Goal: Task Accomplishment & Management: Complete application form

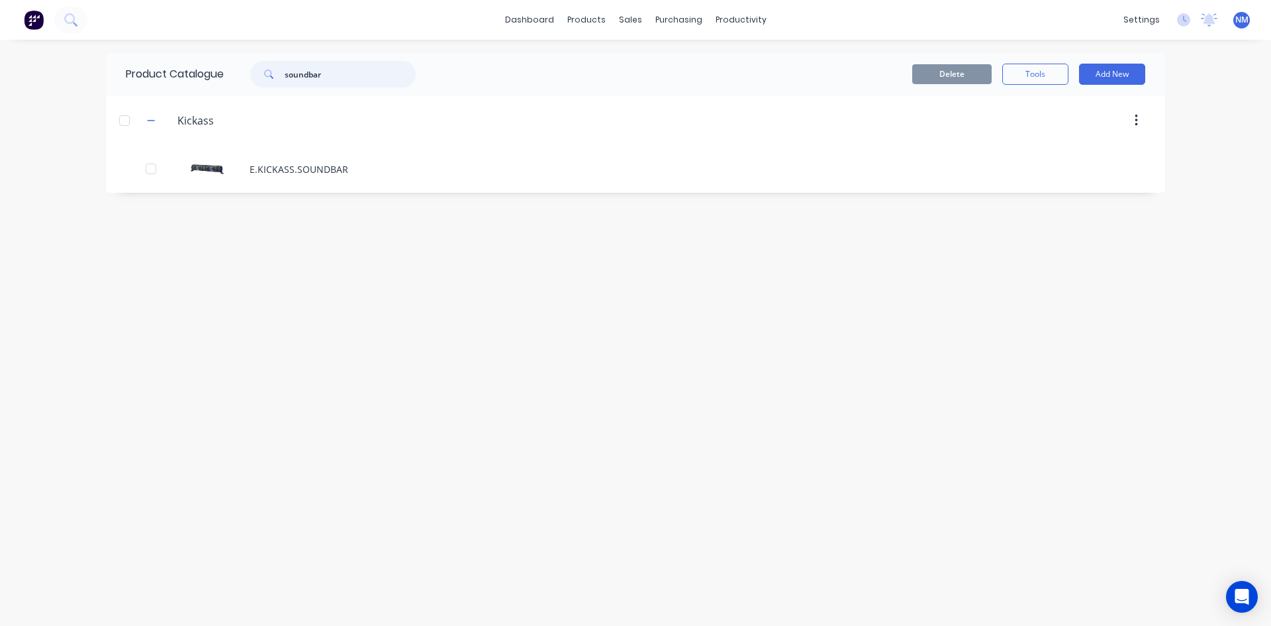
drag, startPoint x: 354, startPoint y: 76, endPoint x: 137, endPoint y: 73, distance: 217.2
click at [184, 72] on div "Product Catalogue soundbar" at bounding box center [277, 74] width 343 height 42
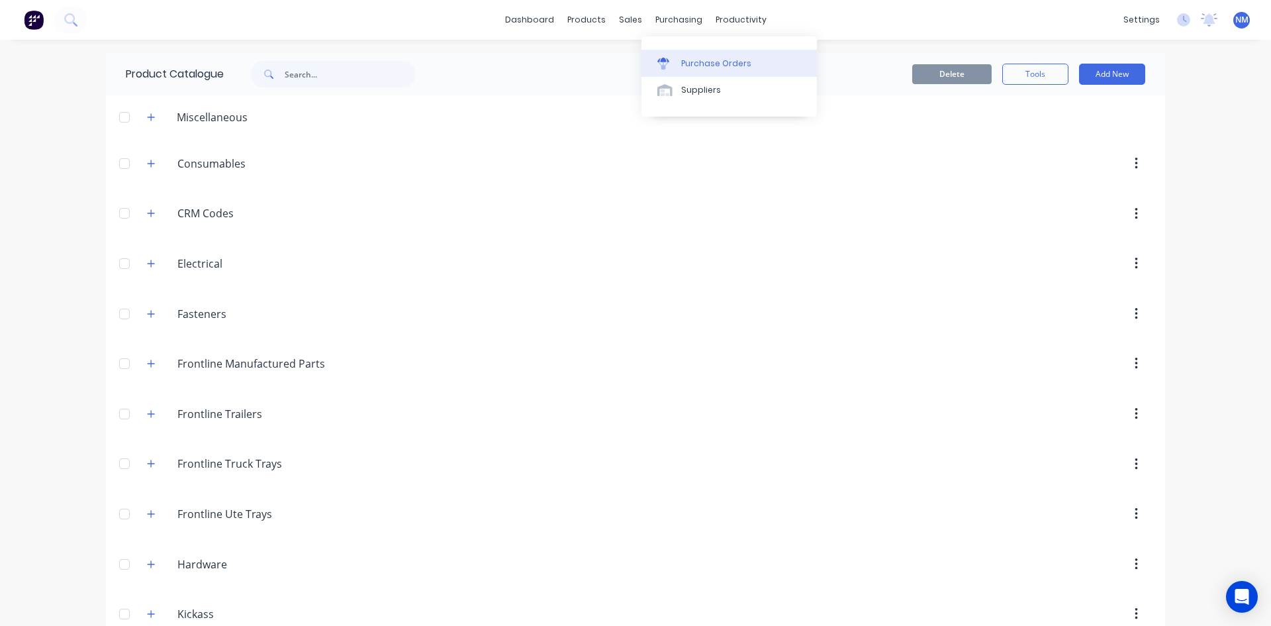
click at [689, 54] on link "Purchase Orders" at bounding box center [729, 63] width 175 height 26
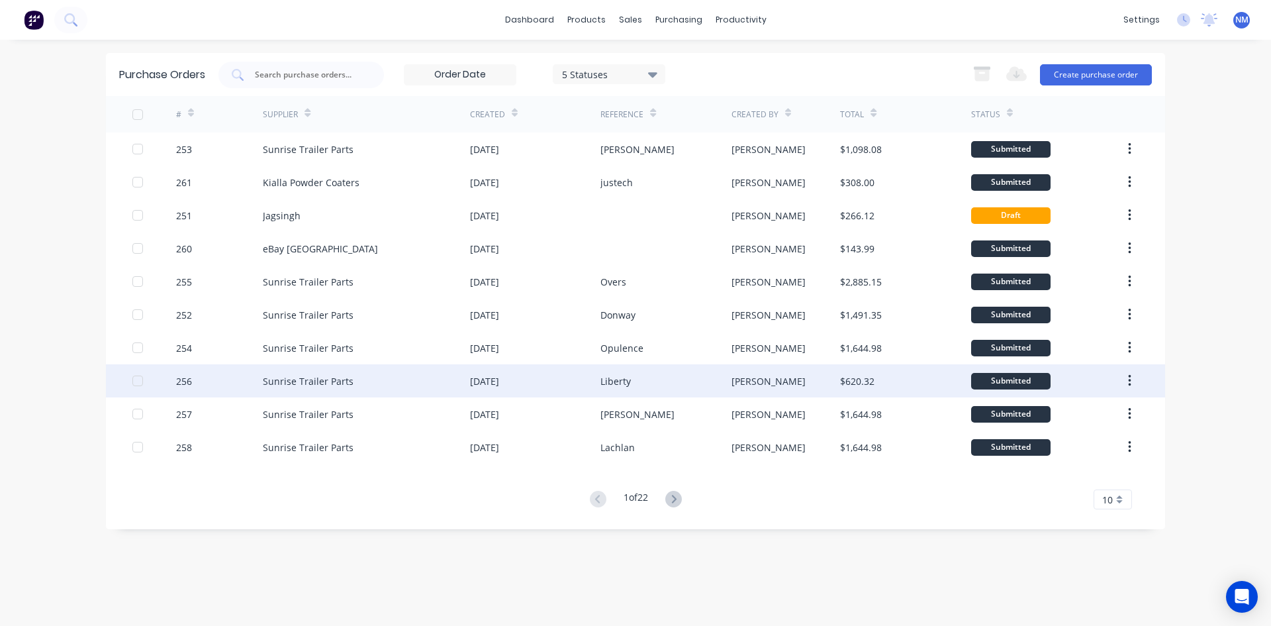
click at [696, 375] on div "Liberty" at bounding box center [666, 380] width 130 height 33
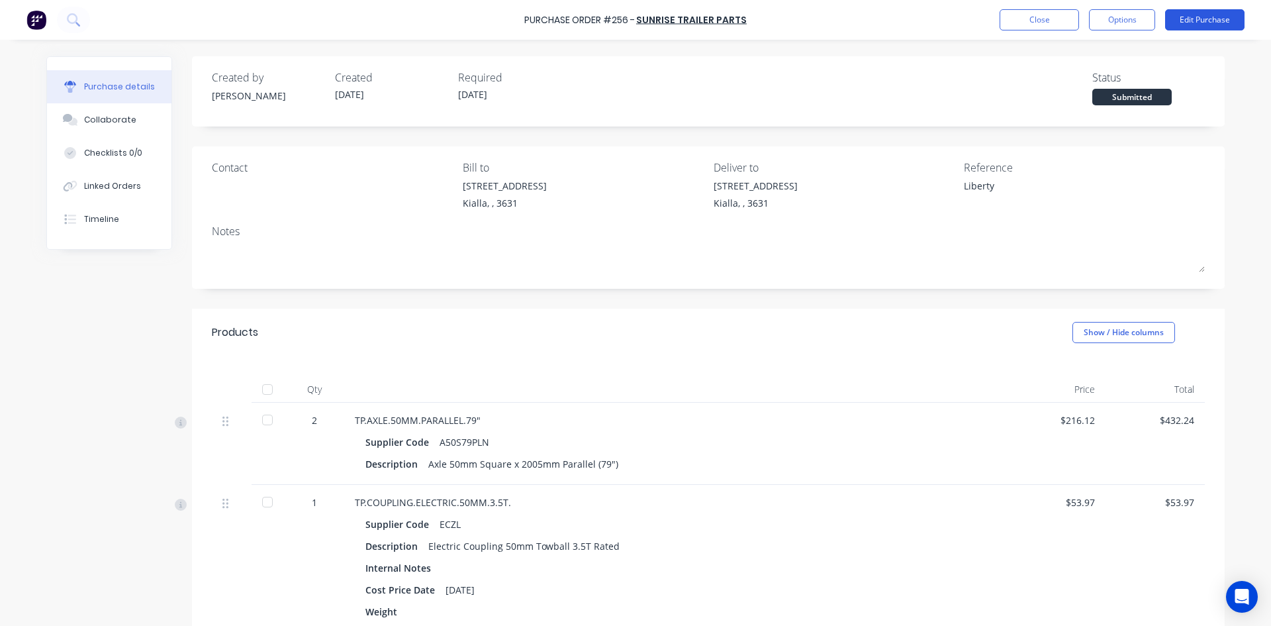
click at [1215, 23] on button "Edit Purchase" at bounding box center [1205, 19] width 79 height 21
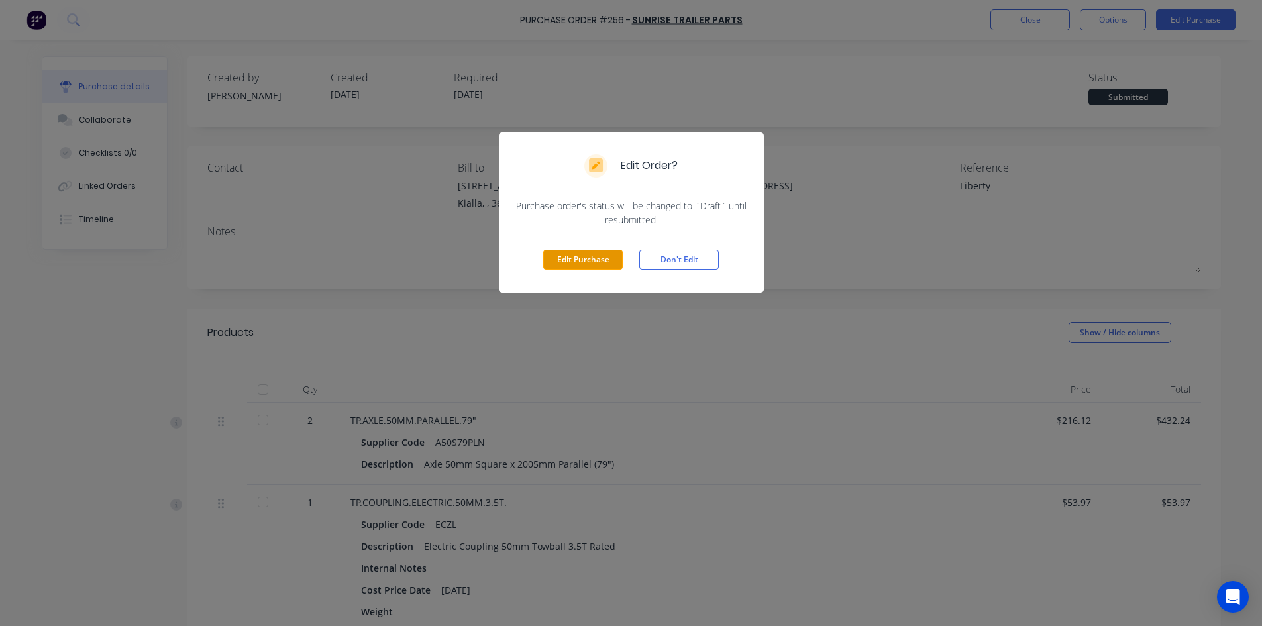
click at [583, 258] on button "Edit Purchase" at bounding box center [582, 260] width 79 height 20
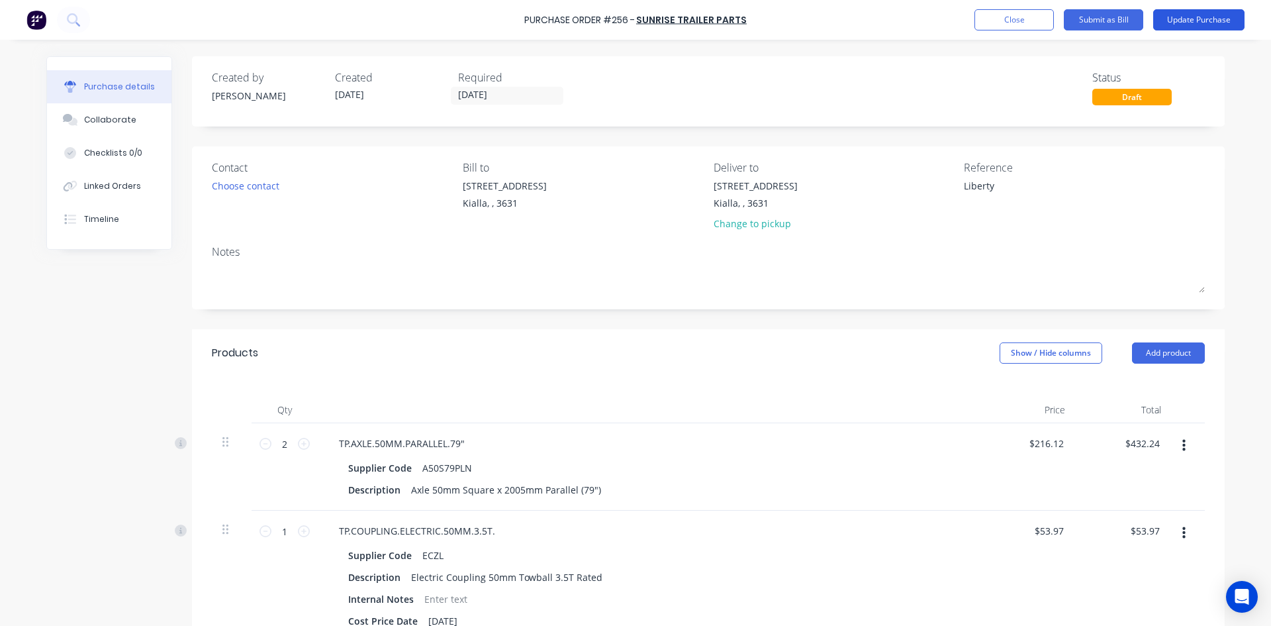
click at [1201, 23] on button "Update Purchase" at bounding box center [1199, 19] width 91 height 21
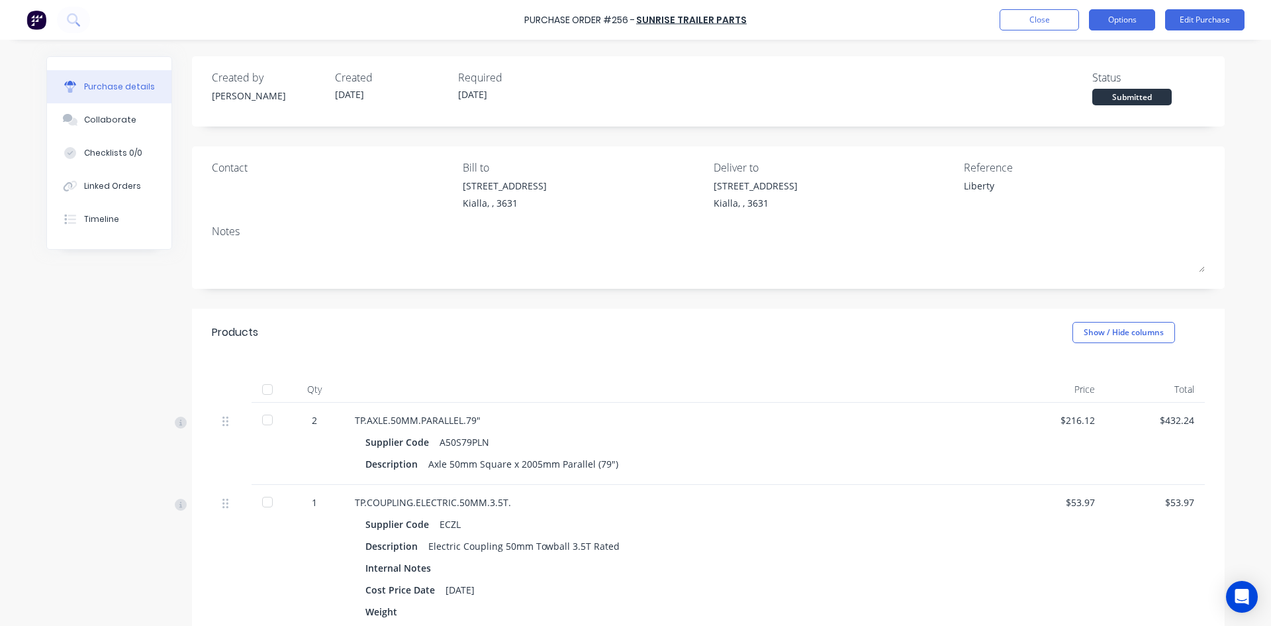
click at [1138, 14] on button "Options" at bounding box center [1122, 19] width 66 height 21
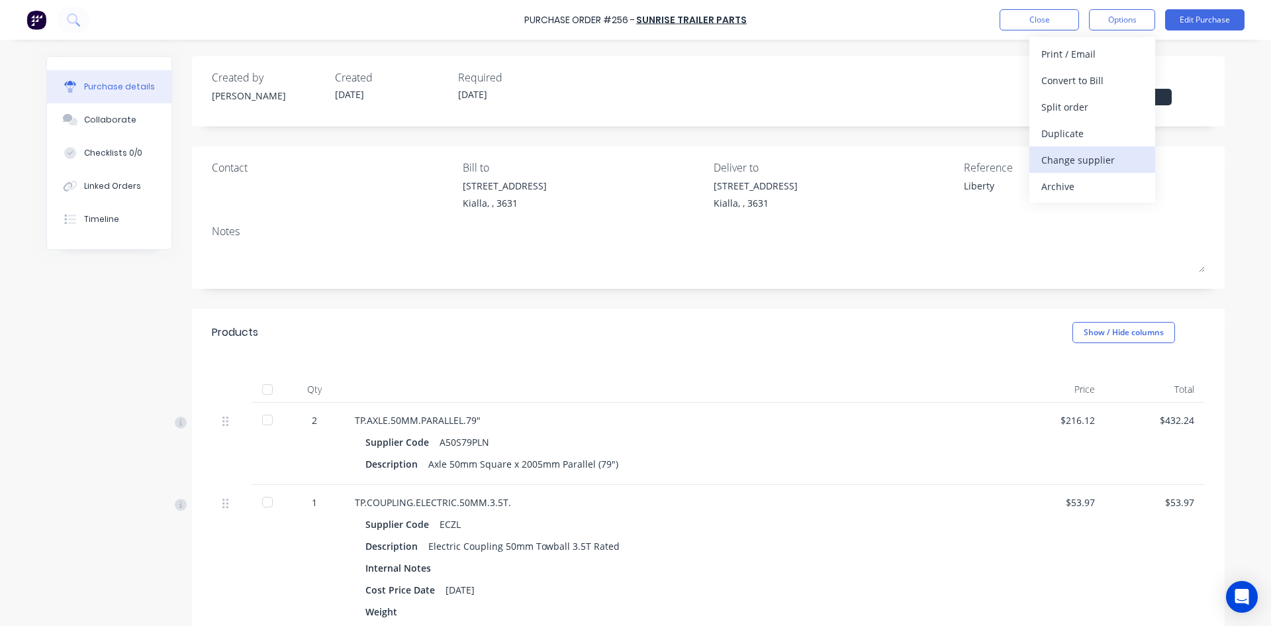
click at [1103, 158] on div "Change supplier" at bounding box center [1093, 159] width 102 height 19
type textarea "x"
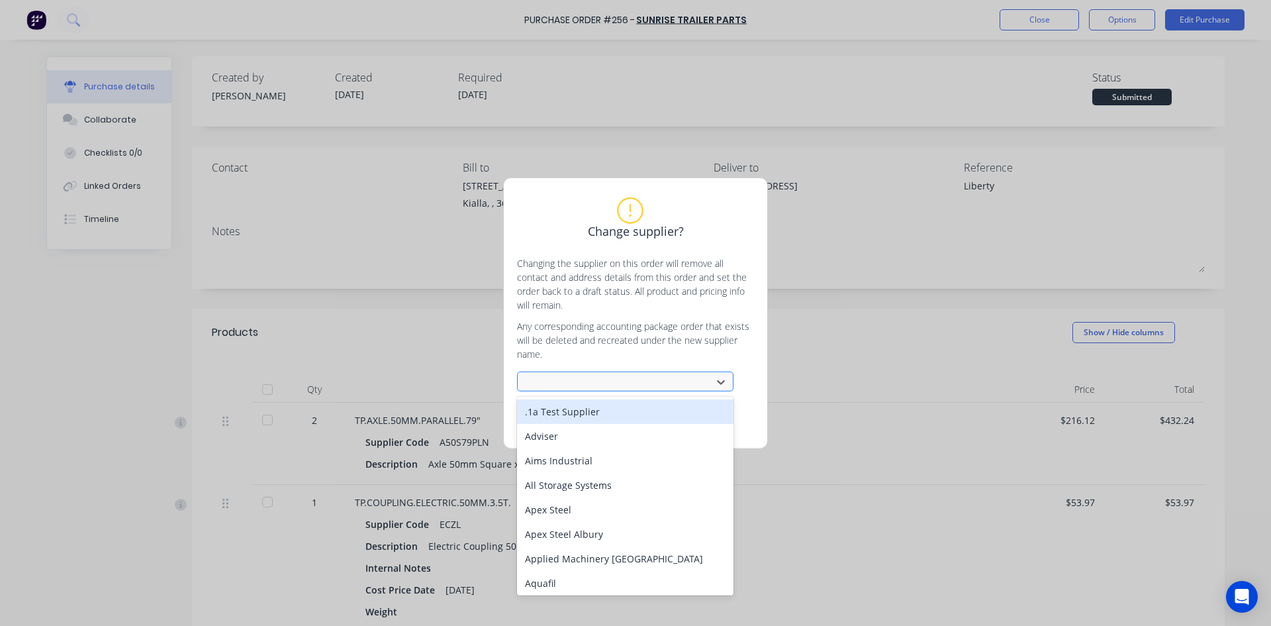
click at [651, 381] on div at bounding box center [616, 382] width 177 height 17
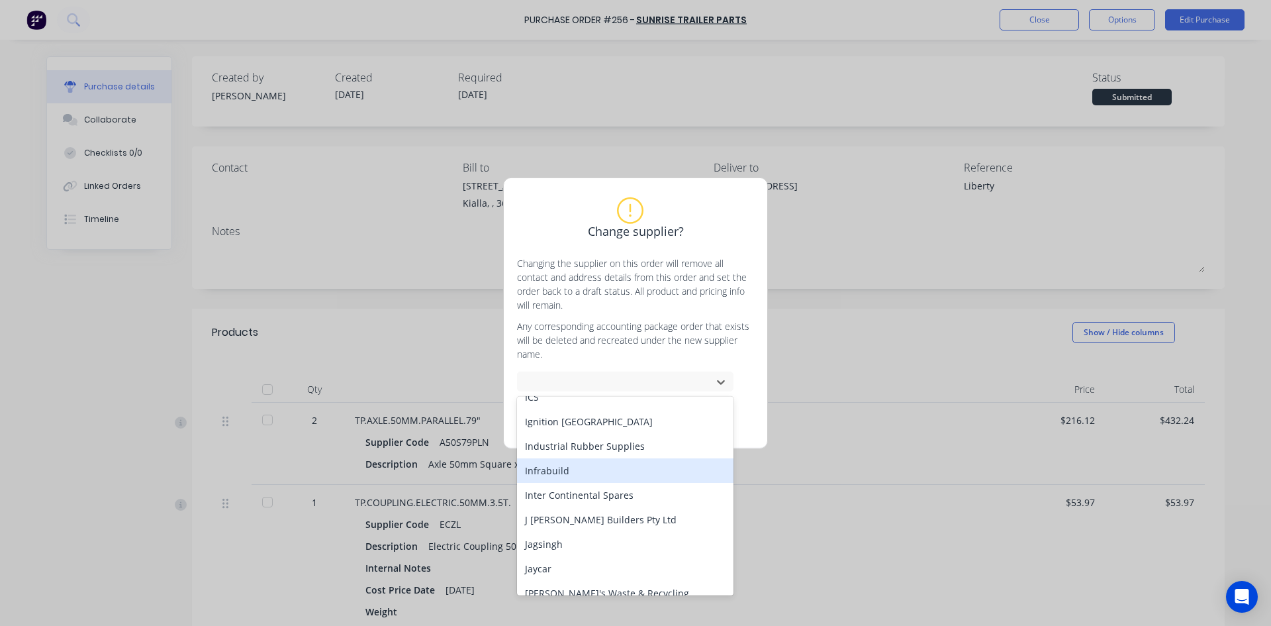
scroll to position [1589, 0]
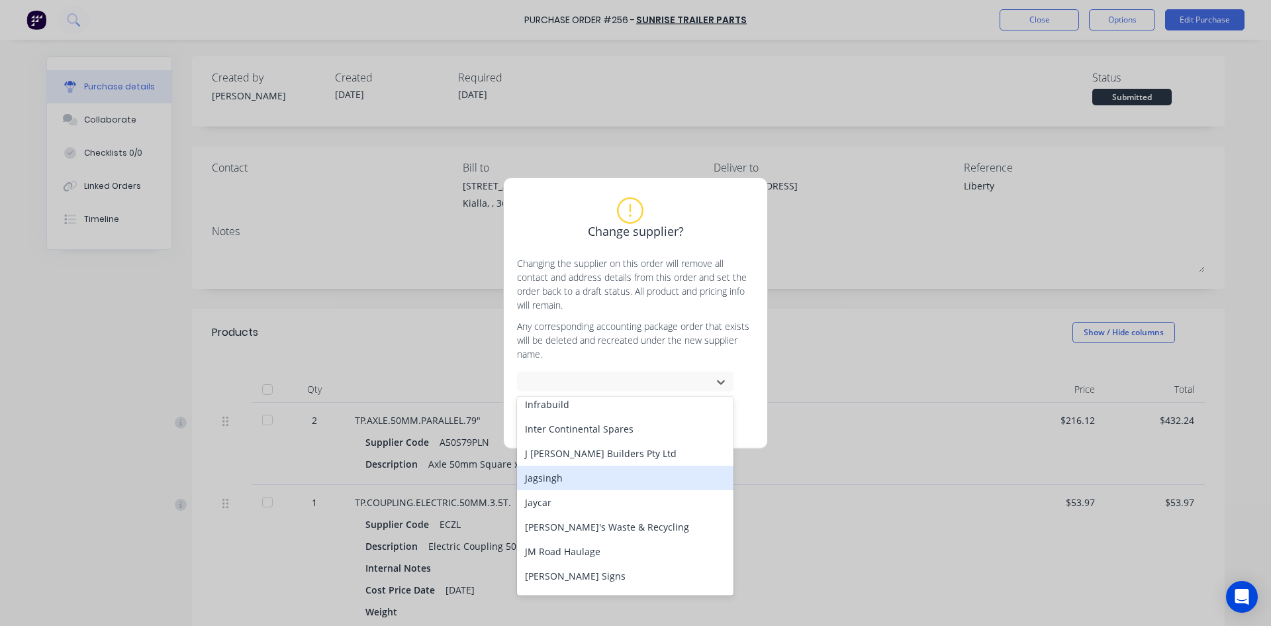
click at [630, 478] on div "Jagsingh" at bounding box center [625, 478] width 217 height 25
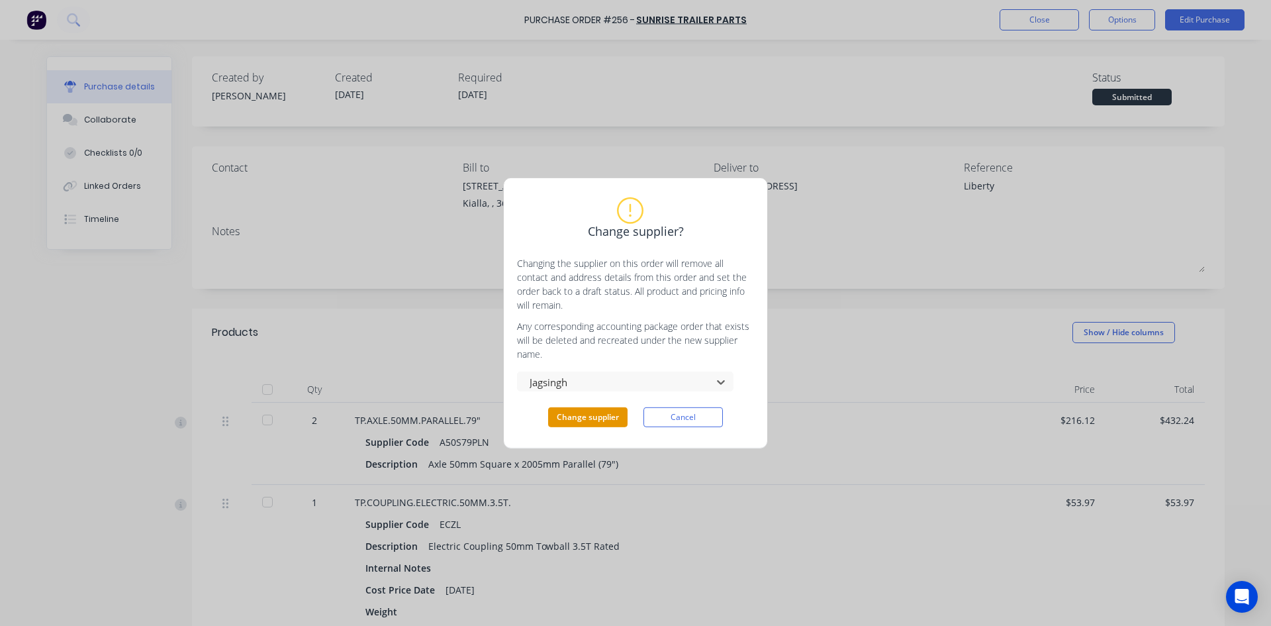
click at [582, 416] on button "Change supplier" at bounding box center [587, 417] width 79 height 20
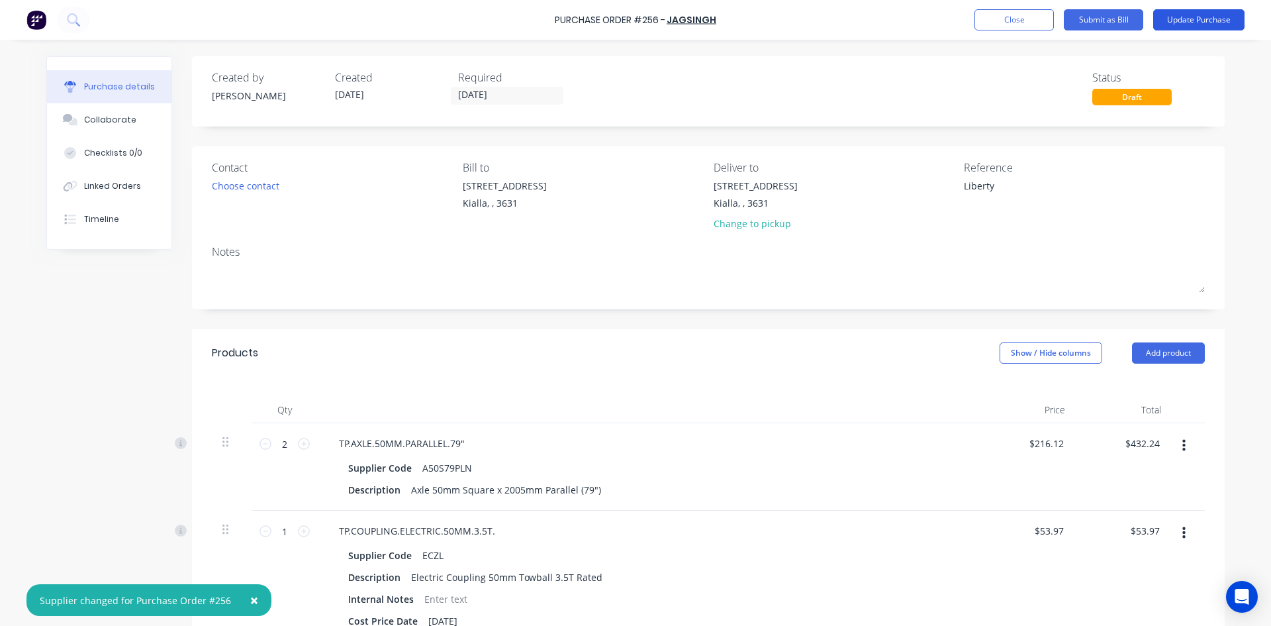
click at [1209, 13] on button "Update Purchase" at bounding box center [1199, 19] width 91 height 21
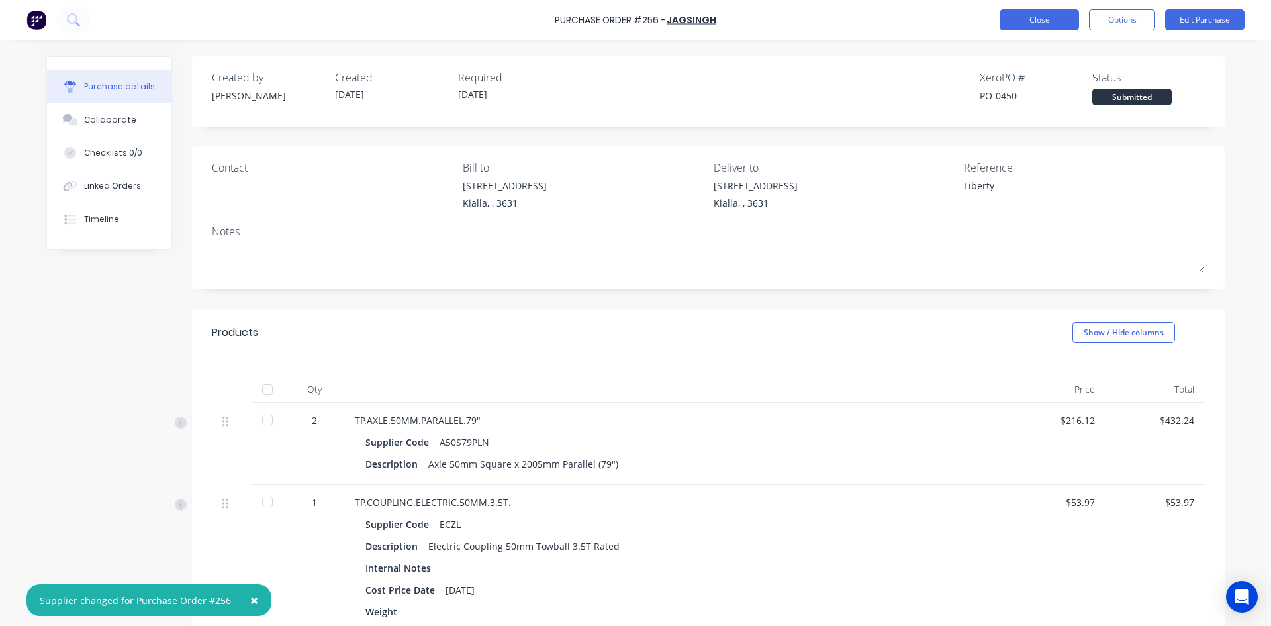
click at [1028, 23] on button "Close" at bounding box center [1039, 19] width 79 height 21
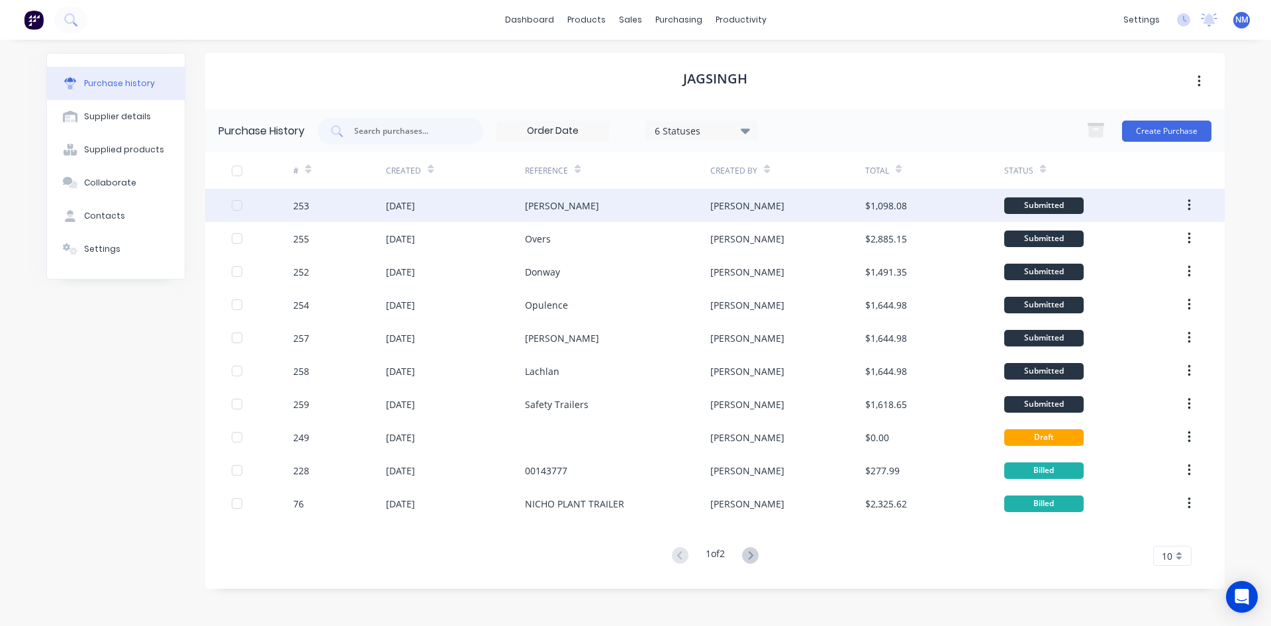
click at [573, 212] on div "[PERSON_NAME]" at bounding box center [617, 205] width 185 height 33
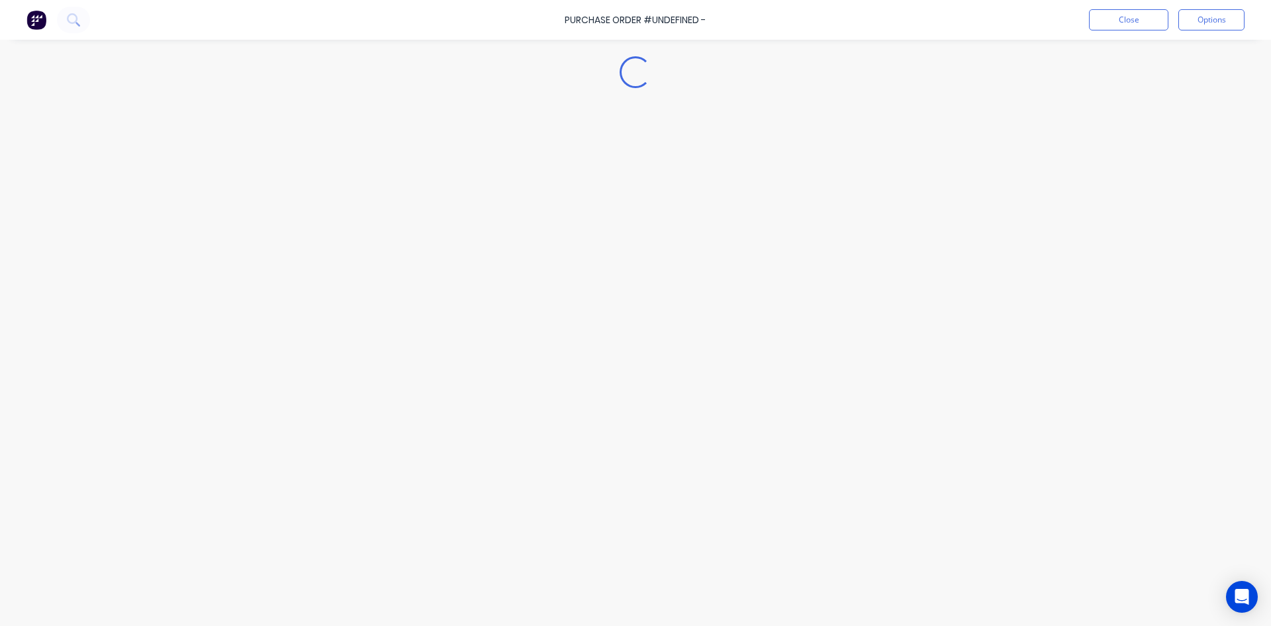
type textarea "x"
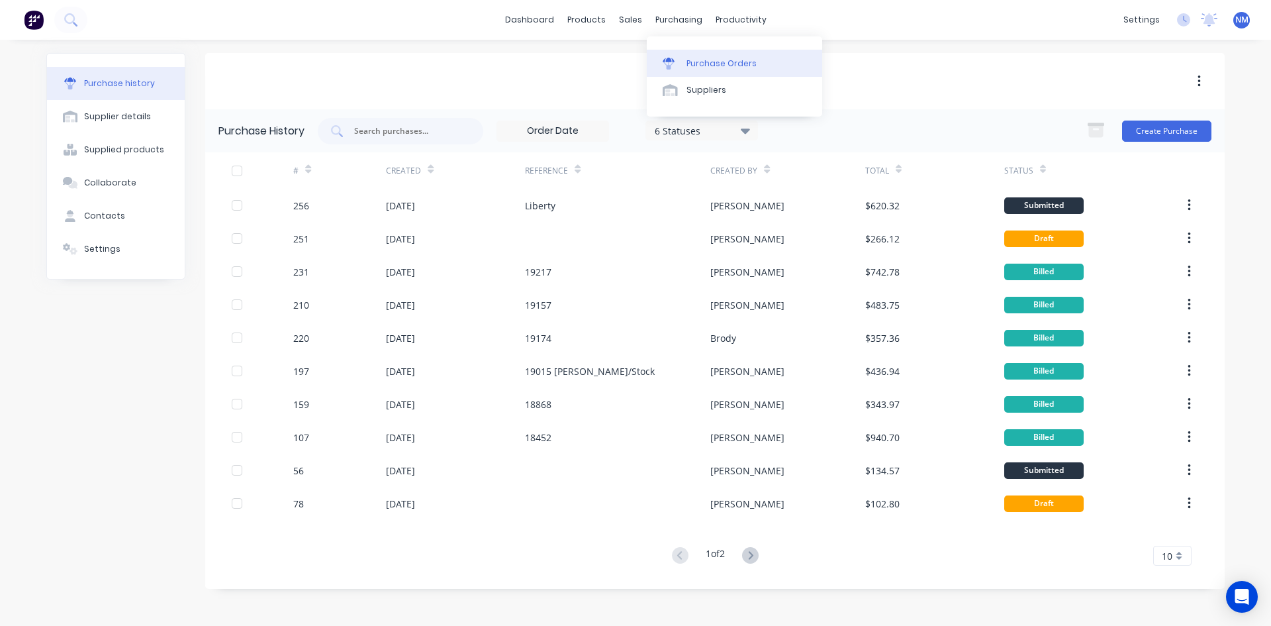
click at [707, 58] on div "Purchase Orders" at bounding box center [722, 64] width 70 height 12
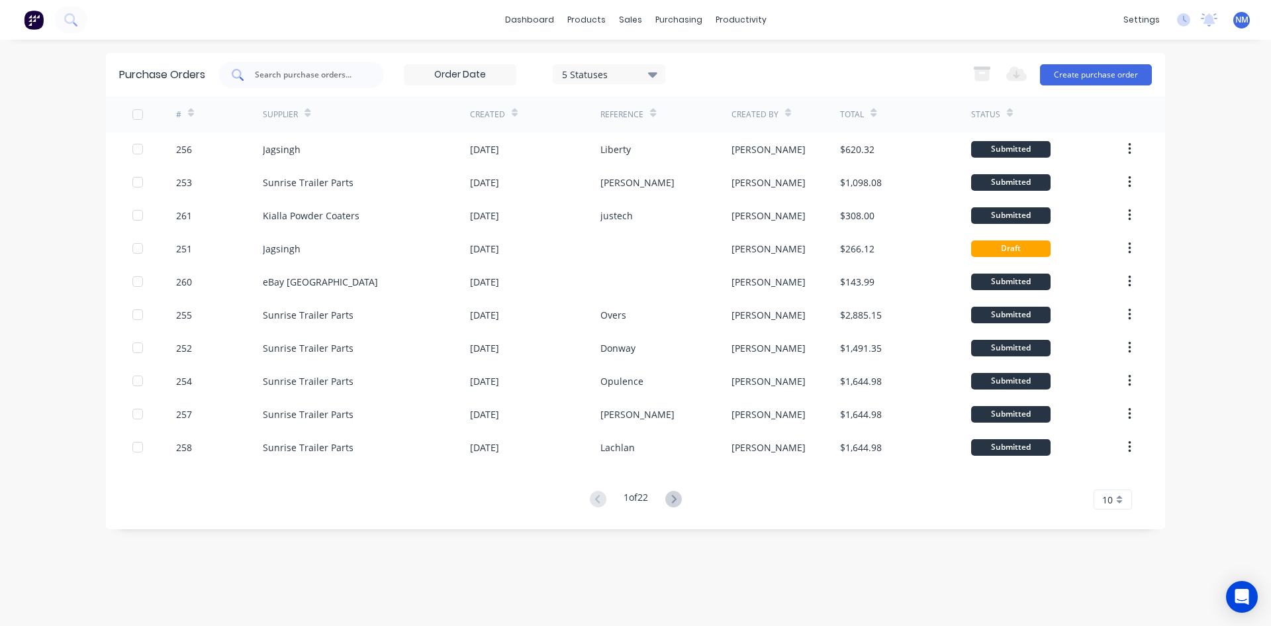
click at [291, 71] on input "text" at bounding box center [309, 74] width 110 height 13
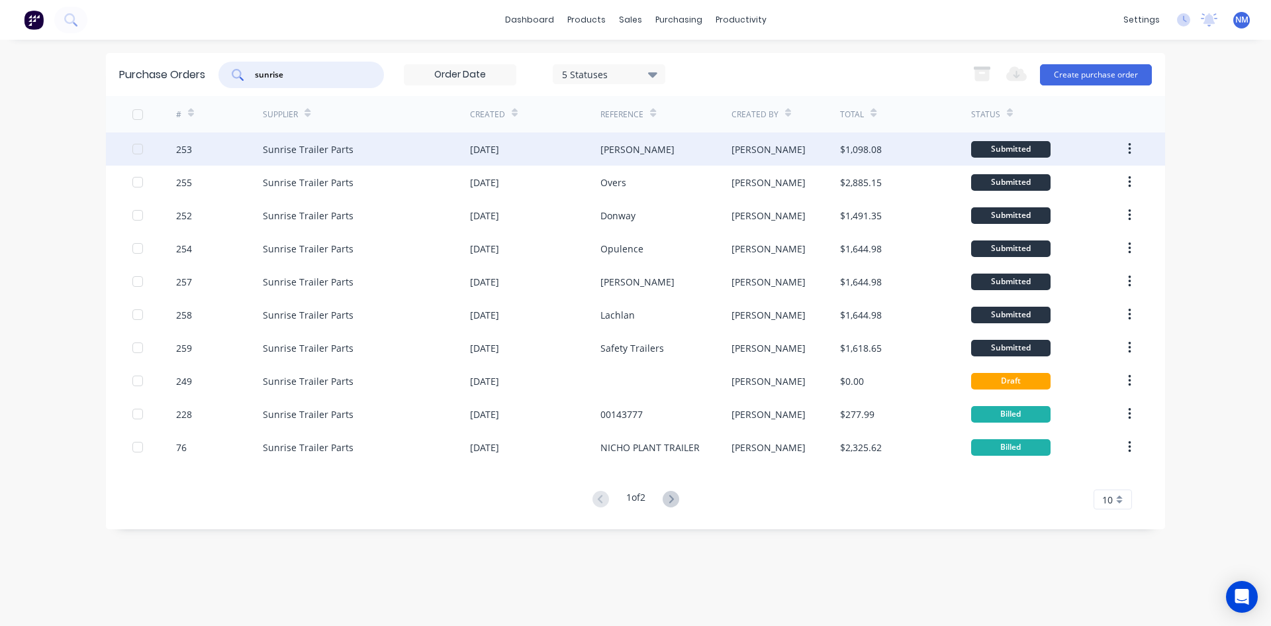
type input "sunrise"
click at [760, 148] on div "[PERSON_NAME]" at bounding box center [786, 148] width 109 height 33
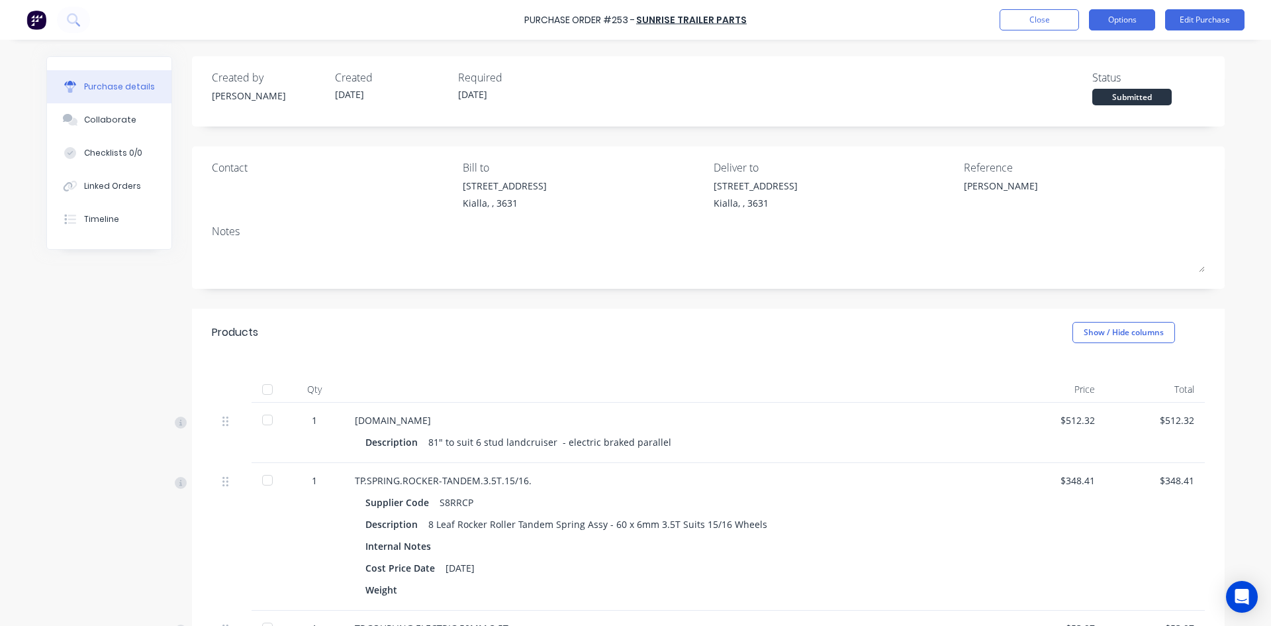
click at [1122, 19] on button "Options" at bounding box center [1122, 19] width 66 height 21
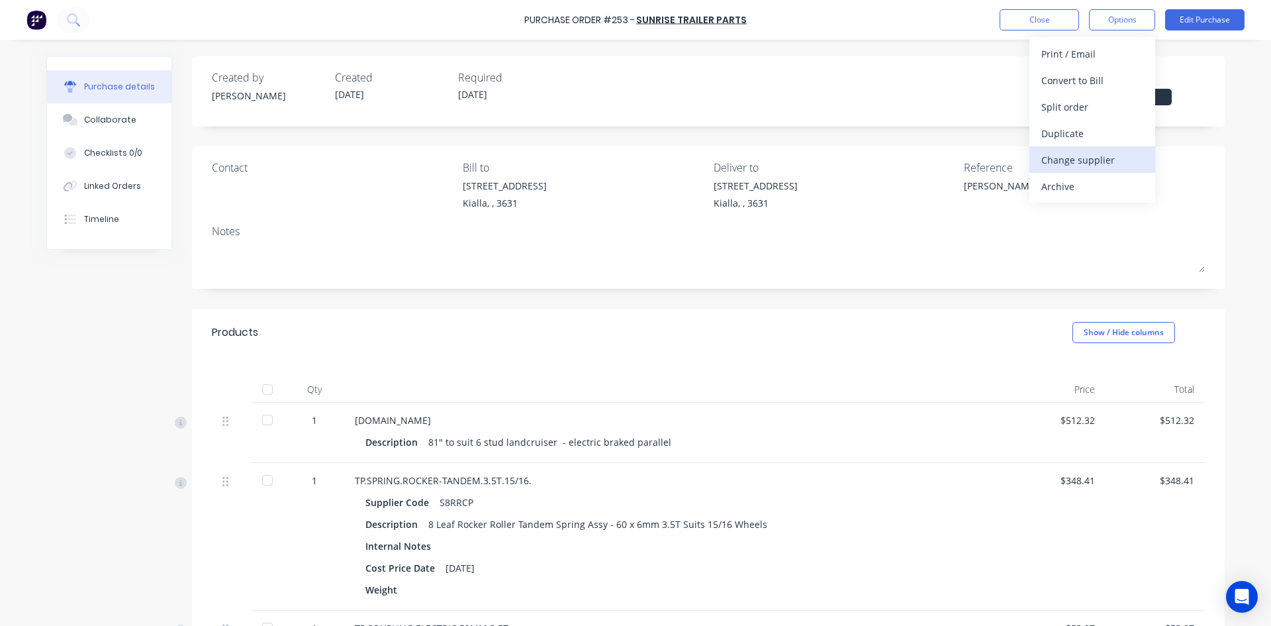
click at [1115, 152] on div "Change supplier" at bounding box center [1093, 159] width 102 height 19
type textarea "x"
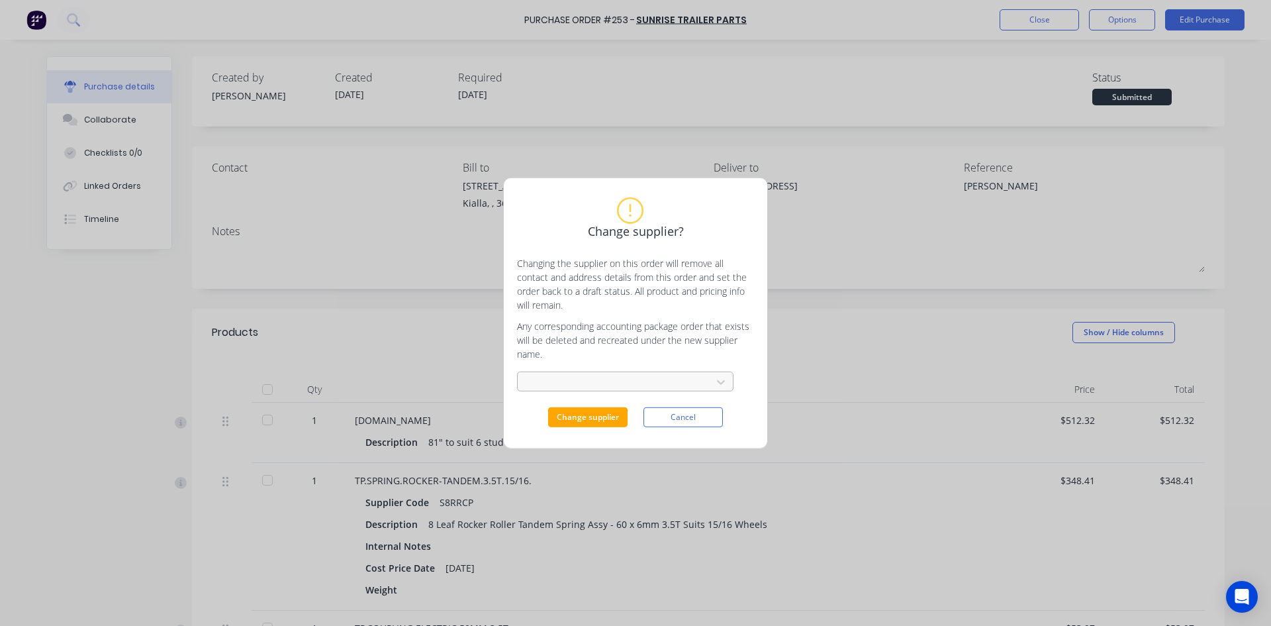
click at [690, 385] on div at bounding box center [616, 382] width 177 height 17
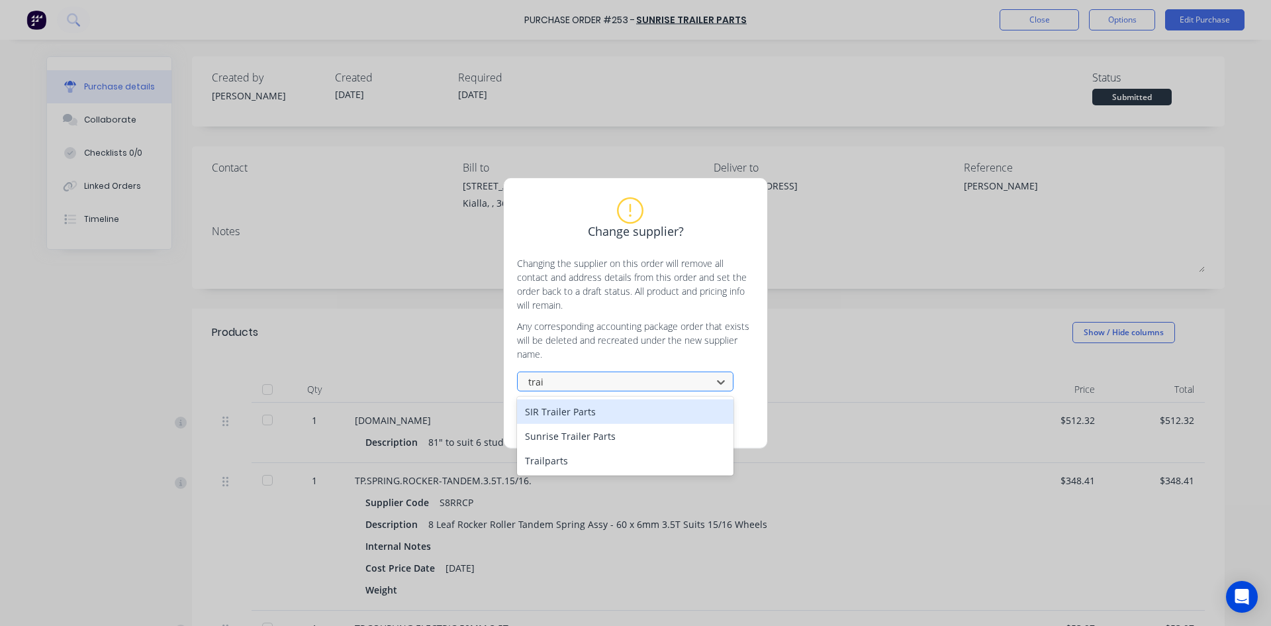
type input "trail"
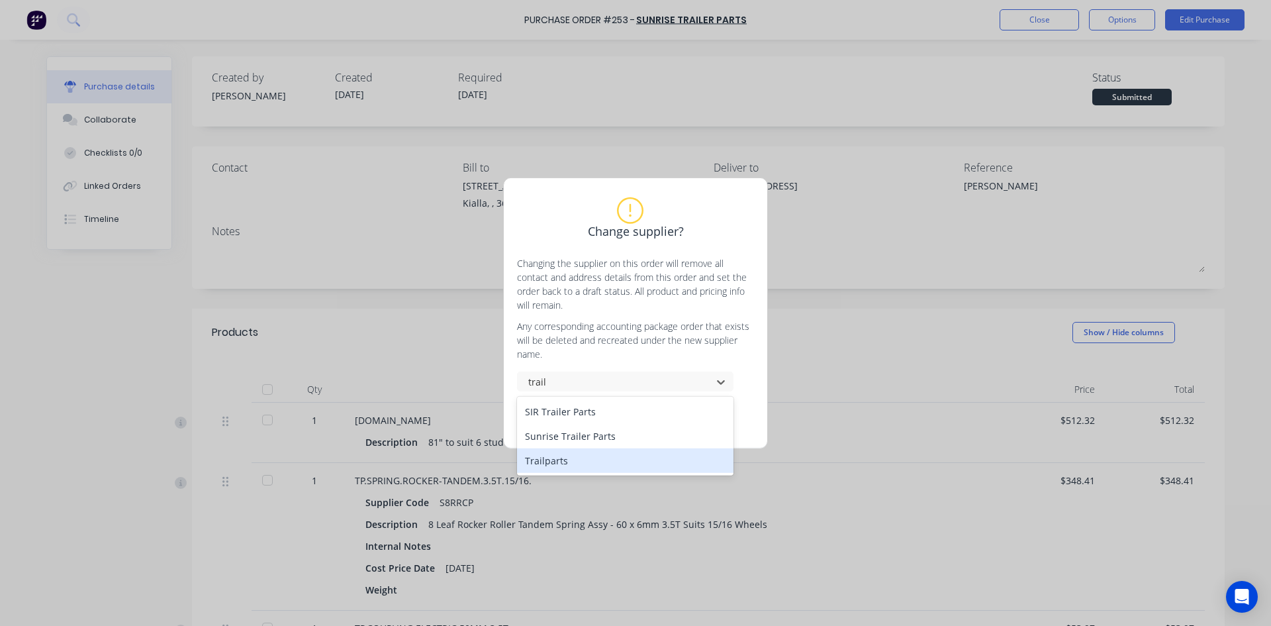
click at [601, 460] on div "Trailparts" at bounding box center [625, 460] width 217 height 25
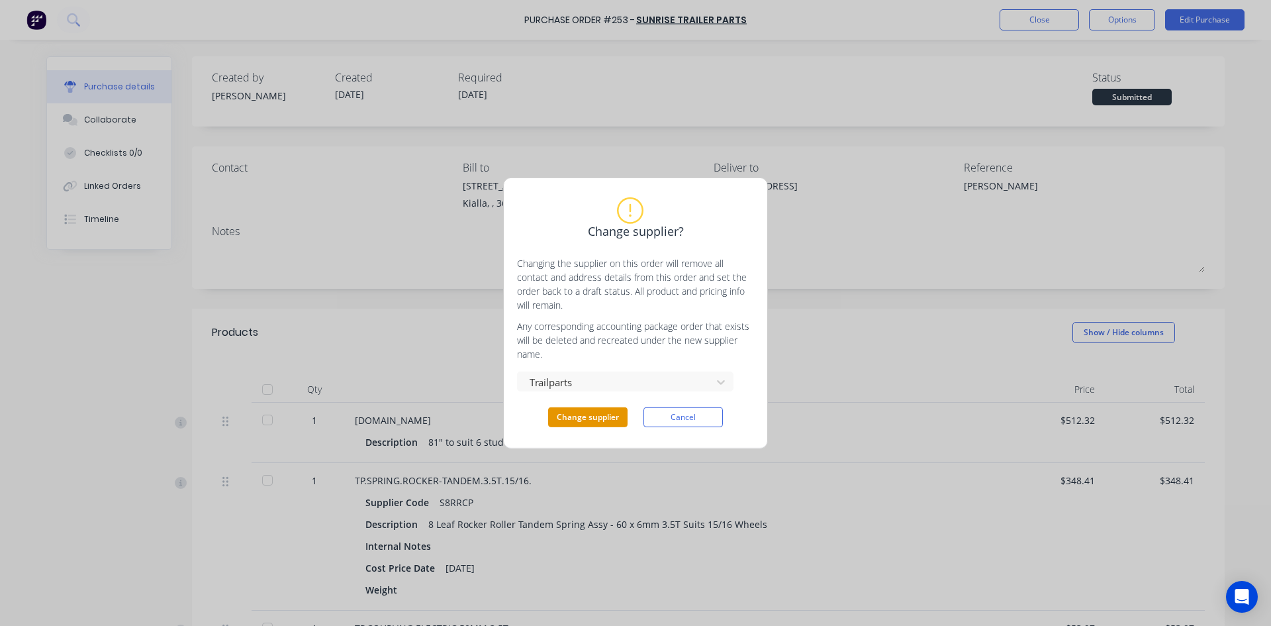
click at [595, 411] on button "Change supplier" at bounding box center [587, 417] width 79 height 20
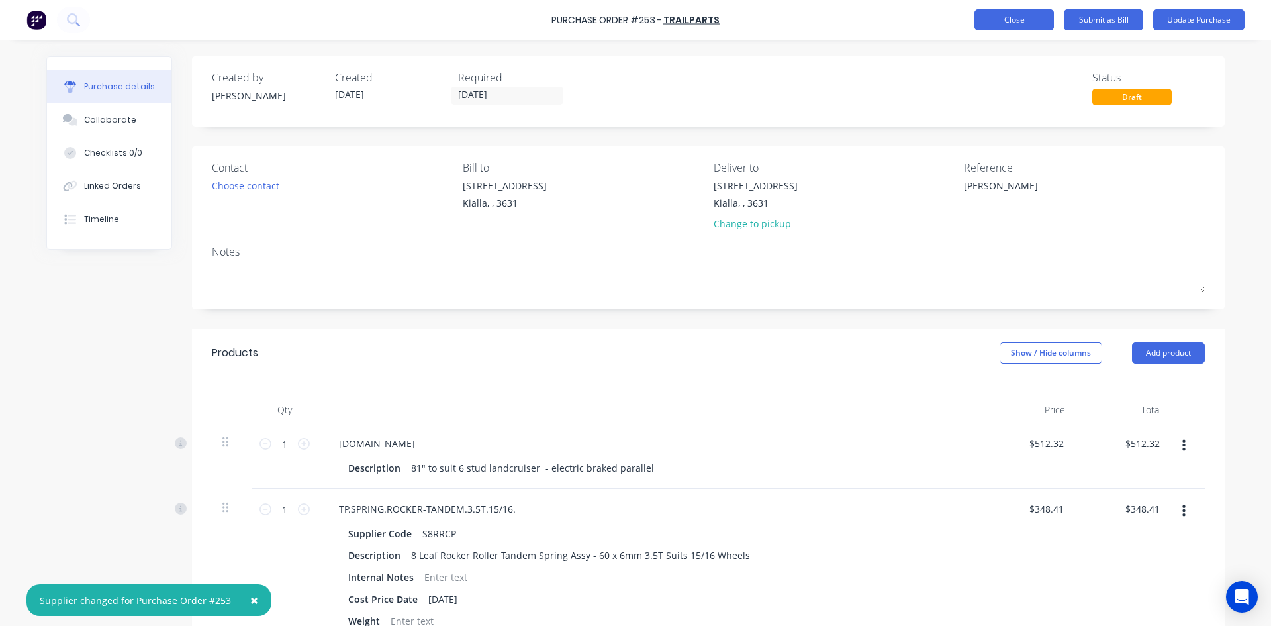
click at [1013, 21] on button "Close" at bounding box center [1014, 19] width 79 height 21
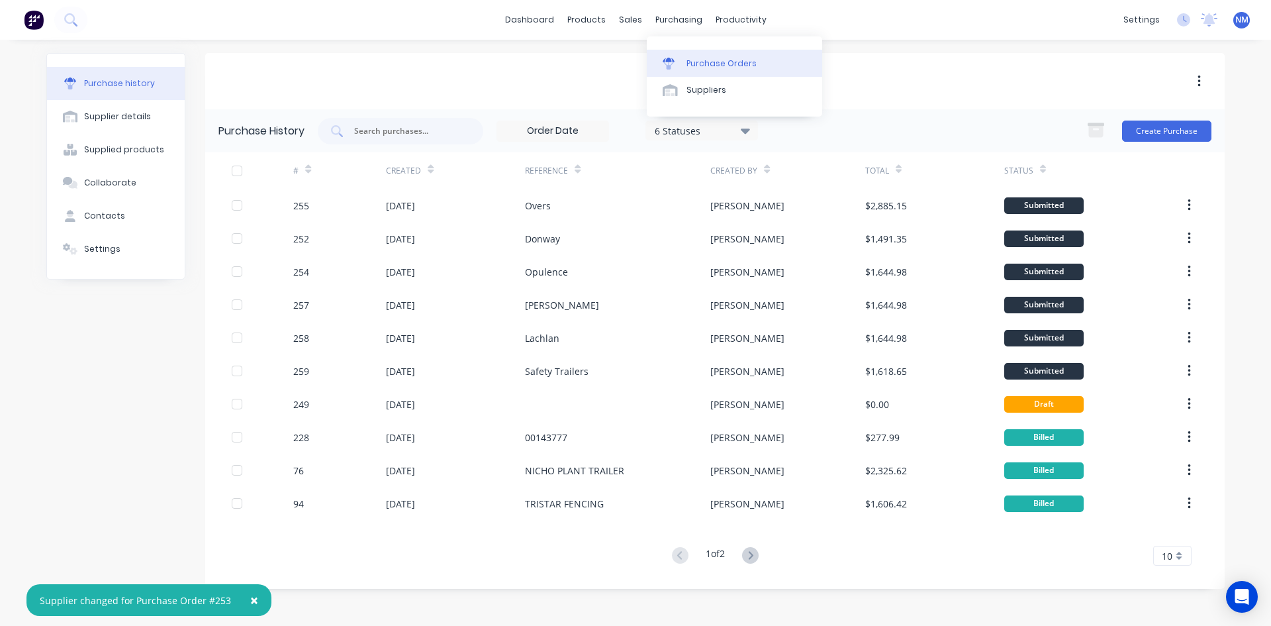
click at [711, 68] on div "Purchase Orders" at bounding box center [722, 64] width 70 height 12
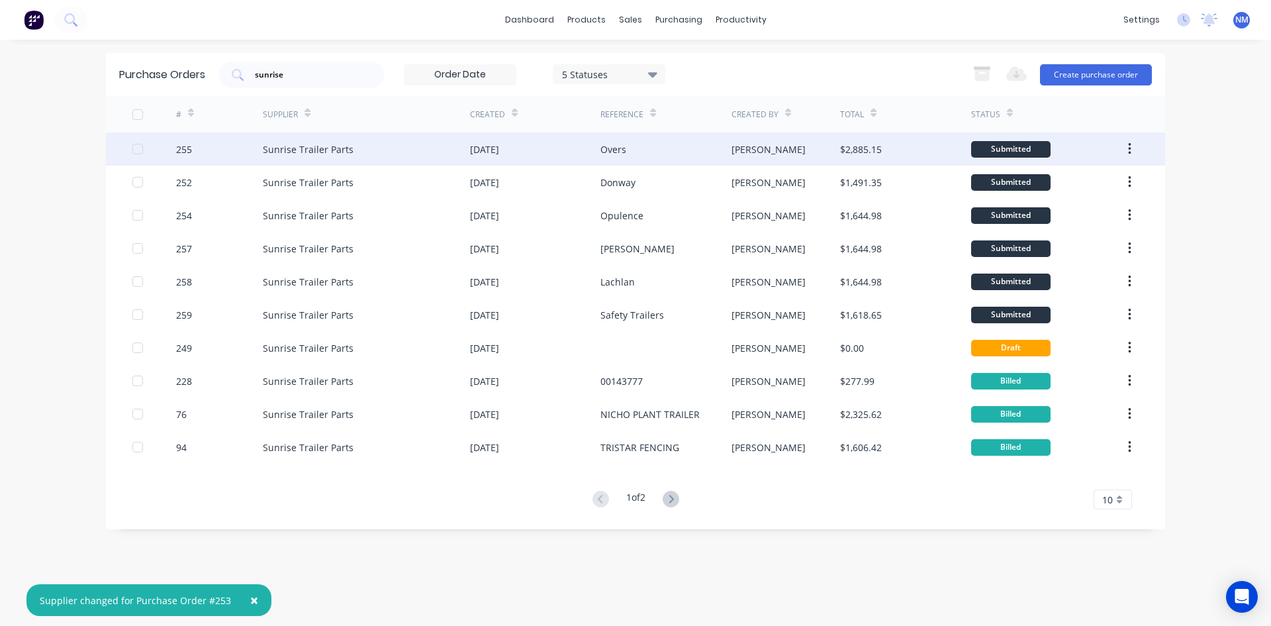
click at [660, 142] on div "Overs" at bounding box center [666, 148] width 130 height 33
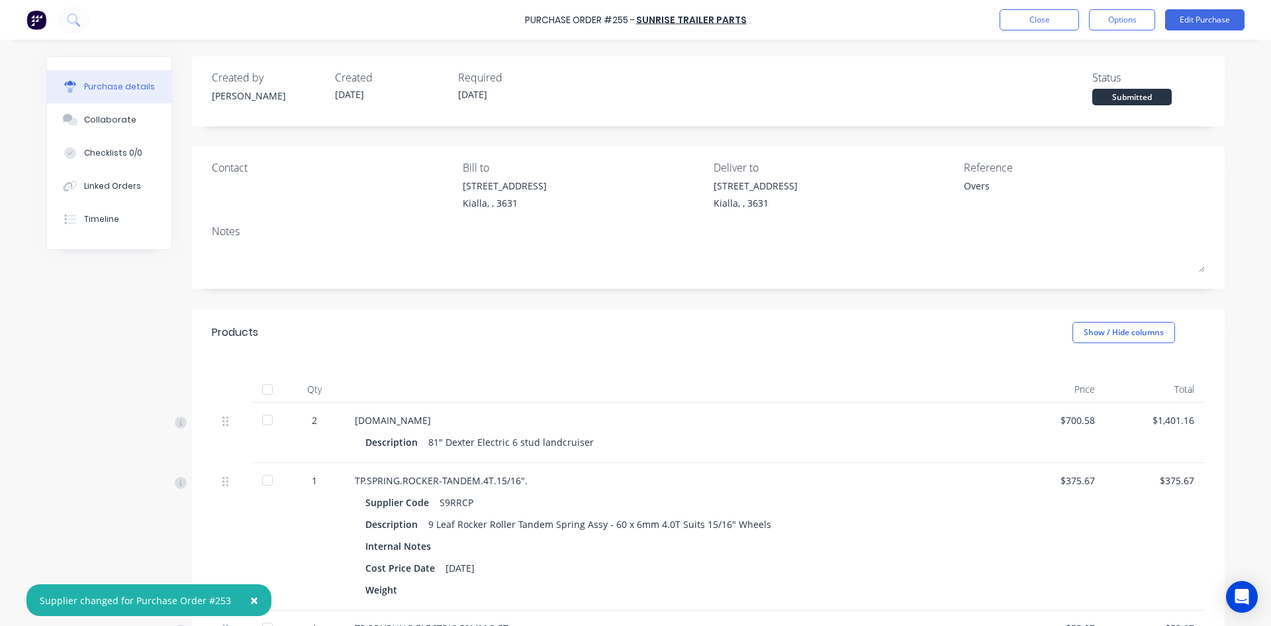
scroll to position [464, 0]
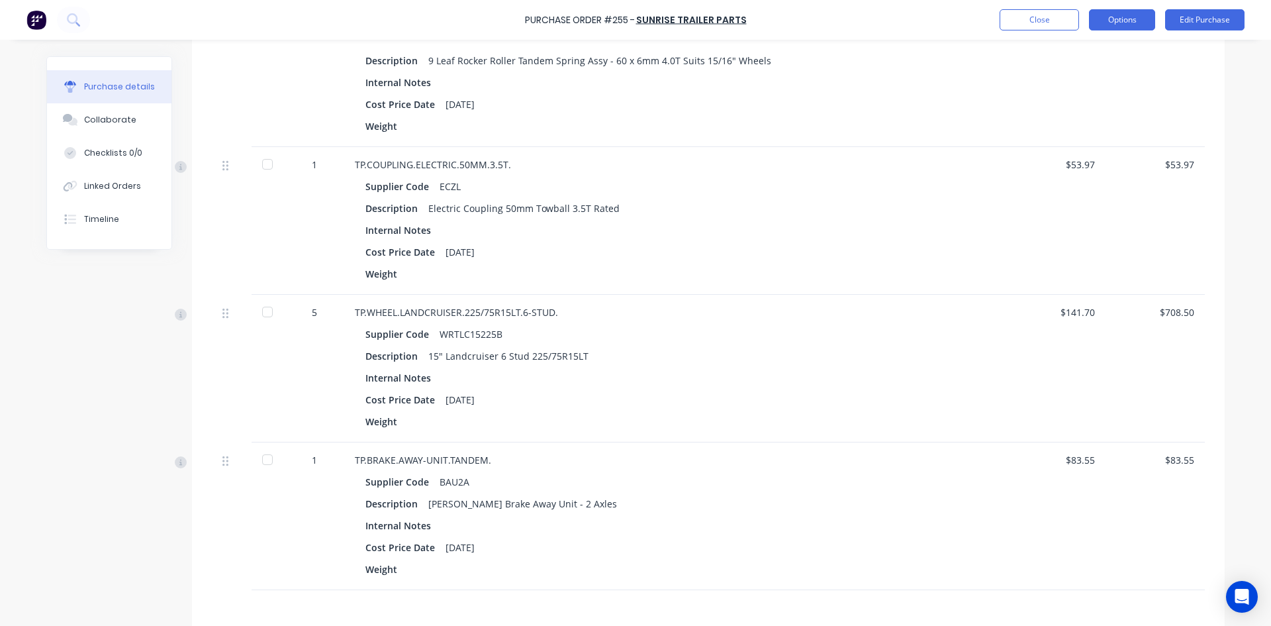
click at [1136, 24] on button "Options" at bounding box center [1122, 19] width 66 height 21
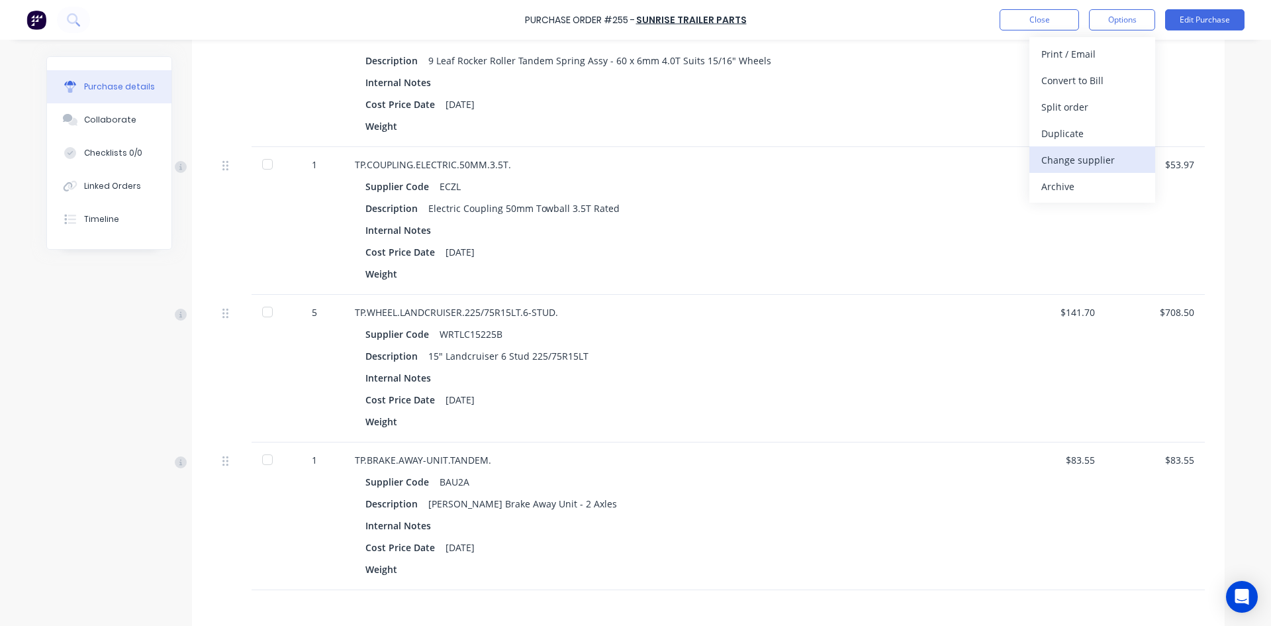
click at [1111, 158] on div "Change supplier" at bounding box center [1093, 159] width 102 height 19
type textarea "x"
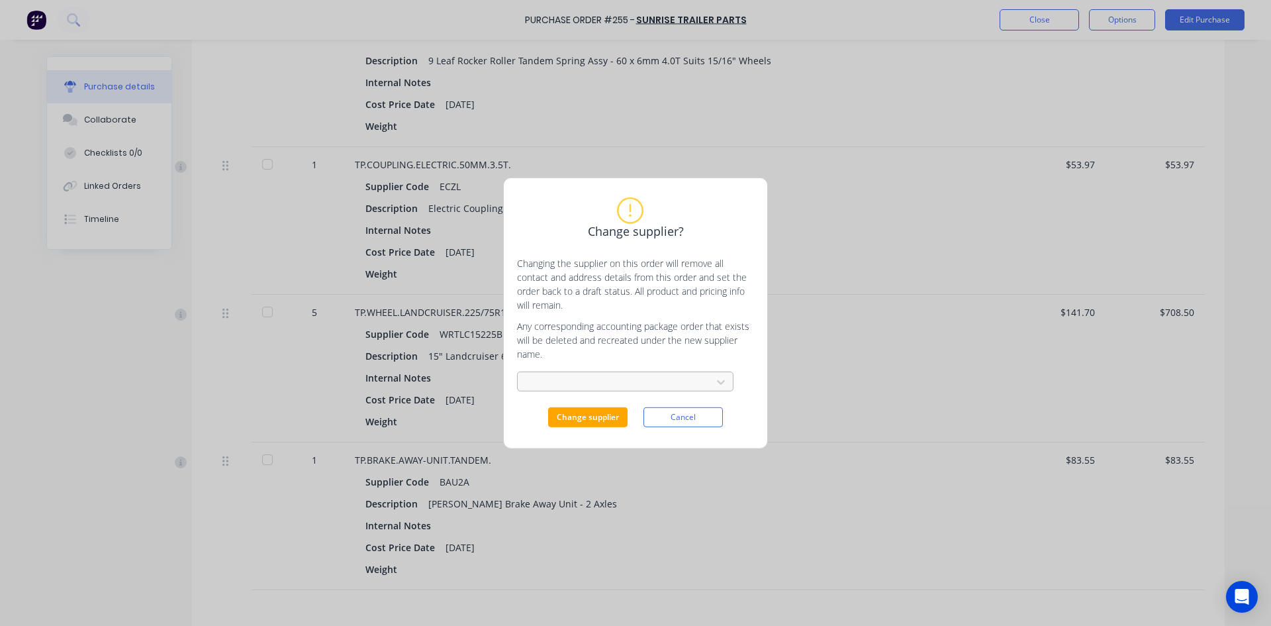
click at [581, 381] on div at bounding box center [616, 382] width 177 height 17
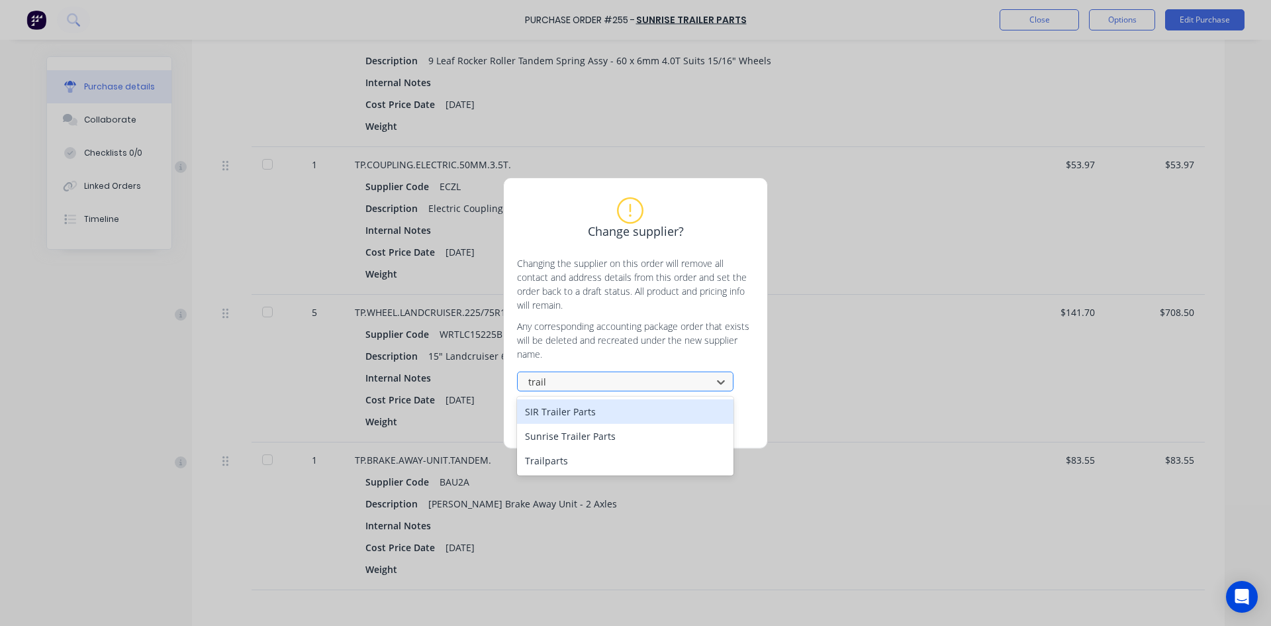
type input "trailp"
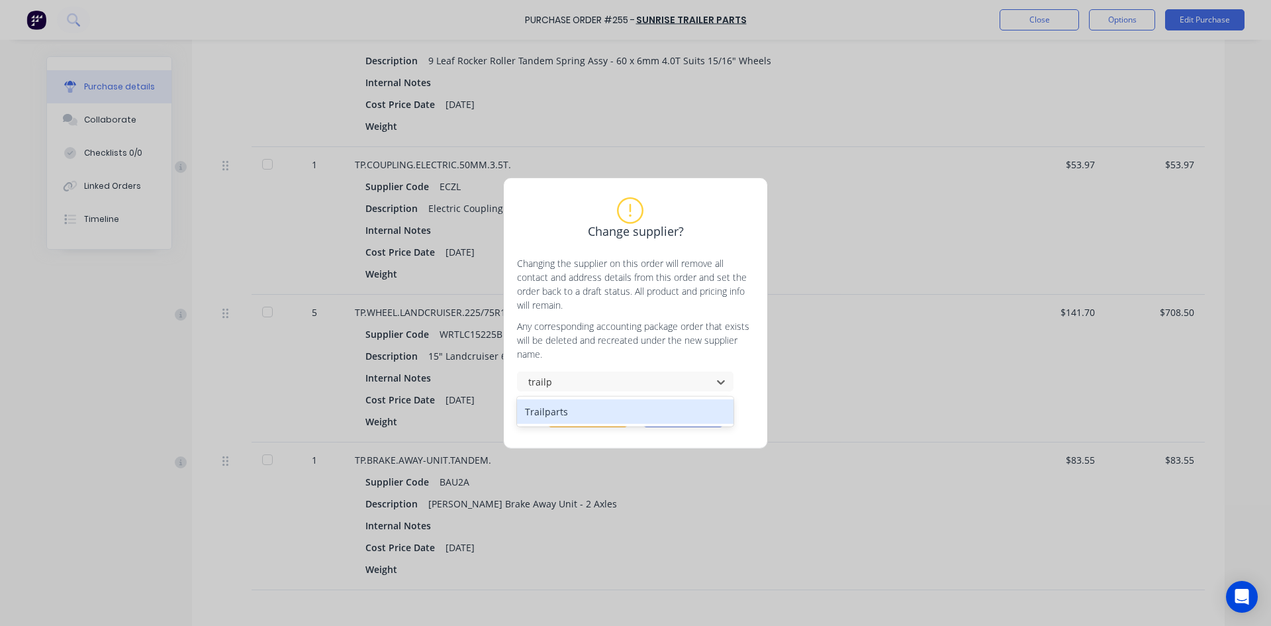
click at [591, 407] on div "Trailparts" at bounding box center [625, 411] width 217 height 25
click at [595, 412] on button "Change supplier" at bounding box center [587, 417] width 79 height 20
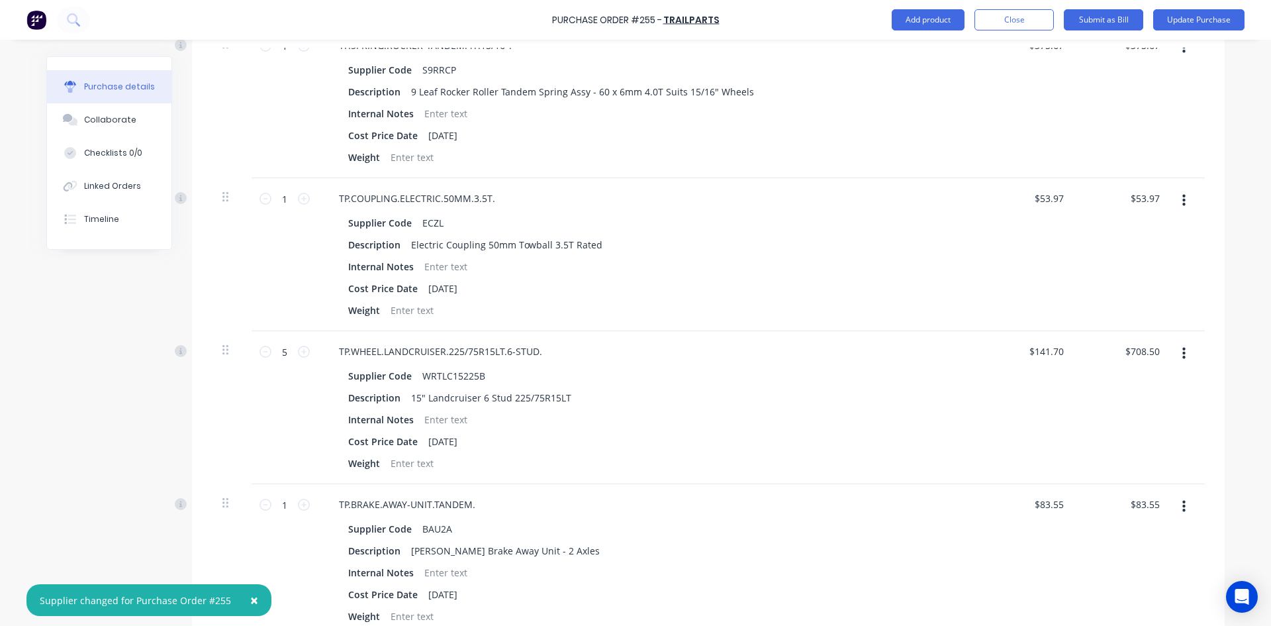
scroll to position [484, 0]
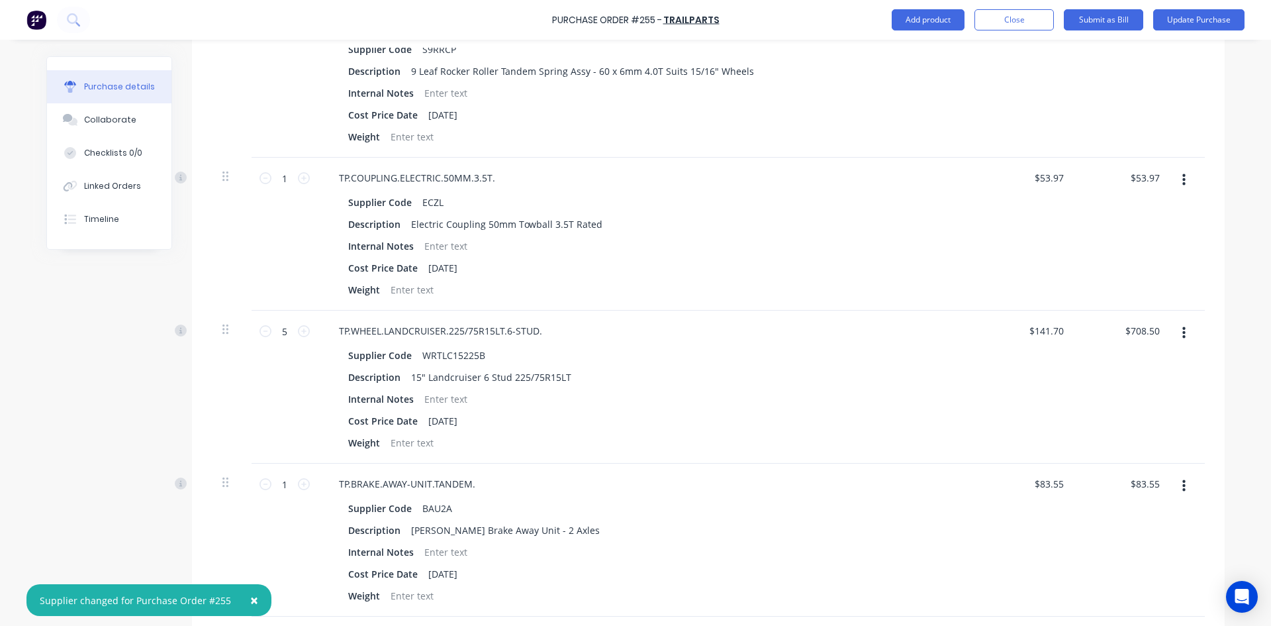
click at [1183, 336] on icon "button" at bounding box center [1184, 333] width 3 height 15
click at [1110, 452] on button "Delete" at bounding box center [1143, 447] width 113 height 26
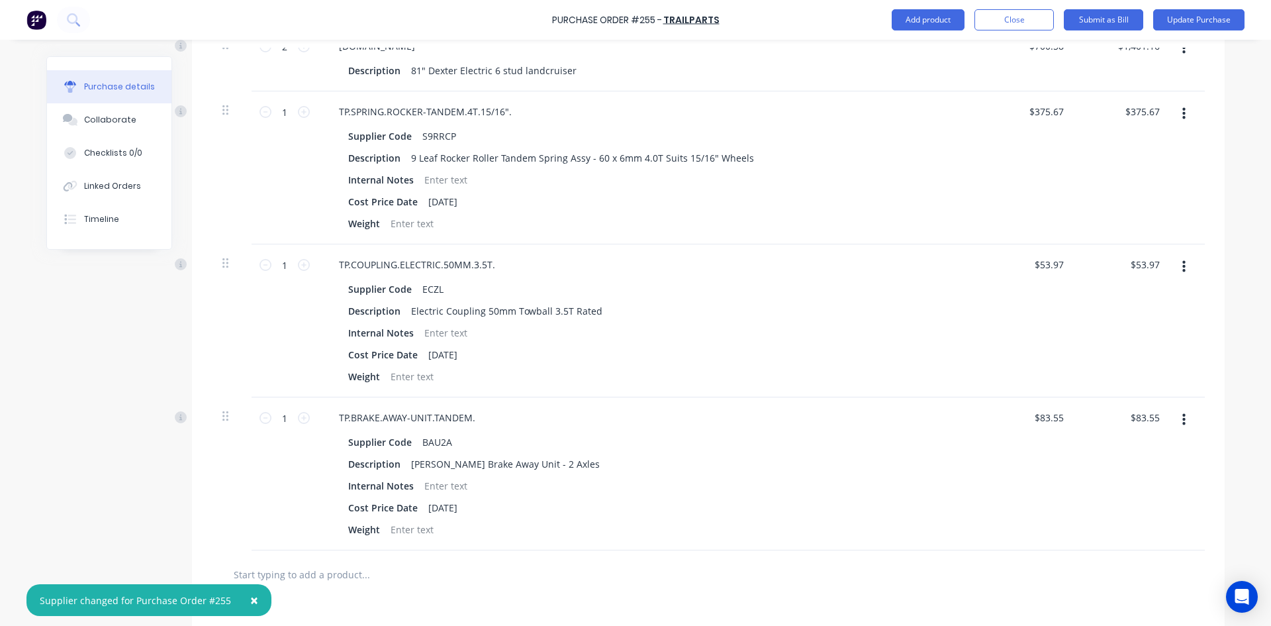
scroll to position [0, 0]
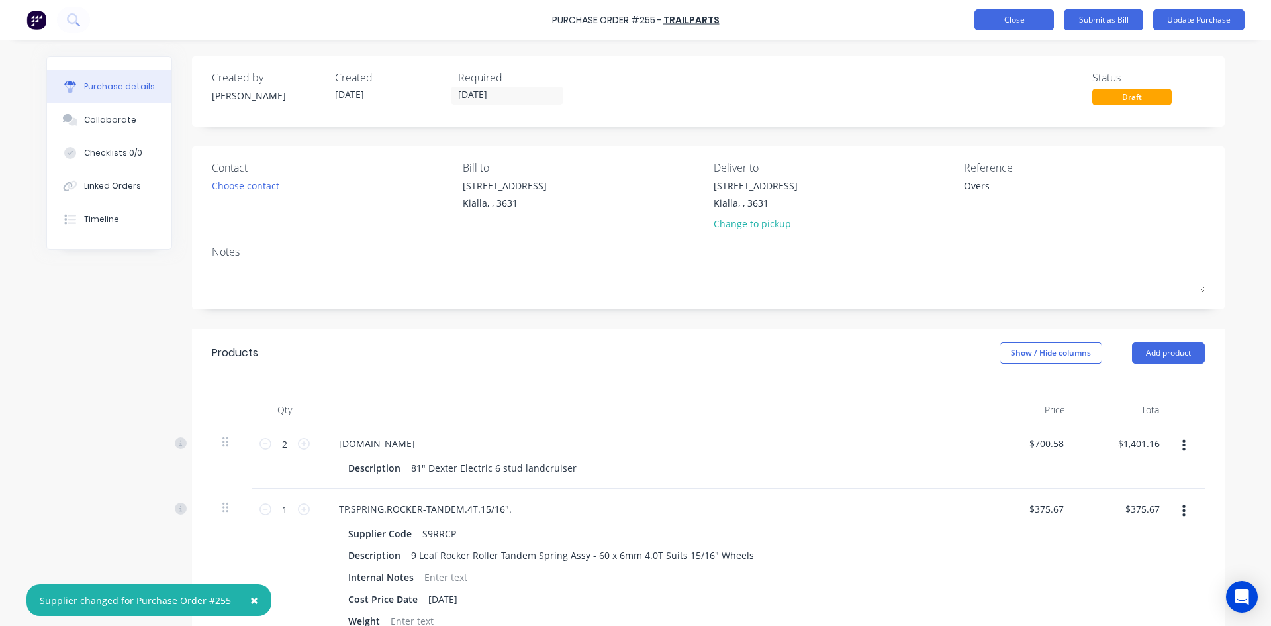
click at [1014, 19] on button "Close" at bounding box center [1014, 19] width 79 height 21
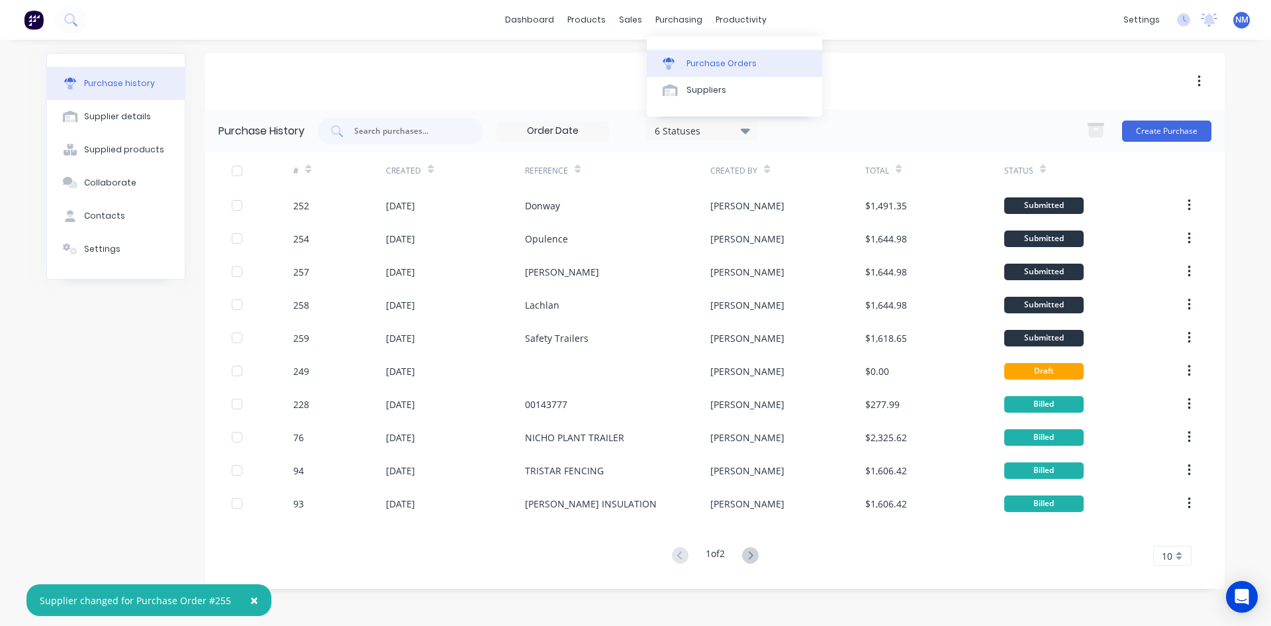
click at [705, 58] on div "Purchase Orders" at bounding box center [722, 64] width 70 height 12
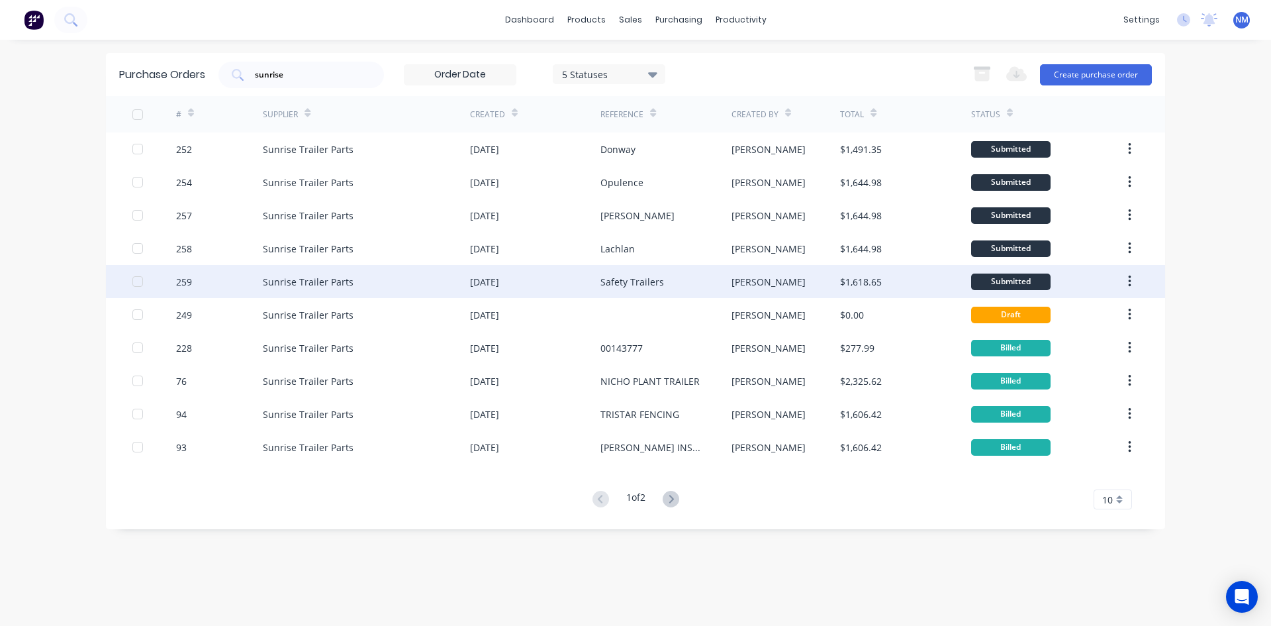
click at [545, 292] on div "[DATE]" at bounding box center [535, 281] width 130 height 33
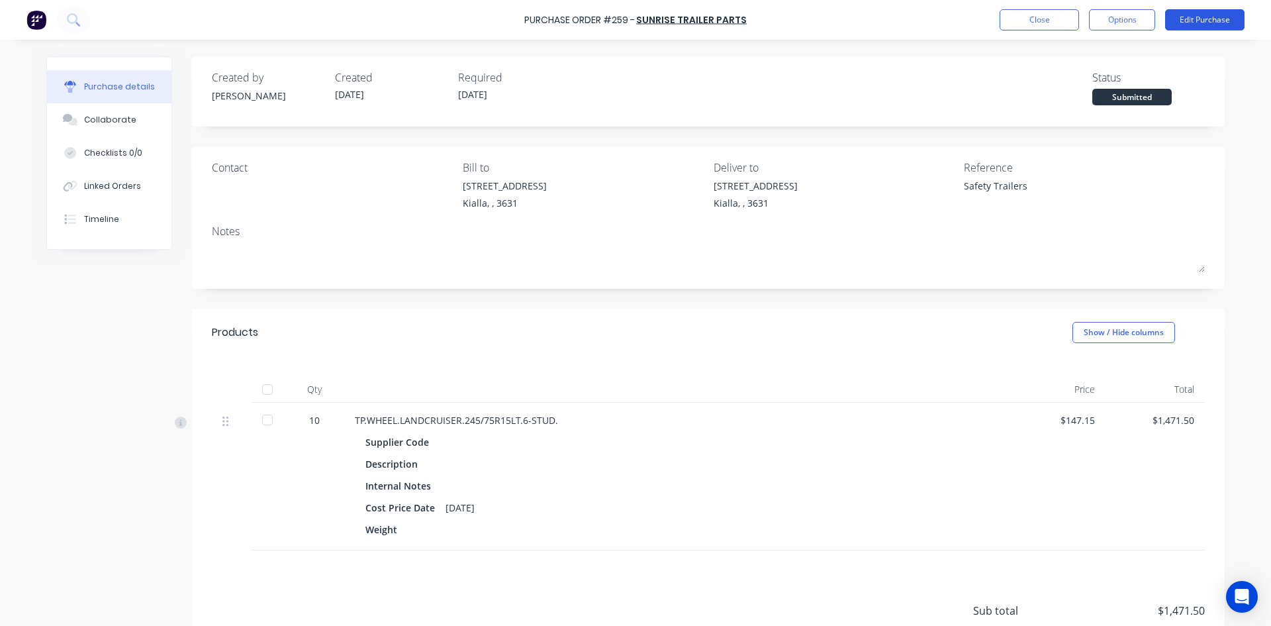
click at [1234, 25] on button "Edit Purchase" at bounding box center [1205, 19] width 79 height 21
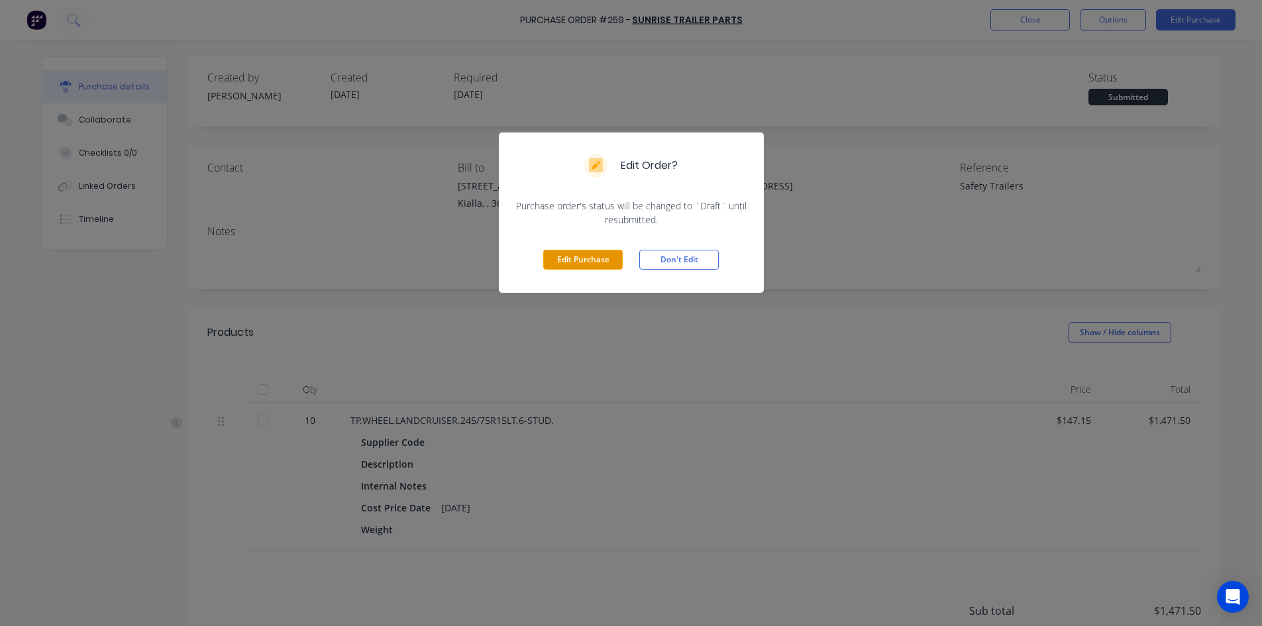
click at [587, 260] on button "Edit Purchase" at bounding box center [582, 260] width 79 height 20
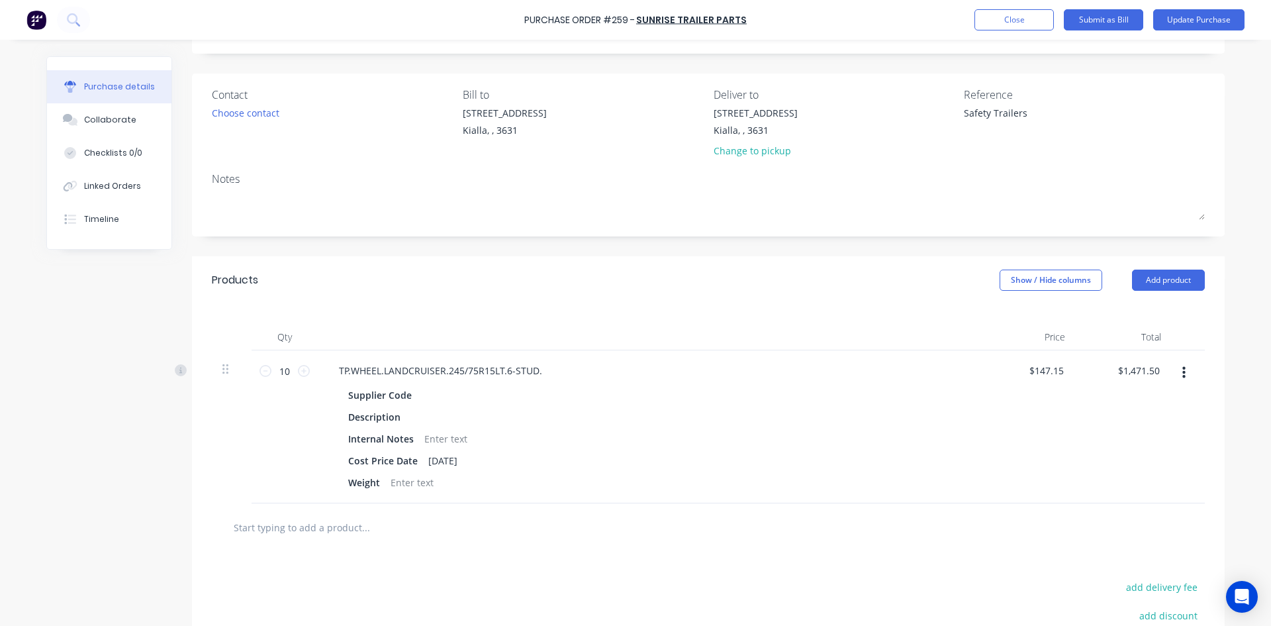
scroll to position [199, 0]
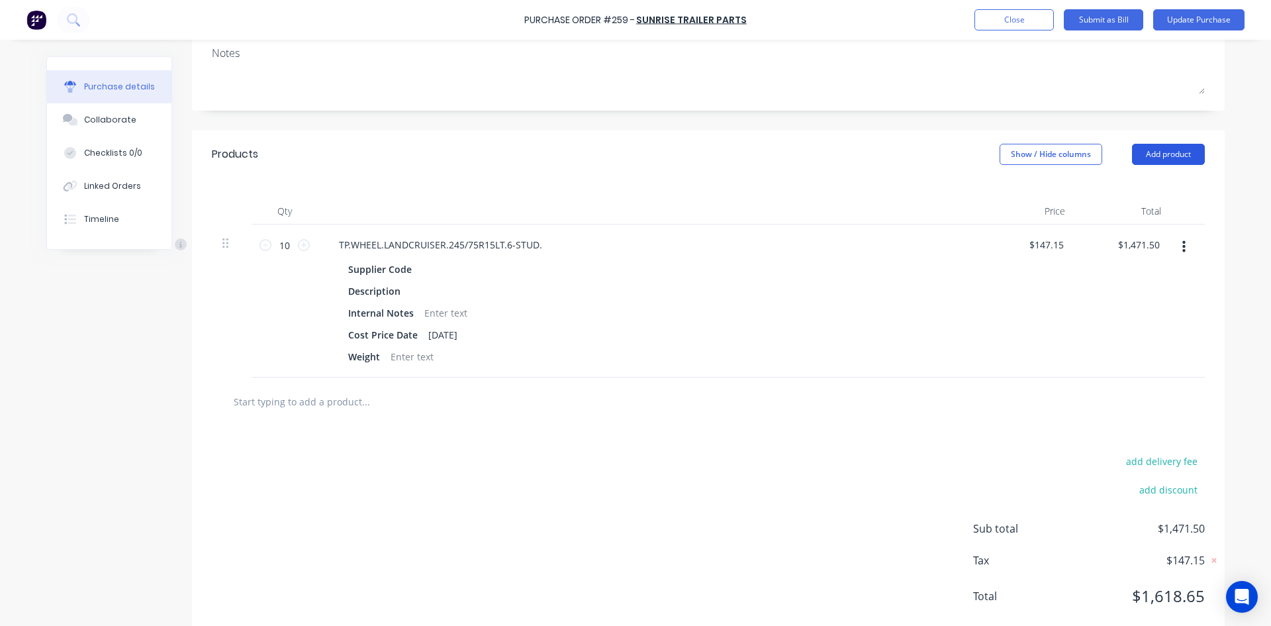
click at [1156, 160] on button "Add product" at bounding box center [1168, 154] width 73 height 21
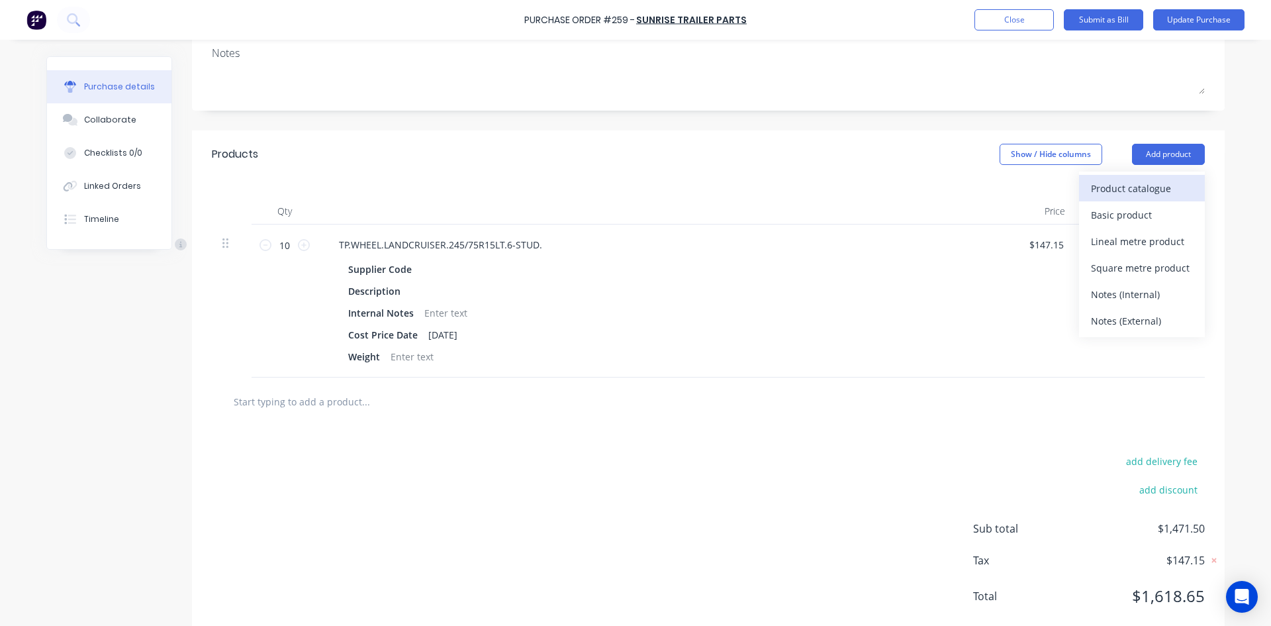
click at [1121, 187] on div "Product catalogue" at bounding box center [1142, 188] width 102 height 19
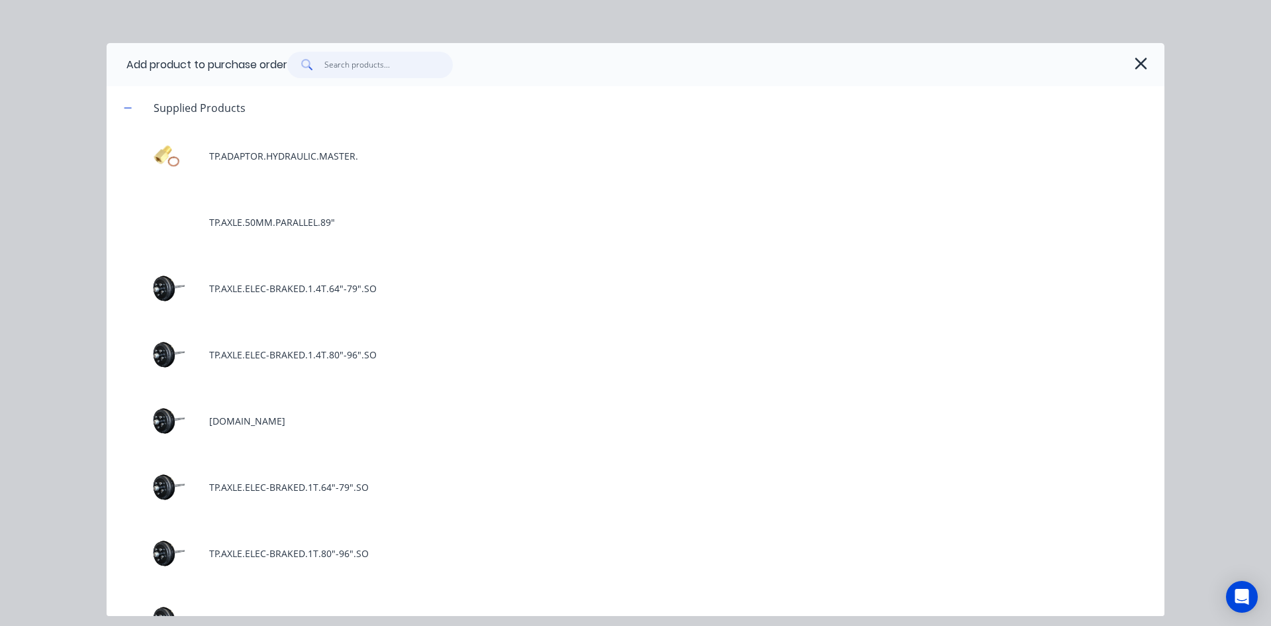
click at [356, 64] on input "text" at bounding box center [388, 65] width 129 height 26
type textarea "x"
type input "2"
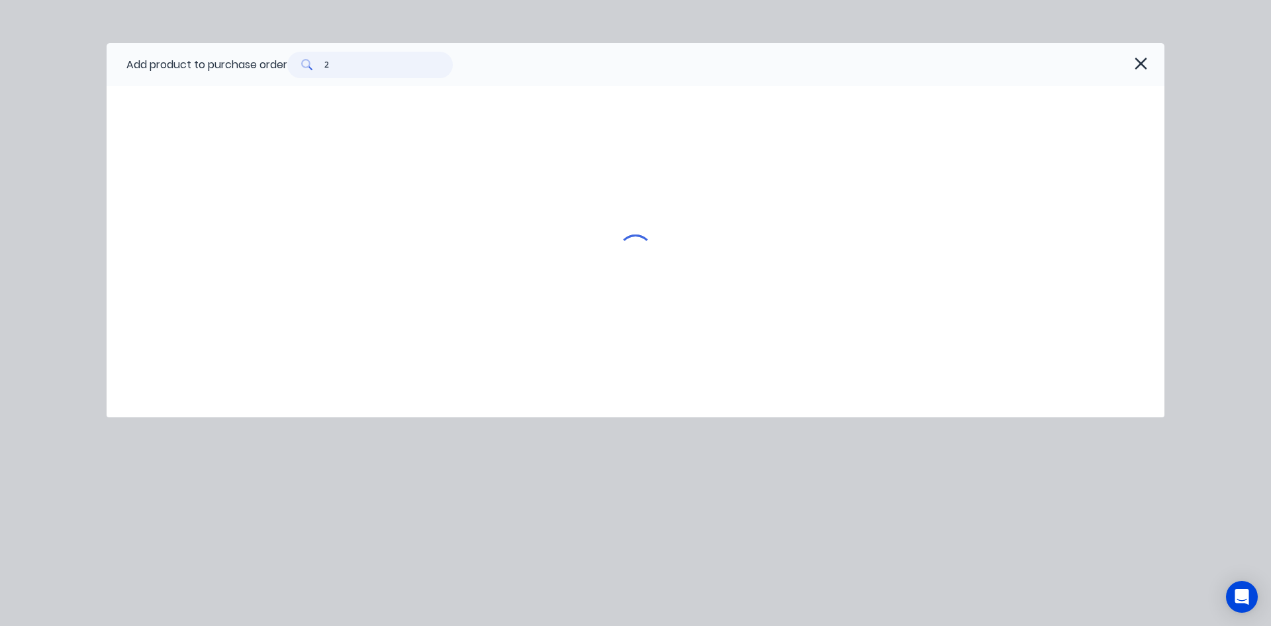
type textarea "x"
type input "22"
type textarea "x"
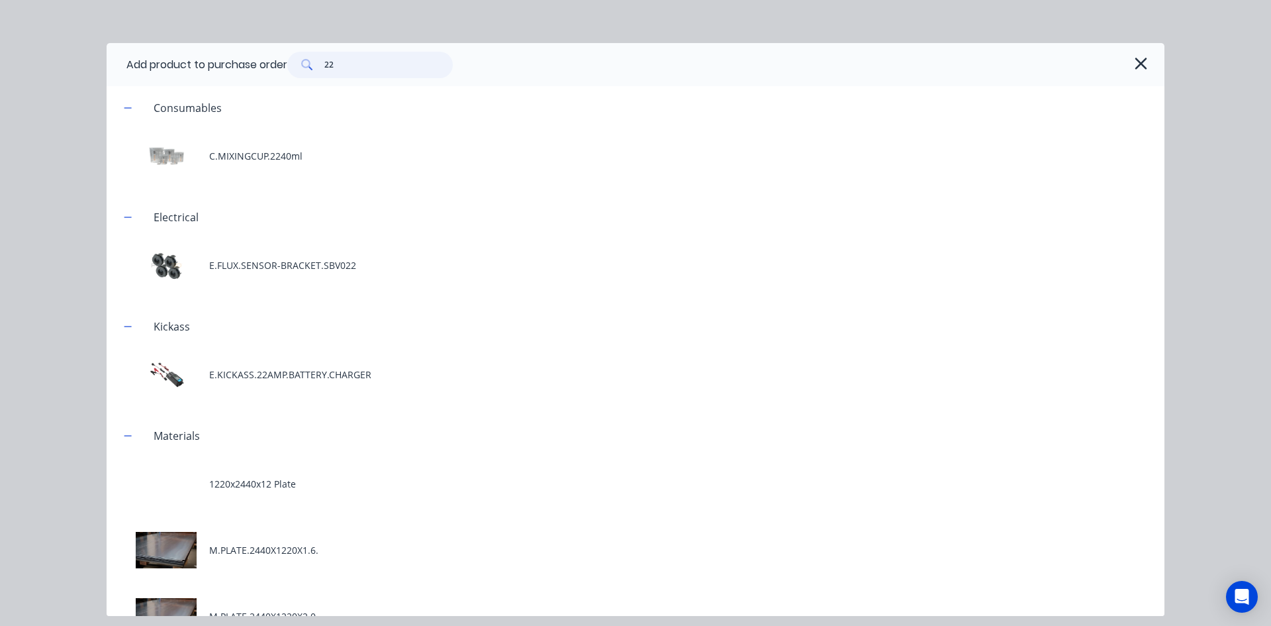
type input "225"
type textarea "x"
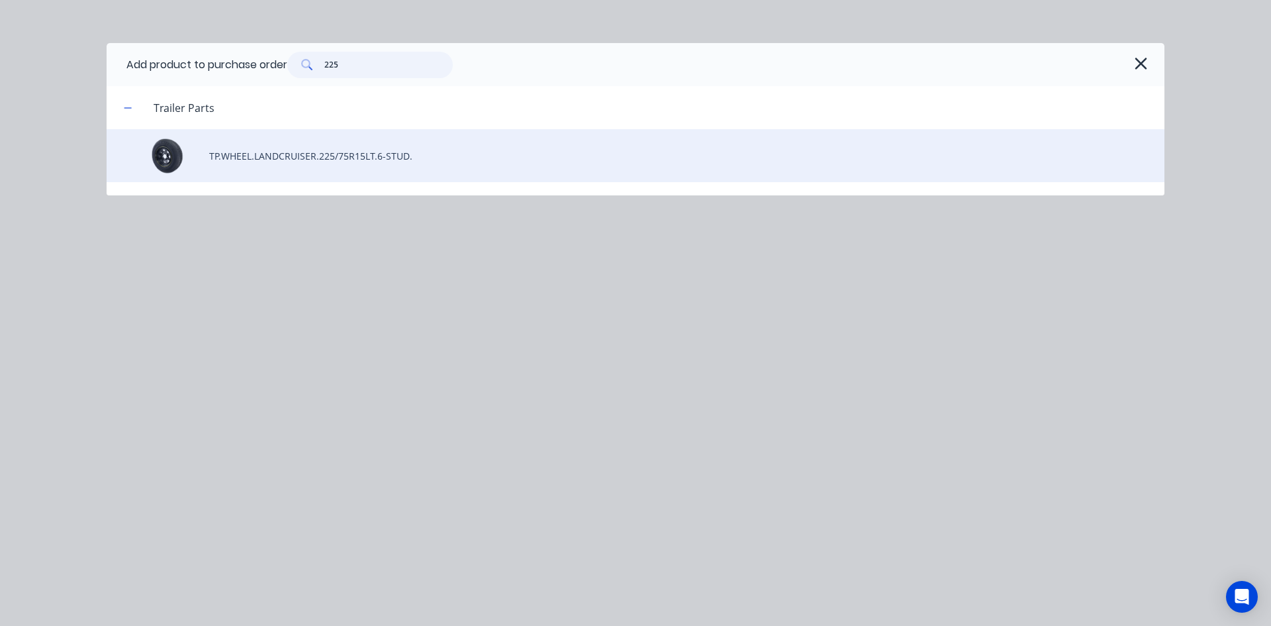
type input "225"
click at [385, 156] on div "TP.WHEEL.LANDCRUISER.225/75R15LT.6-STUD." at bounding box center [636, 155] width 1058 height 53
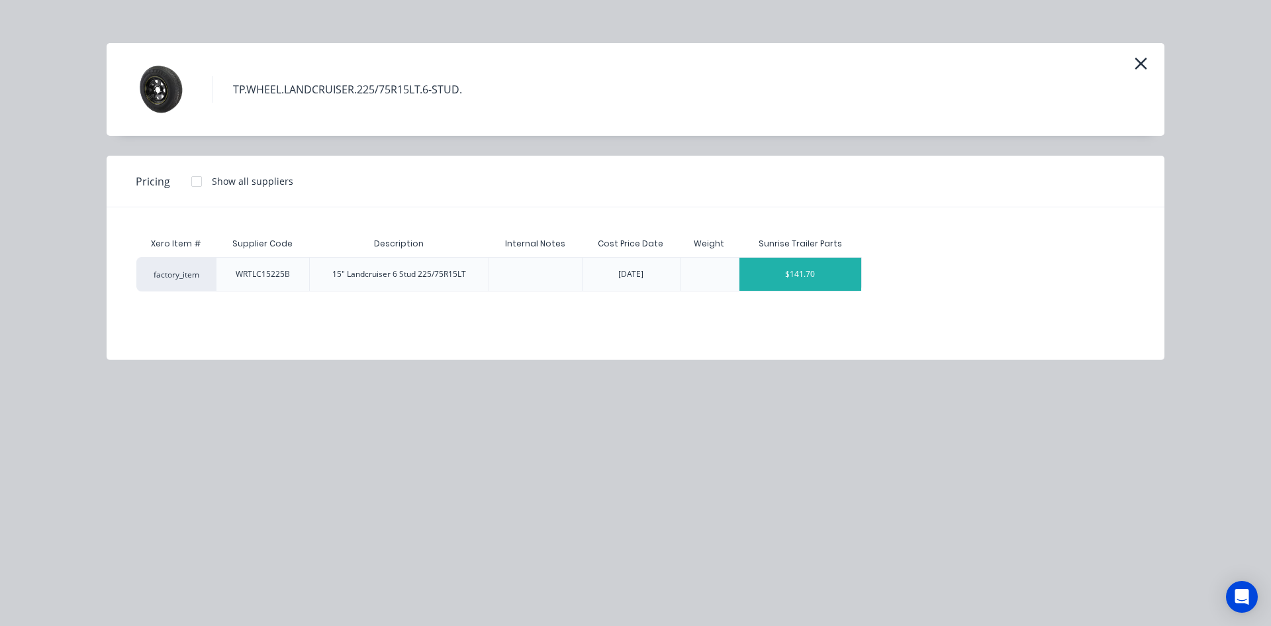
click at [797, 274] on div "$141.70" at bounding box center [801, 274] width 123 height 33
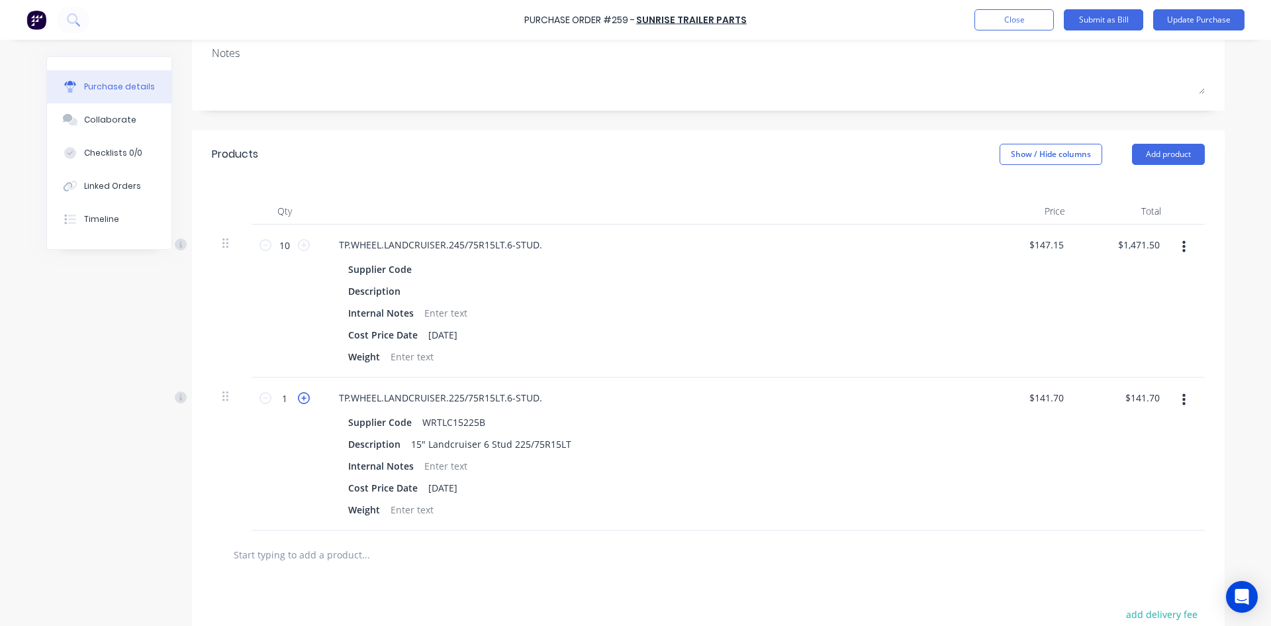
click at [300, 397] on icon at bounding box center [304, 398] width 12 height 12
type textarea "x"
type input "2"
type input "$283.40"
click at [300, 397] on icon at bounding box center [304, 398] width 12 height 12
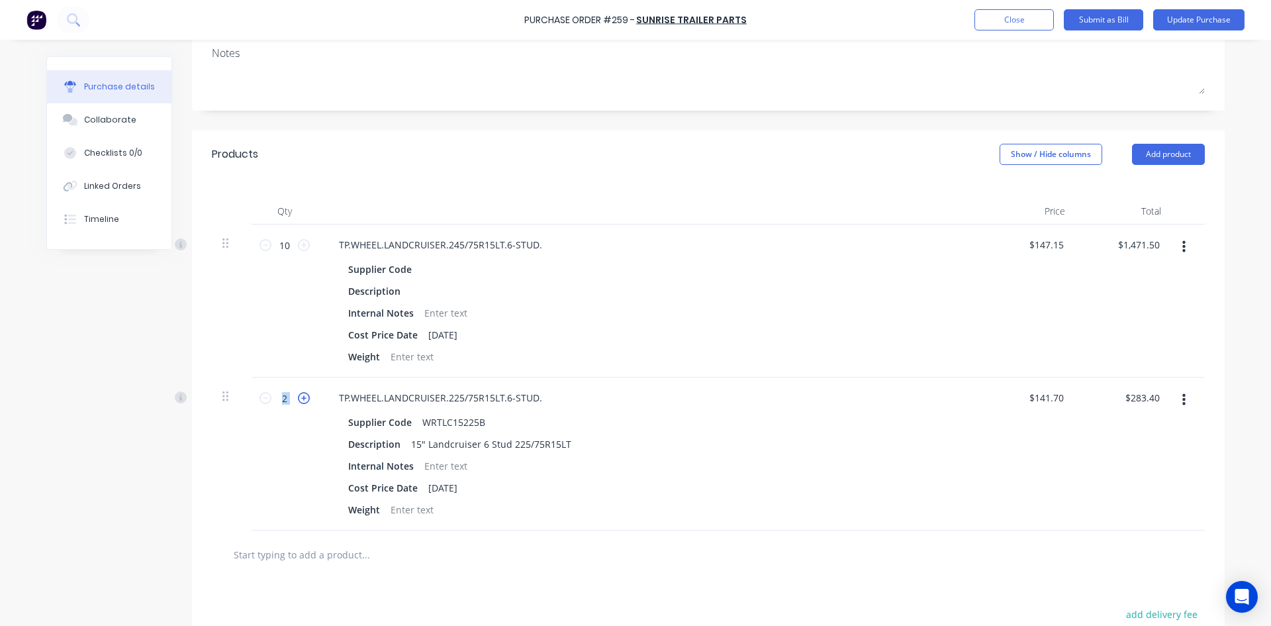
type textarea "x"
type input "3"
type input "$425.10"
click at [300, 397] on icon at bounding box center [304, 398] width 12 height 12
type textarea "x"
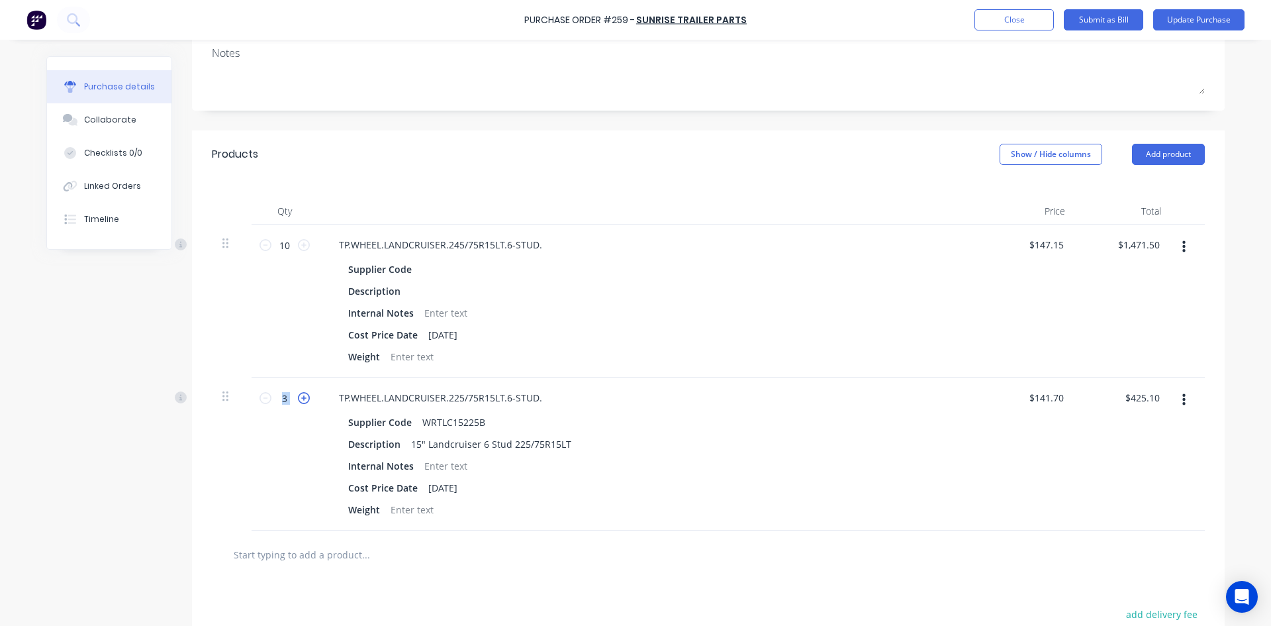
type input "4"
type input "$566.80"
click at [300, 397] on icon at bounding box center [304, 398] width 12 height 12
type textarea "x"
type input "5"
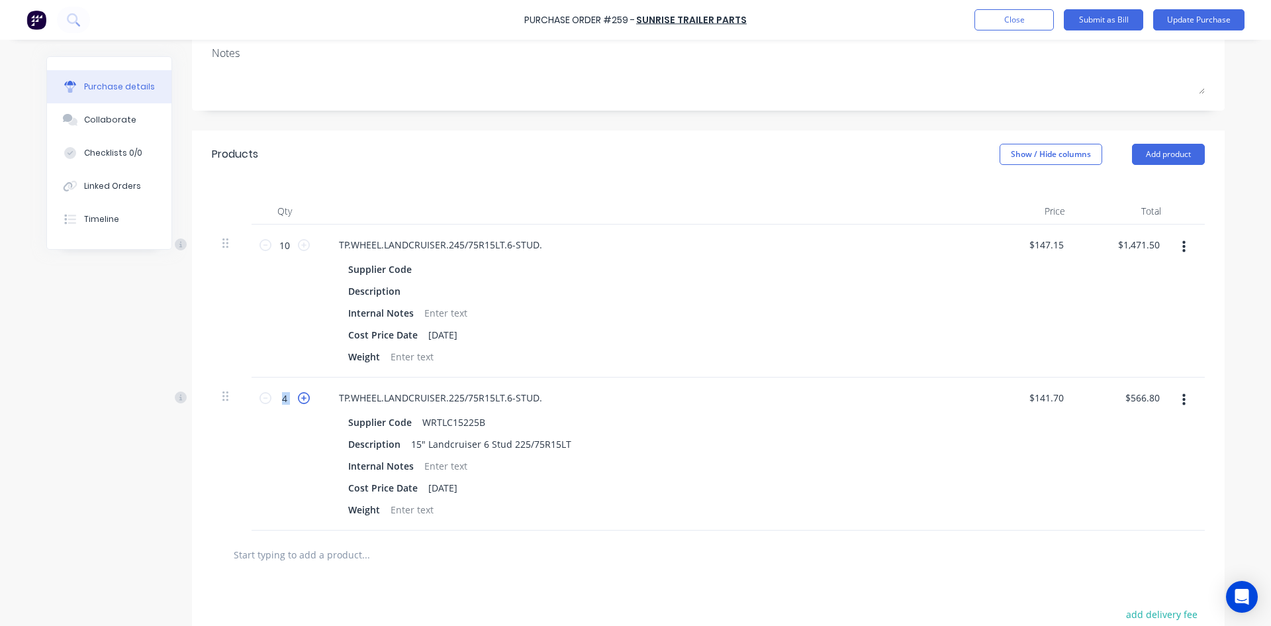
type input "$708.50"
click at [758, 468] on div "Internal Notes" at bounding box center [646, 465] width 607 height 19
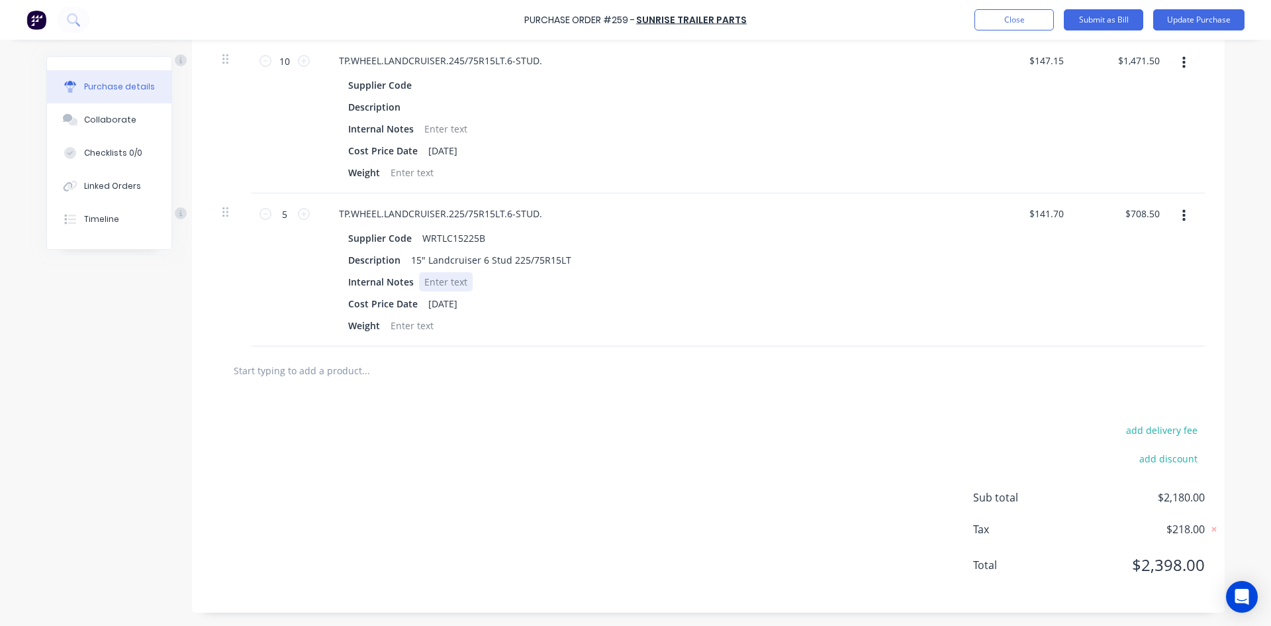
scroll to position [0, 0]
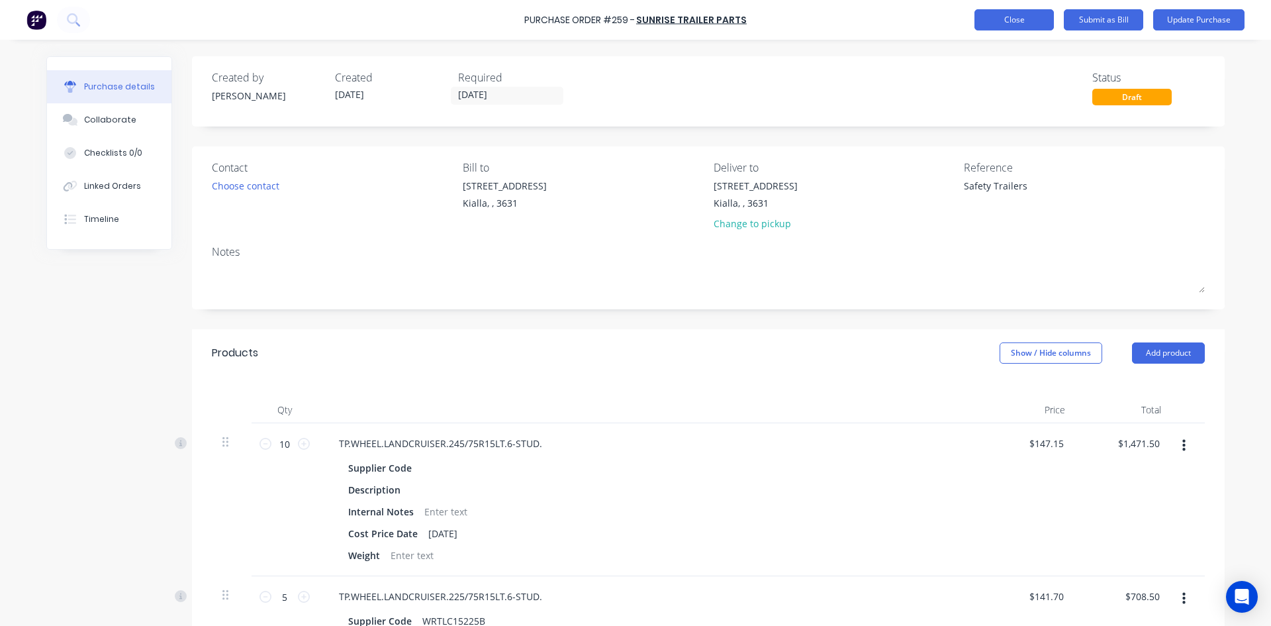
click at [1013, 13] on button "Close" at bounding box center [1014, 19] width 79 height 21
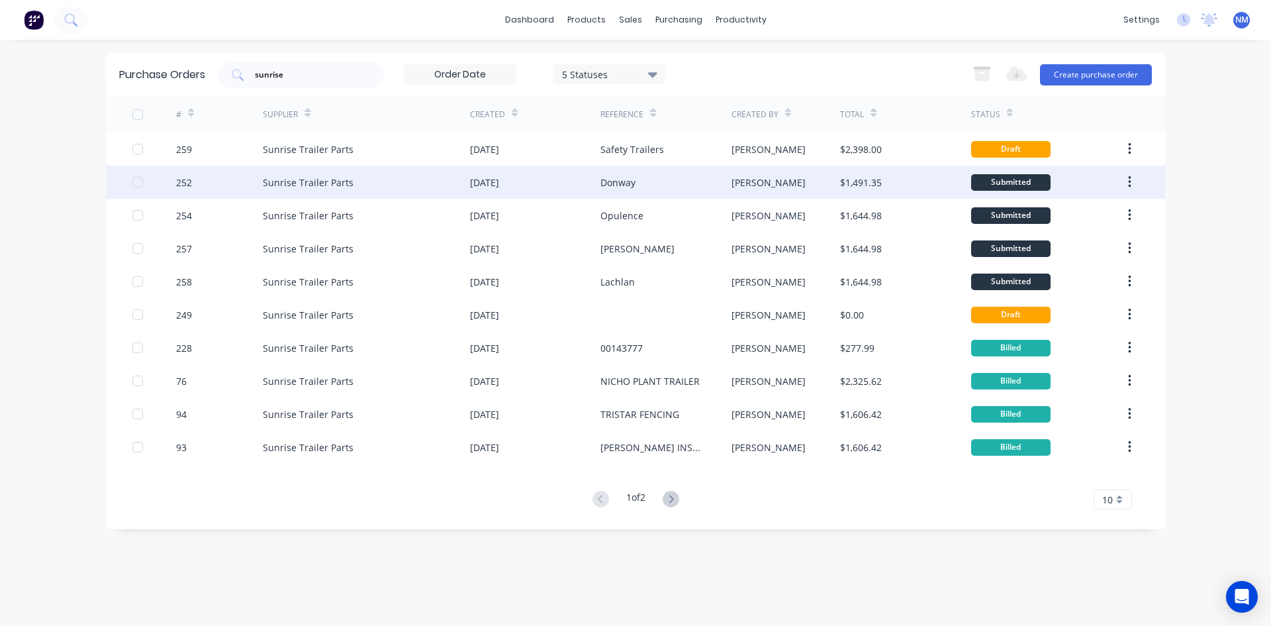
click at [675, 187] on div "Donway" at bounding box center [666, 182] width 130 height 33
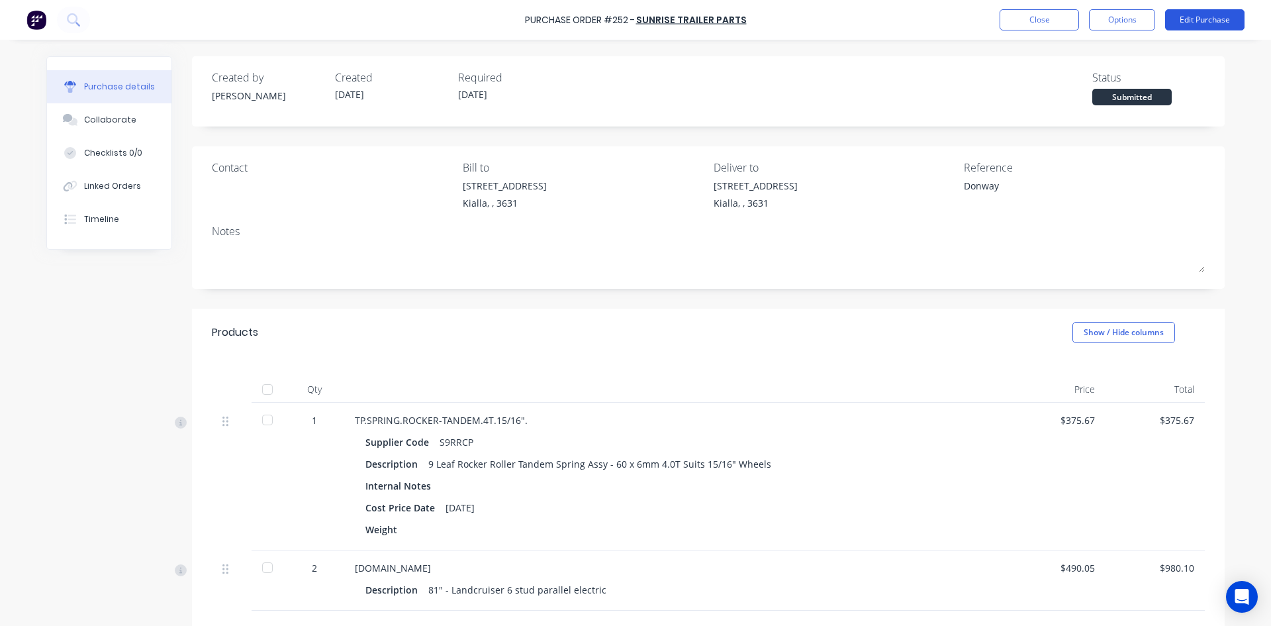
click at [1195, 21] on button "Edit Purchase" at bounding box center [1205, 19] width 79 height 21
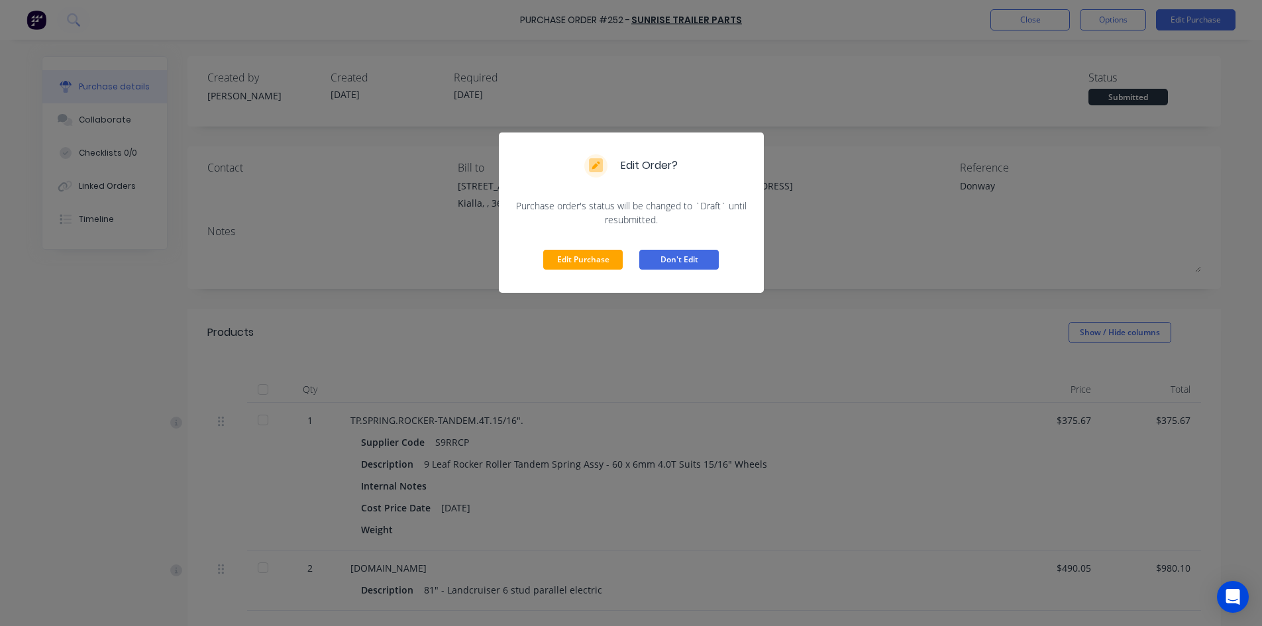
click at [693, 260] on button "Don't Edit" at bounding box center [678, 260] width 79 height 20
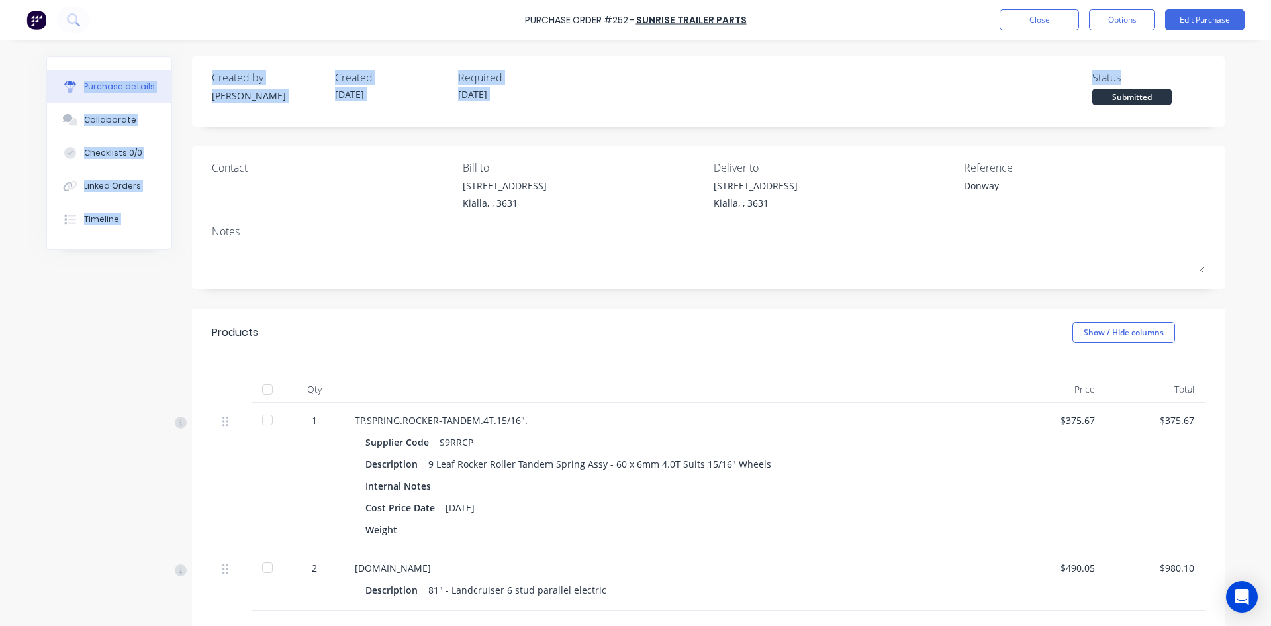
click at [1121, 38] on div "Purchase Order #252 - Sunrise Trailer Parts Close Options Edit Purchase Purchas…" at bounding box center [635, 313] width 1271 height 626
click at [1126, 19] on button "Options" at bounding box center [1122, 19] width 66 height 21
click at [1103, 153] on div "Change supplier" at bounding box center [1093, 159] width 102 height 19
type textarea "x"
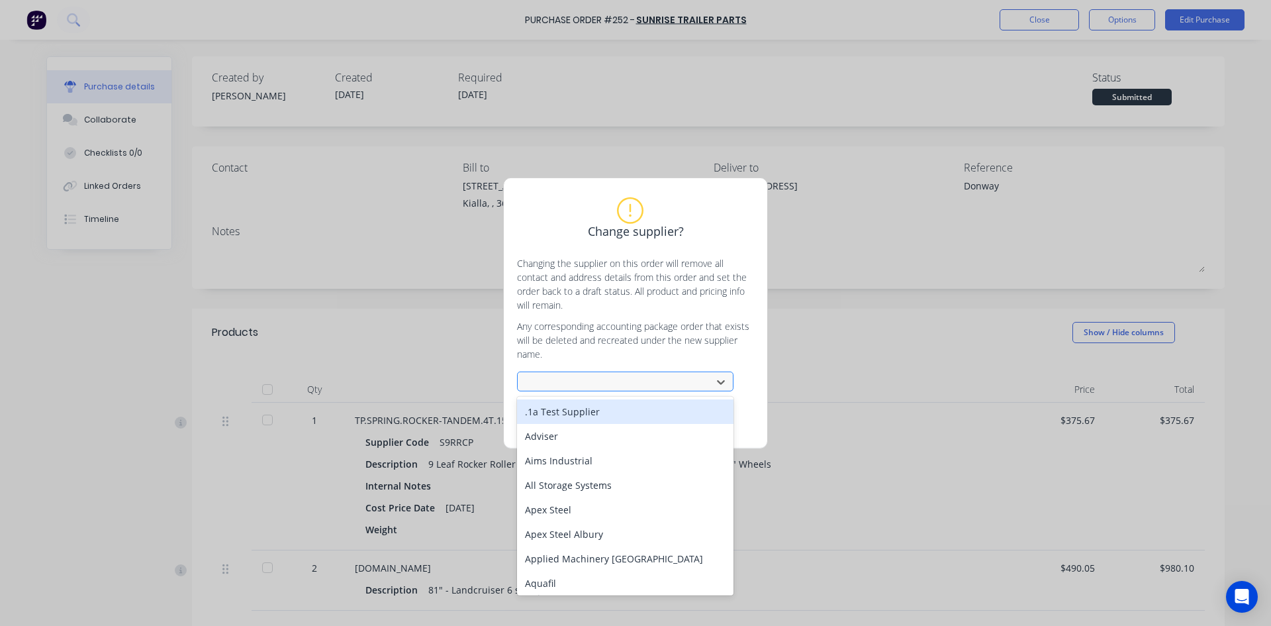
click at [568, 389] on div at bounding box center [616, 382] width 177 height 17
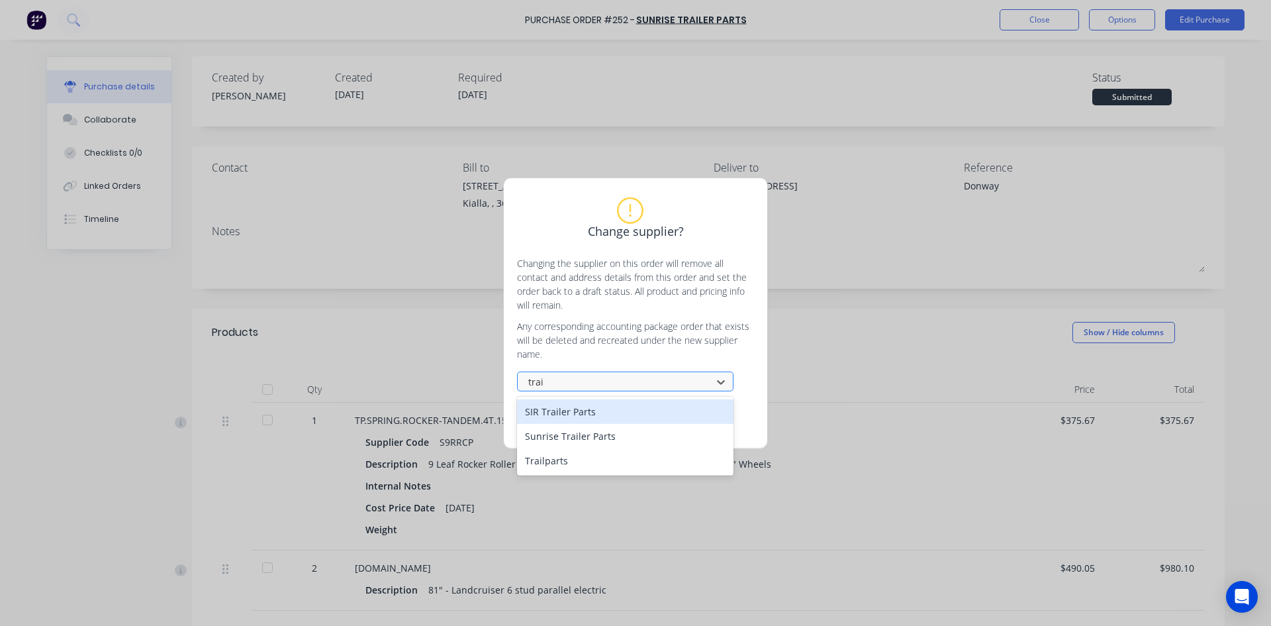
type input "trail"
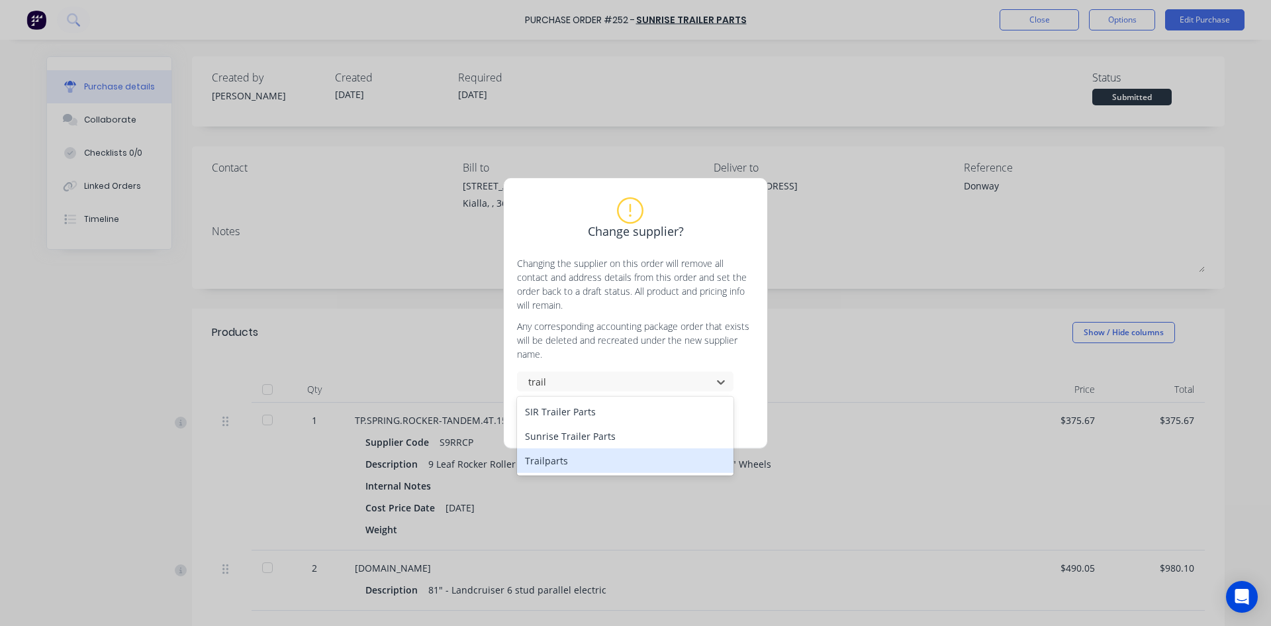
click at [604, 465] on div "Trailparts" at bounding box center [625, 460] width 217 height 25
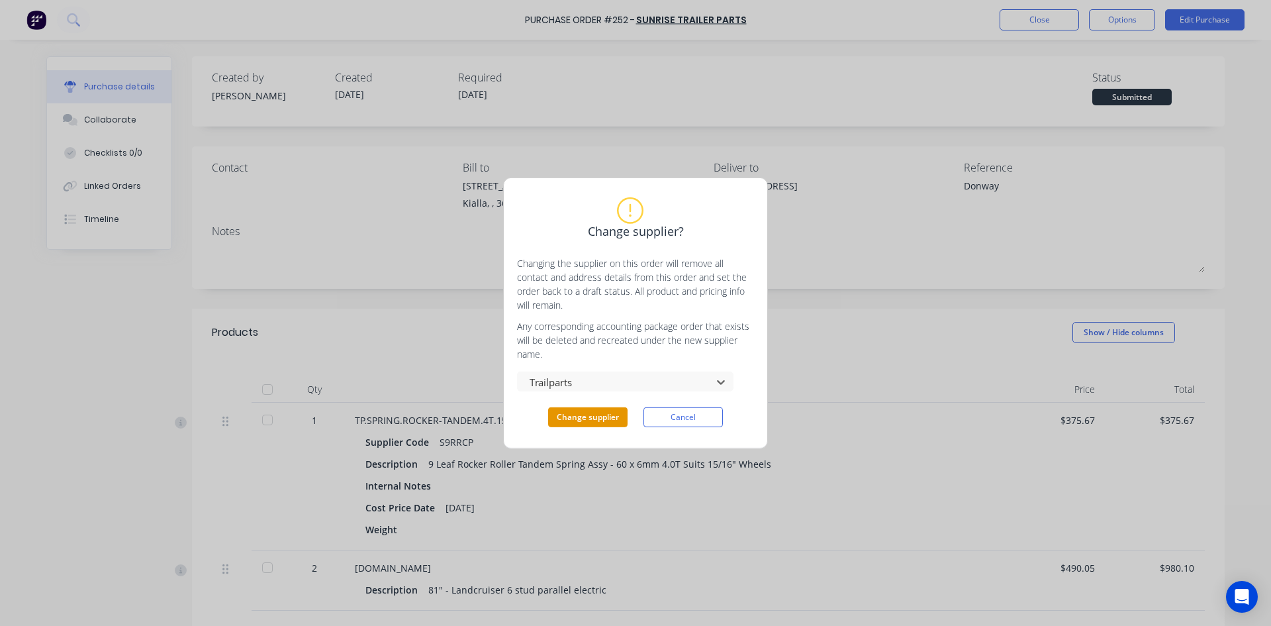
click at [583, 422] on button "Change supplier" at bounding box center [587, 417] width 79 height 20
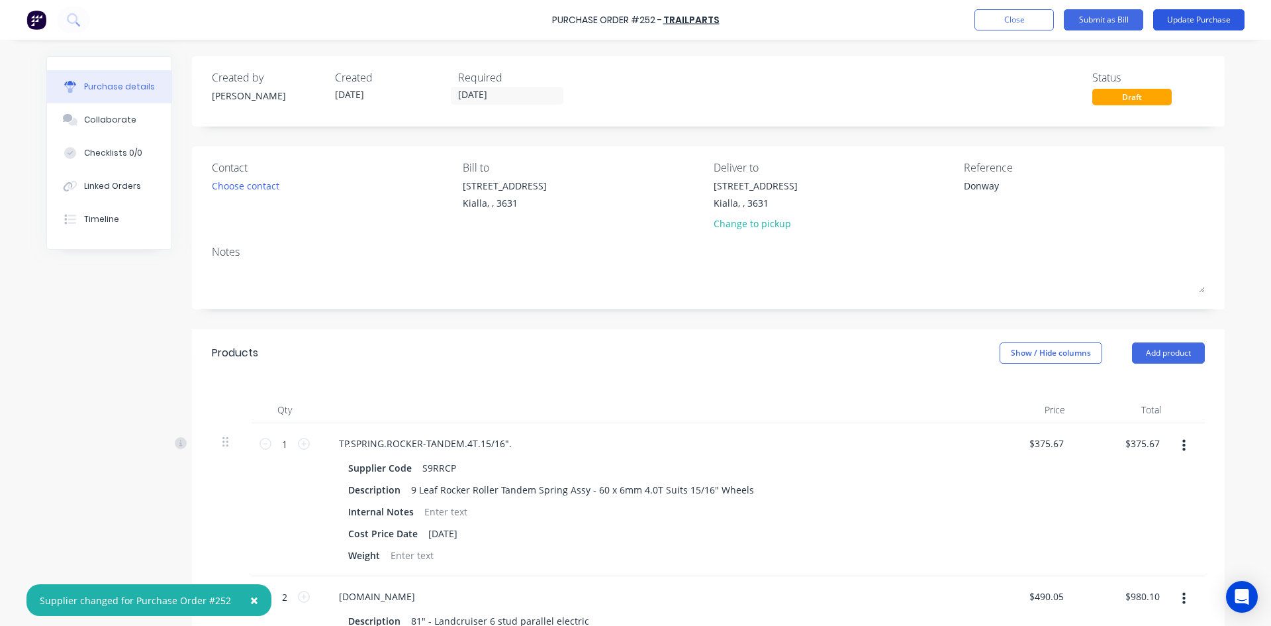
click at [1206, 25] on button "Update Purchase" at bounding box center [1199, 19] width 91 height 21
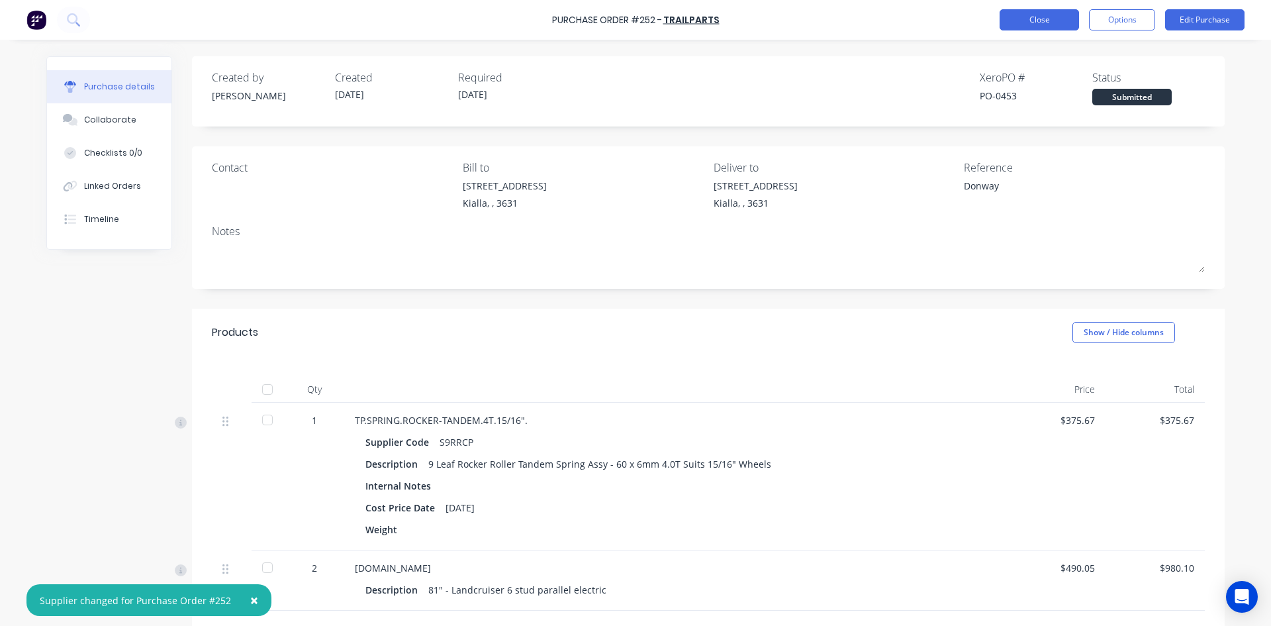
click at [1033, 16] on button "Close" at bounding box center [1039, 19] width 79 height 21
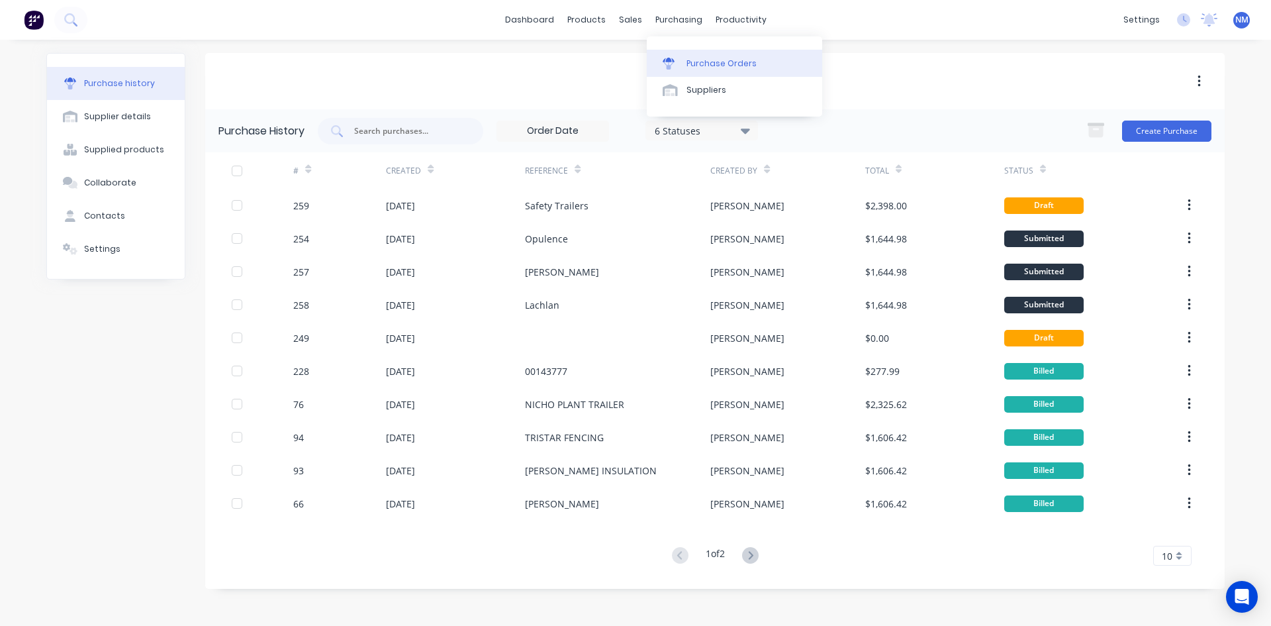
click at [703, 62] on div "Purchase Orders" at bounding box center [722, 64] width 70 height 12
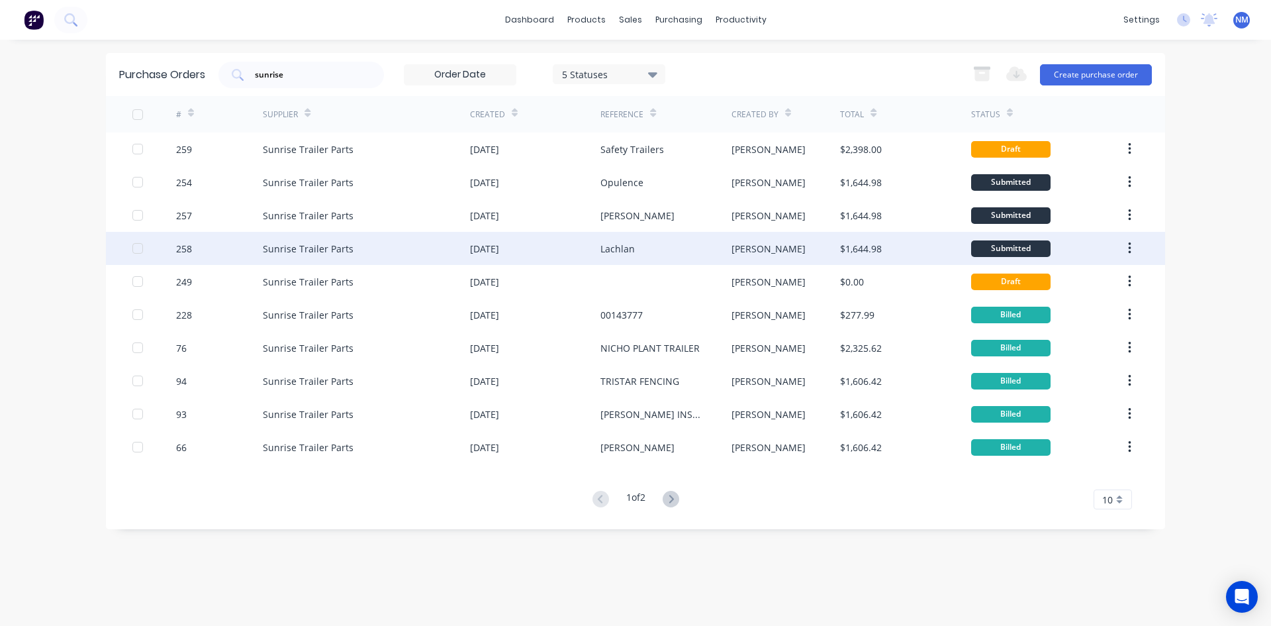
click at [783, 252] on div "[PERSON_NAME]" at bounding box center [786, 248] width 109 height 33
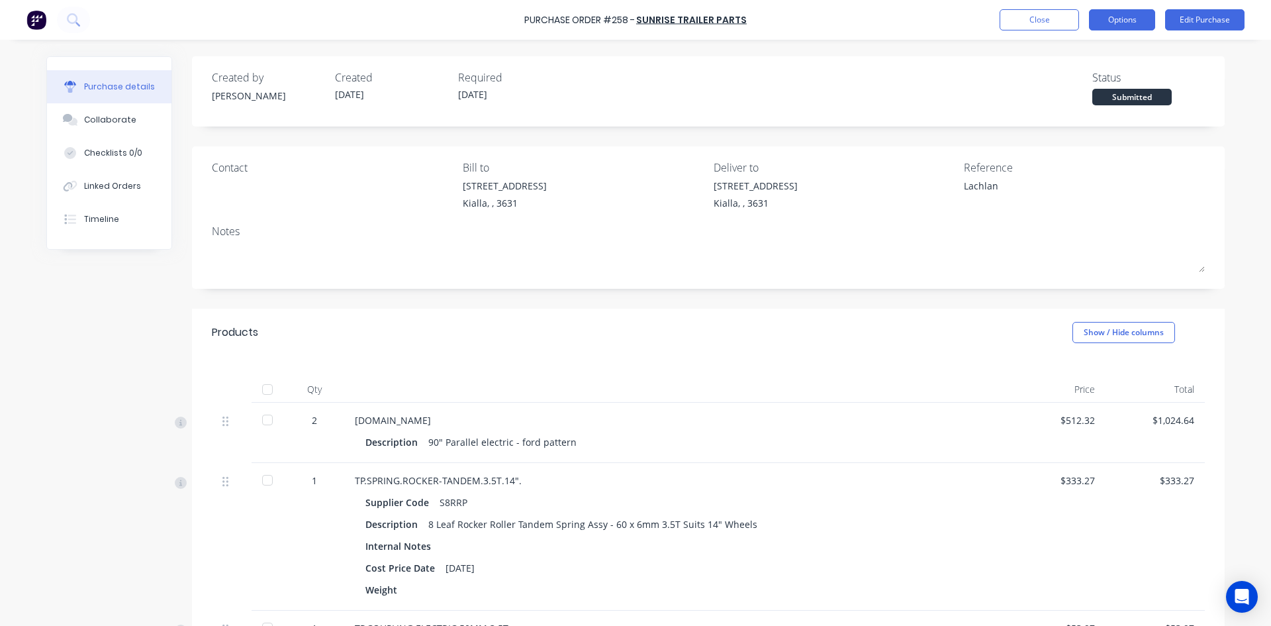
click at [1134, 23] on button "Options" at bounding box center [1122, 19] width 66 height 21
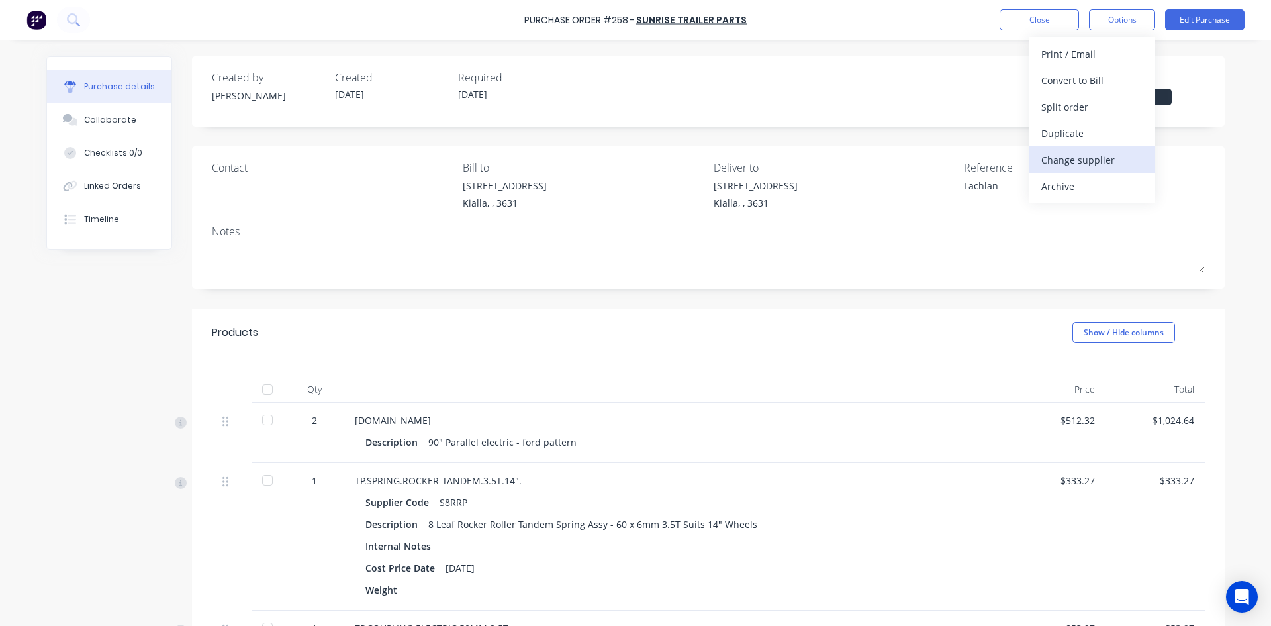
click at [1106, 156] on div "Change supplier" at bounding box center [1093, 159] width 102 height 19
type textarea "x"
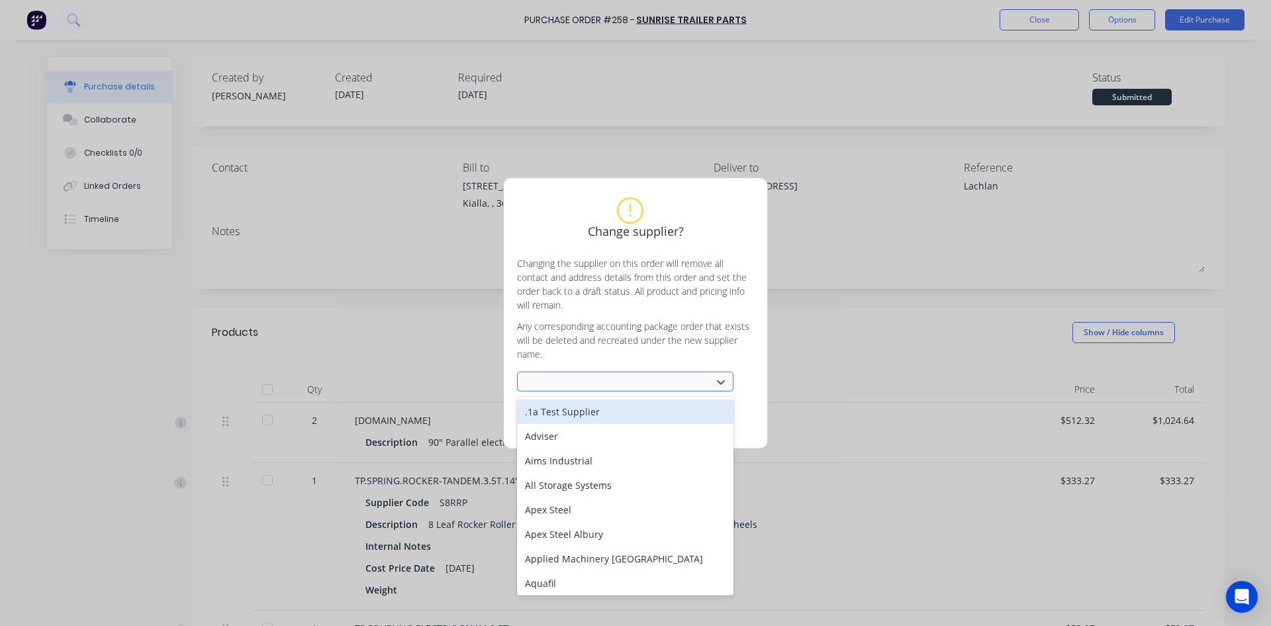
click at [601, 383] on div at bounding box center [616, 382] width 177 height 17
type input "trail"
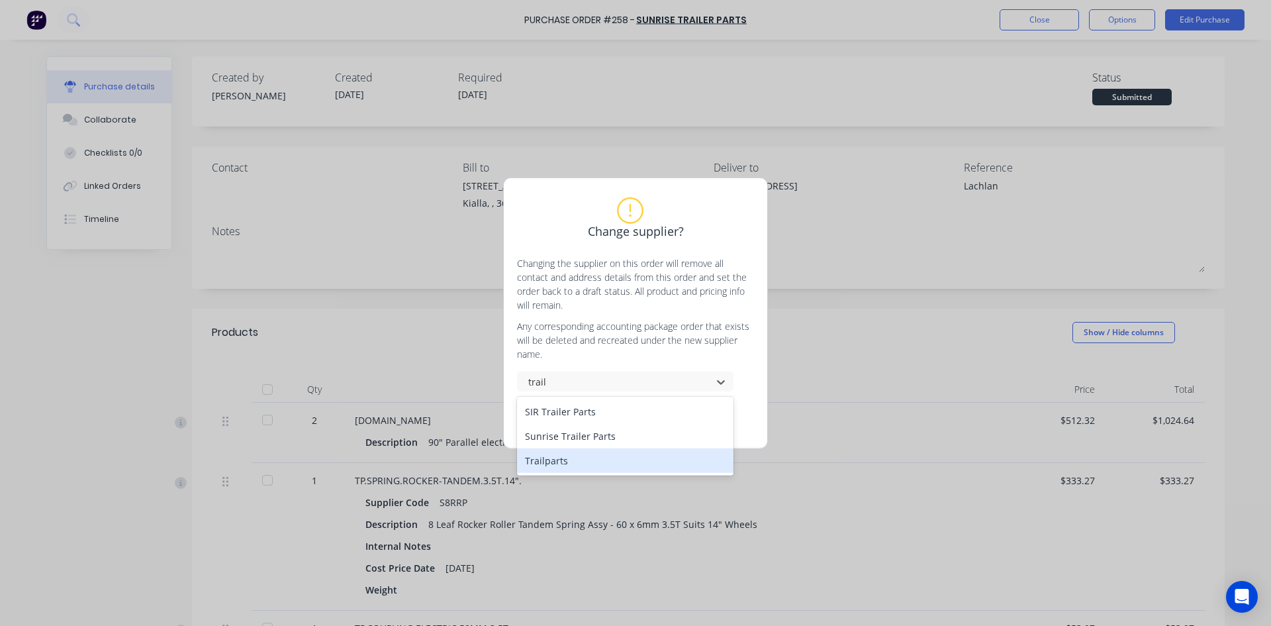
click at [599, 458] on div "Trailparts" at bounding box center [625, 460] width 217 height 25
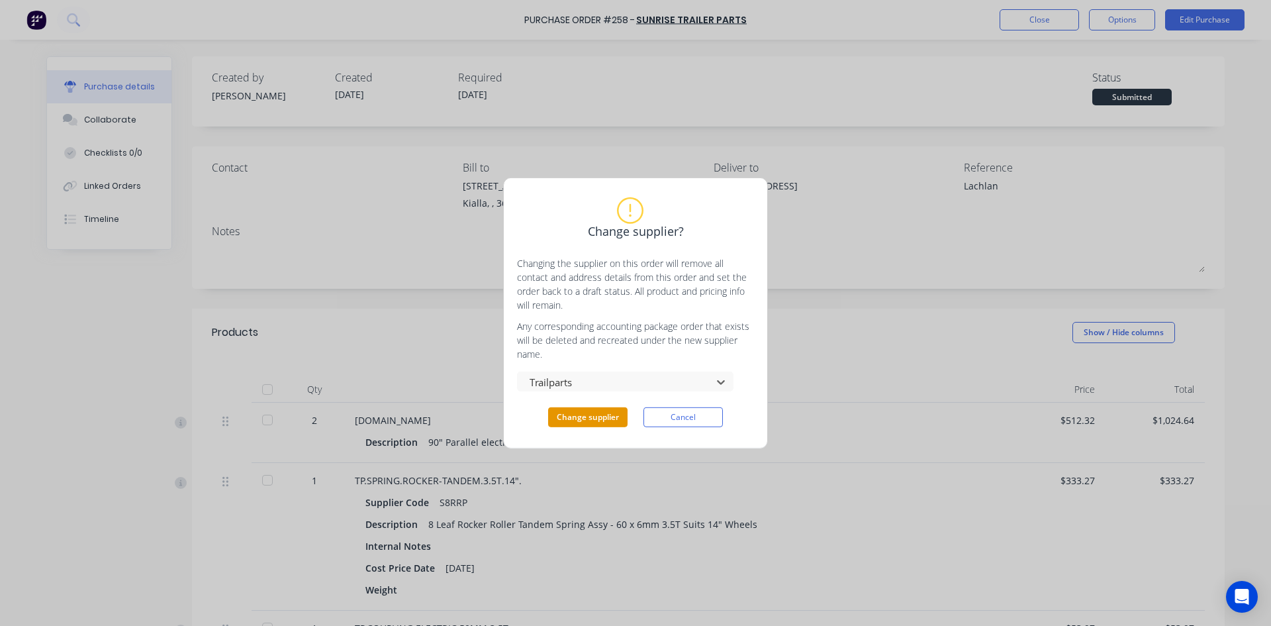
click at [589, 420] on button "Change supplier" at bounding box center [587, 417] width 79 height 20
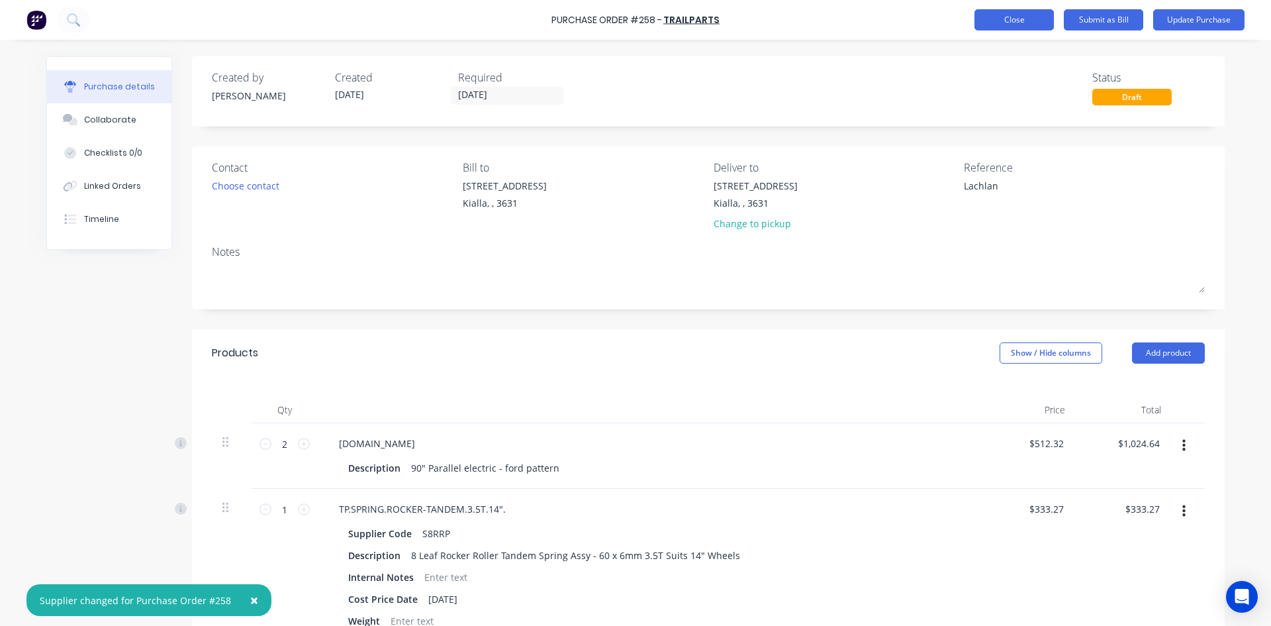
click at [1006, 12] on button "Close" at bounding box center [1014, 19] width 79 height 21
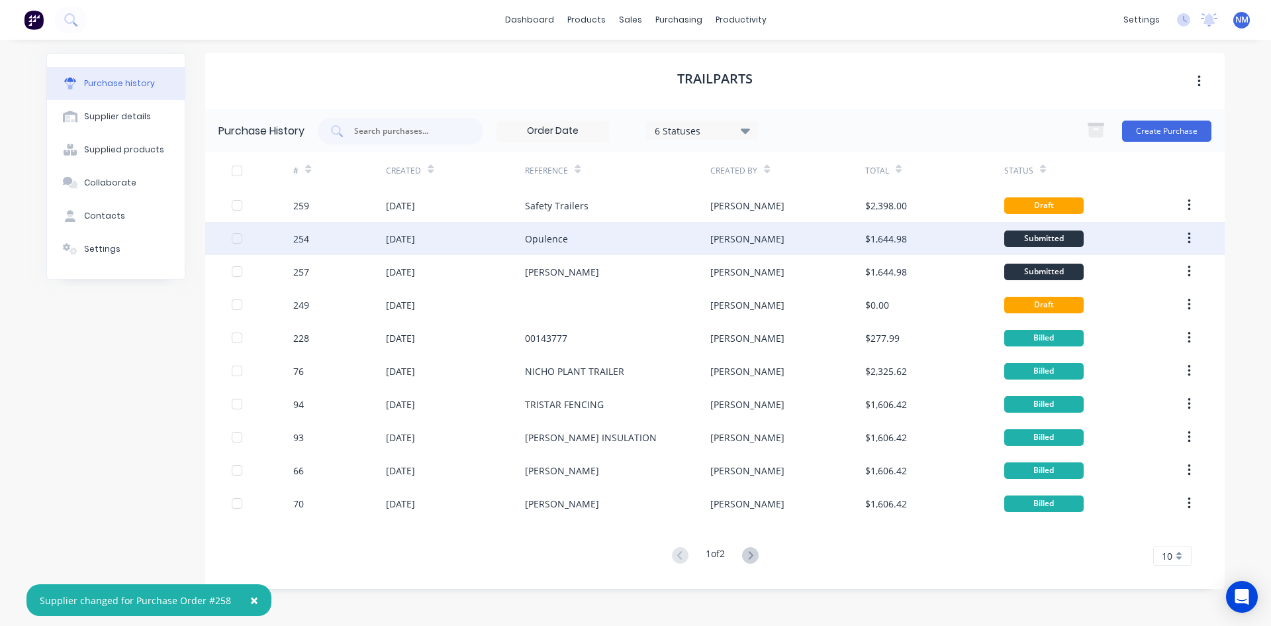
click at [637, 237] on div "Opulence" at bounding box center [617, 238] width 185 height 33
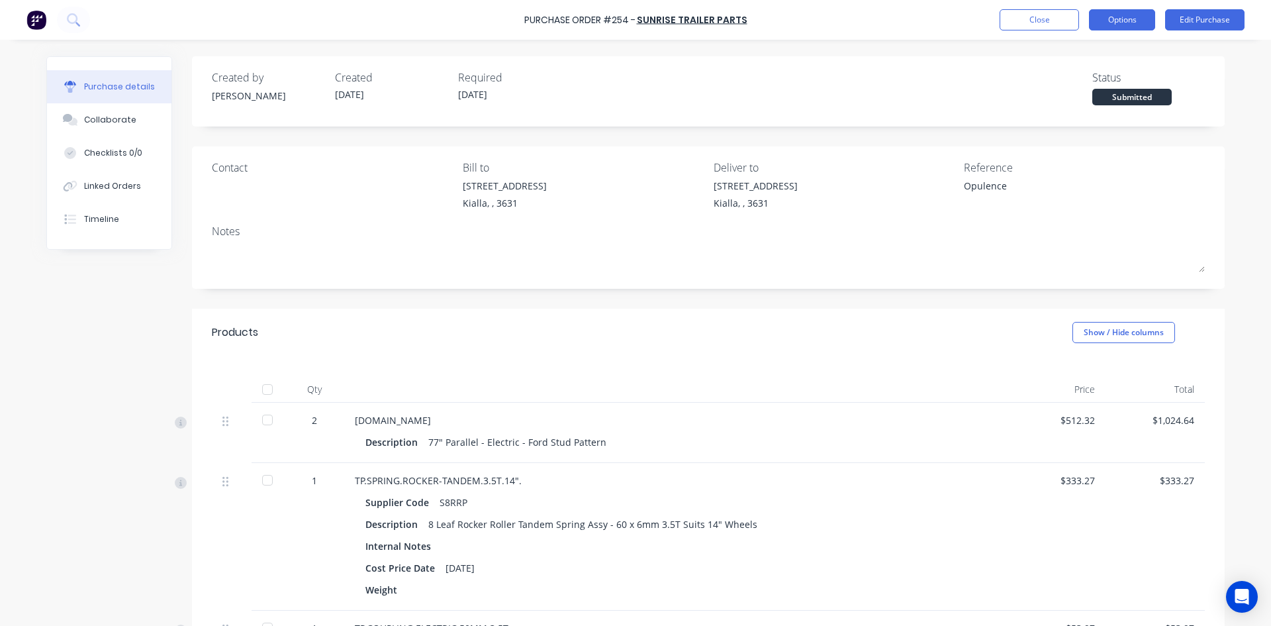
click at [1135, 11] on button "Options" at bounding box center [1122, 19] width 66 height 21
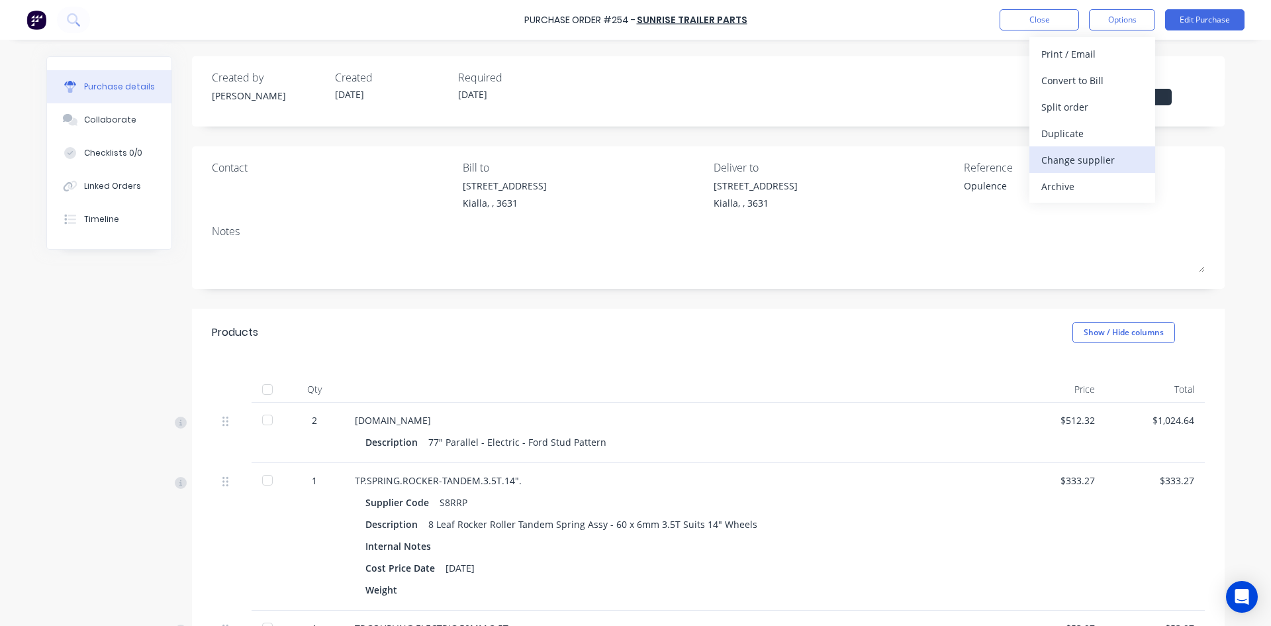
click at [1103, 159] on div "Change supplier" at bounding box center [1093, 159] width 102 height 19
type textarea "x"
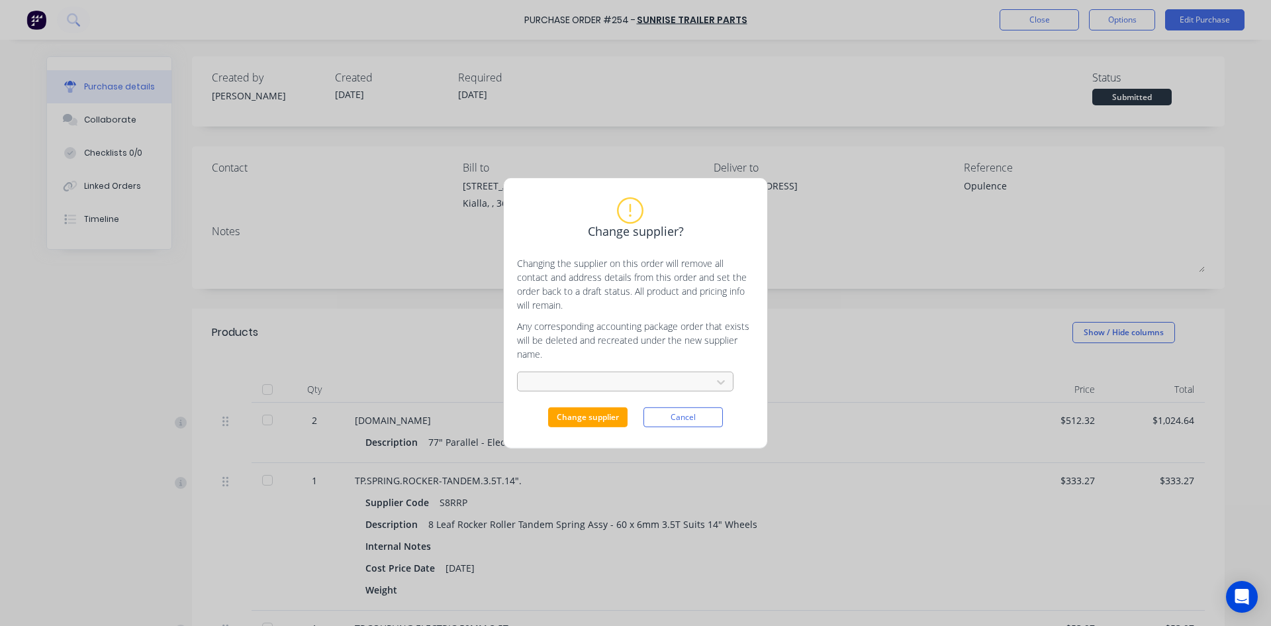
click at [595, 385] on div at bounding box center [616, 382] width 177 height 17
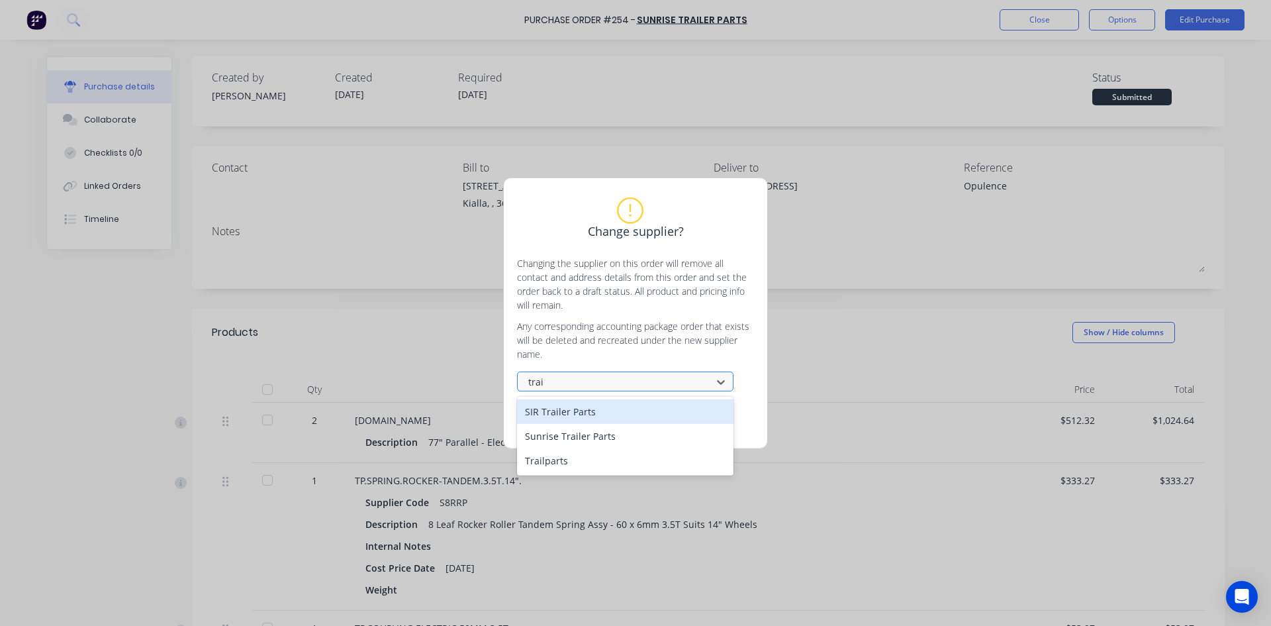
type input "trail"
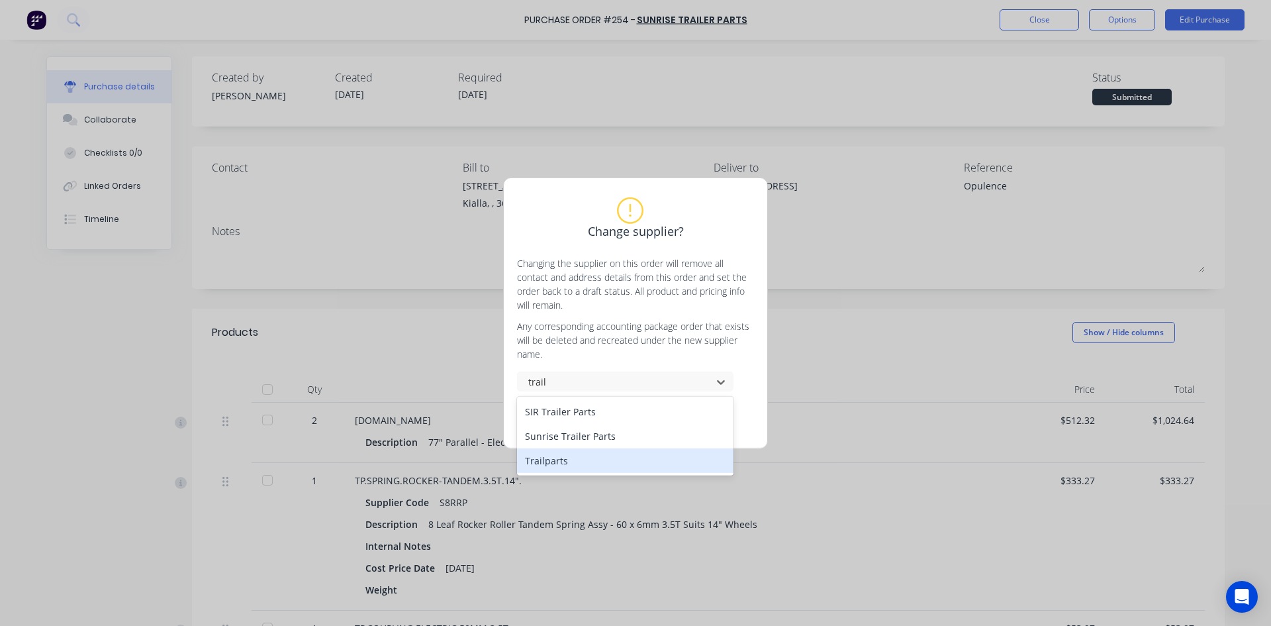
type textarea "x"
click at [573, 461] on div "Trailparts" at bounding box center [625, 460] width 217 height 25
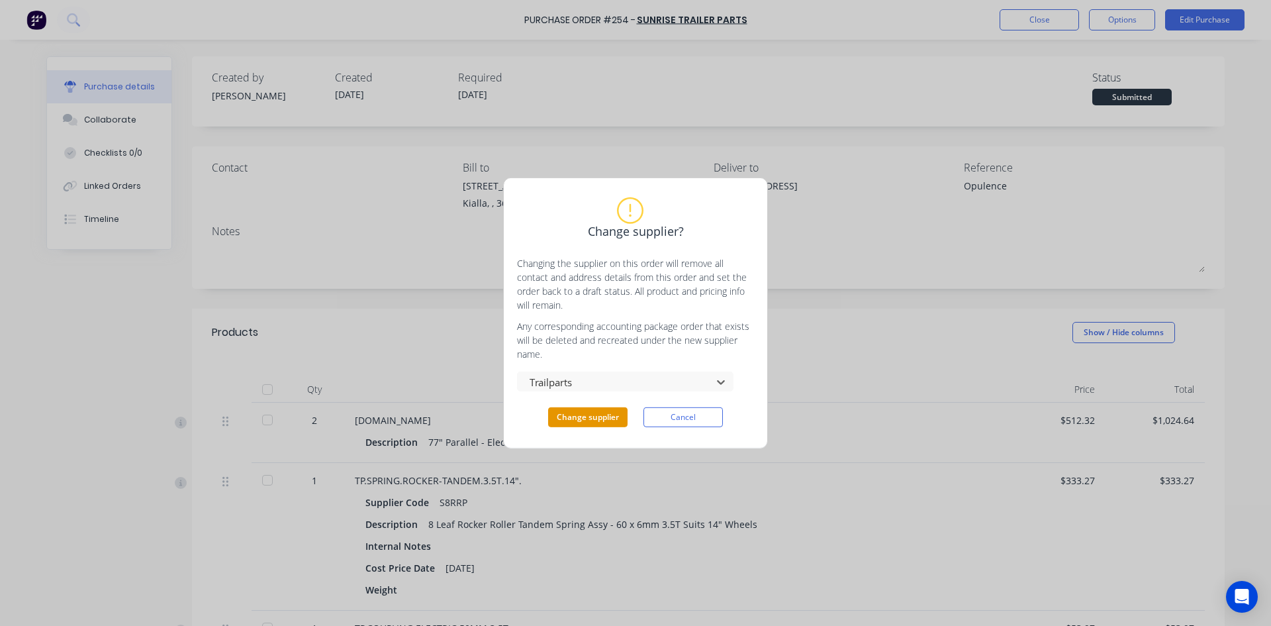
click at [577, 422] on button "Change supplier" at bounding box center [587, 417] width 79 height 20
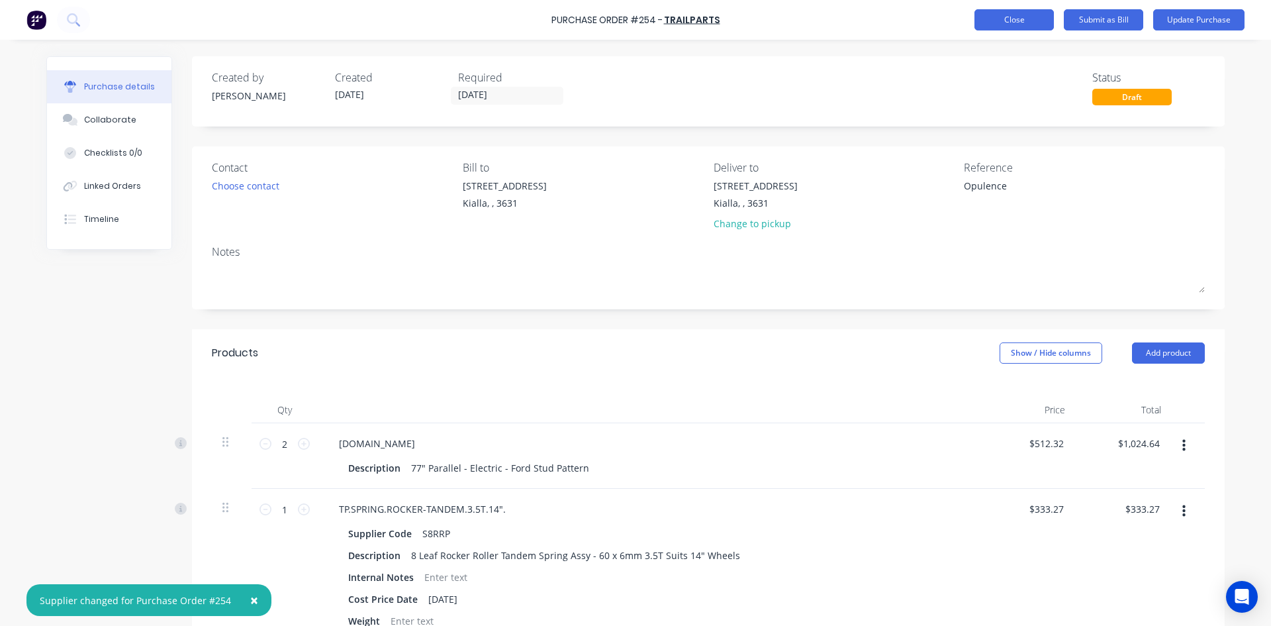
click at [1027, 13] on button "Close" at bounding box center [1014, 19] width 79 height 21
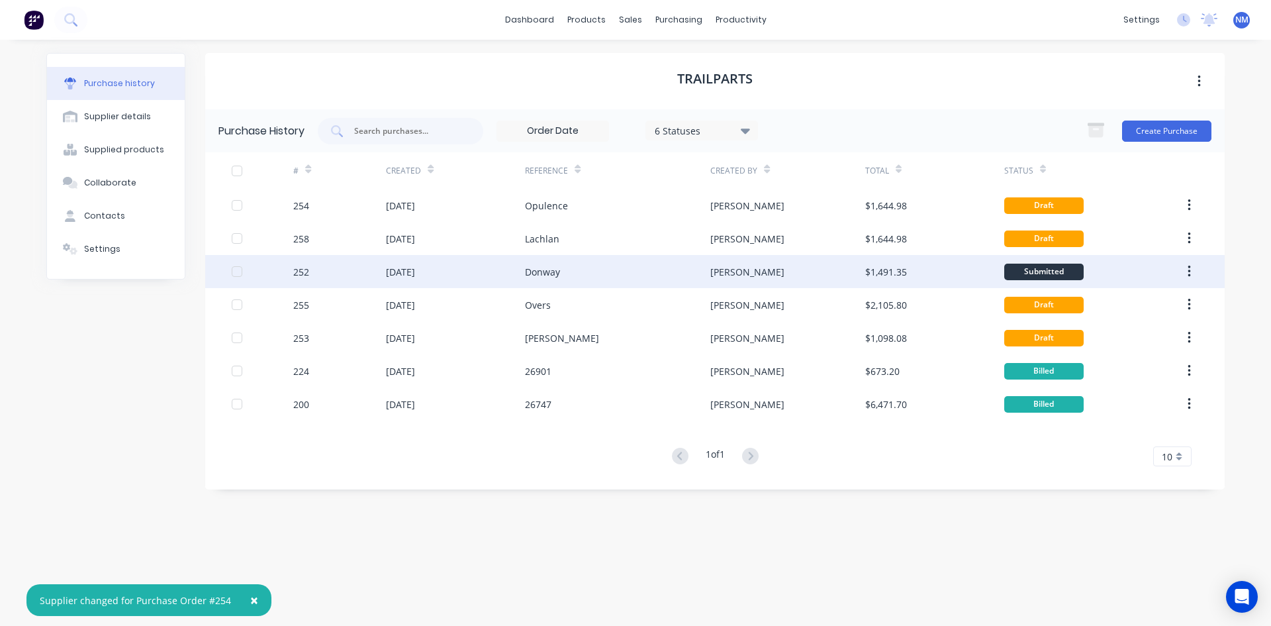
click at [549, 274] on div "Donway" at bounding box center [542, 272] width 35 height 14
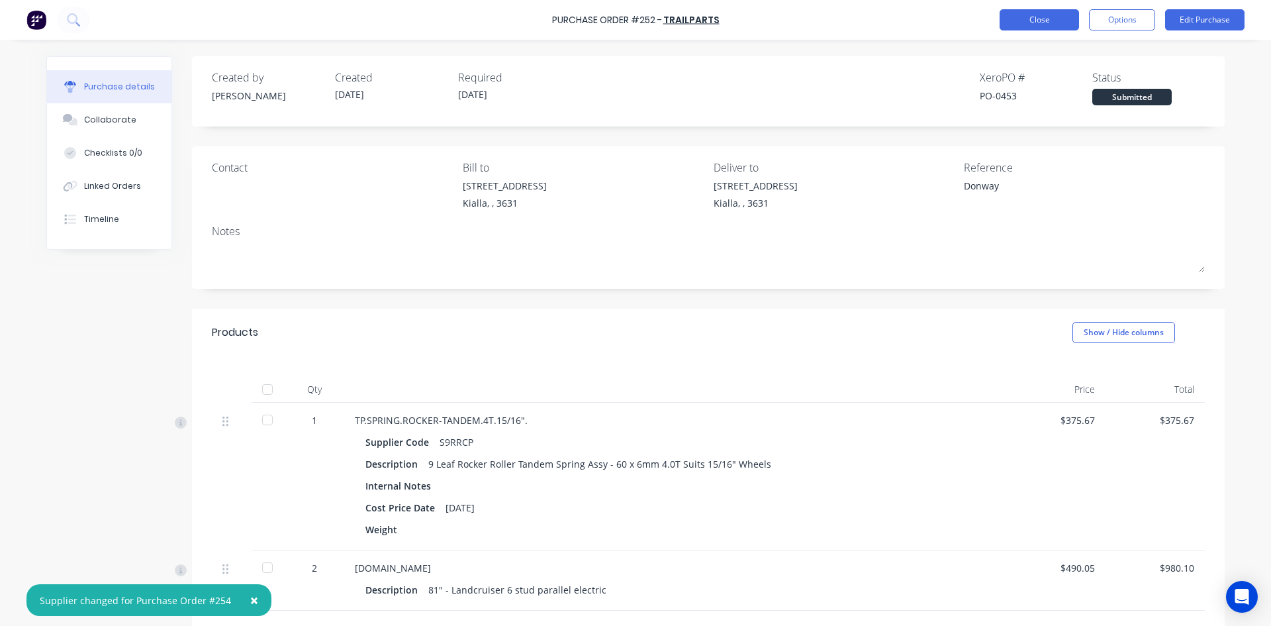
click at [1026, 17] on button "Close" at bounding box center [1039, 19] width 79 height 21
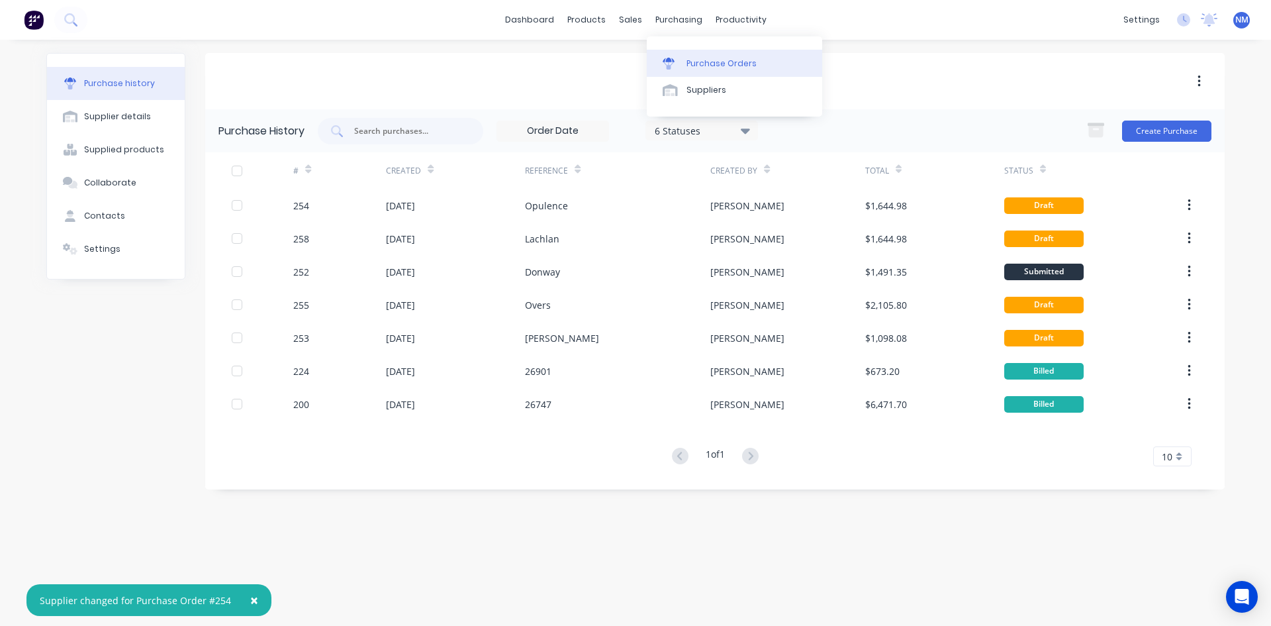
click at [713, 67] on div "Purchase Orders" at bounding box center [722, 64] width 70 height 12
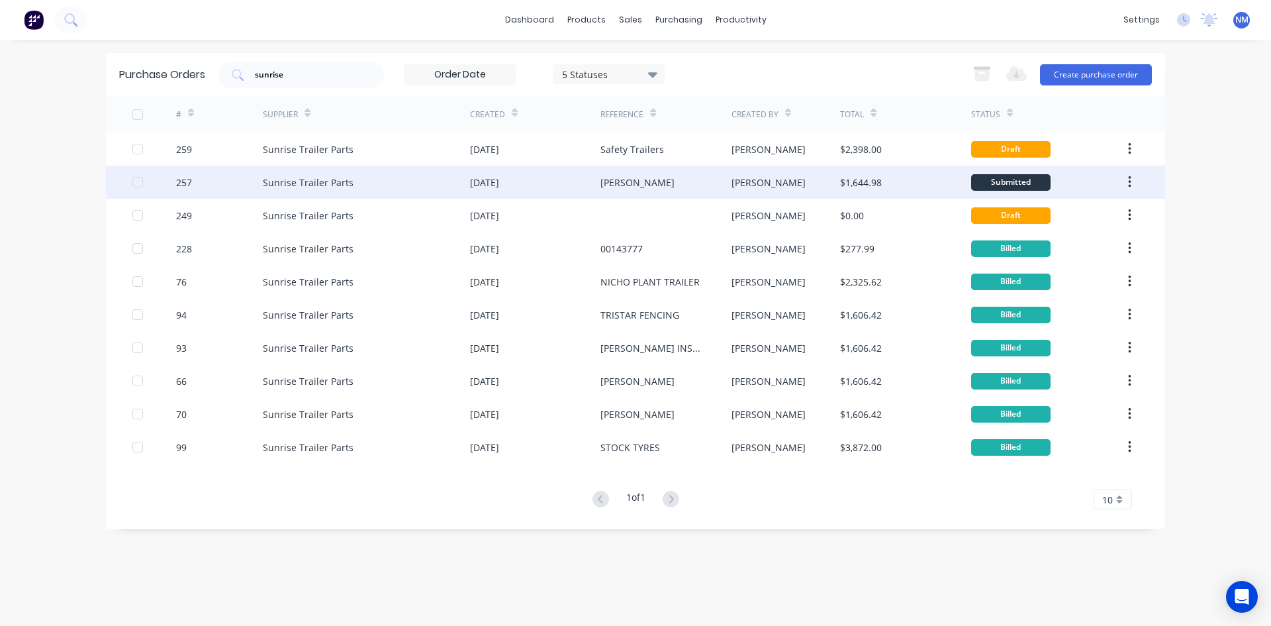
click at [677, 178] on div "[PERSON_NAME]" at bounding box center [666, 182] width 130 height 33
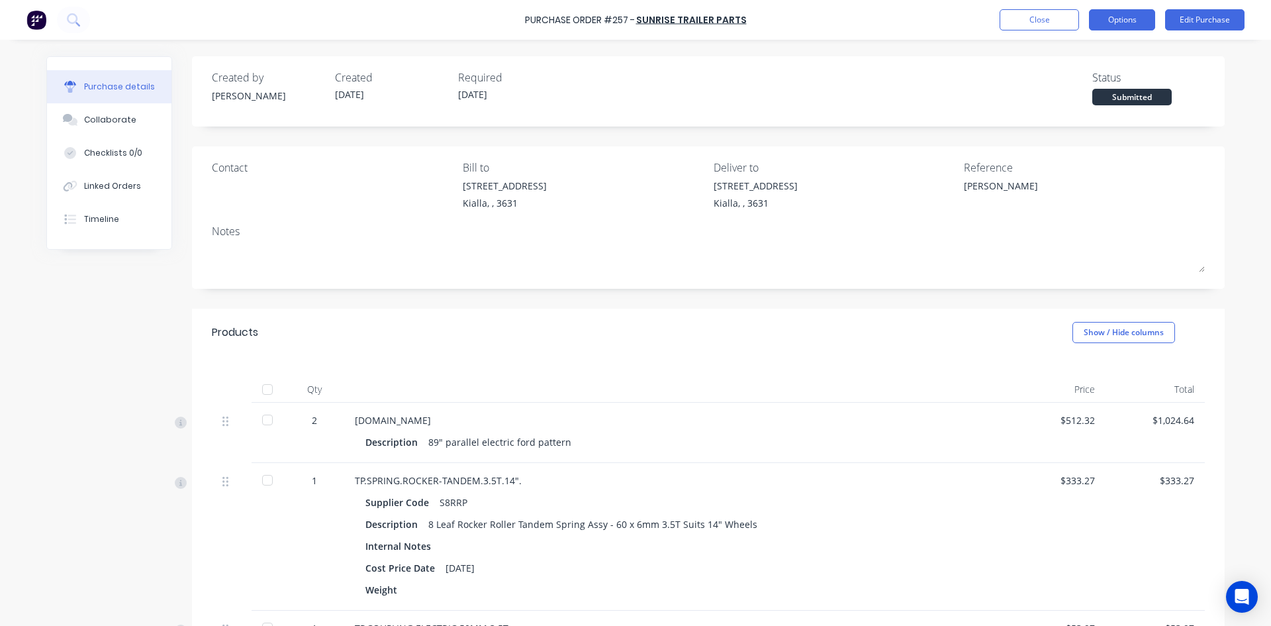
click at [1121, 19] on button "Options" at bounding box center [1122, 19] width 66 height 21
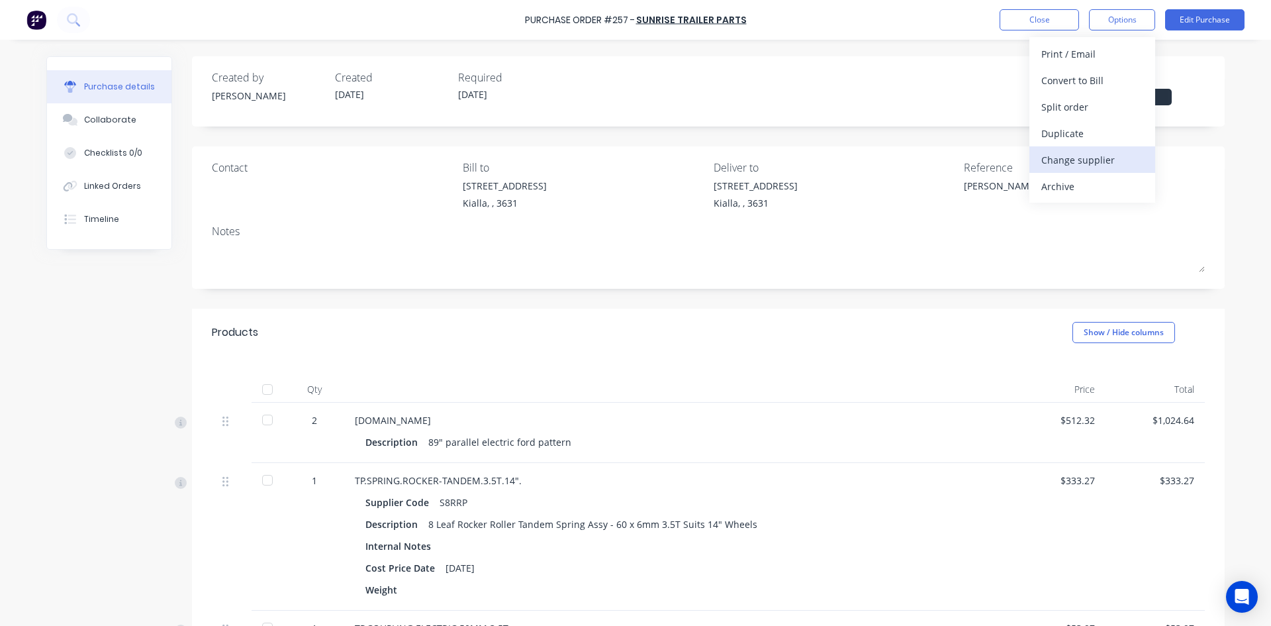
click at [1093, 160] on div "Change supplier" at bounding box center [1093, 159] width 102 height 19
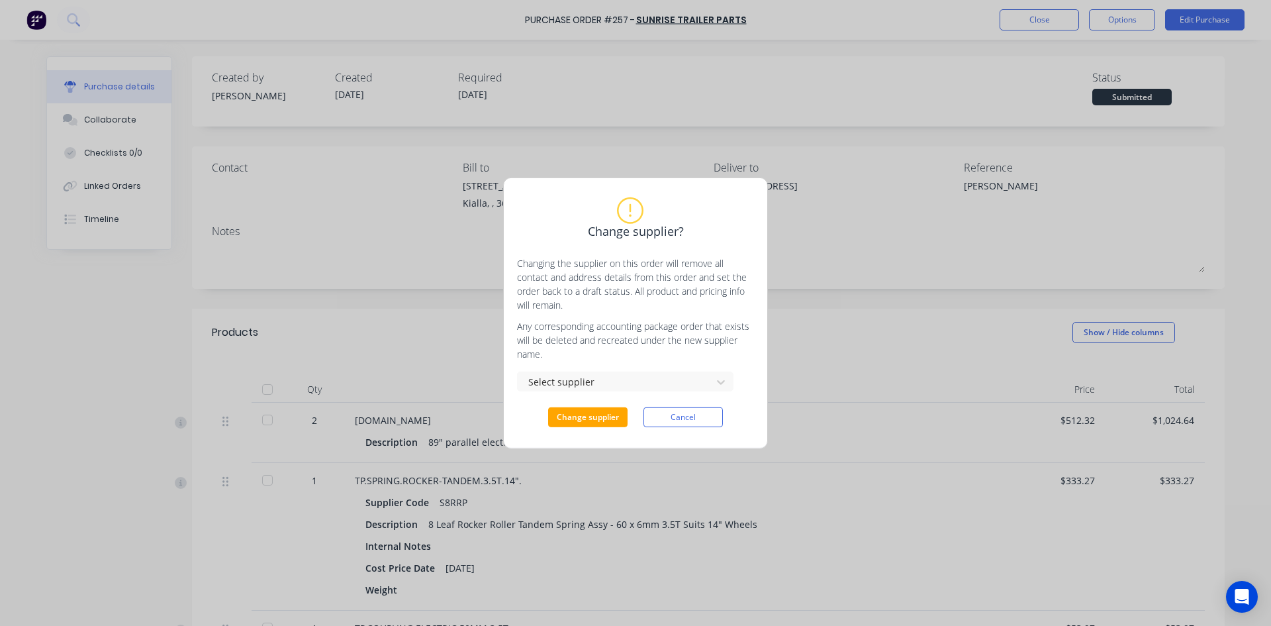
type textarea "x"
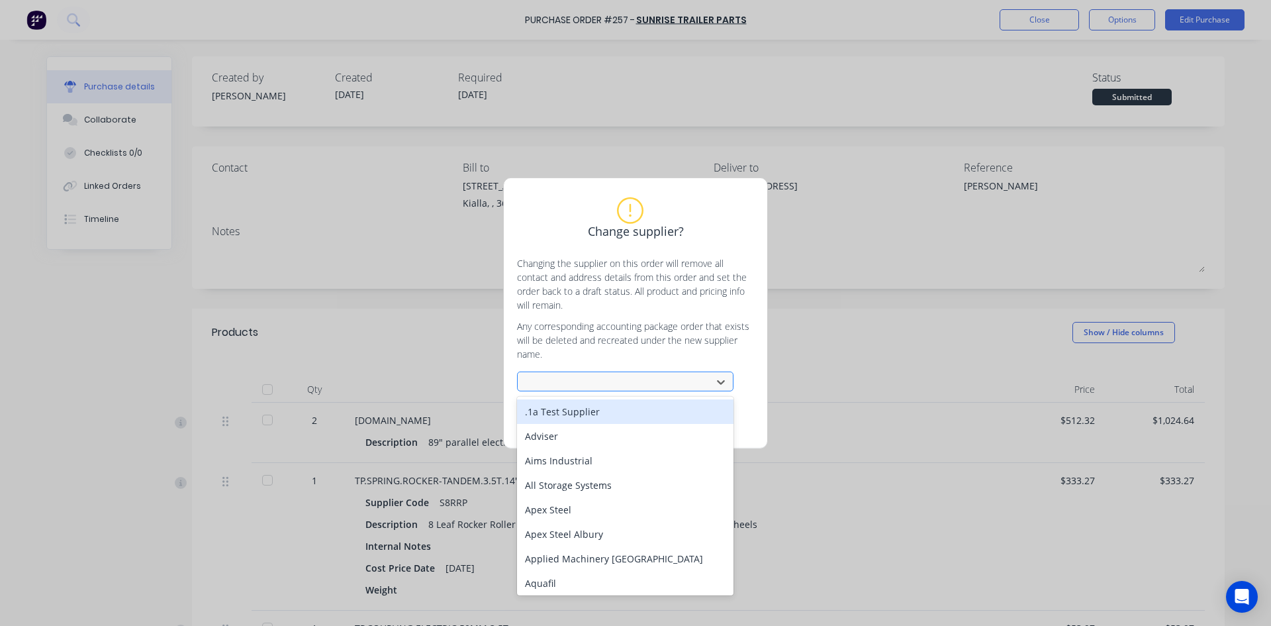
click at [602, 375] on div at bounding box center [616, 382] width 177 height 17
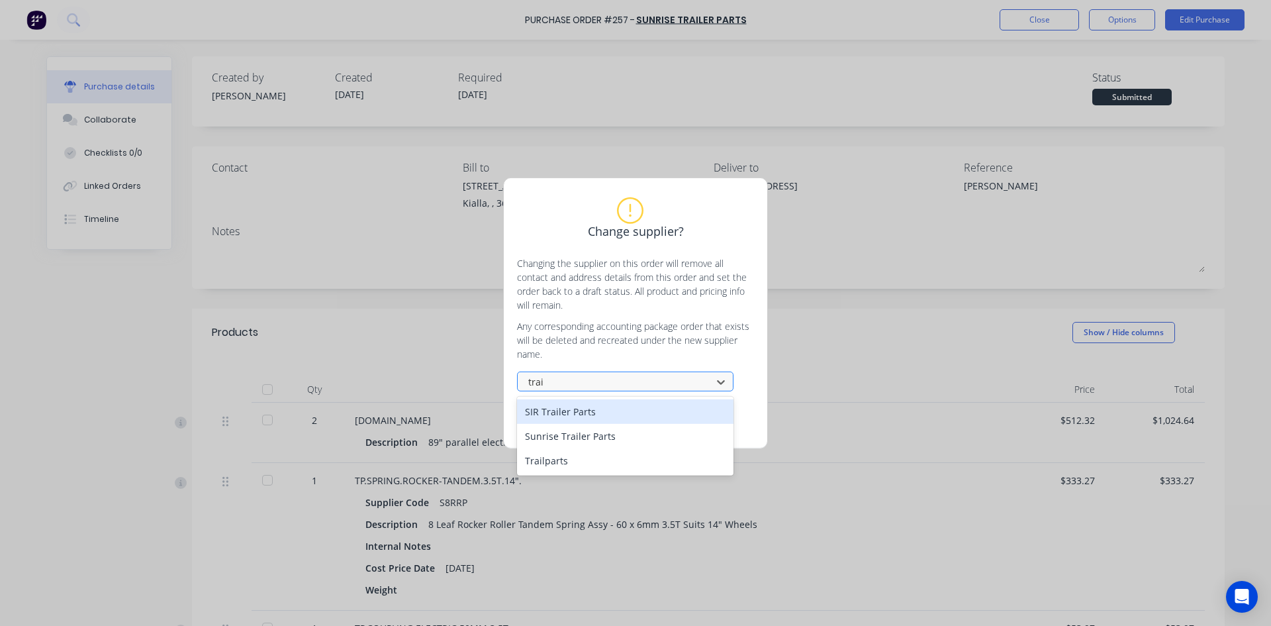
type input "trail"
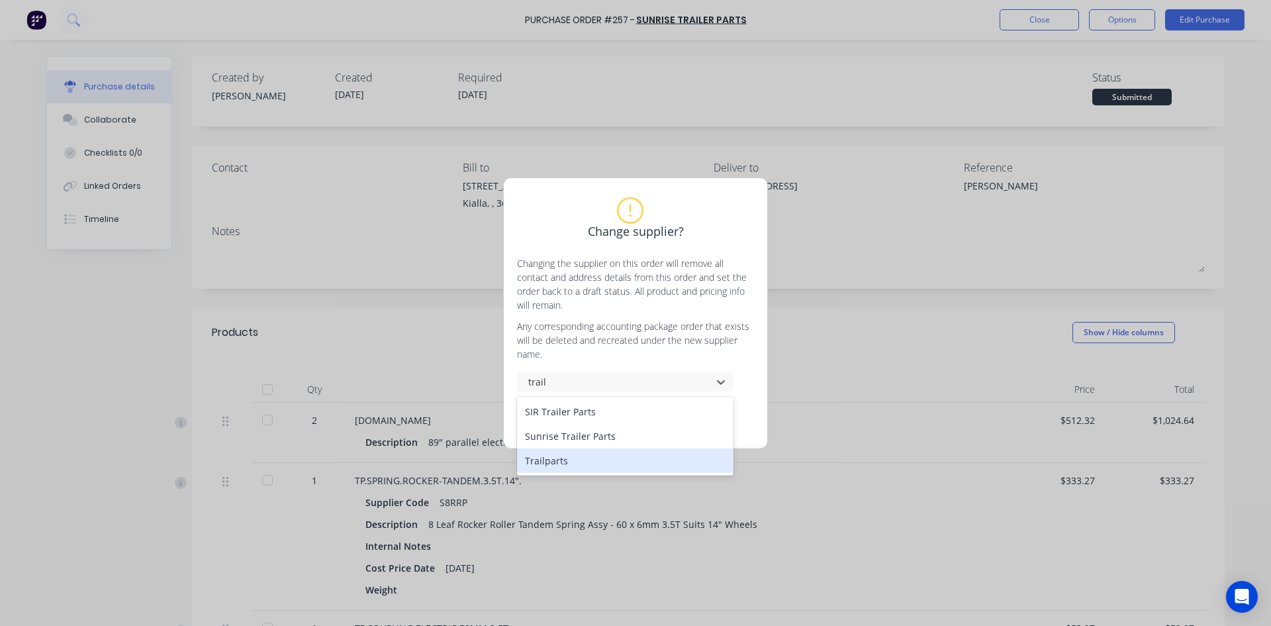
click at [566, 457] on div "Trailparts" at bounding box center [625, 460] width 217 height 25
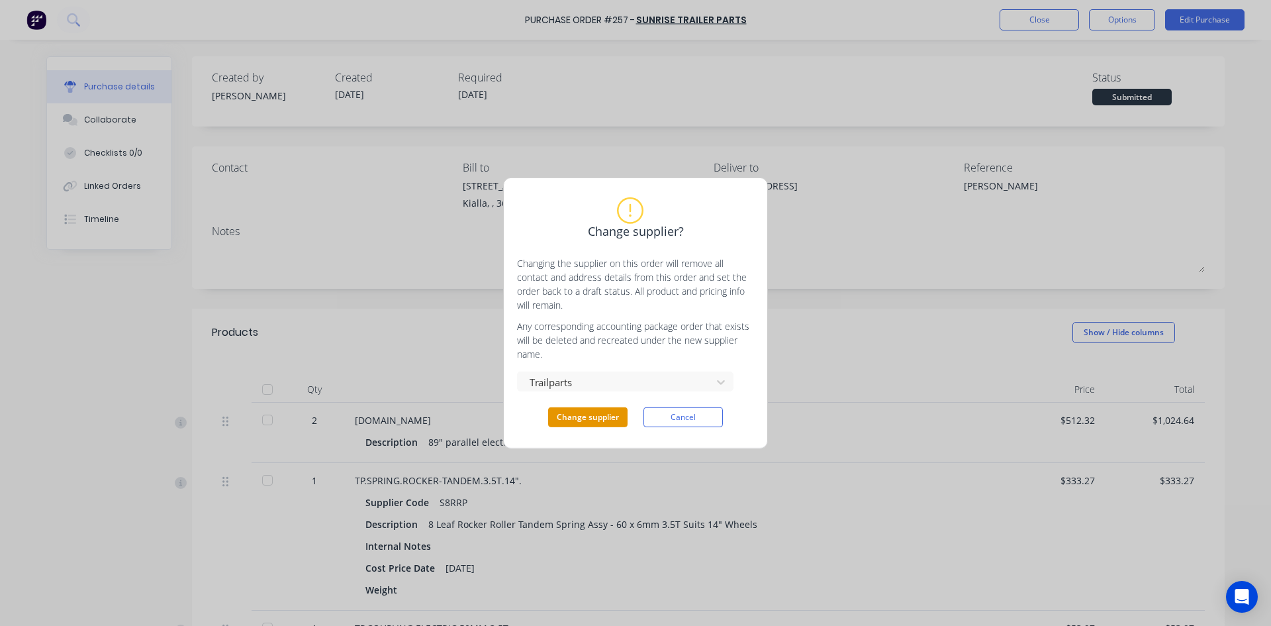
click at [574, 424] on button "Change supplier" at bounding box center [587, 417] width 79 height 20
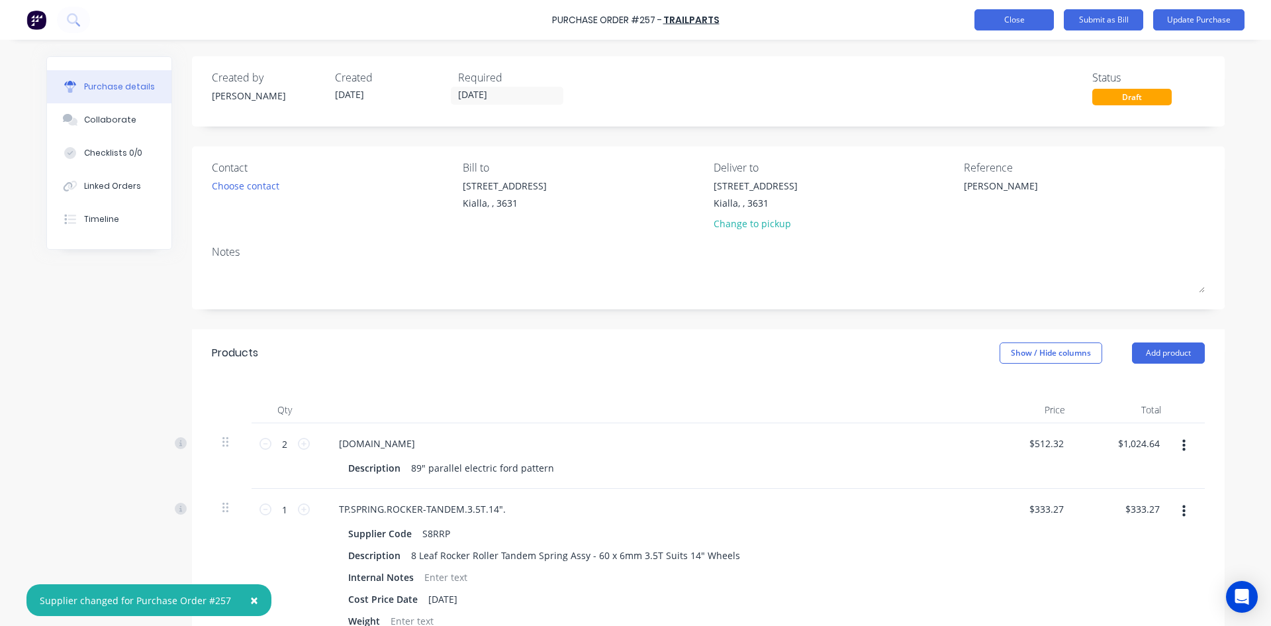
type textarea "x"
click at [1034, 17] on button "Close" at bounding box center [1014, 19] width 79 height 21
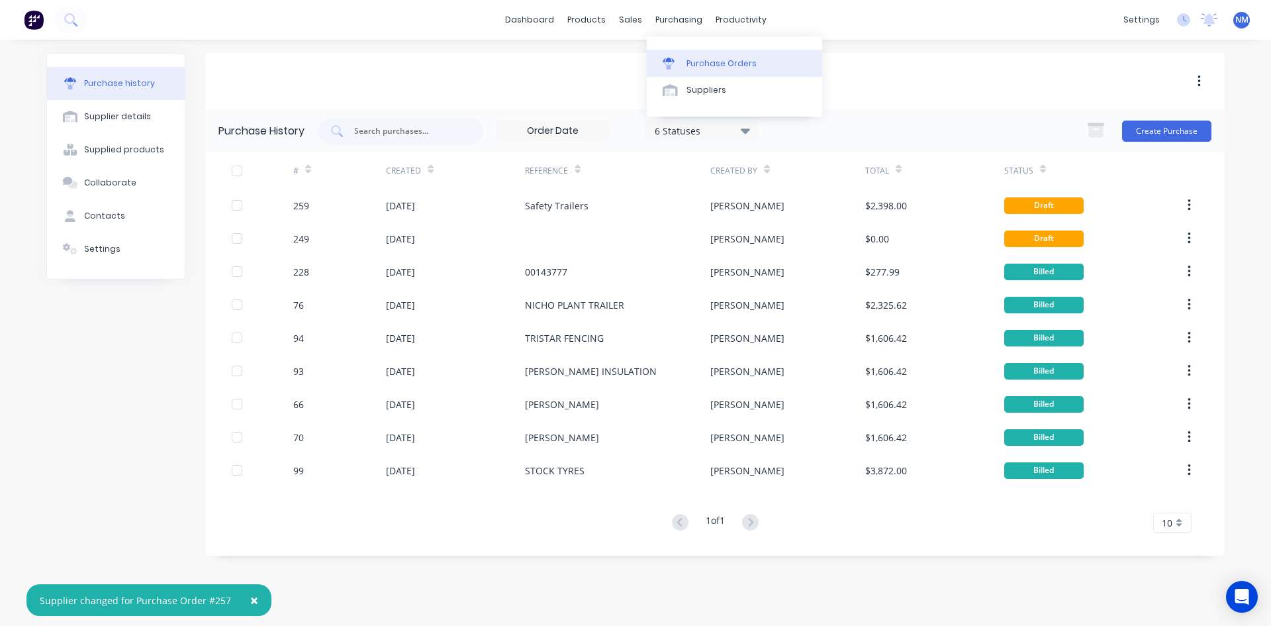
click at [705, 58] on div "Purchase Orders" at bounding box center [722, 64] width 70 height 12
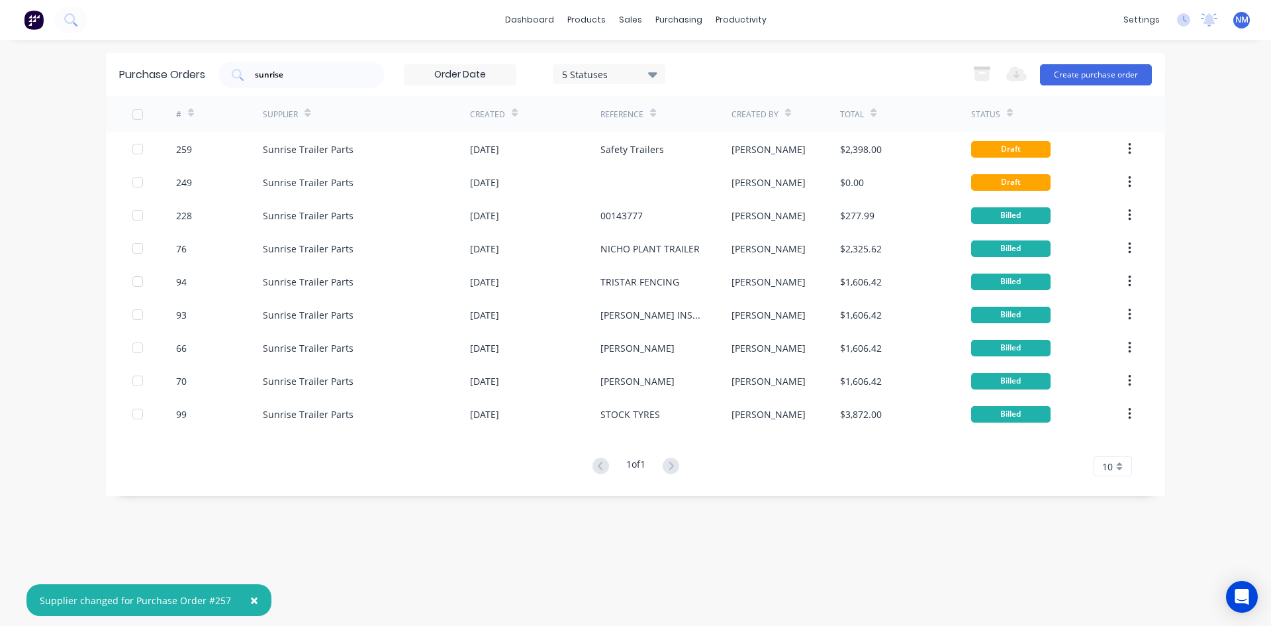
click at [24, 68] on div "× Supplier changed for Purchase Order #257 dashboard products sales purchasing …" at bounding box center [635, 313] width 1271 height 626
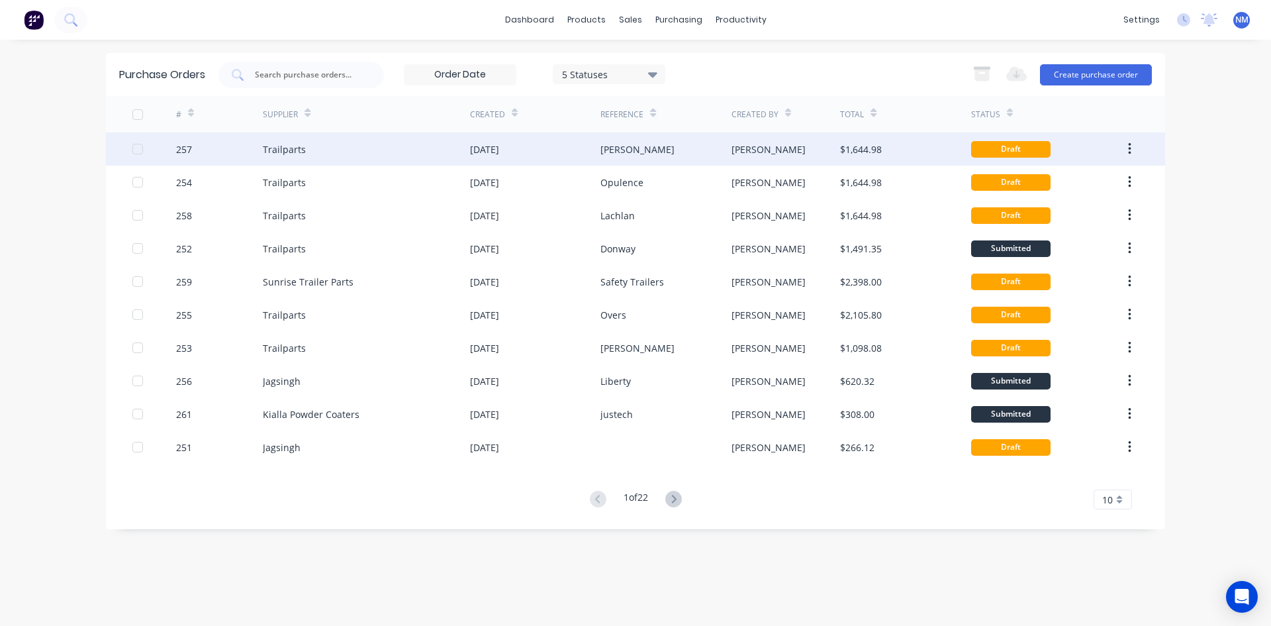
click at [804, 149] on div "[PERSON_NAME]" at bounding box center [786, 148] width 109 height 33
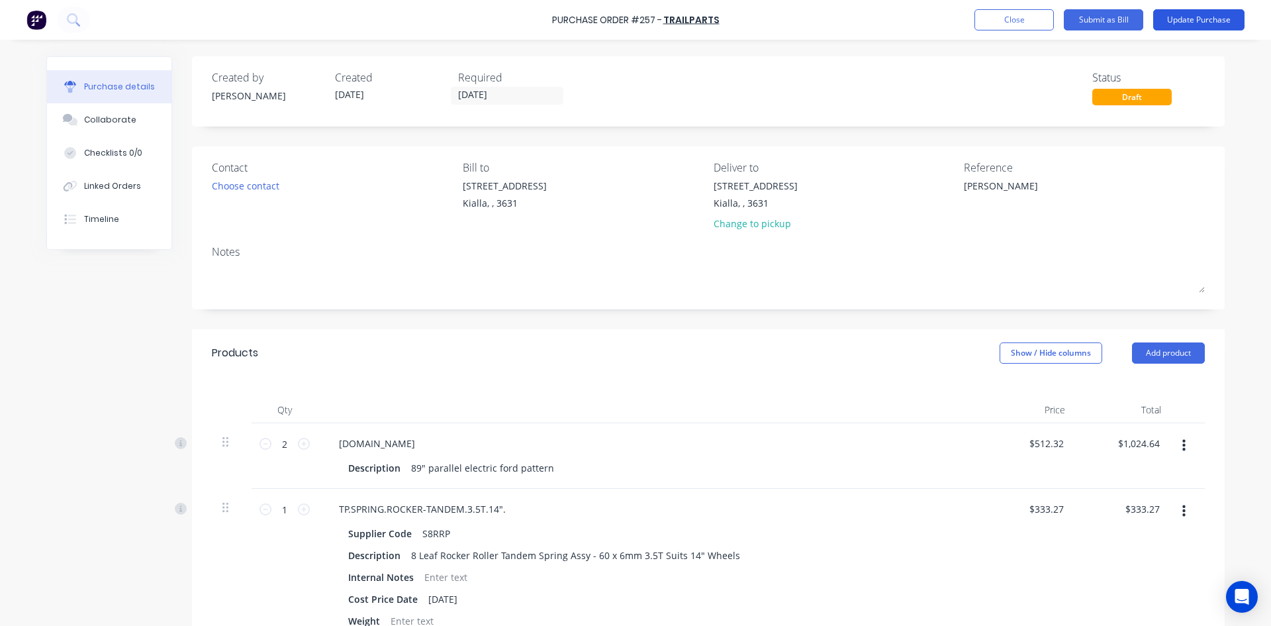
click at [1193, 23] on button "Update Purchase" at bounding box center [1199, 19] width 91 height 21
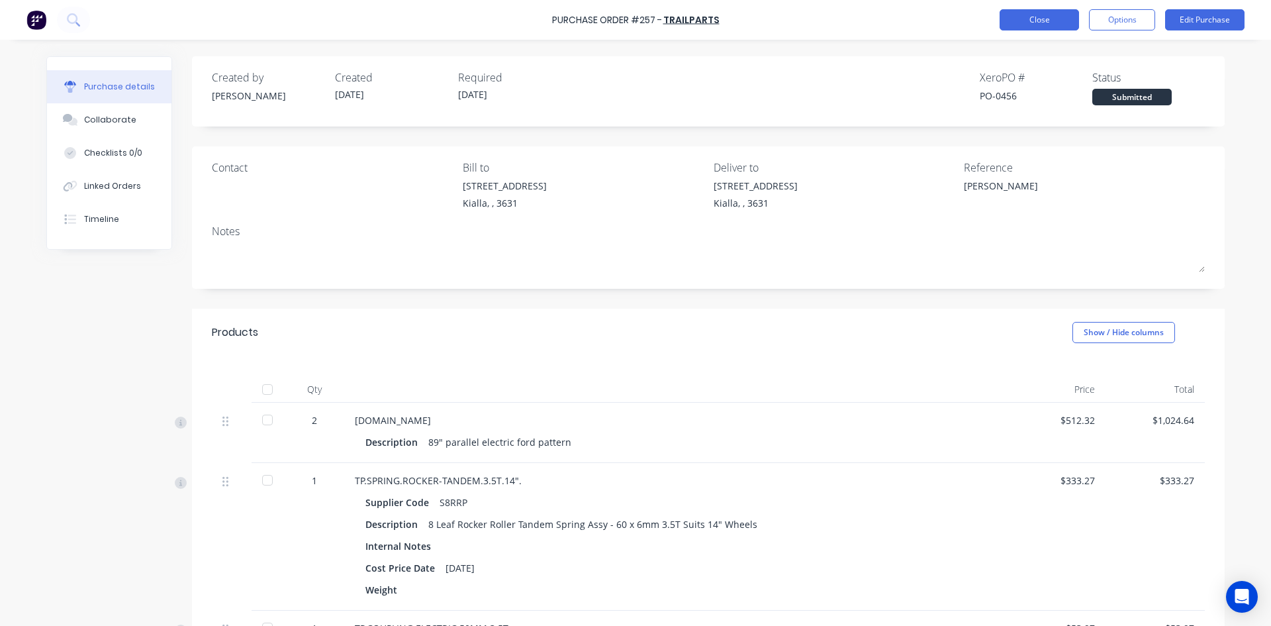
click at [1024, 19] on button "Close" at bounding box center [1039, 19] width 79 height 21
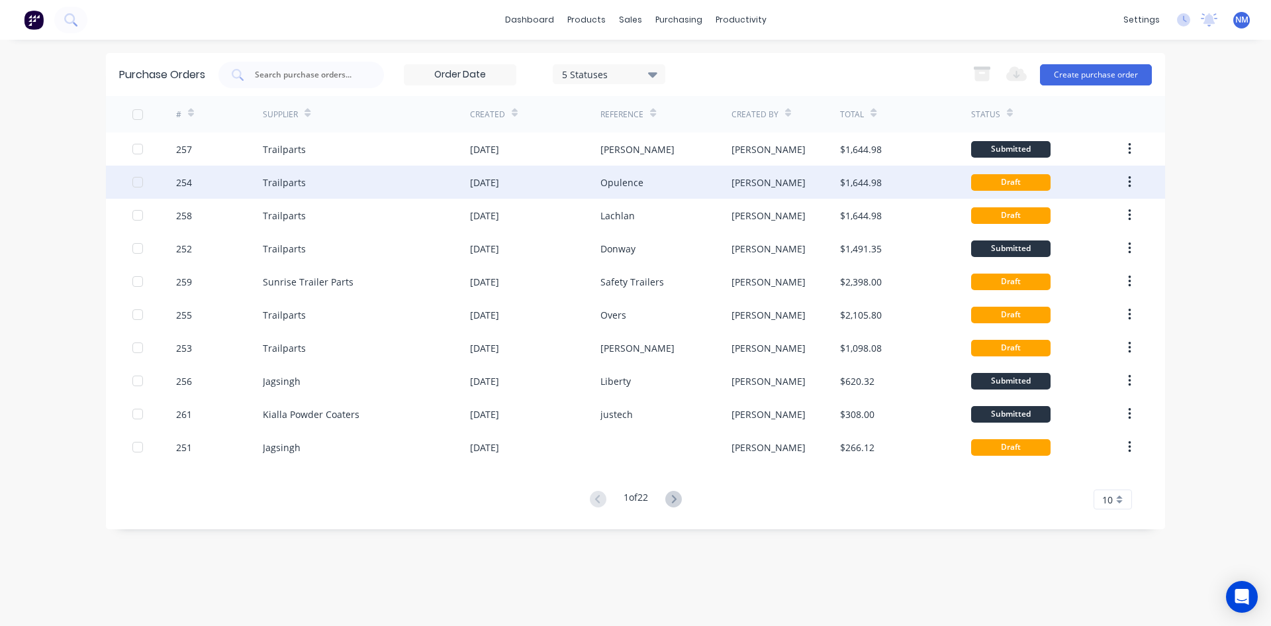
click at [923, 179] on div "$1,644.98" at bounding box center [905, 182] width 130 height 33
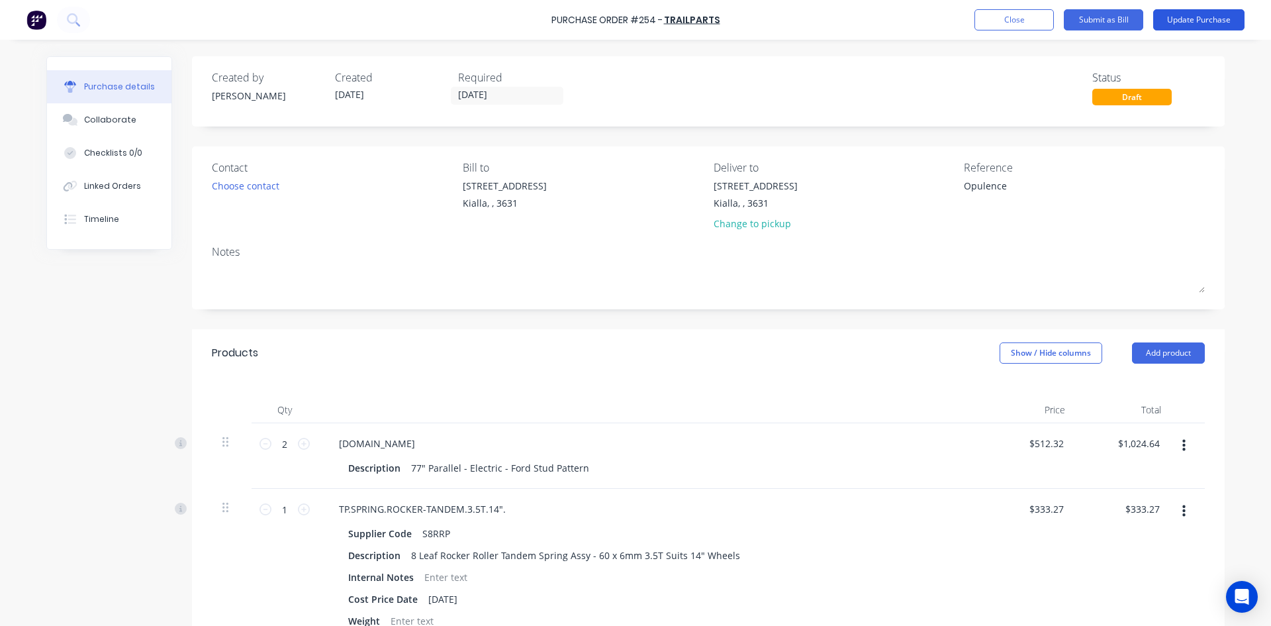
drag, startPoint x: 1193, startPoint y: 21, endPoint x: 1193, endPoint y: 13, distance: 7.9
click at [1193, 15] on button "Update Purchase" at bounding box center [1199, 19] width 91 height 21
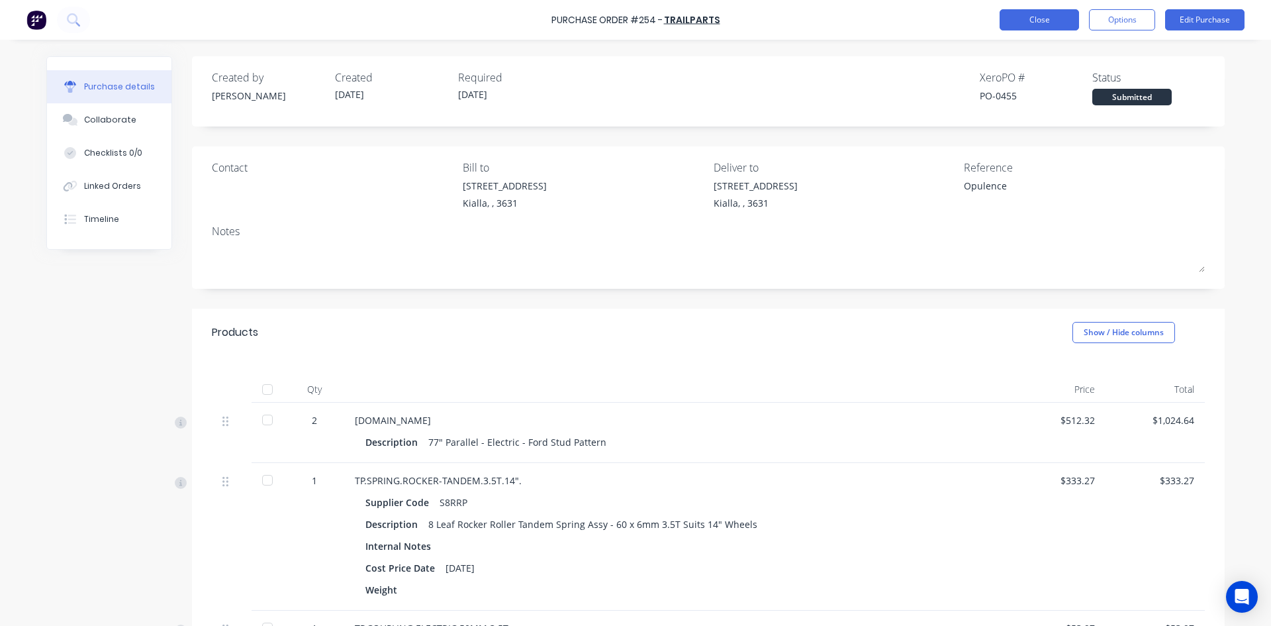
click at [1034, 19] on button "Close" at bounding box center [1039, 19] width 79 height 21
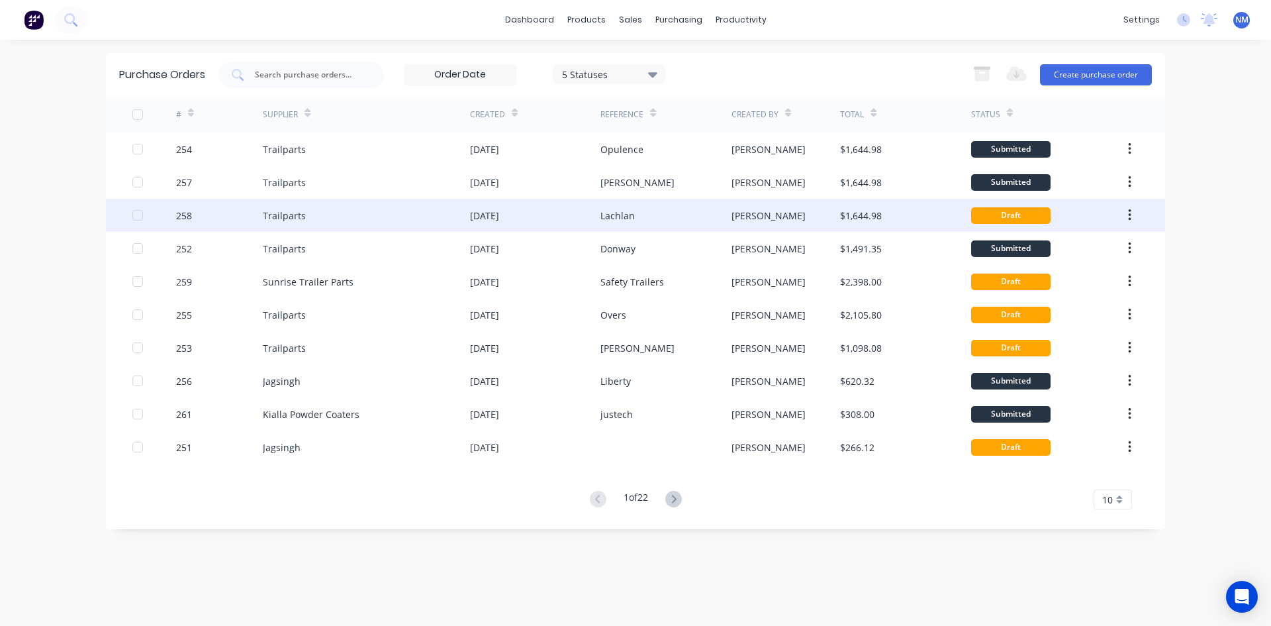
click at [617, 217] on div "Lachlan" at bounding box center [618, 216] width 34 height 14
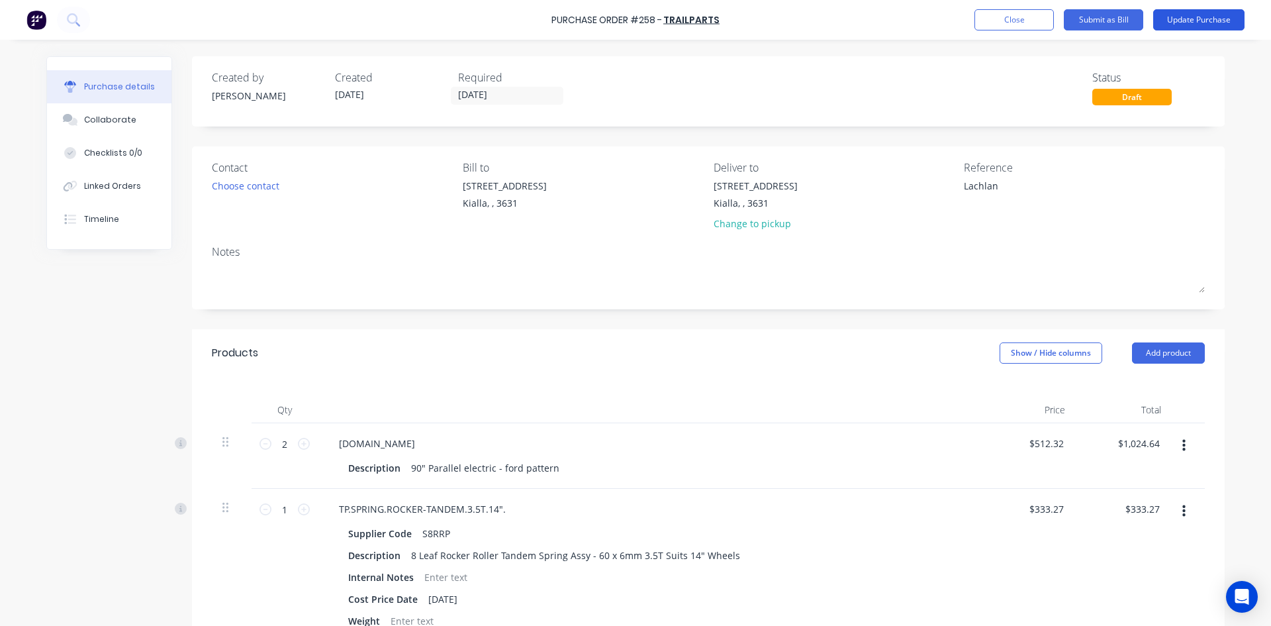
click at [1202, 24] on button "Update Purchase" at bounding box center [1199, 19] width 91 height 21
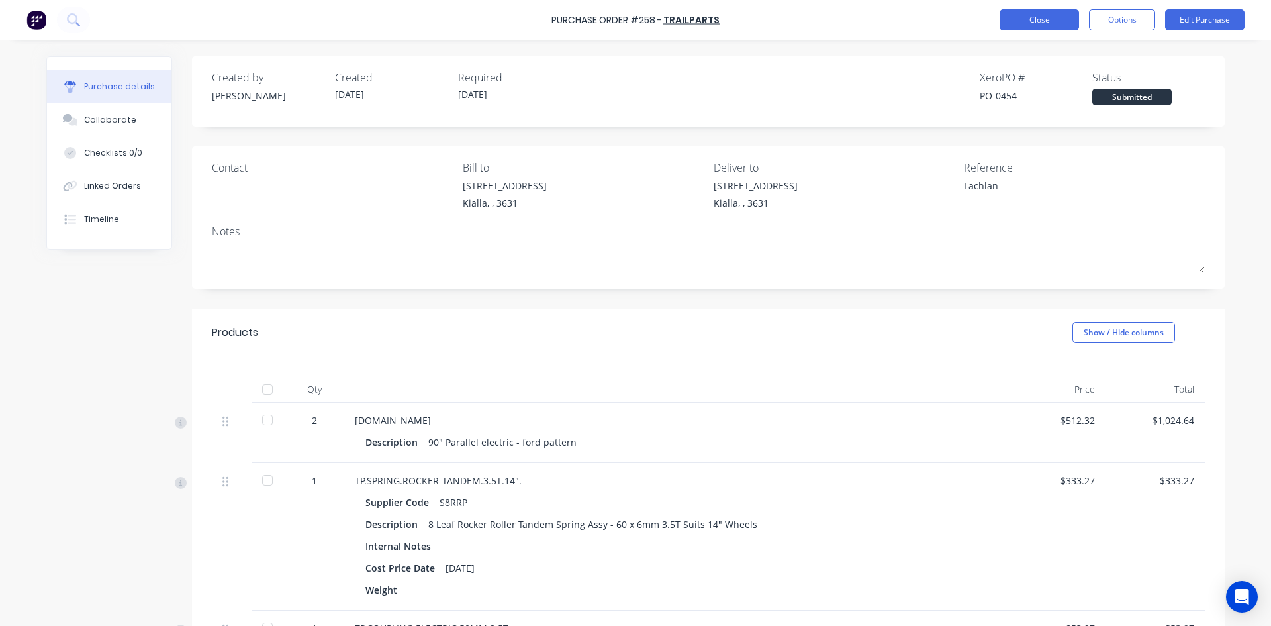
click at [1056, 21] on button "Close" at bounding box center [1039, 19] width 79 height 21
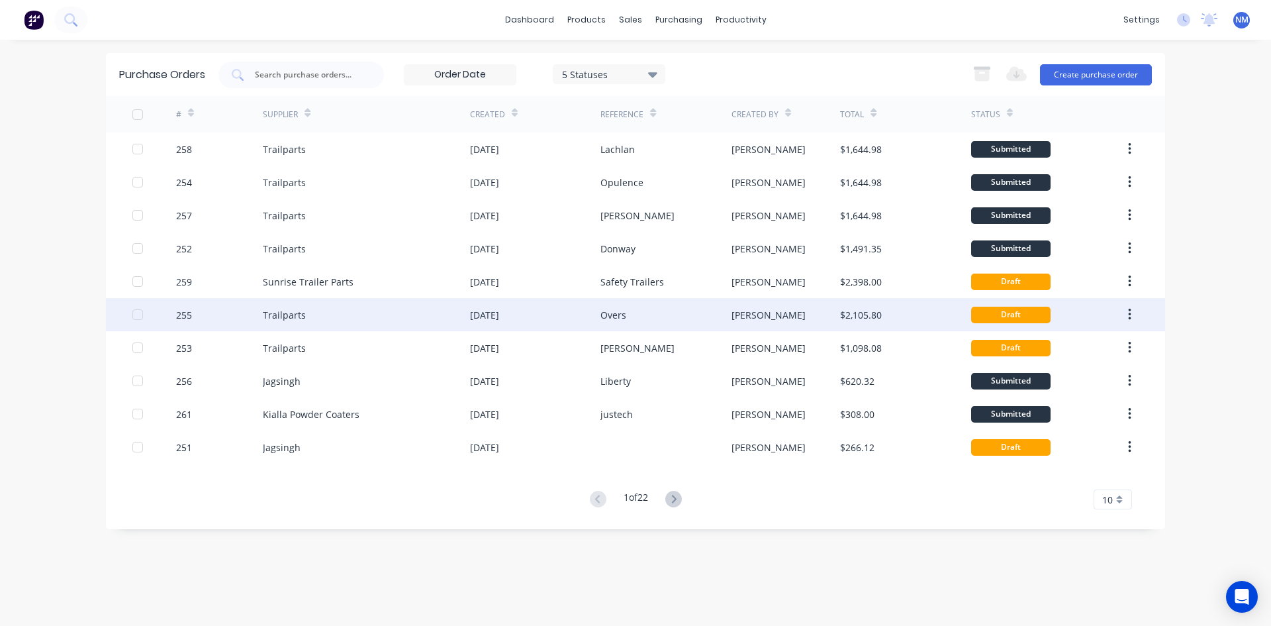
click at [670, 323] on div "Overs" at bounding box center [666, 314] width 130 height 33
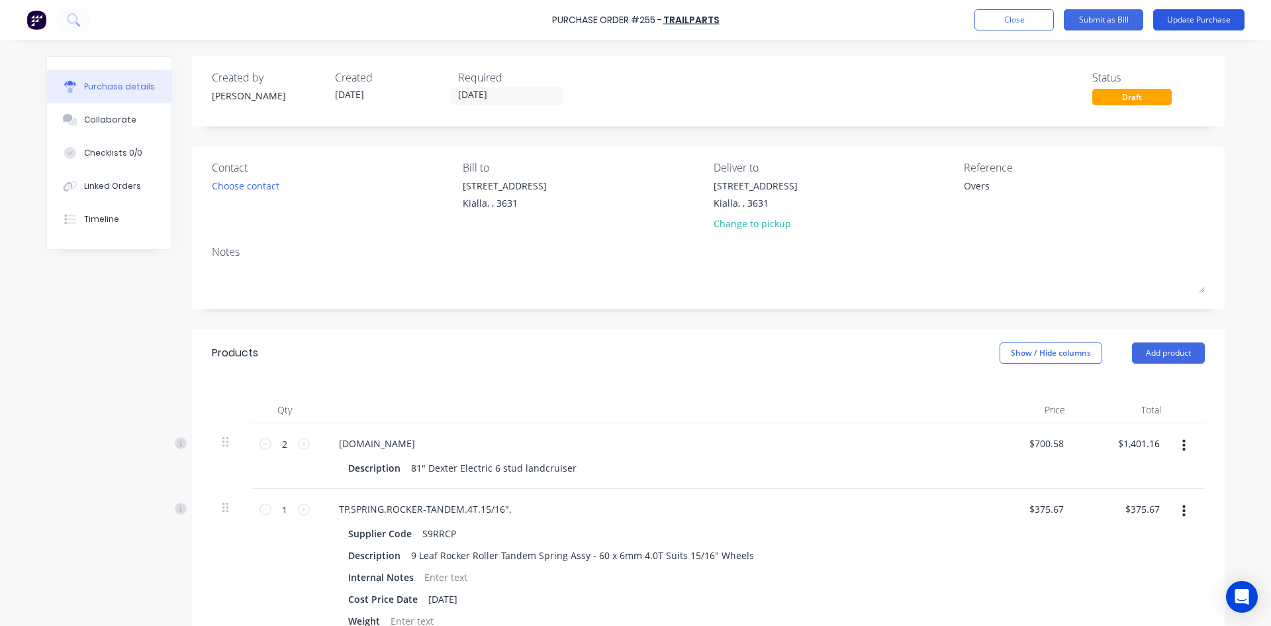
click at [1215, 21] on button "Update Purchase" at bounding box center [1199, 19] width 91 height 21
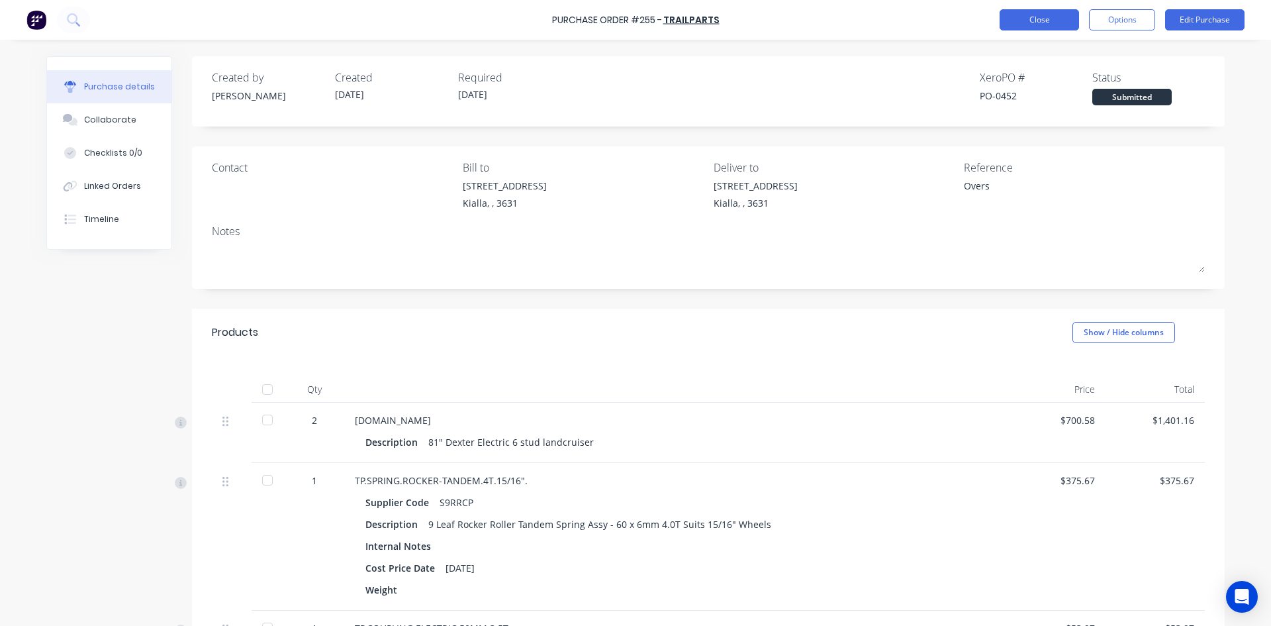
click at [1026, 21] on button "Close" at bounding box center [1039, 19] width 79 height 21
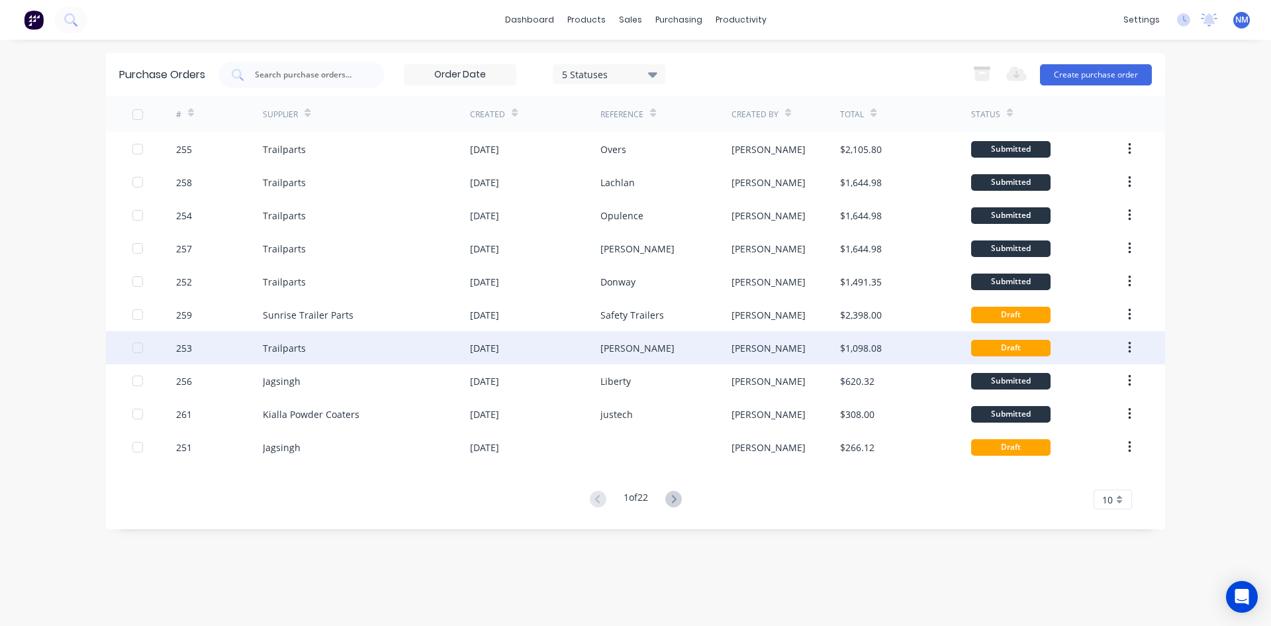
click at [889, 354] on div "$1,098.08" at bounding box center [905, 347] width 130 height 33
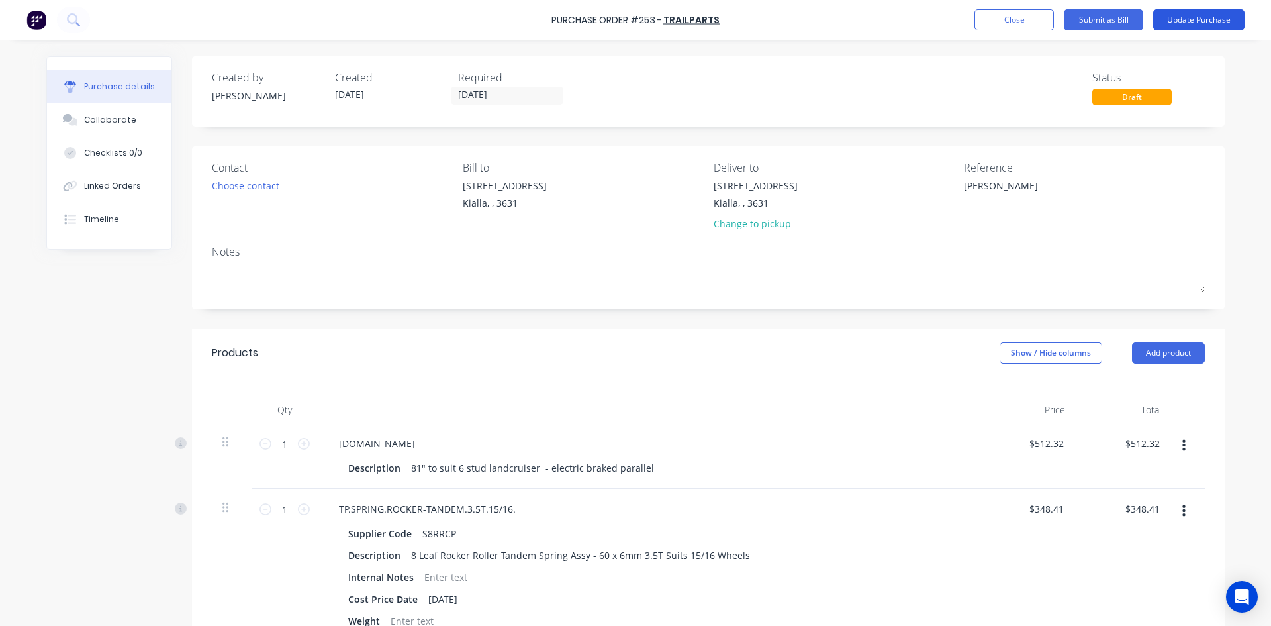
click at [1189, 19] on button "Update Purchase" at bounding box center [1199, 19] width 91 height 21
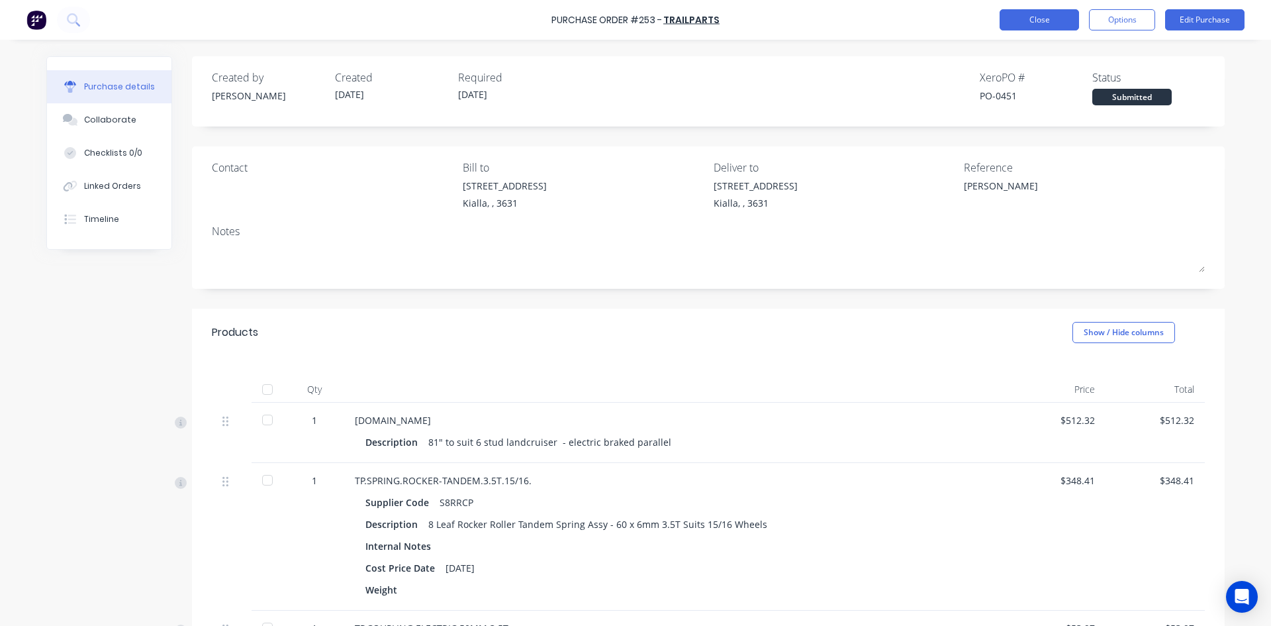
click at [1050, 23] on button "Close" at bounding box center [1039, 19] width 79 height 21
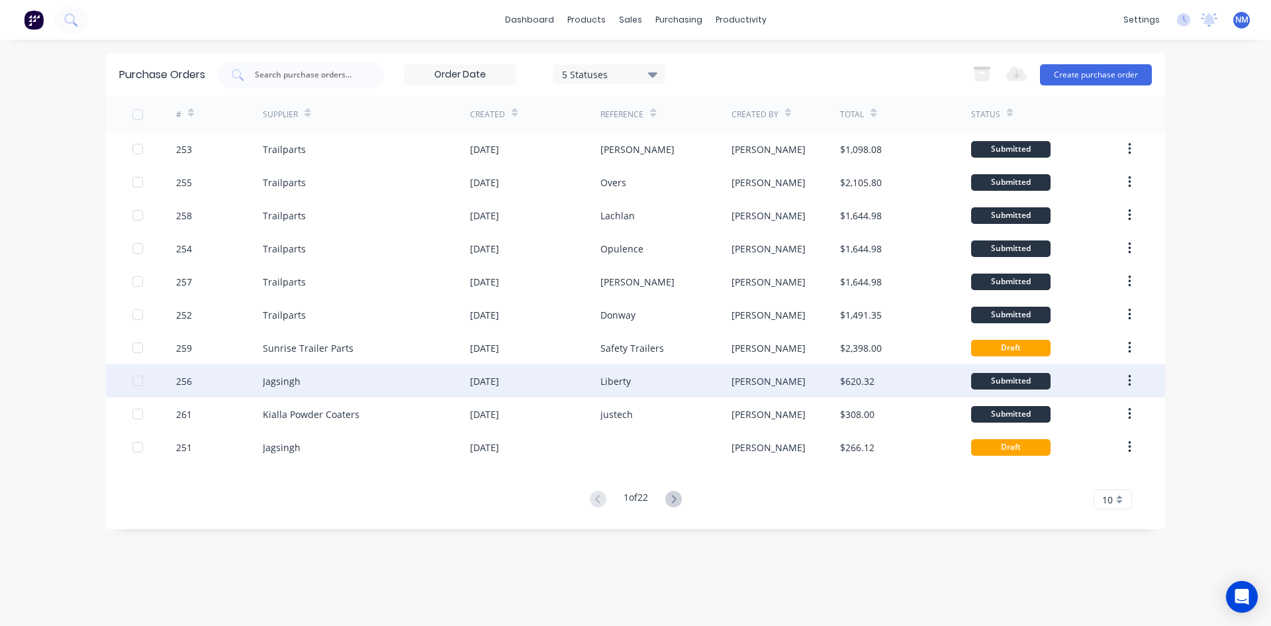
click at [689, 391] on div "Liberty" at bounding box center [666, 380] width 130 height 33
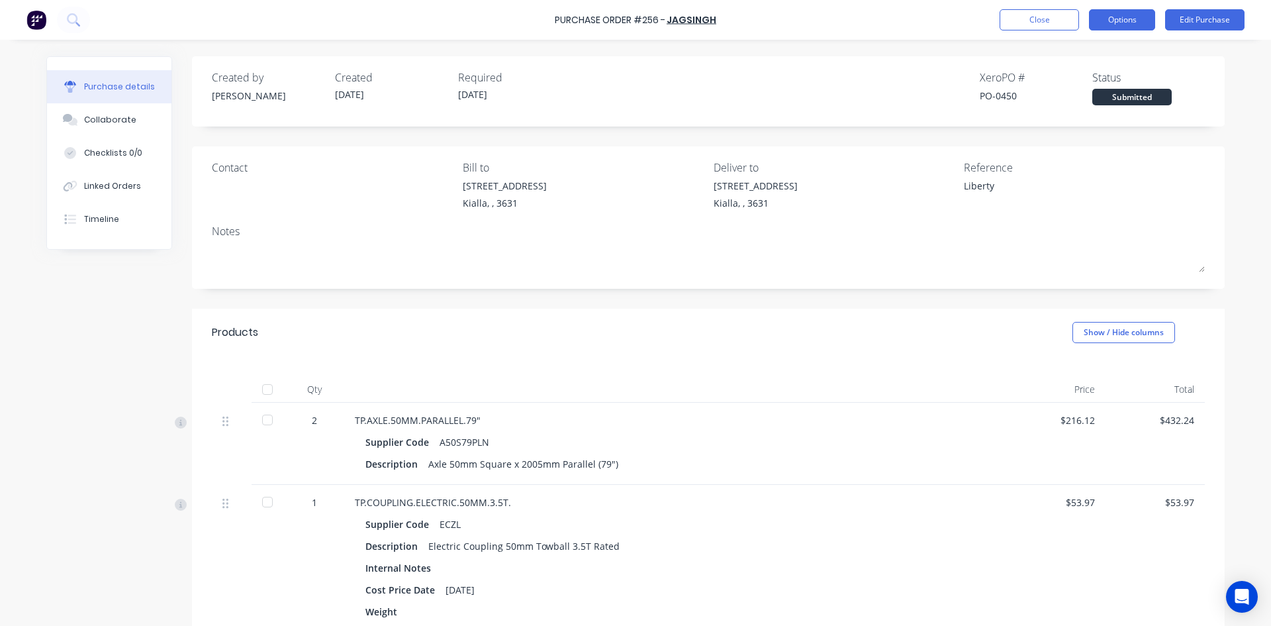
click at [1142, 13] on button "Options" at bounding box center [1122, 19] width 66 height 21
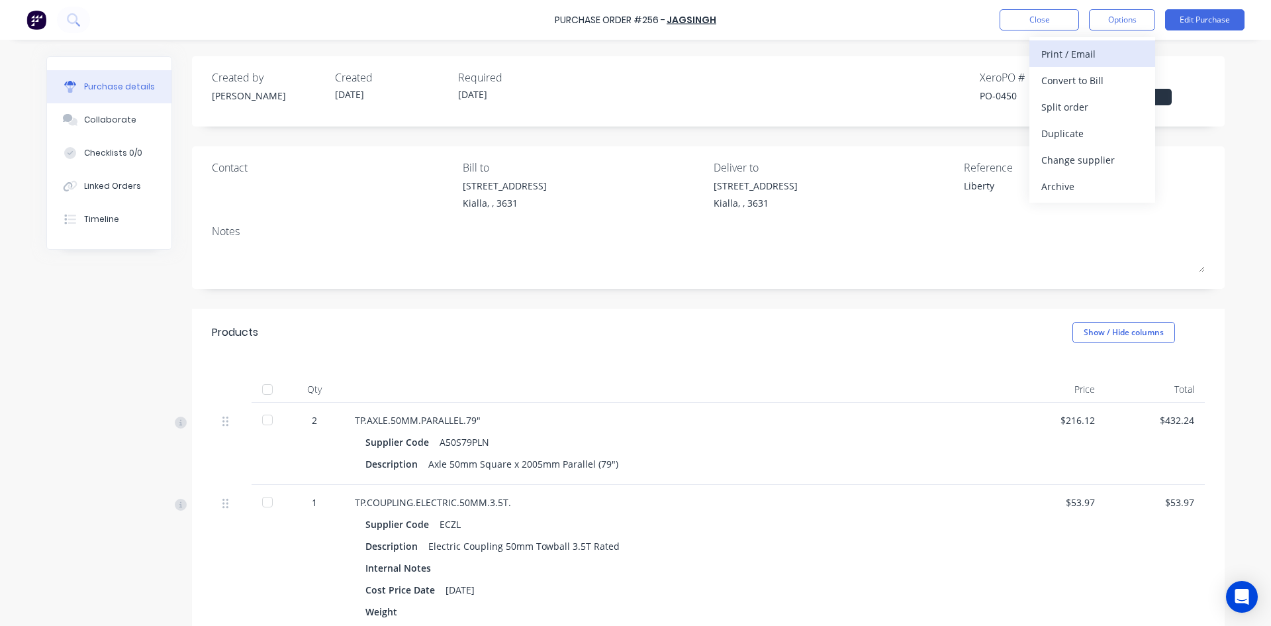
click at [1091, 56] on div "Print / Email" at bounding box center [1093, 53] width 102 height 19
click at [1099, 110] on div "Without pricing" at bounding box center [1093, 106] width 102 height 19
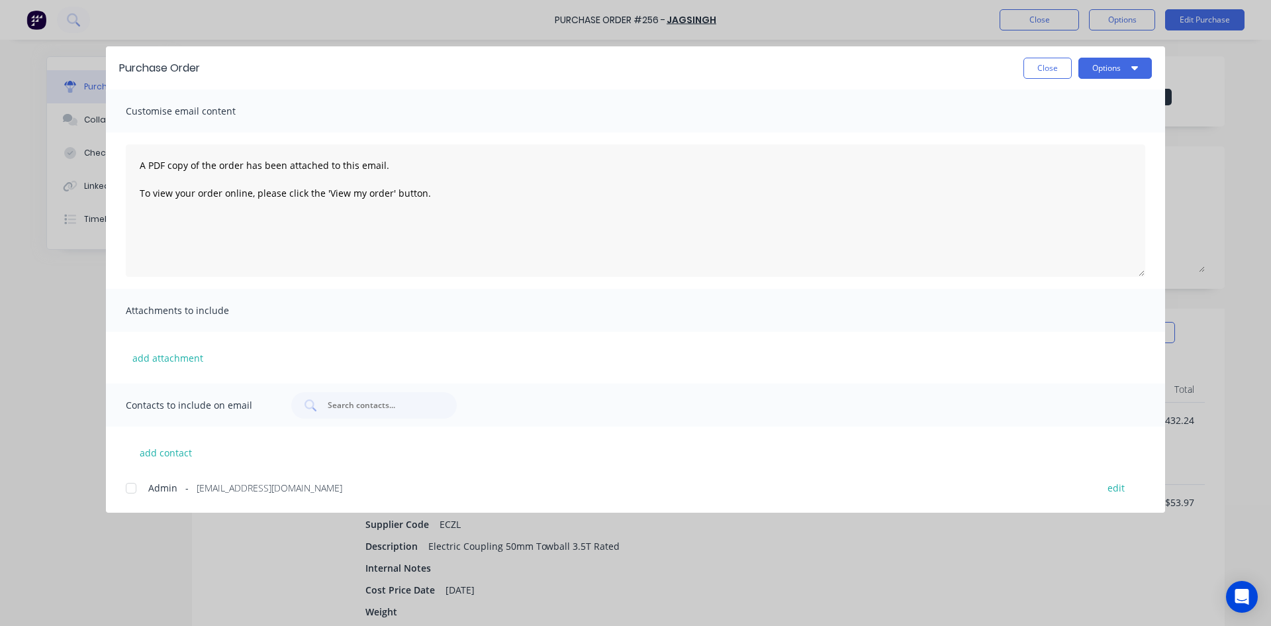
click at [135, 491] on div at bounding box center [131, 488] width 26 height 26
click at [1115, 75] on button "Options" at bounding box center [1116, 68] width 74 height 21
click at [1069, 156] on div "Email" at bounding box center [1089, 154] width 102 height 19
click at [1041, 68] on button "Close" at bounding box center [1048, 68] width 48 height 21
type textarea "x"
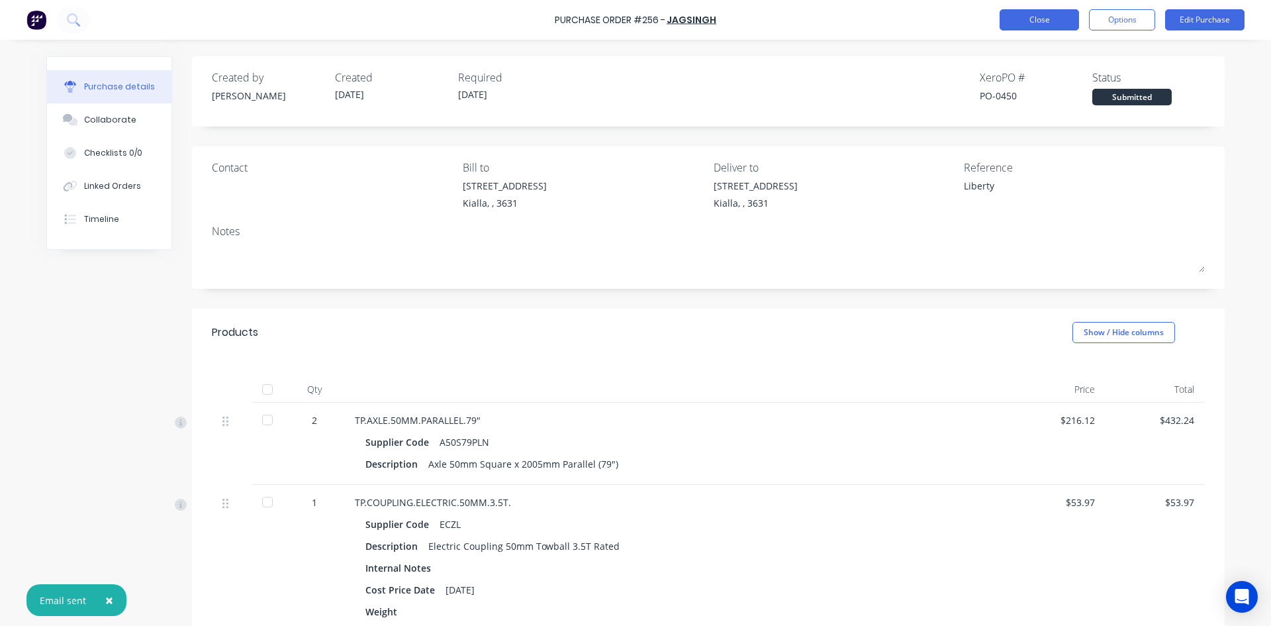
click at [1033, 17] on button "Close" at bounding box center [1039, 19] width 79 height 21
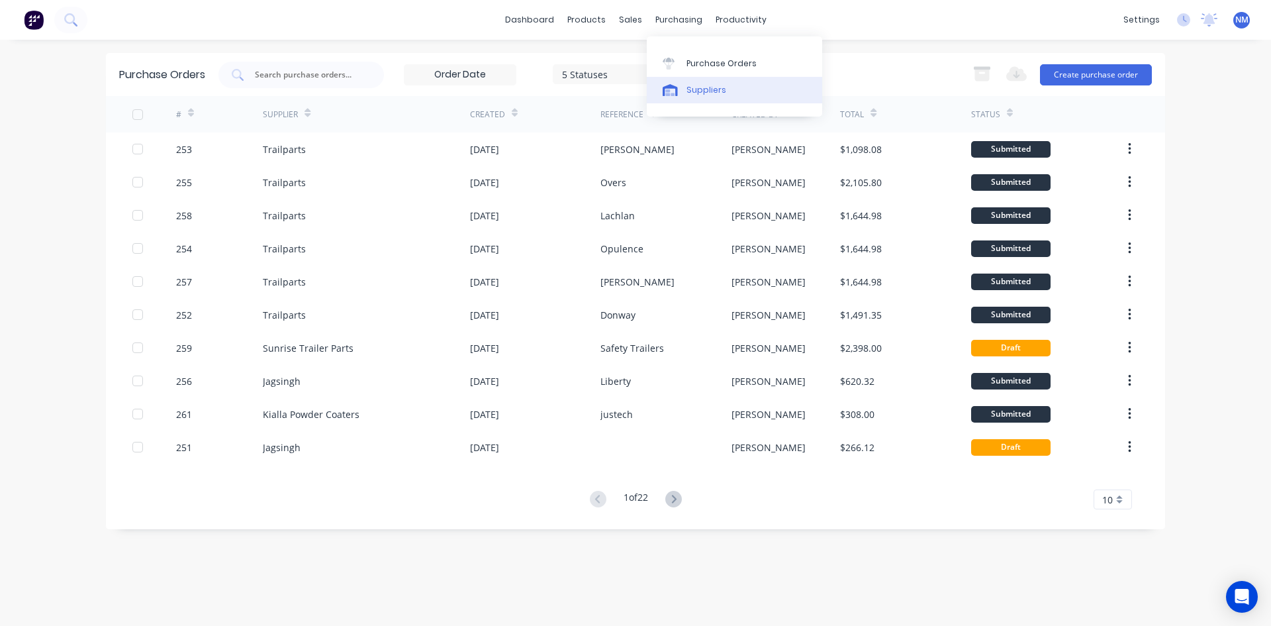
click at [717, 86] on div "Suppliers" at bounding box center [707, 90] width 40 height 12
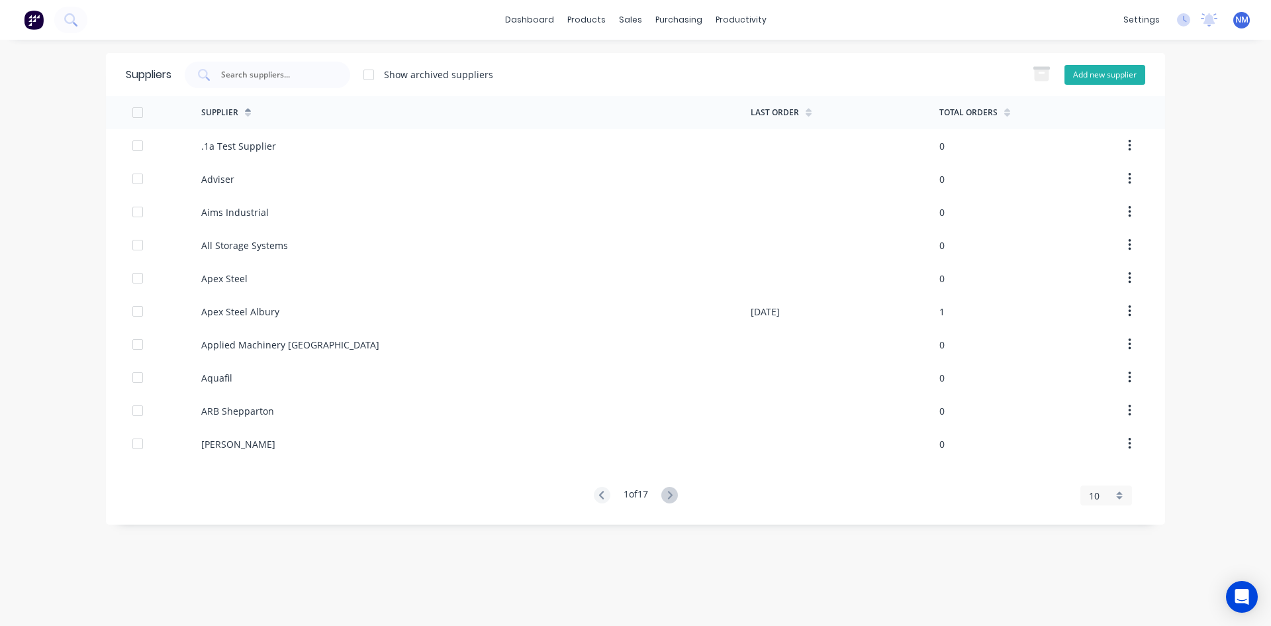
click at [1101, 79] on button "Add new supplier" at bounding box center [1105, 75] width 81 height 20
select select "AU"
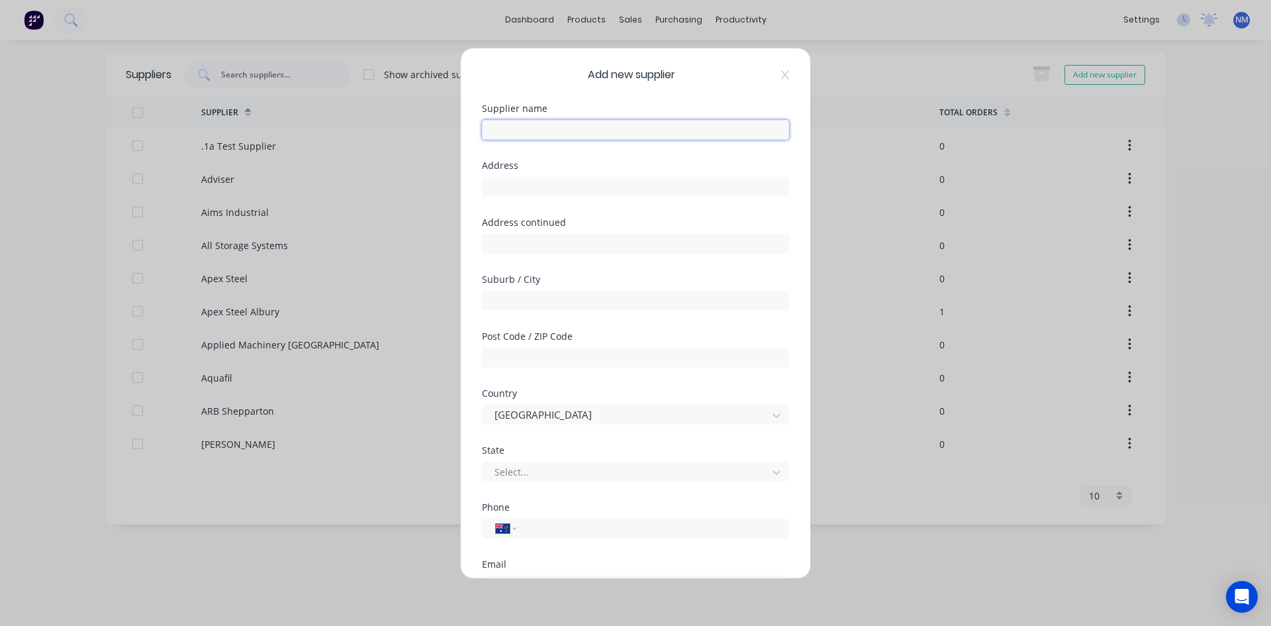
click at [642, 129] on input "text" at bounding box center [635, 130] width 307 height 20
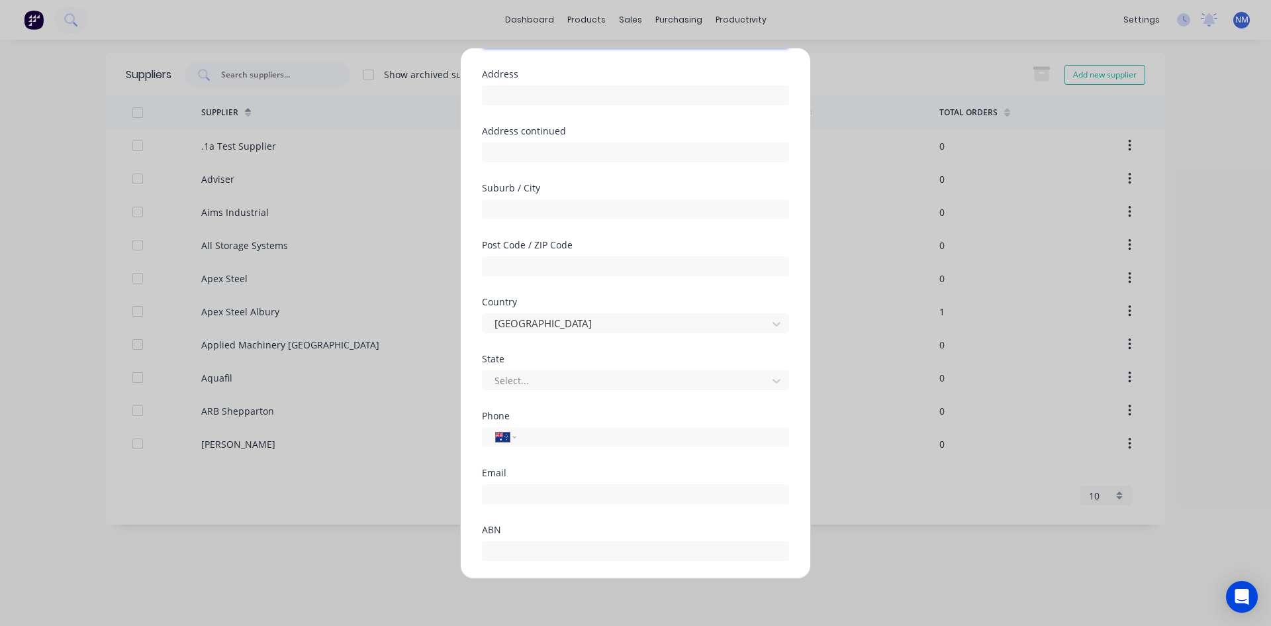
scroll to position [174, 0]
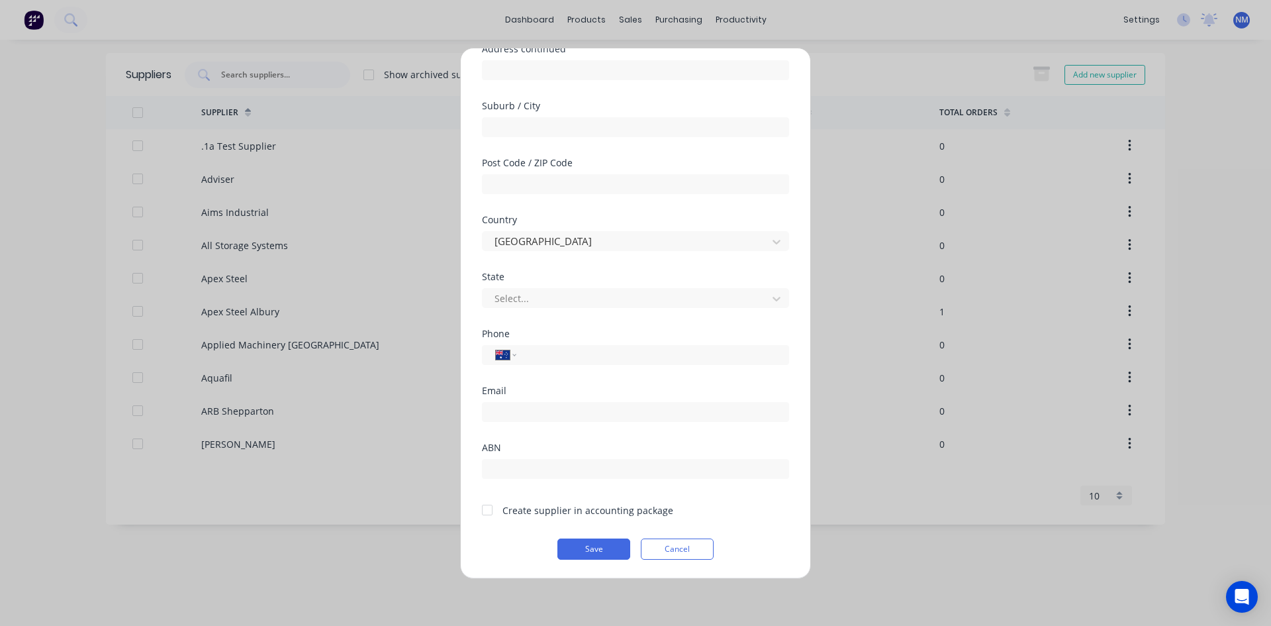
type input "Mcnaughtans pty ltd"
click at [486, 509] on div at bounding box center [487, 510] width 26 height 26
click at [588, 550] on button "Save" at bounding box center [594, 548] width 73 height 21
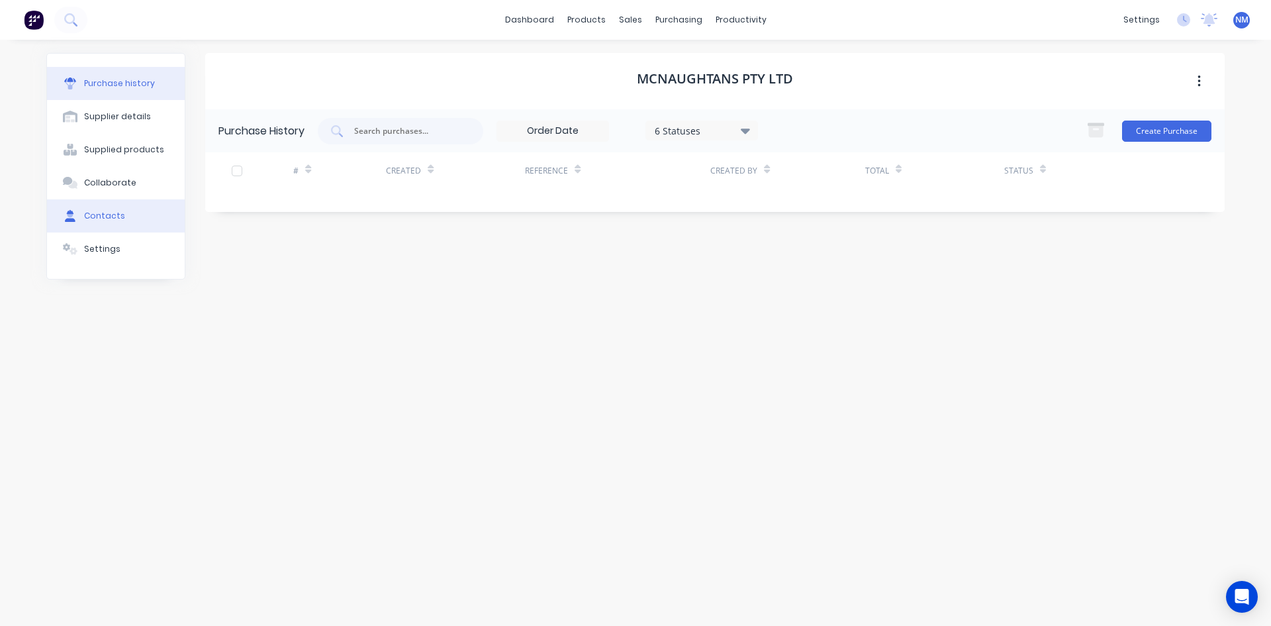
drag, startPoint x: 99, startPoint y: 220, endPoint x: 141, endPoint y: 223, distance: 42.5
click at [99, 219] on div "Contacts" at bounding box center [104, 216] width 41 height 12
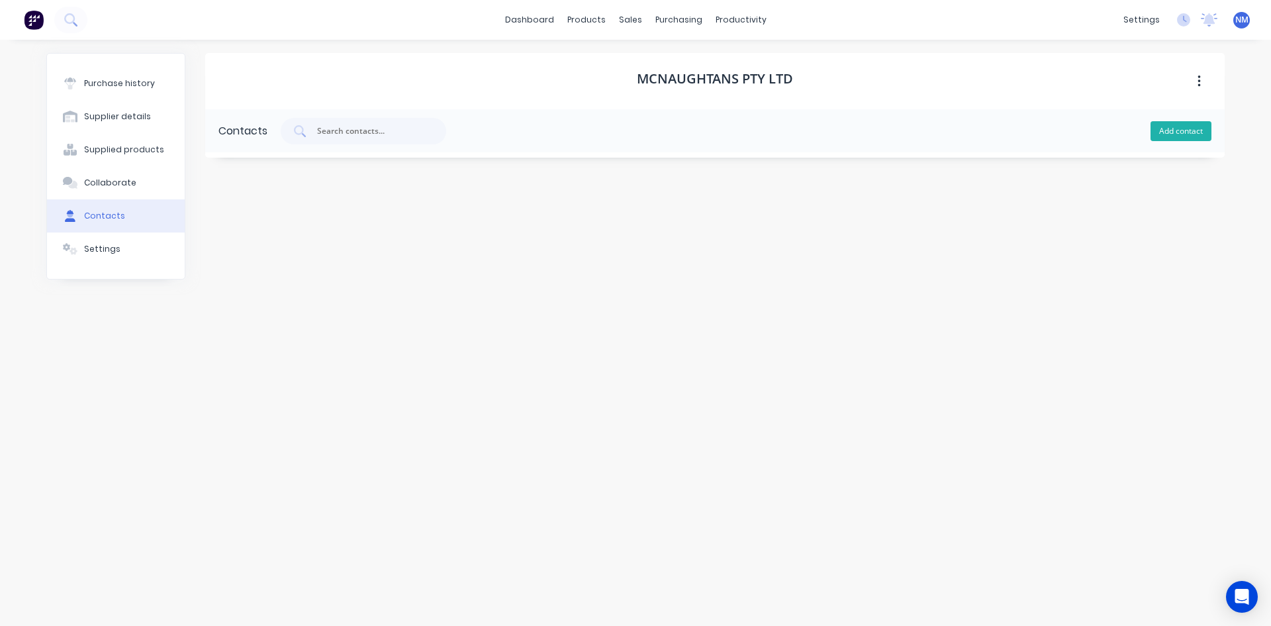
click at [1194, 136] on button "Add contact" at bounding box center [1181, 131] width 61 height 20
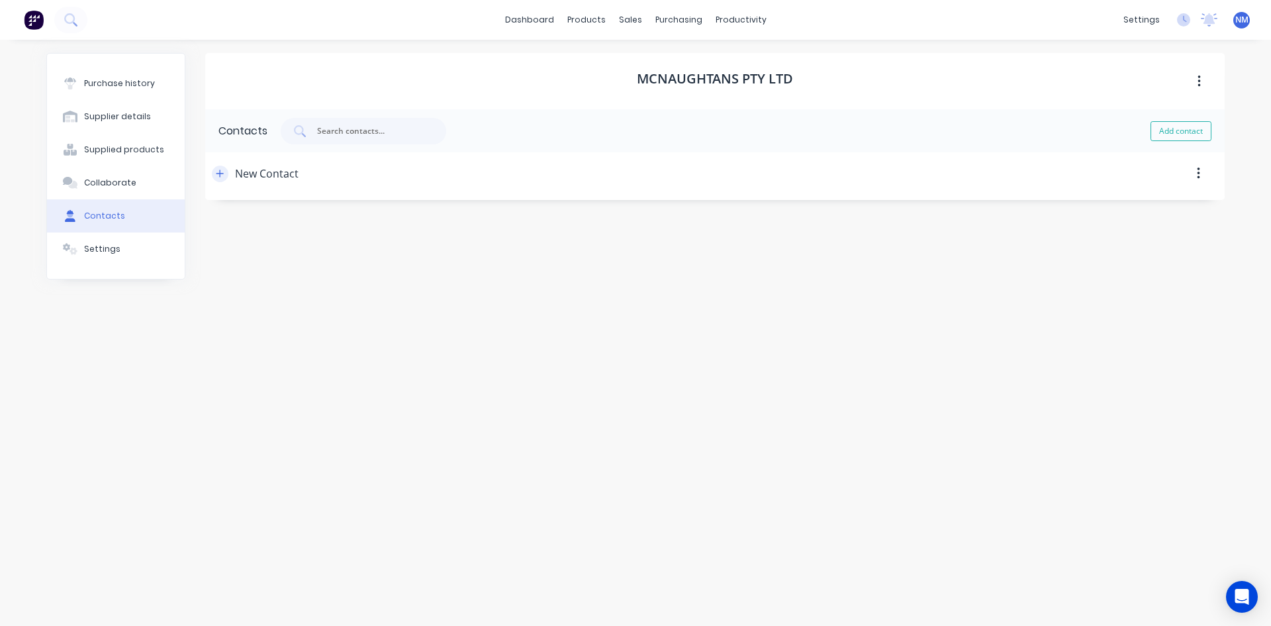
click at [228, 174] on button "button" at bounding box center [220, 174] width 17 height 17
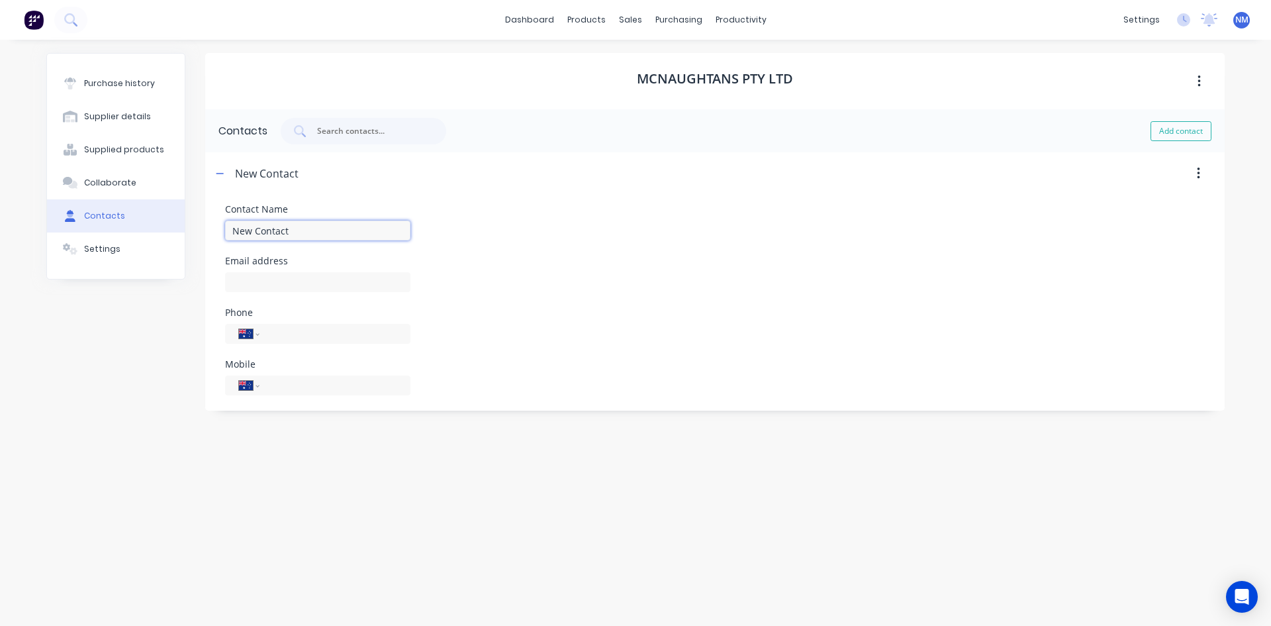
drag, startPoint x: 312, startPoint y: 227, endPoint x: 0, endPoint y: 231, distance: 311.9
click at [0, 231] on div "dashboard products sales purchasing productivity dashboard products Product Cat…" at bounding box center [635, 313] width 1271 height 626
type input "[PERSON_NAME]"
drag, startPoint x: 277, startPoint y: 287, endPoint x: 301, endPoint y: 276, distance: 27.0
click at [277, 287] on input at bounding box center [317, 282] width 185 height 20
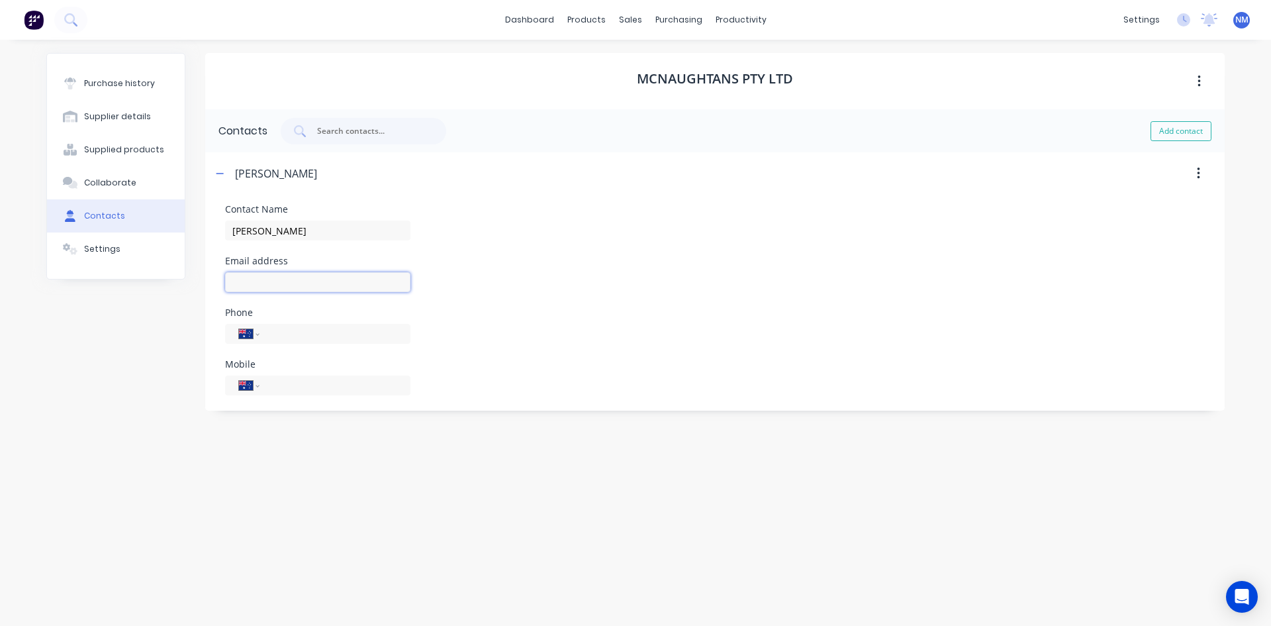
click at [288, 283] on input at bounding box center [317, 282] width 185 height 20
click at [310, 279] on input "vicrep" at bounding box center [317, 282] width 185 height 20
type input "[EMAIL_ADDRESS][DOMAIN_NAME]"
click at [358, 390] on input "tel" at bounding box center [333, 385] width 128 height 15
click at [355, 395] on div "International [GEOGRAPHIC_DATA] [GEOGRAPHIC_DATA] [GEOGRAPHIC_DATA] [GEOGRAPHIC…" at bounding box center [317, 385] width 185 height 20
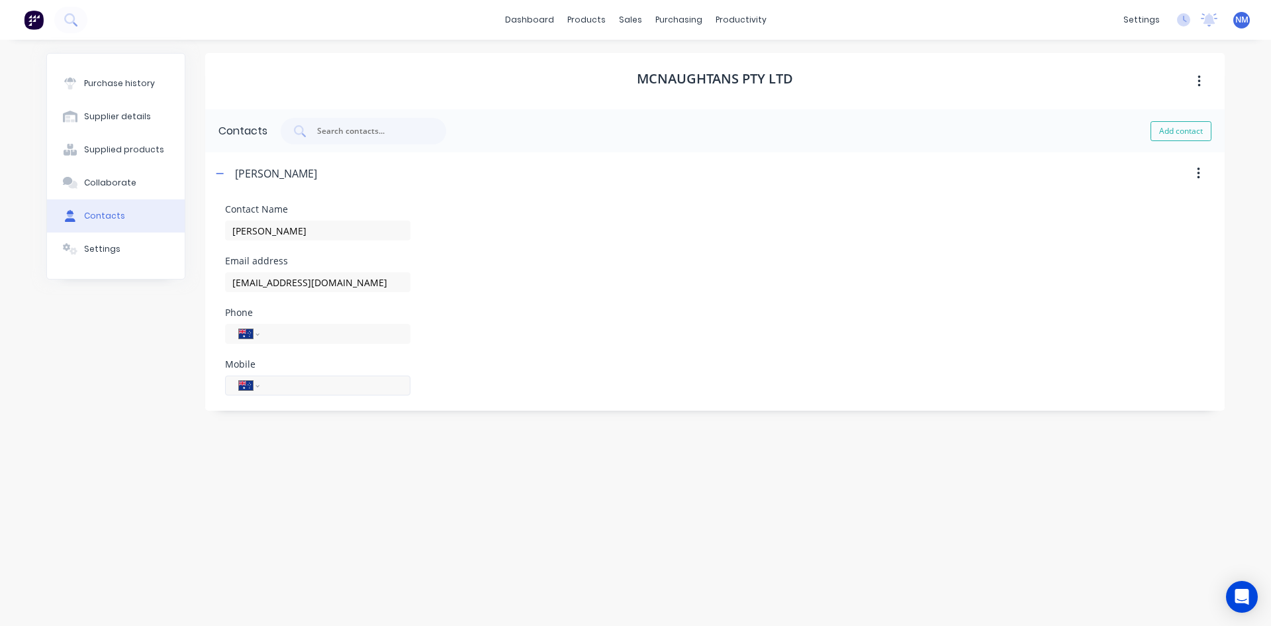
click at [355, 395] on div "International [GEOGRAPHIC_DATA] [GEOGRAPHIC_DATA] [GEOGRAPHIC_DATA] [GEOGRAPHIC…" at bounding box center [317, 385] width 185 height 20
click at [301, 386] on input "tel" at bounding box center [333, 385] width 128 height 15
click at [270, 385] on input "42598637" at bounding box center [333, 385] width 128 height 15
drag, startPoint x: 326, startPoint y: 382, endPoint x: 21, endPoint y: 395, distance: 305.6
click at [0, 403] on div "dashboard products sales purchasing productivity dashboard products Product Cat…" at bounding box center [635, 313] width 1271 height 626
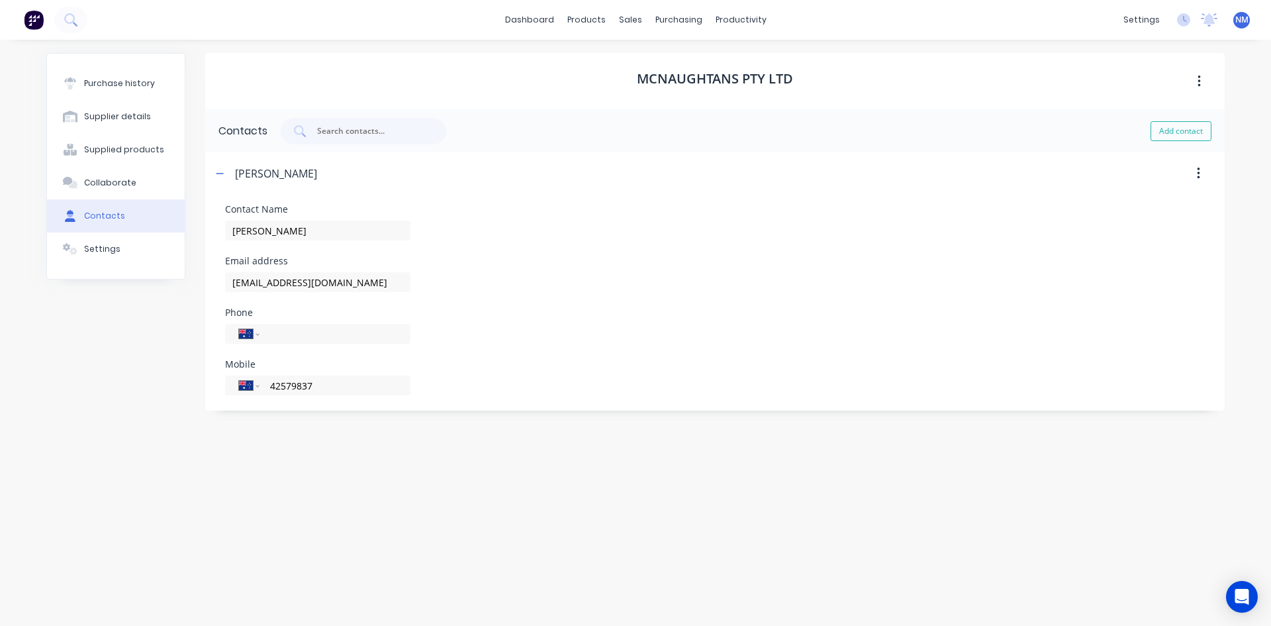
click at [0, 370] on div "dashboard products sales purchasing productivity dashboard products Product Cat…" at bounding box center [635, 313] width 1271 height 626
type input "0425 798 637"
click at [713, 177] on div at bounding box center [771, 173] width 908 height 42
click at [133, 187] on button "Collaborate" at bounding box center [116, 182] width 138 height 33
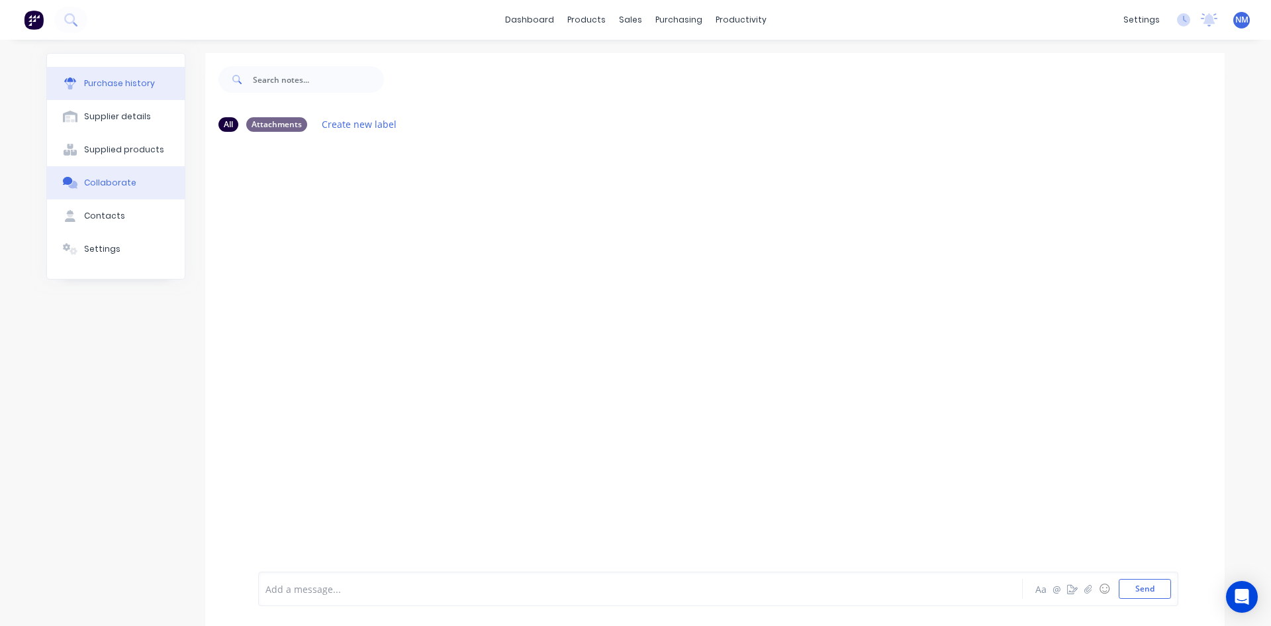
click at [123, 85] on div "Purchase history" at bounding box center [119, 83] width 71 height 12
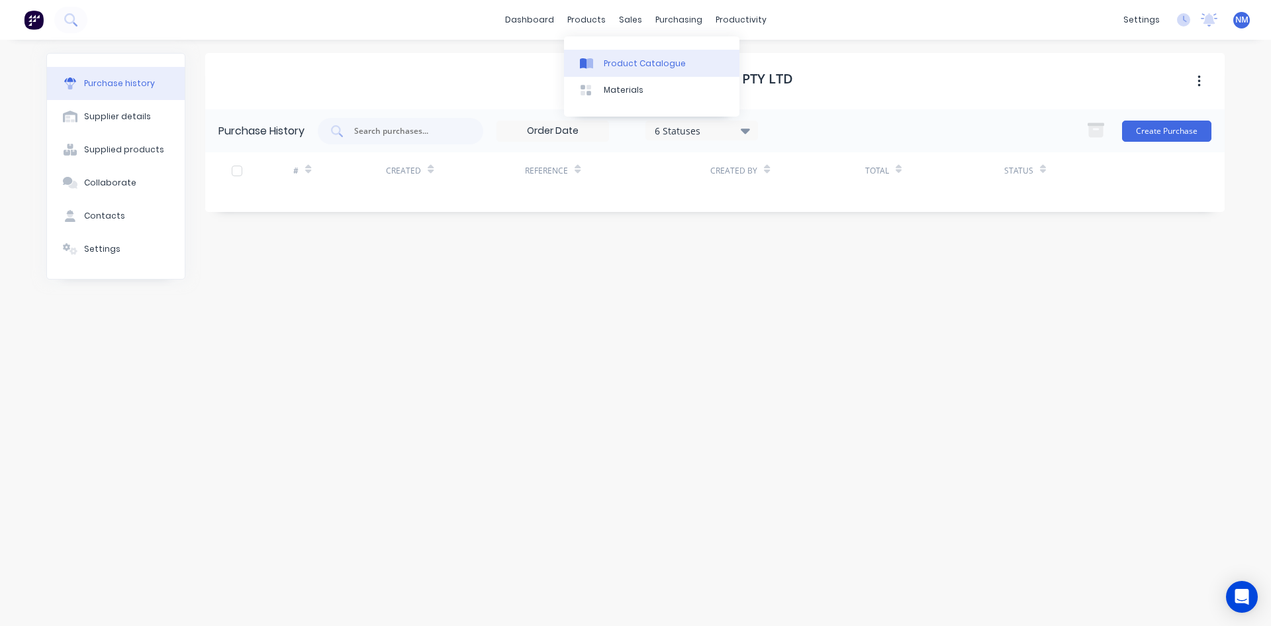
click at [610, 53] on link "Product Catalogue" at bounding box center [651, 63] width 175 height 26
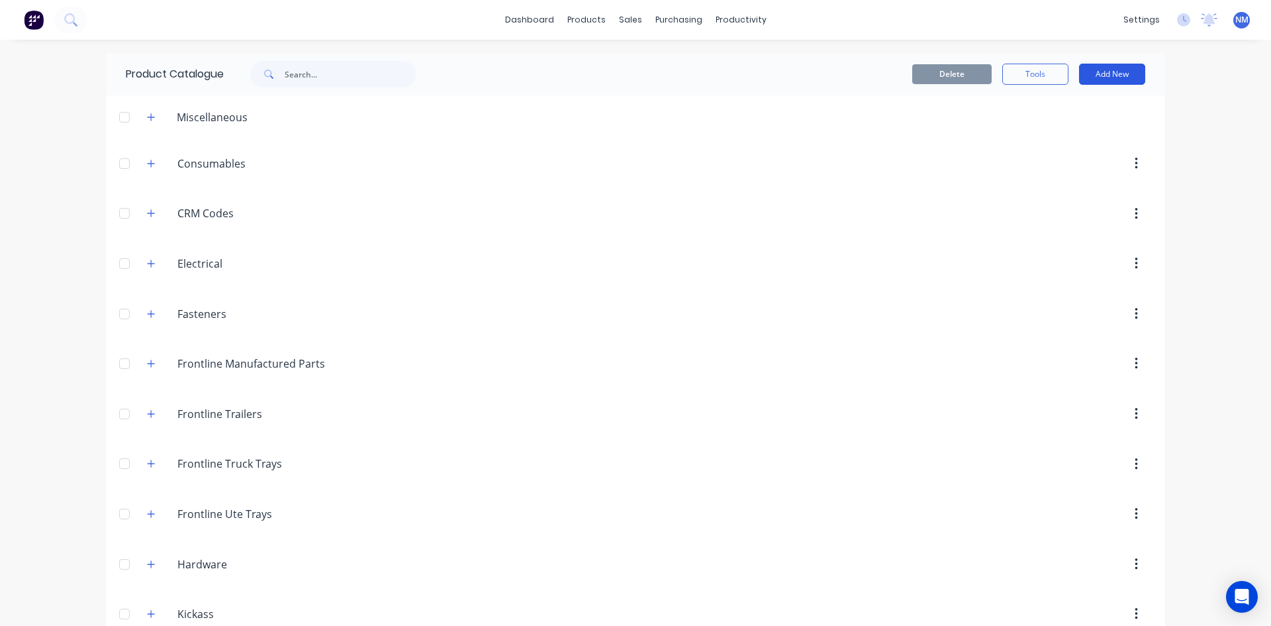
click at [1115, 77] on button "Add New" at bounding box center [1112, 74] width 66 height 21
click at [1045, 135] on div "Product" at bounding box center [1083, 134] width 102 height 19
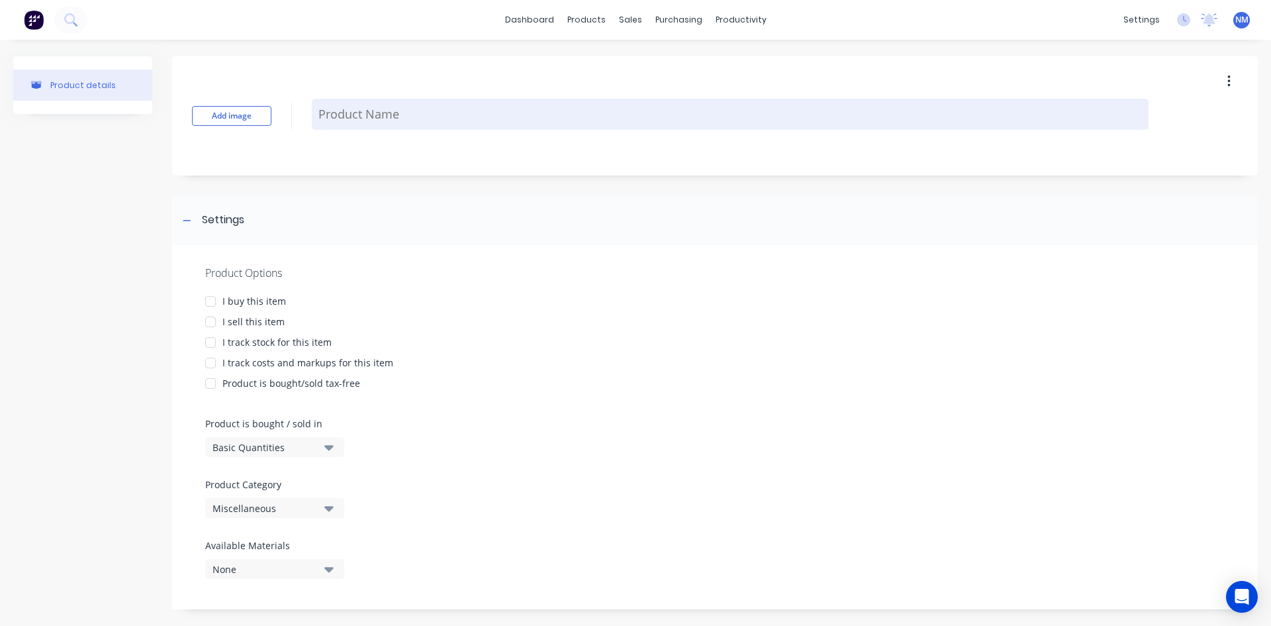
click at [360, 123] on textarea at bounding box center [730, 114] width 837 height 31
type textarea "x"
type textarea "T"
type textarea "x"
type textarea "Tr"
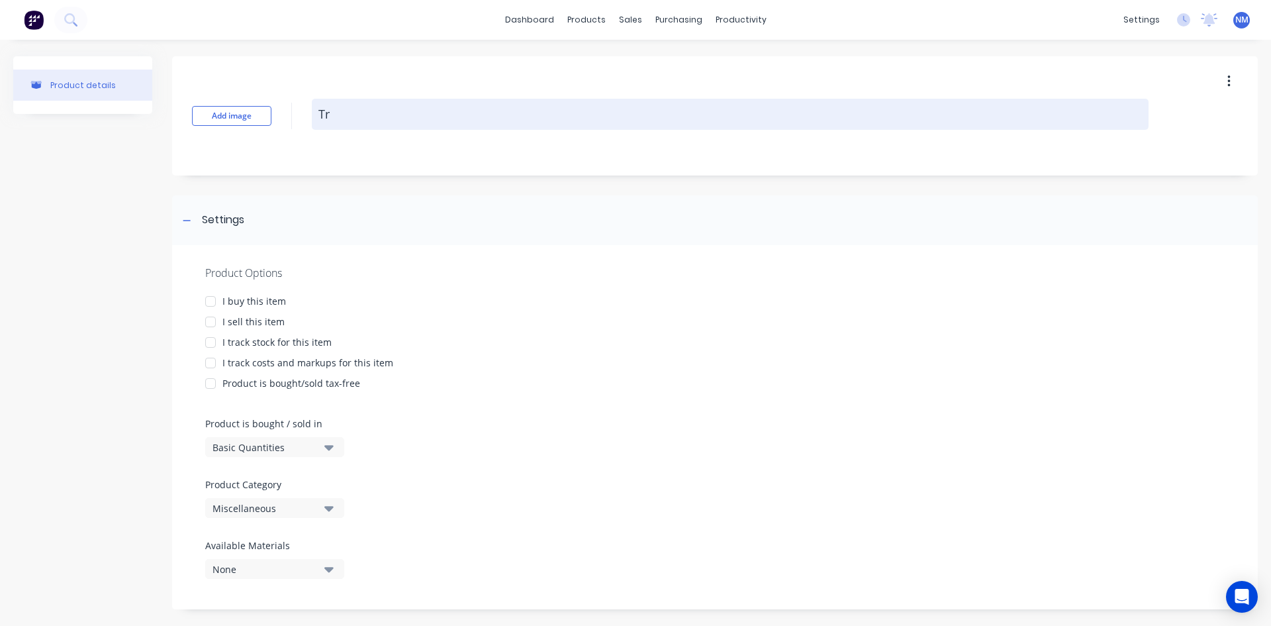
type textarea "x"
type textarea "Tru"
type textarea "x"
type textarea "Truc"
type textarea "x"
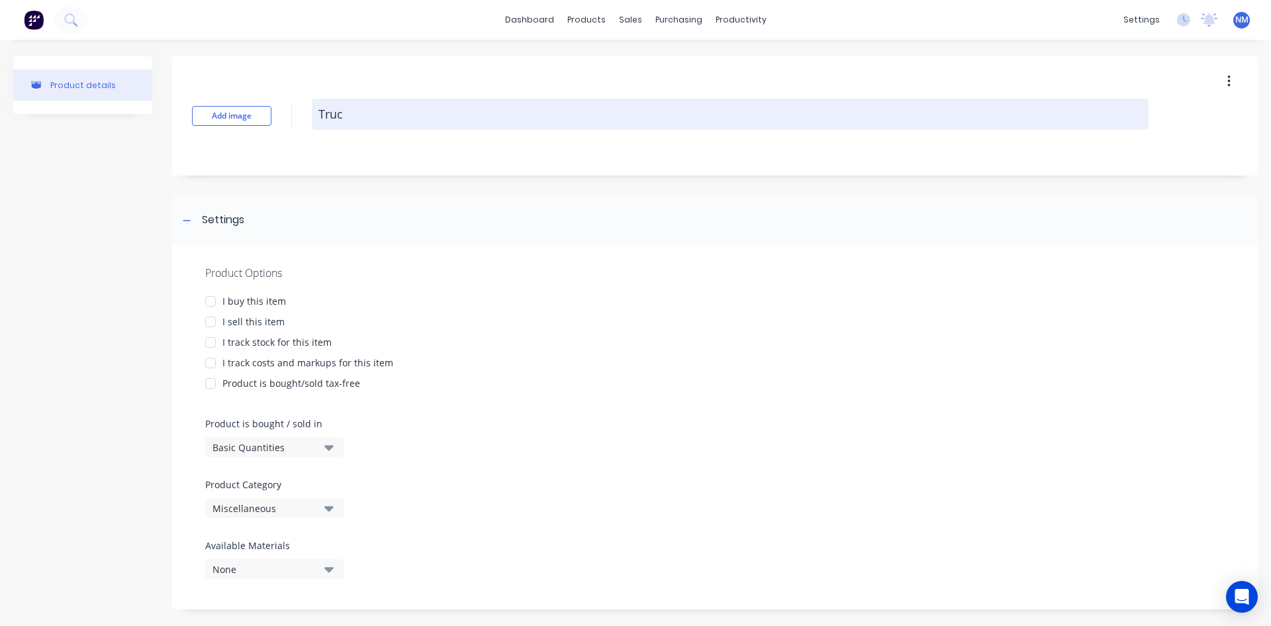
type textarea "Truck"
type textarea "x"
type textarea "Truck"
type textarea "x"
type textarea "Truck S"
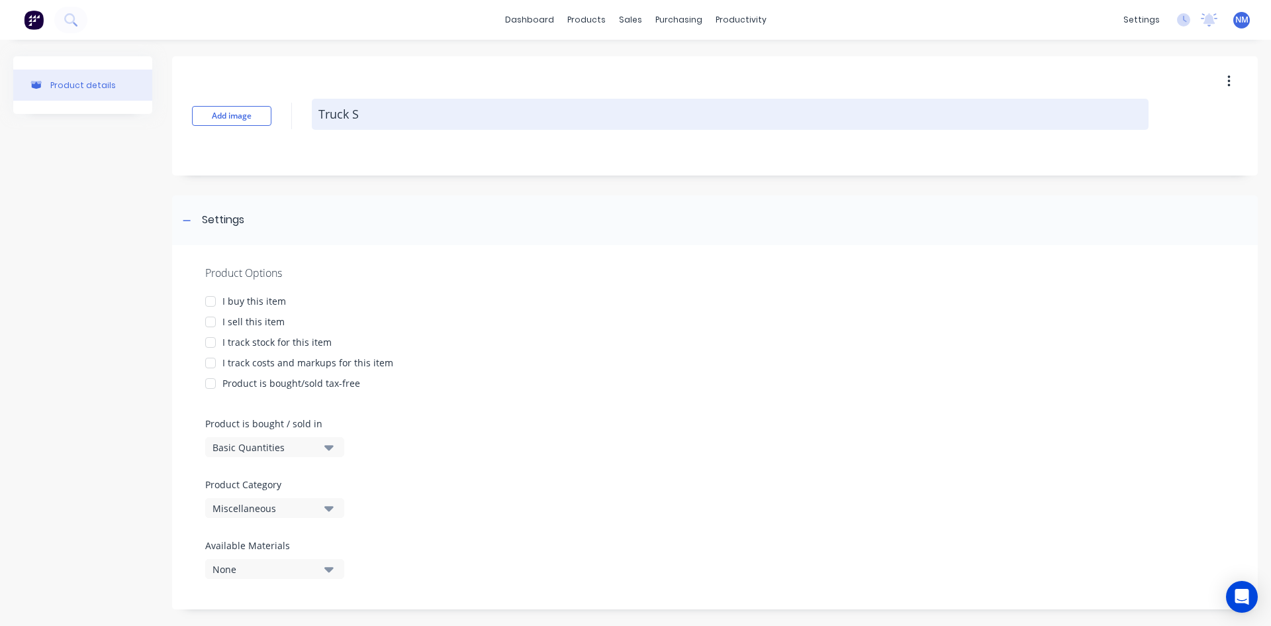
type textarea "x"
type textarea "Truck Sl"
type textarea "x"
type textarea "Truck Sli"
type textarea "x"
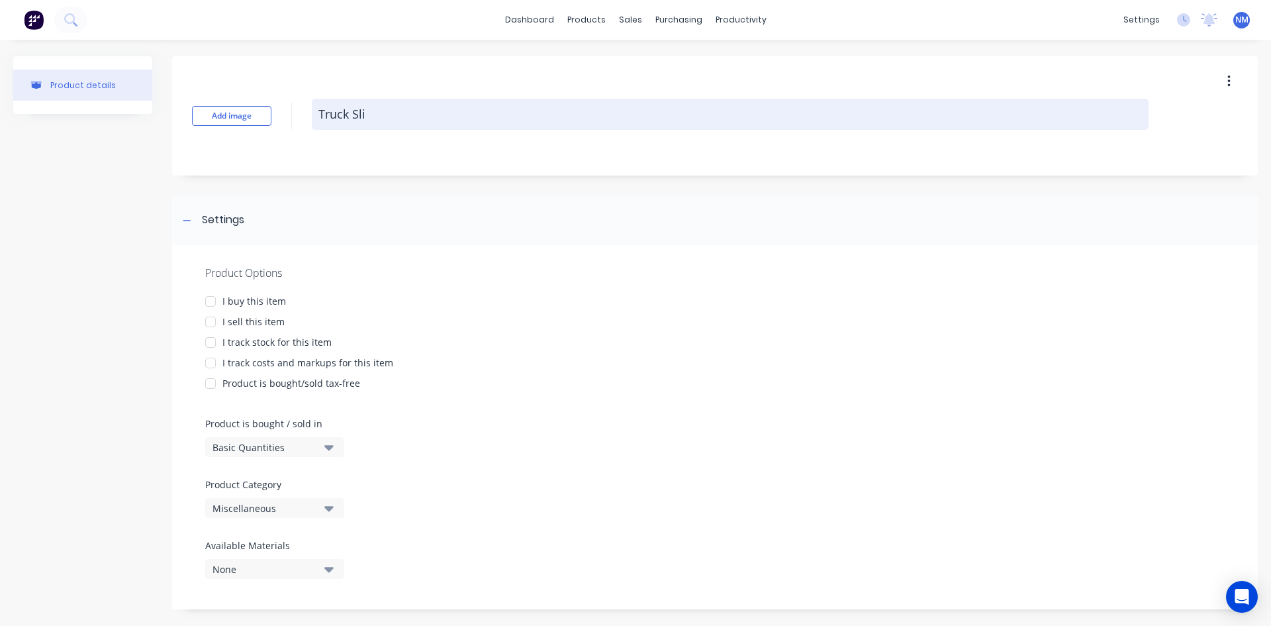
type textarea "Truck Slid"
type textarea "x"
type textarea "Truck Slide"
type textarea "x"
type textarea "Truck Slide"
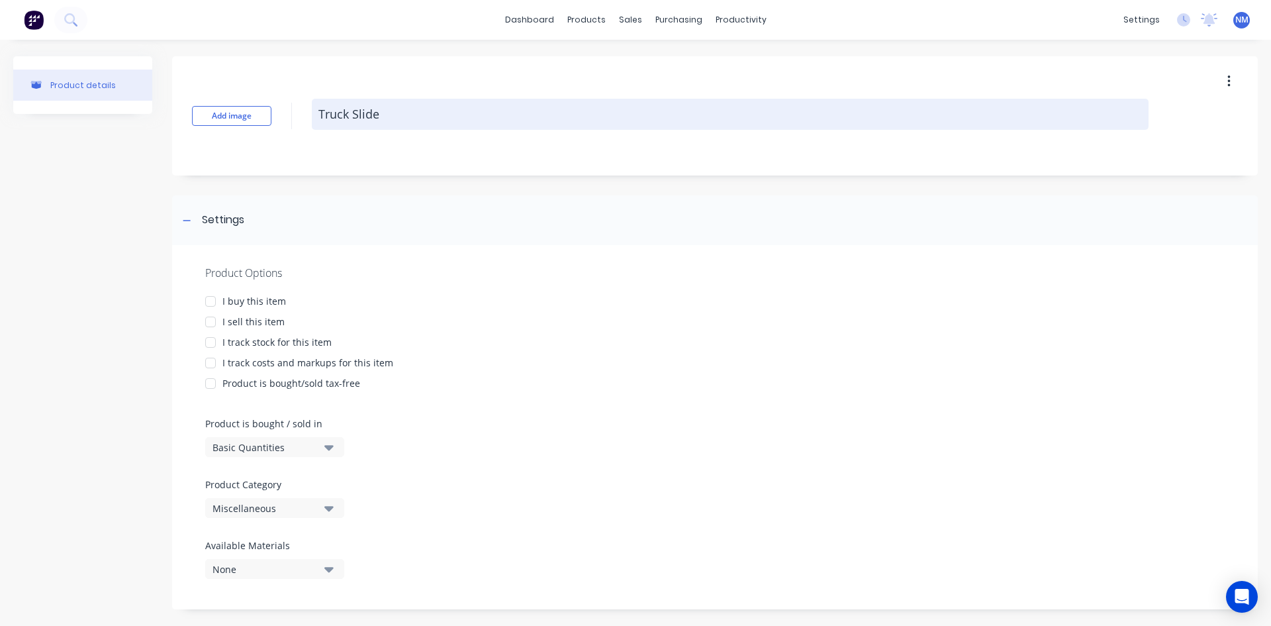
type textarea "x"
type textarea "Truck Slide O"
type textarea "x"
type textarea "Truck Slide Ou"
type textarea "x"
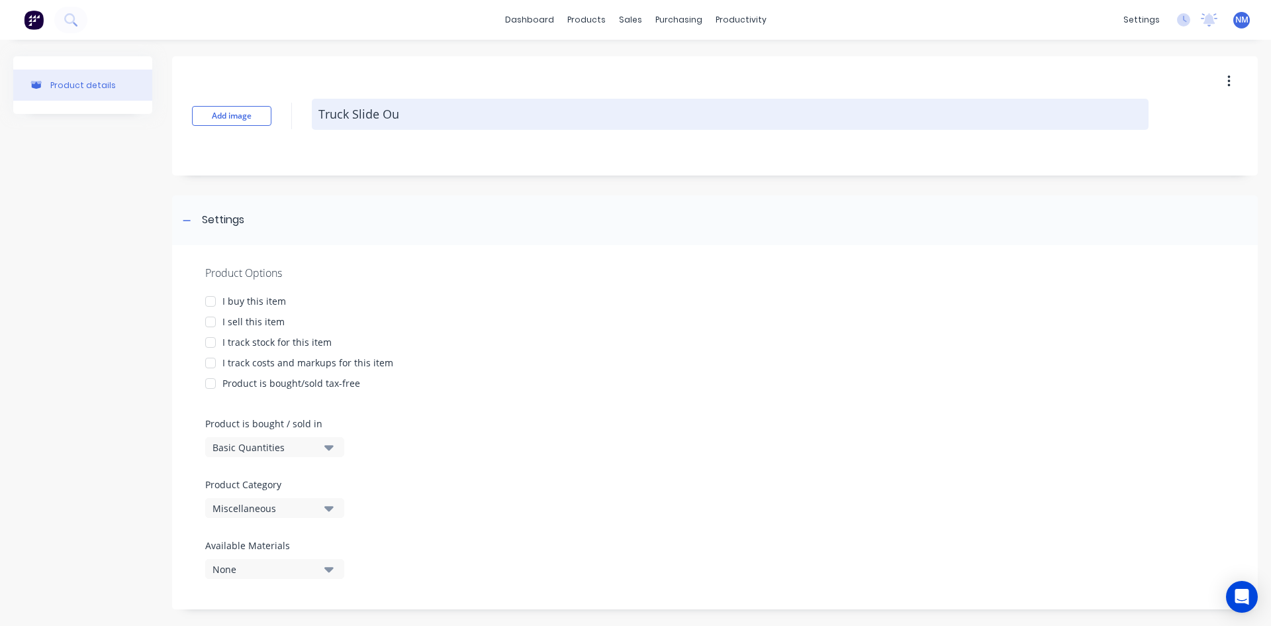
type textarea "Truck Slide Out"
type textarea "x"
type textarea "Truck Slide Out"
type textarea "x"
type textarea "Truck Slide Out S"
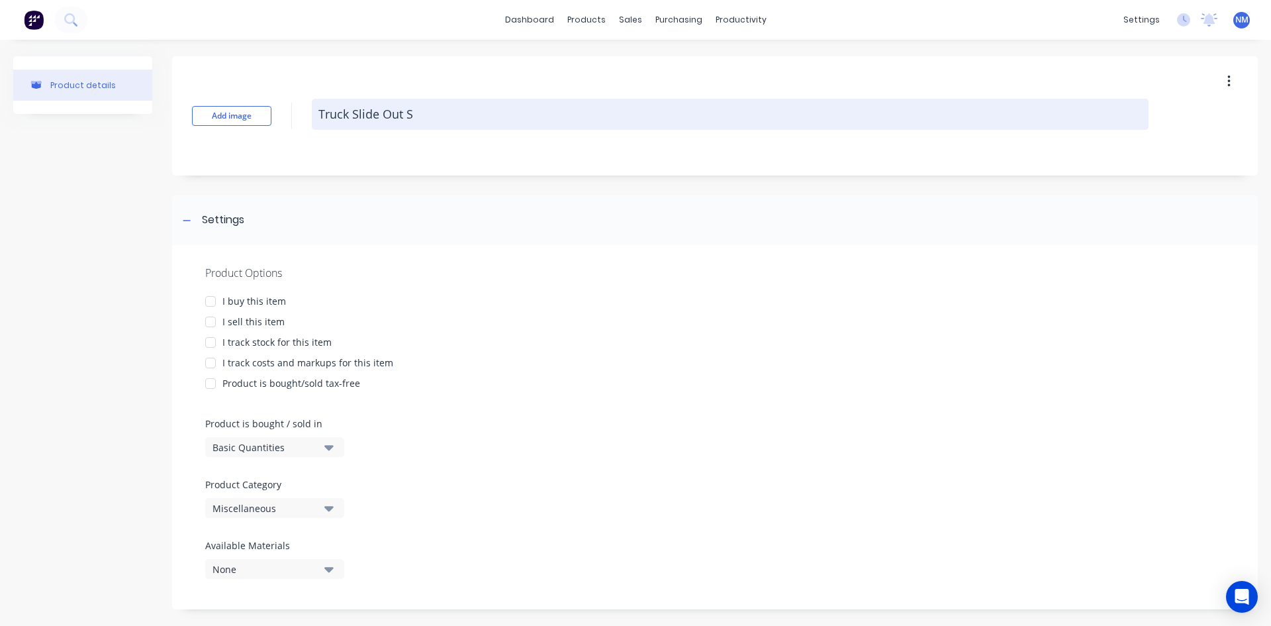
type textarea "x"
type textarea "Truck Slide Out St"
type textarea "x"
type textarea "Truck Slide Out Ste"
type textarea "x"
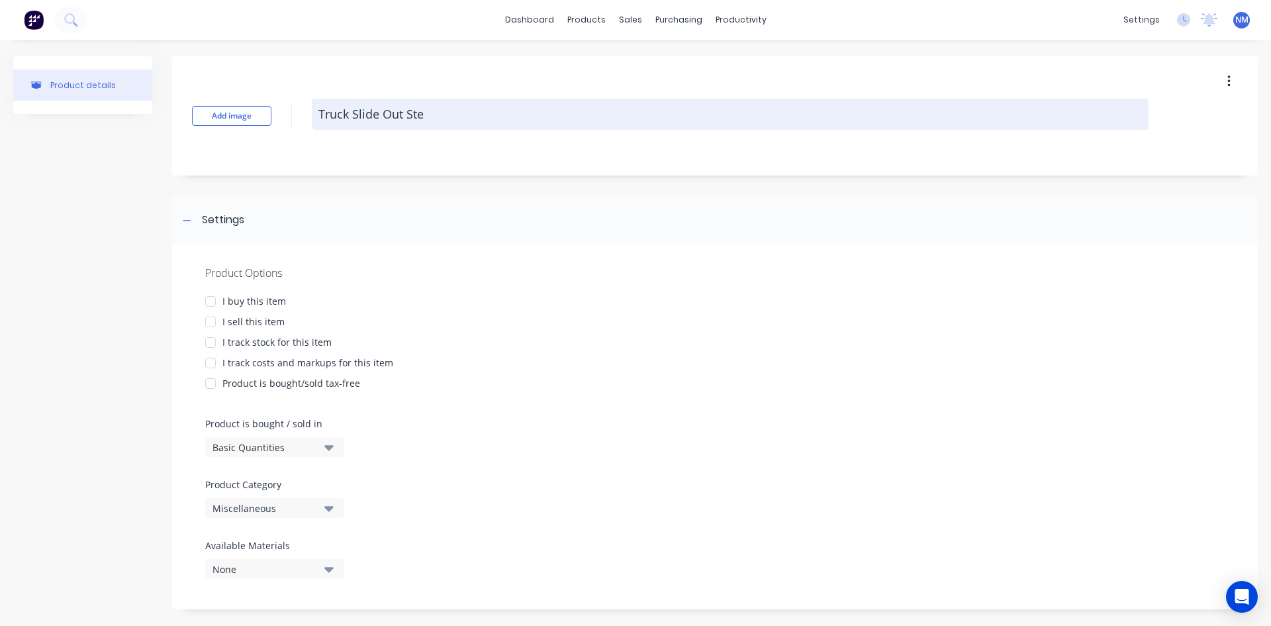
type textarea "Truck Slide Out Step"
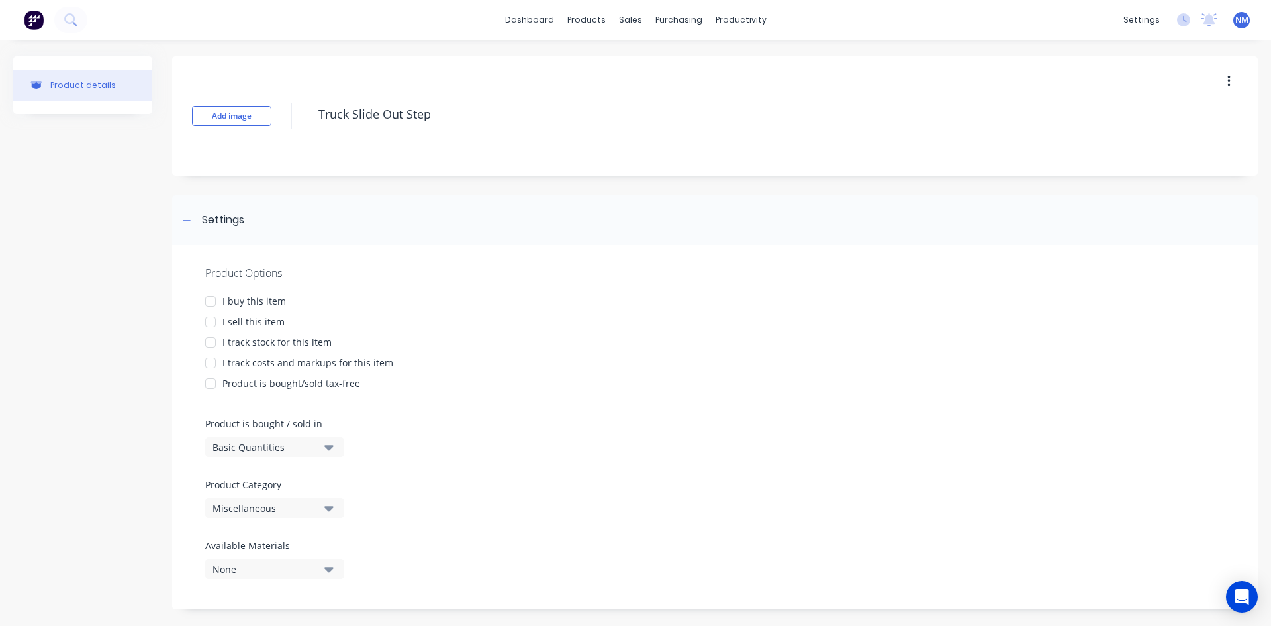
click at [217, 300] on div at bounding box center [210, 301] width 26 height 26
drag, startPoint x: 211, startPoint y: 319, endPoint x: 228, endPoint y: 337, distance: 24.4
click at [211, 320] on div at bounding box center [210, 322] width 26 height 26
click at [214, 336] on div at bounding box center [210, 342] width 26 height 26
click at [212, 360] on div at bounding box center [210, 363] width 26 height 26
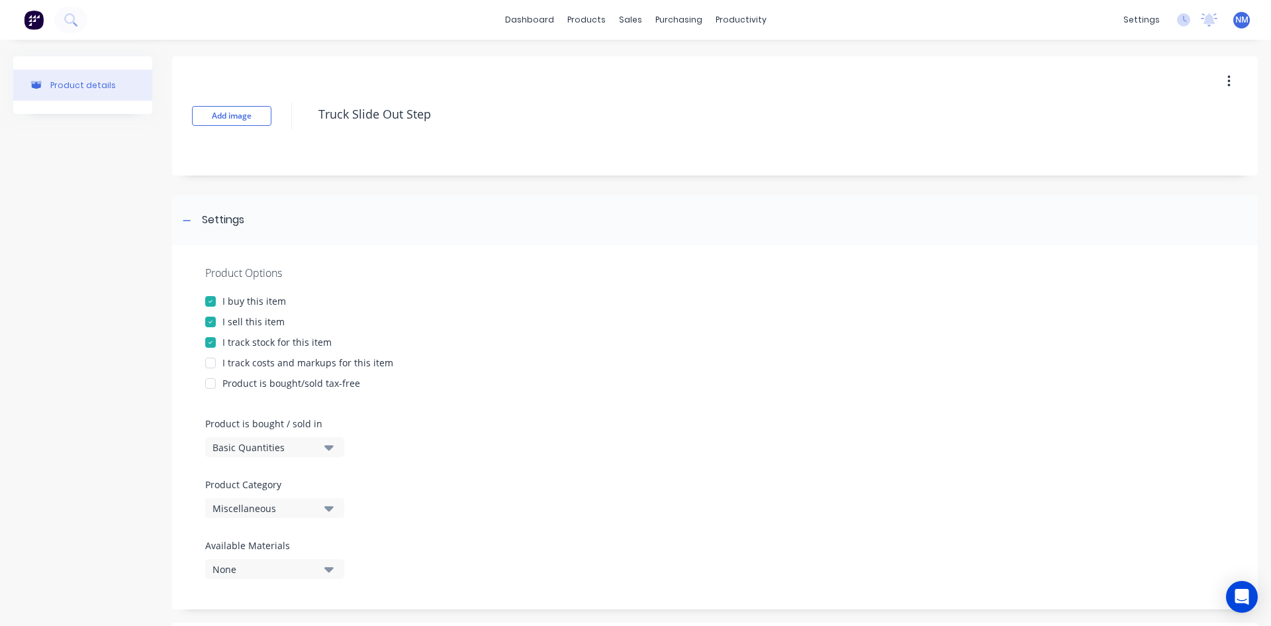
type textarea "x"
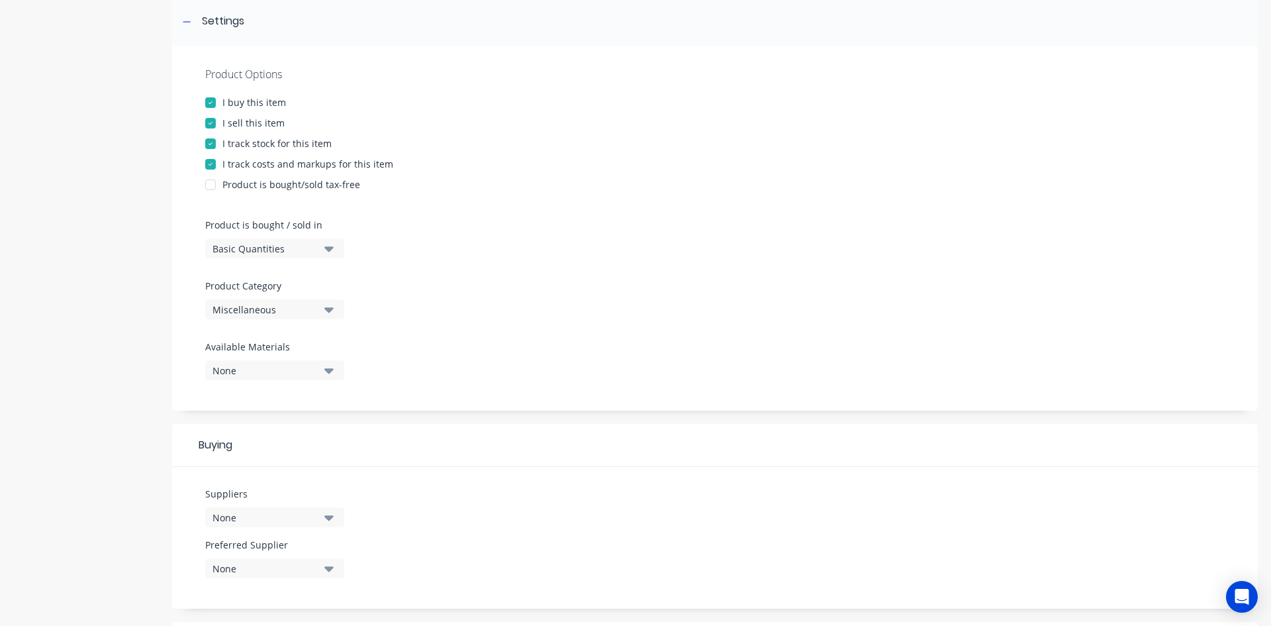
type textarea "Truck Slide Out Step"
type textarea "x"
type textarea "Truck Slide Out Step"
click at [324, 309] on icon "button" at bounding box center [328, 309] width 9 height 15
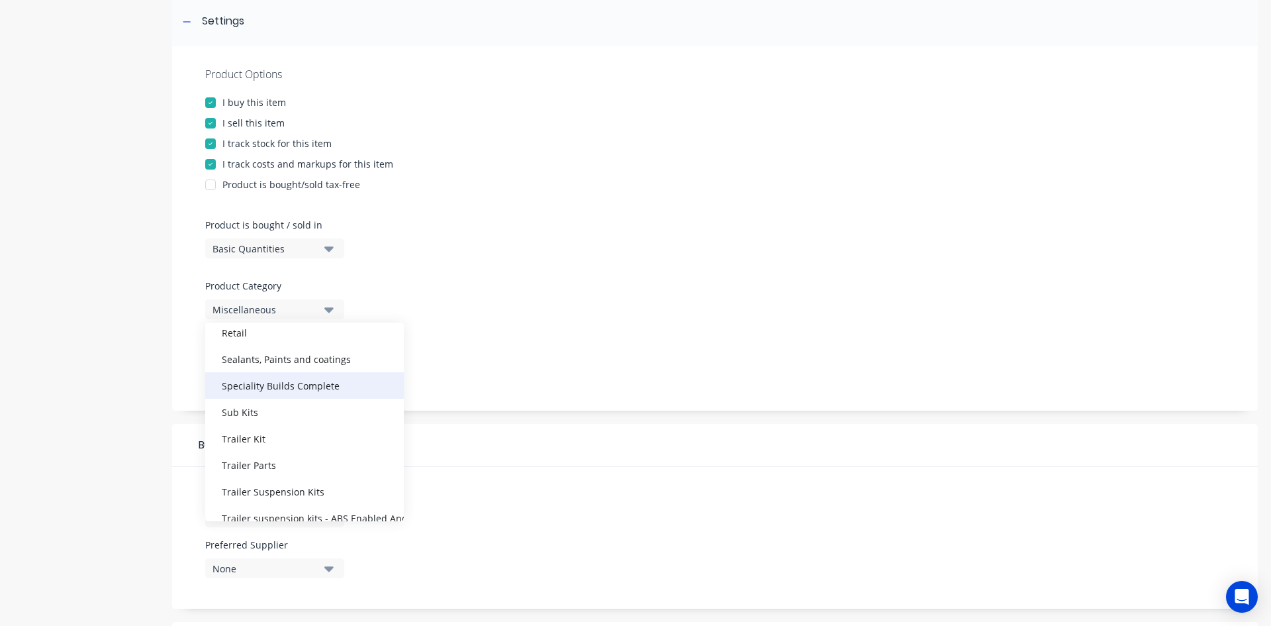
scroll to position [331, 0]
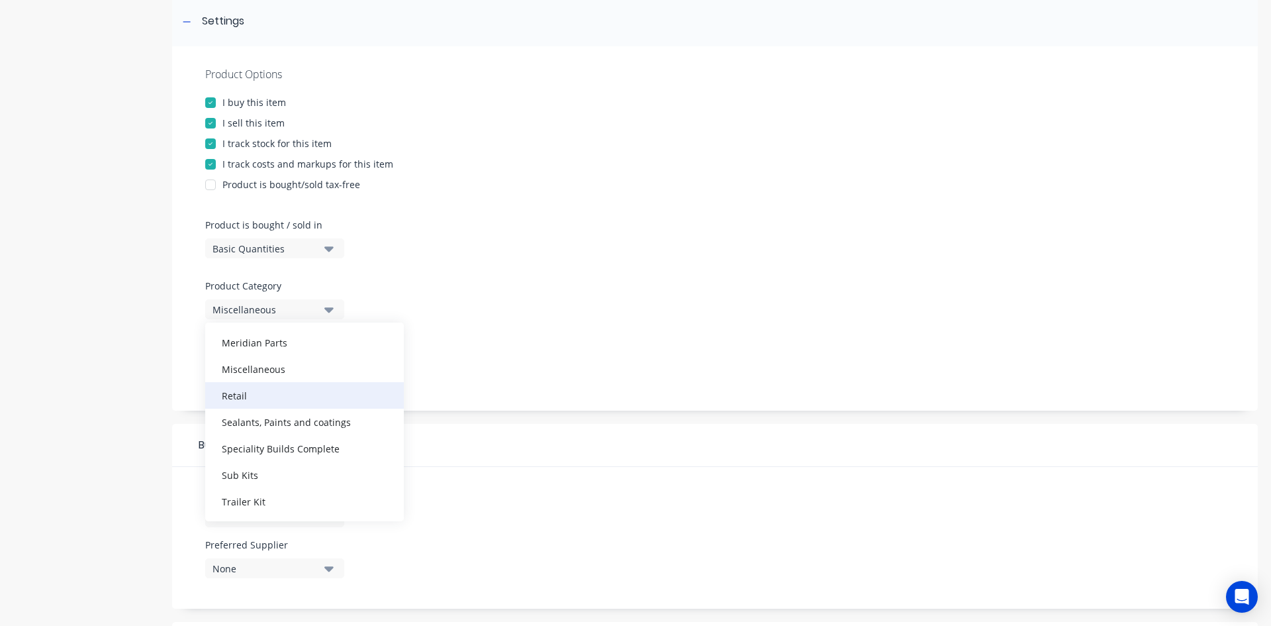
click at [268, 397] on div "Retail" at bounding box center [304, 395] width 199 height 26
type textarea "x"
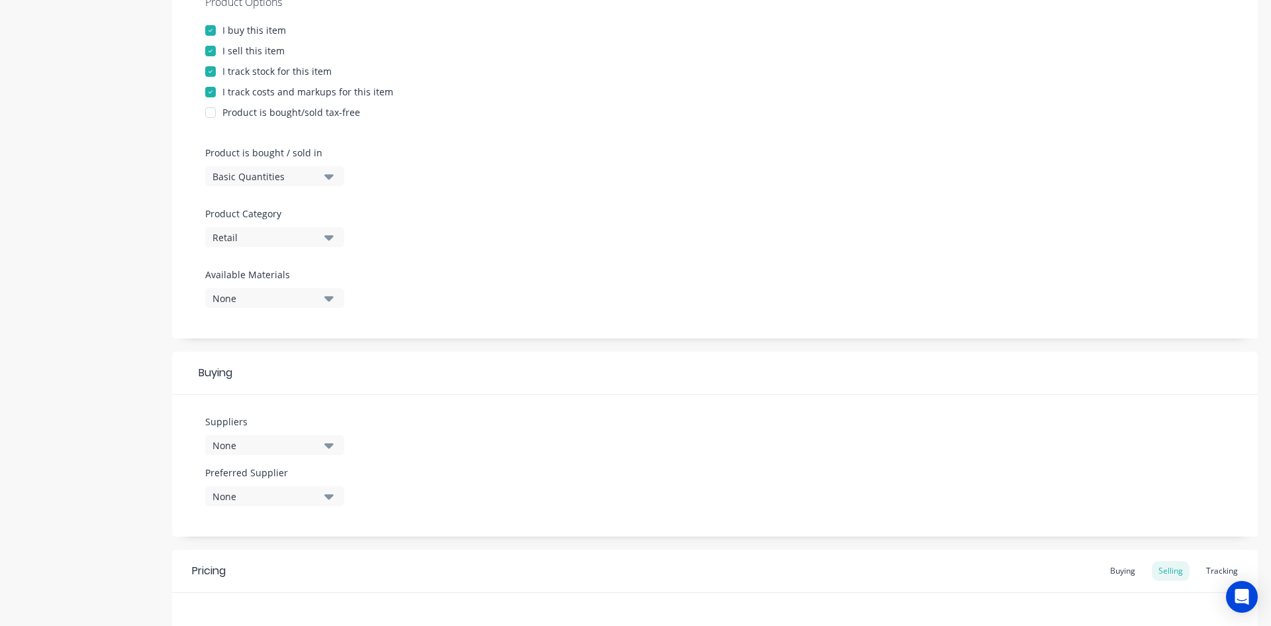
scroll to position [456, 0]
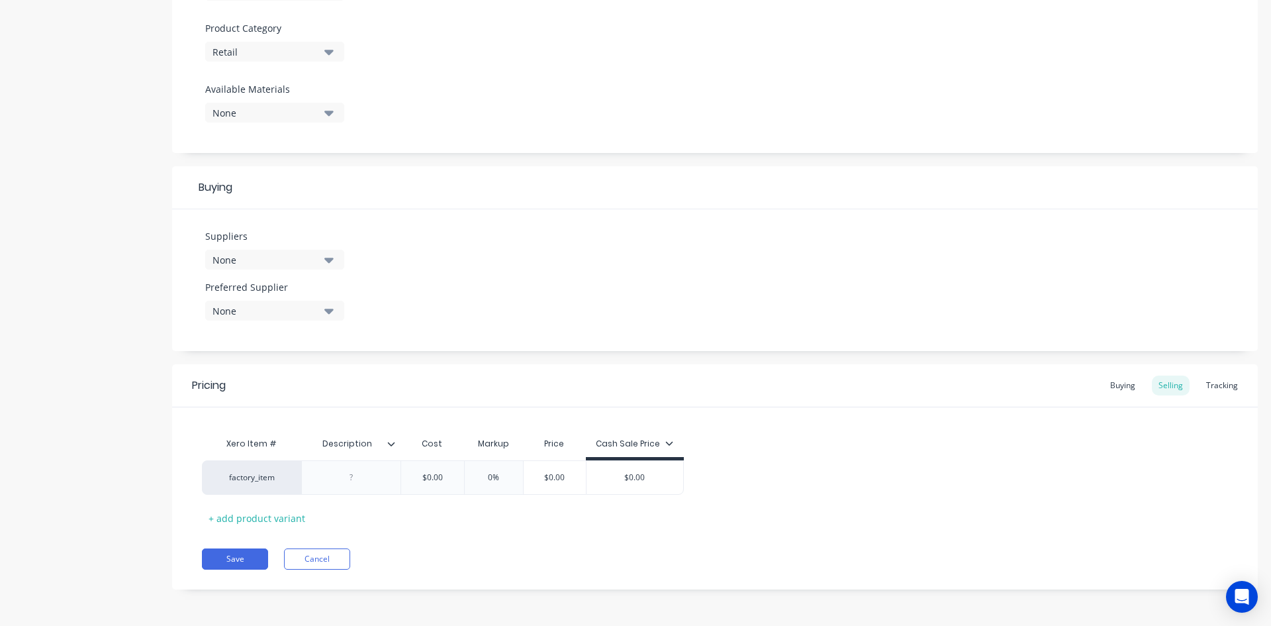
click at [311, 255] on div "None" at bounding box center [266, 260] width 106 height 14
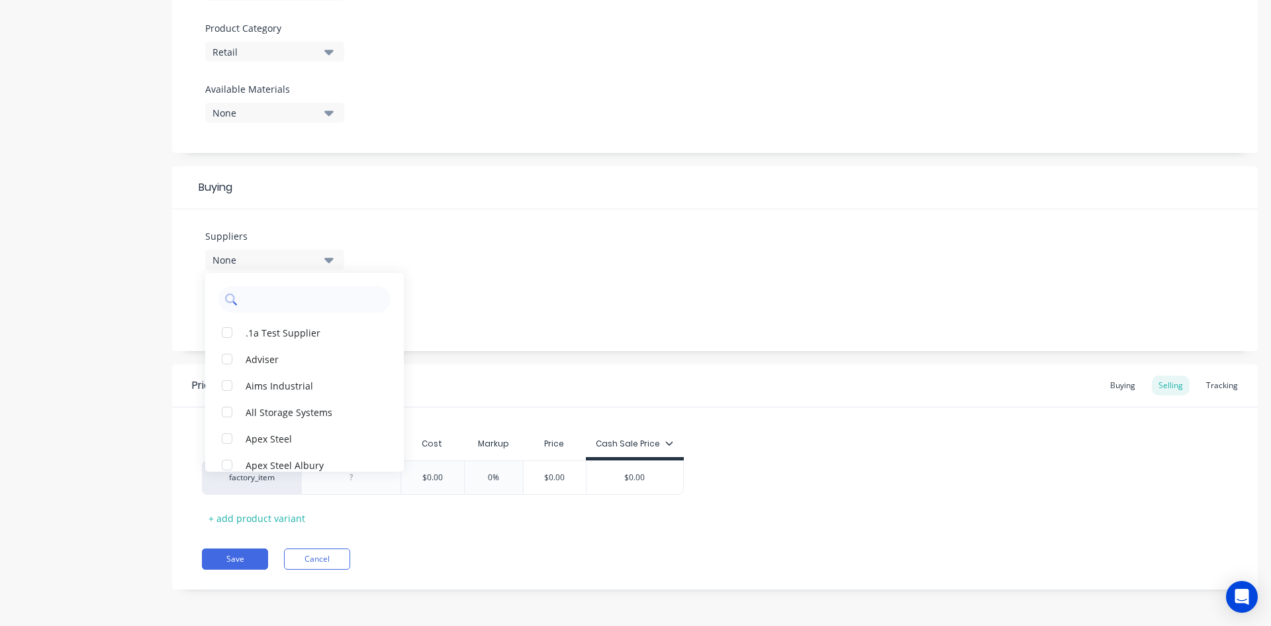
click at [307, 306] on input "text" at bounding box center [314, 299] width 140 height 26
type input "mac"
drag, startPoint x: 309, startPoint y: 305, endPoint x: 0, endPoint y: 293, distance: 308.8
click at [0, 293] on div "Product details Add image Truck Slide Out Step Settings Product Options I buy t…" at bounding box center [635, 104] width 1271 height 1042
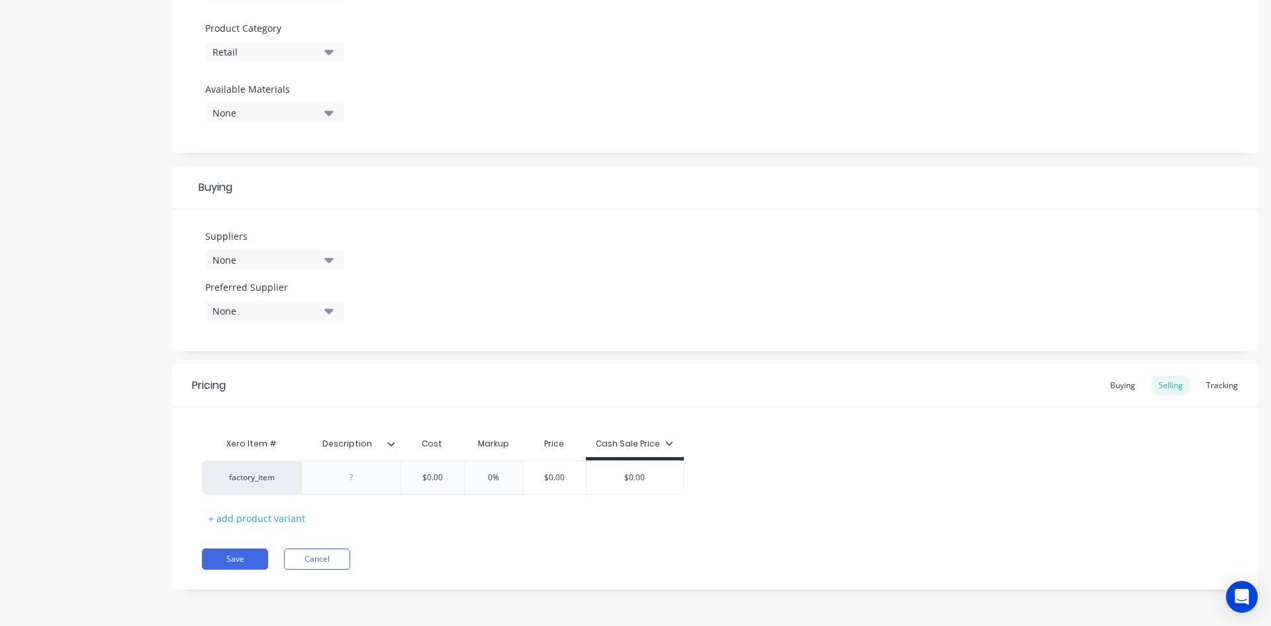
click at [325, 263] on icon "button" at bounding box center [328, 259] width 9 height 15
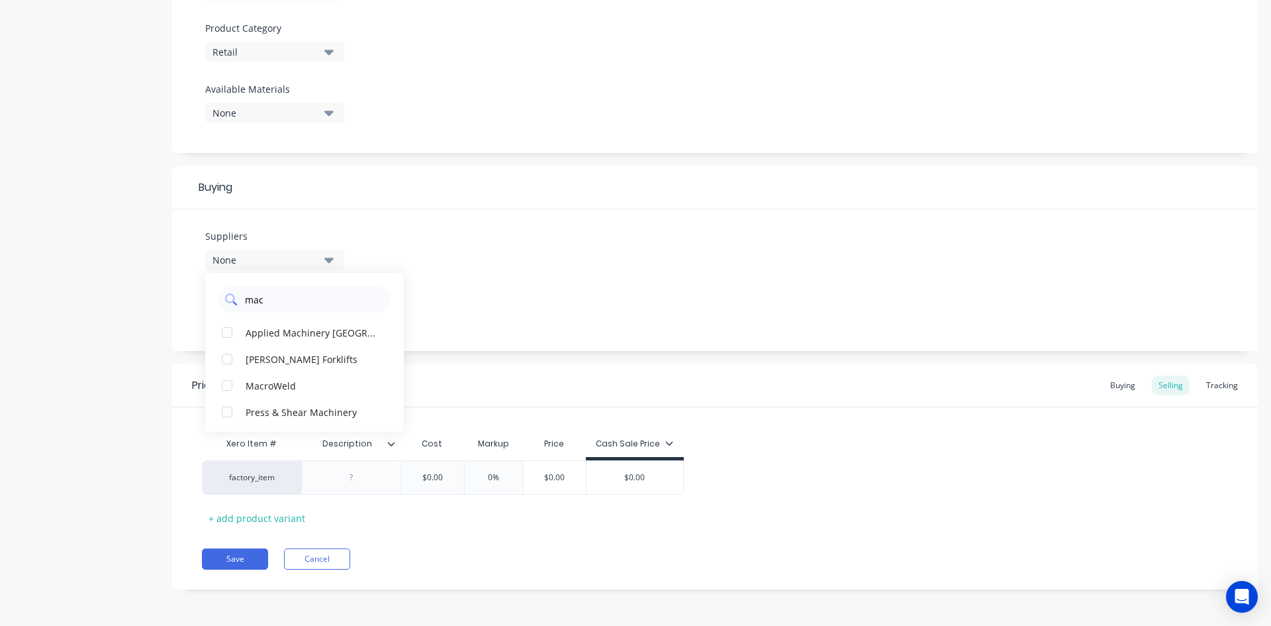
click at [289, 302] on input "mac" at bounding box center [314, 299] width 140 height 26
type input "mcnau"
drag, startPoint x: 289, startPoint y: 301, endPoint x: 0, endPoint y: 323, distance: 289.5
click at [0, 323] on div "Product details Add image Truck Slide Out Step Settings Product Options I buy t…" at bounding box center [635, 104] width 1271 height 1042
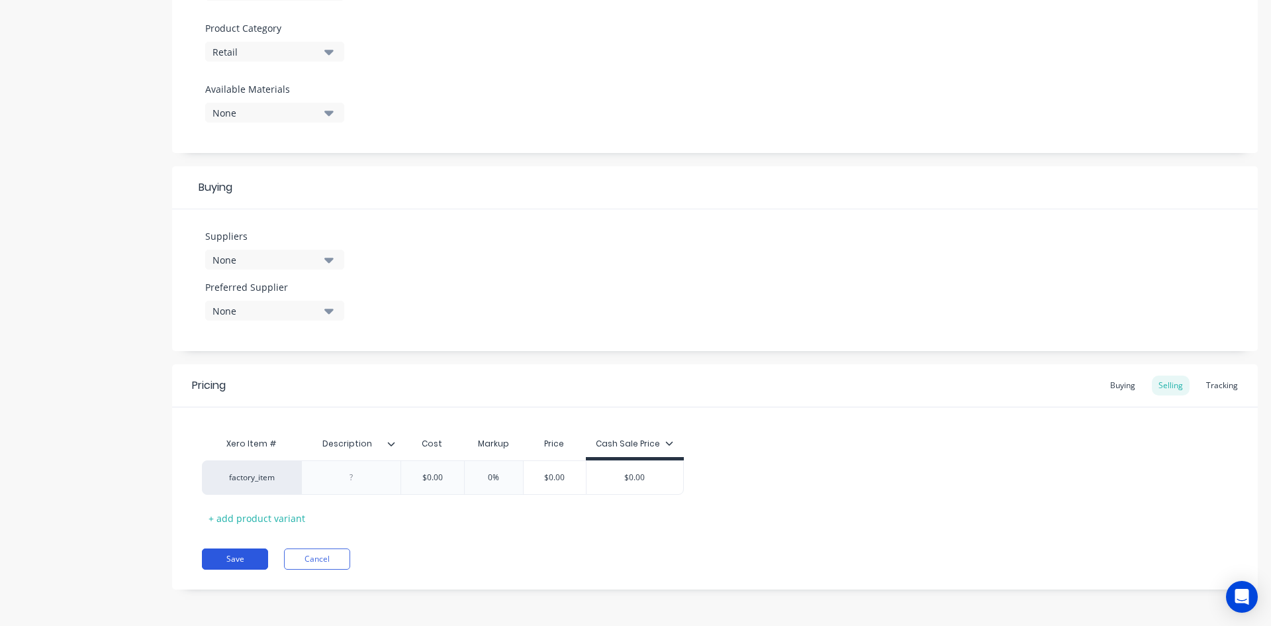
click at [220, 560] on button "Save" at bounding box center [235, 558] width 66 height 21
type textarea "x"
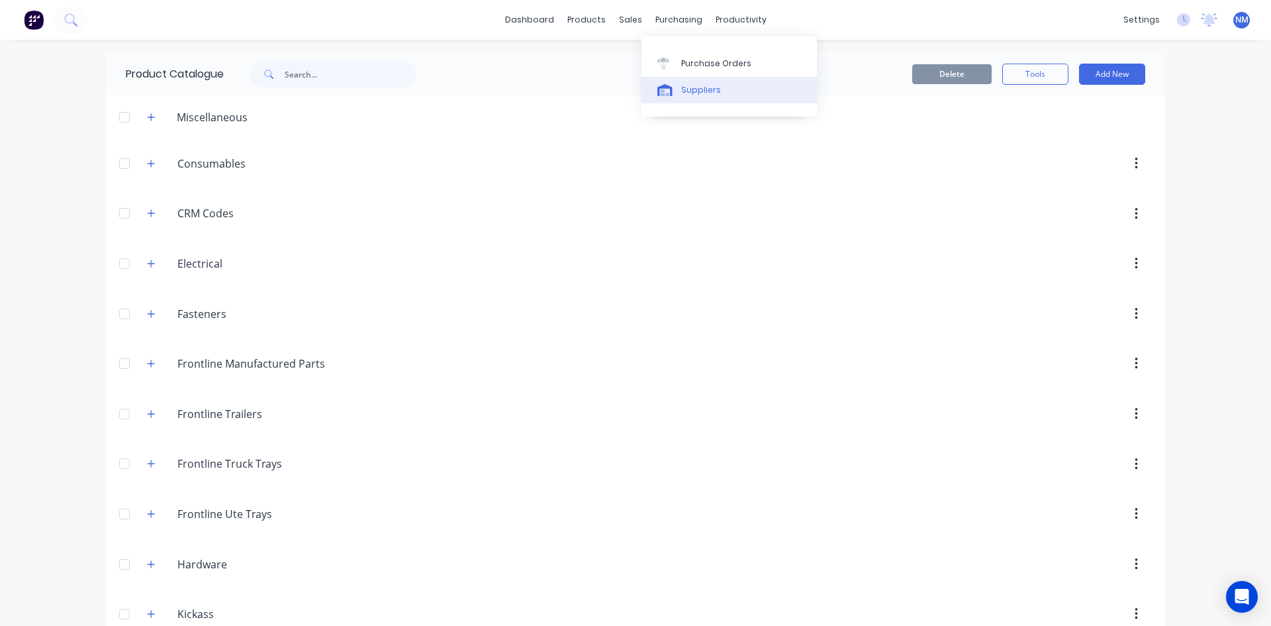
click at [715, 93] on div "Suppliers" at bounding box center [701, 90] width 40 height 12
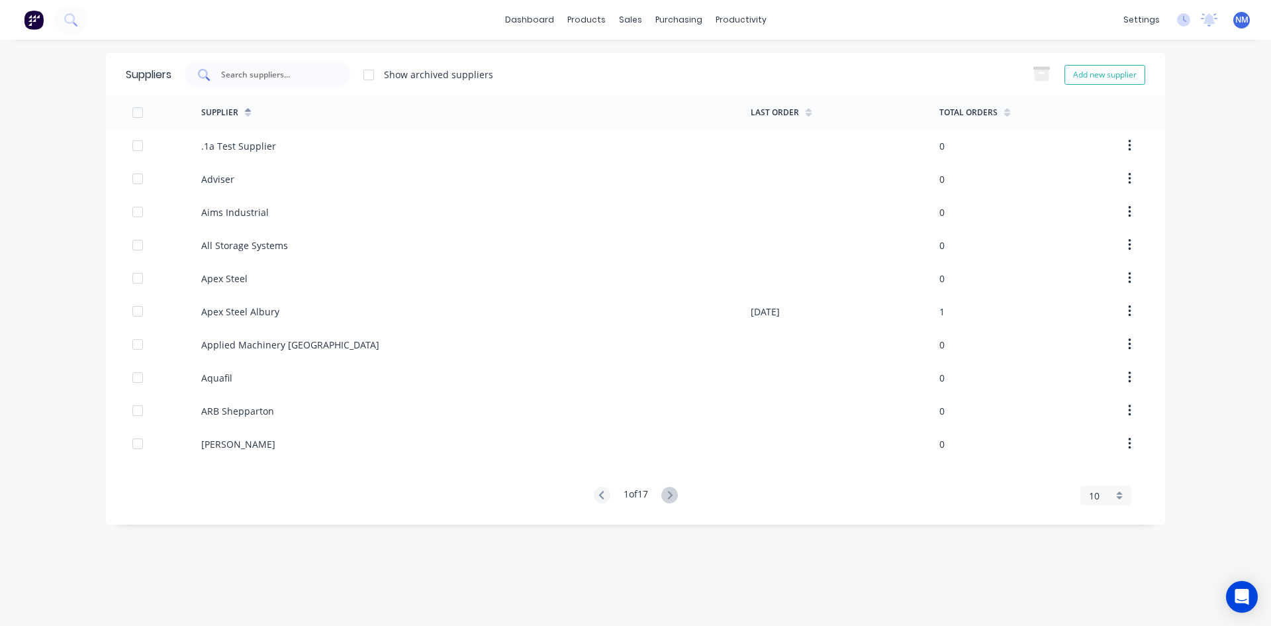
click at [256, 82] on div at bounding box center [268, 75] width 166 height 26
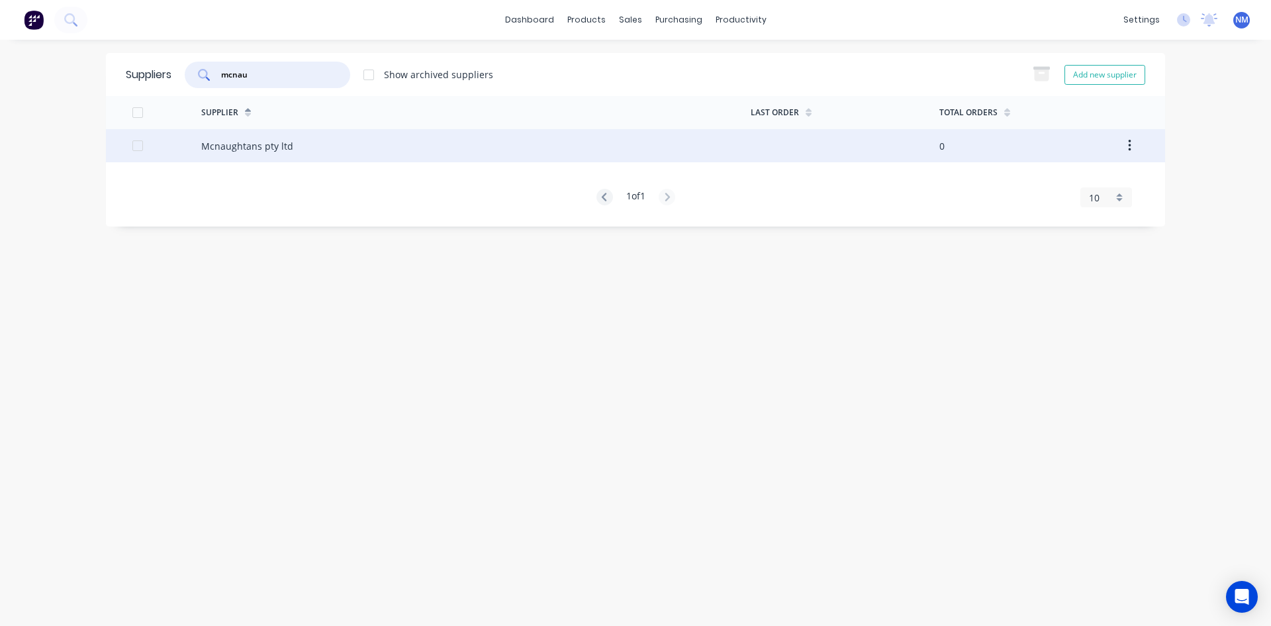
type input "mcnau"
click at [248, 154] on div "Mcnaughtans pty ltd" at bounding box center [476, 145] width 550 height 33
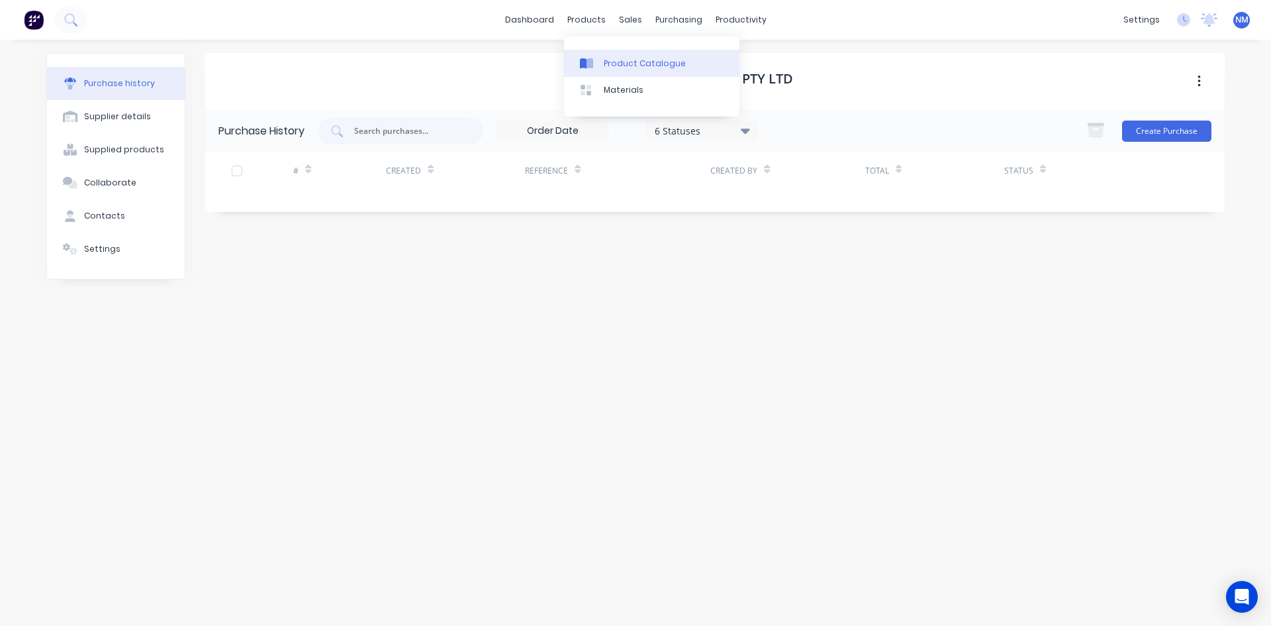
click at [615, 56] on link "Product Catalogue" at bounding box center [651, 63] width 175 height 26
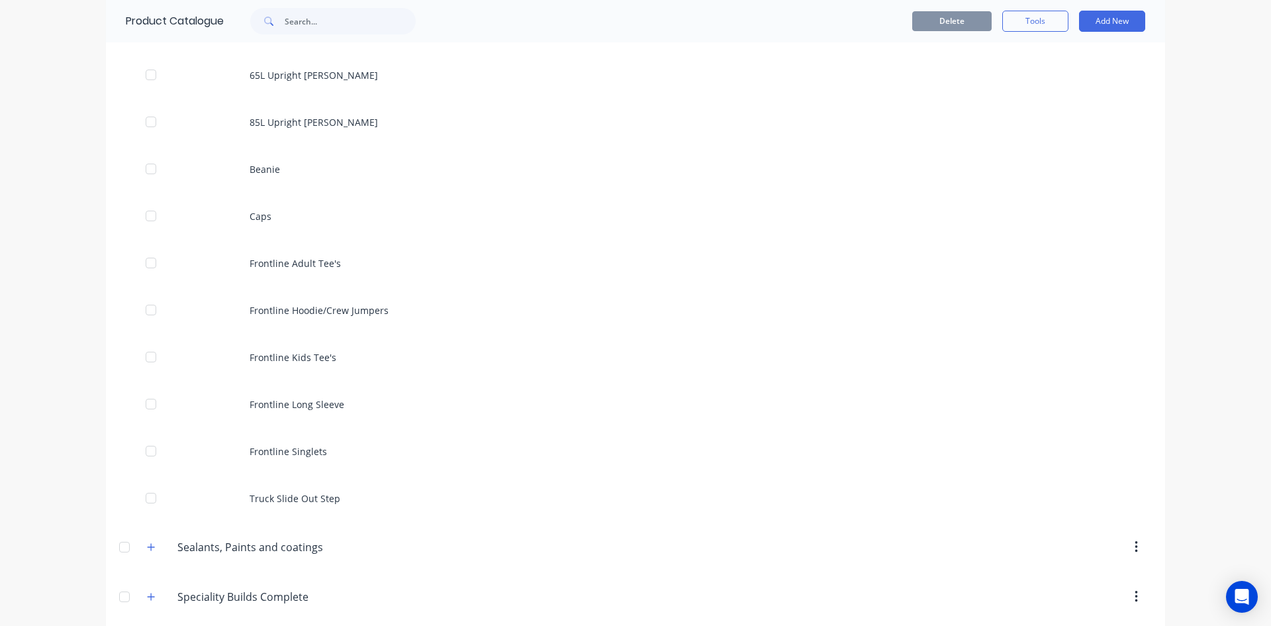
scroll to position [927, 0]
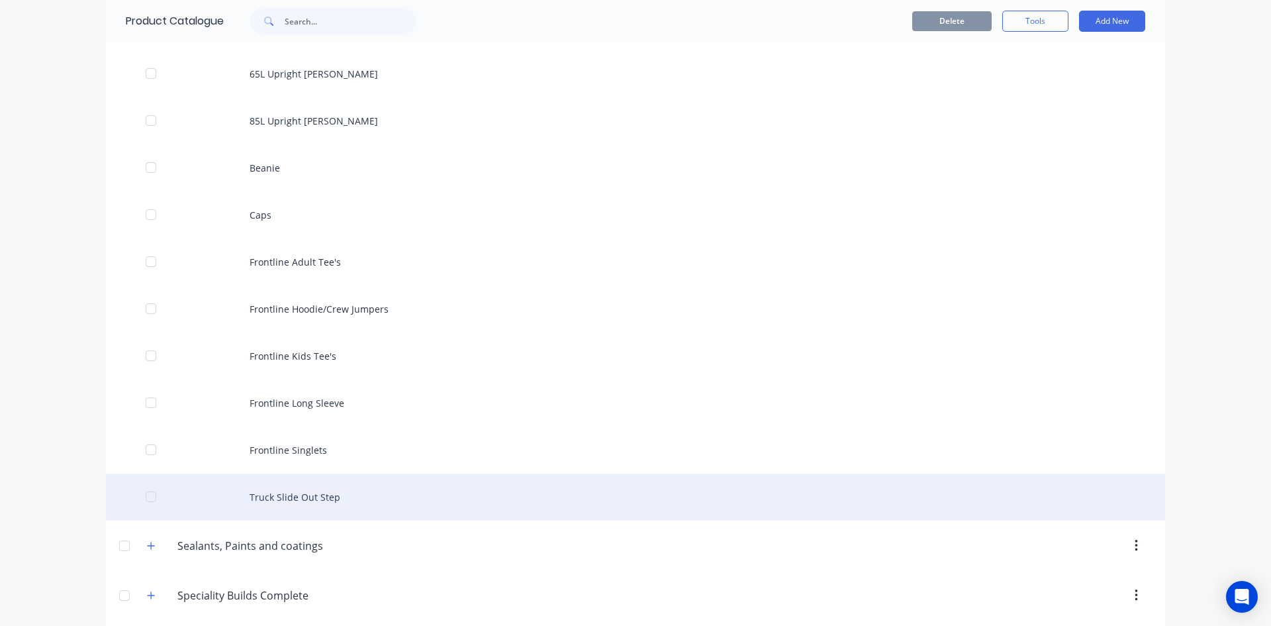
click at [343, 495] on div "Truck Slide Out Step" at bounding box center [636, 496] width 1060 height 47
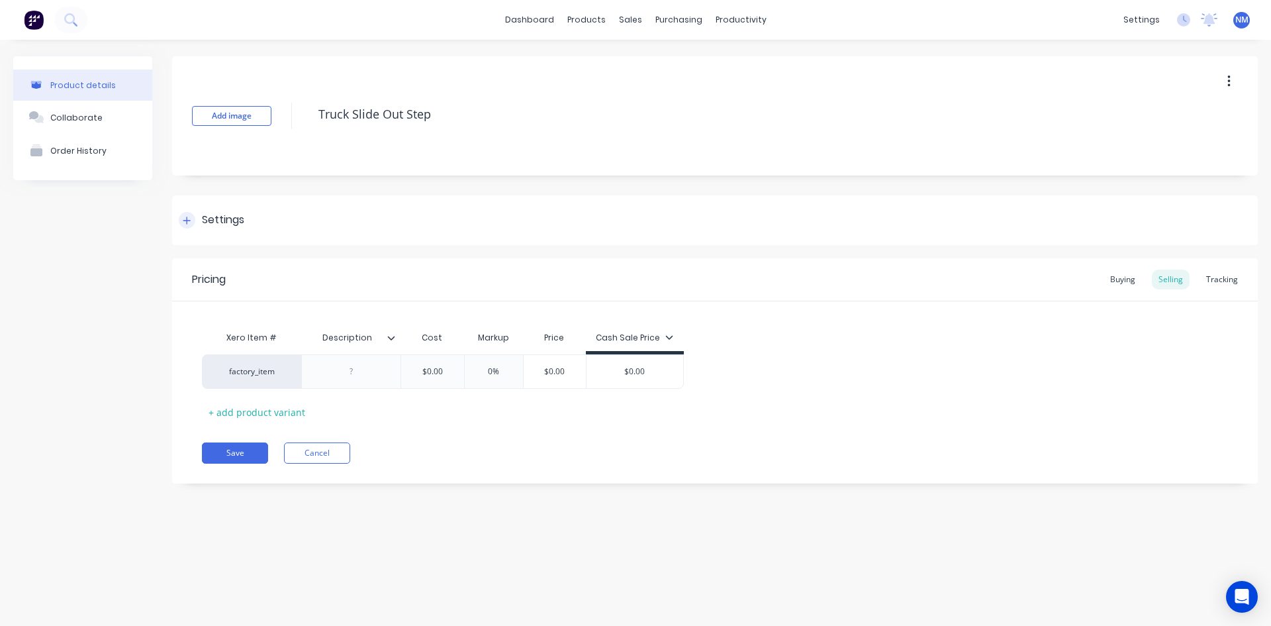
click at [190, 226] on div at bounding box center [187, 220] width 17 height 17
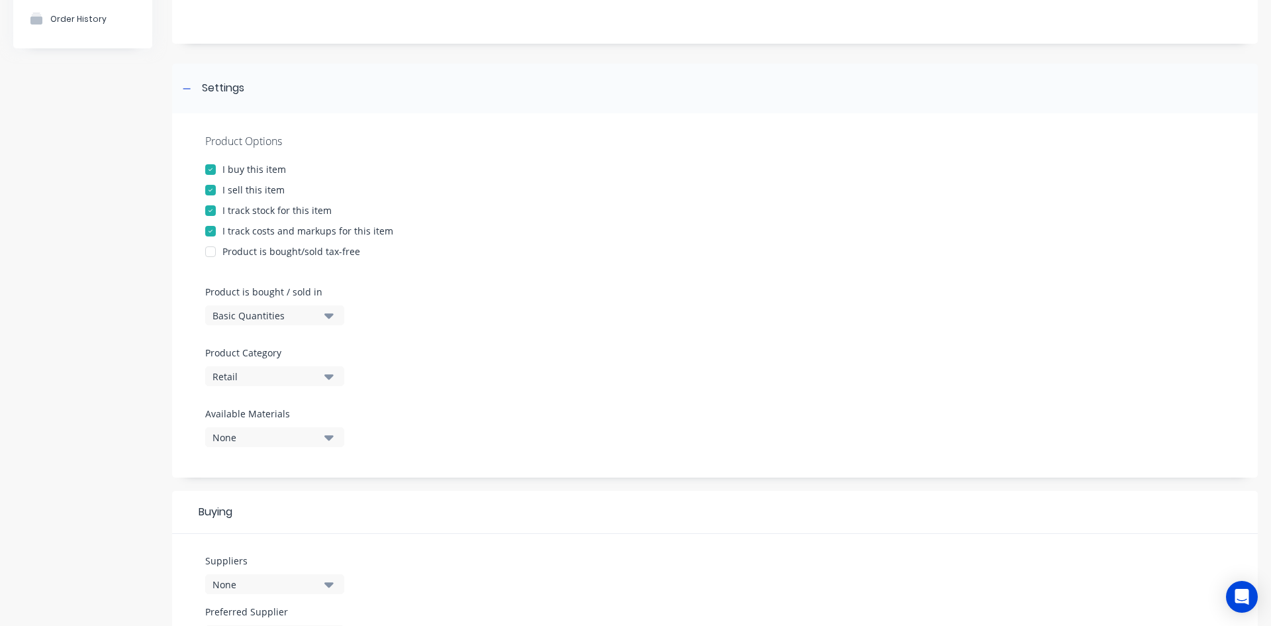
scroll to position [132, 0]
click at [313, 587] on div "None" at bounding box center [266, 584] width 106 height 14
click at [314, 546] on button "Mcnaughtans pty ltd" at bounding box center [304, 553] width 199 height 26
click at [557, 536] on div "Suppliers 1 suppliers selected Mcnaughtans pty ltd Preferred Supplier None" at bounding box center [715, 604] width 1086 height 142
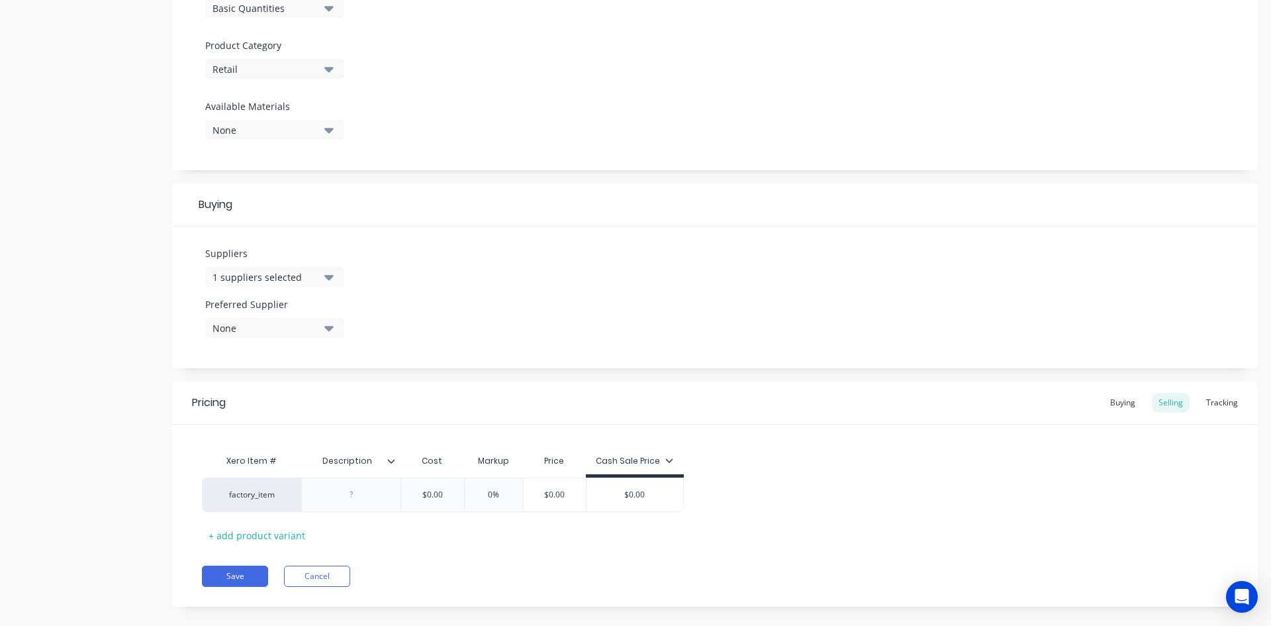
scroll to position [456, 0]
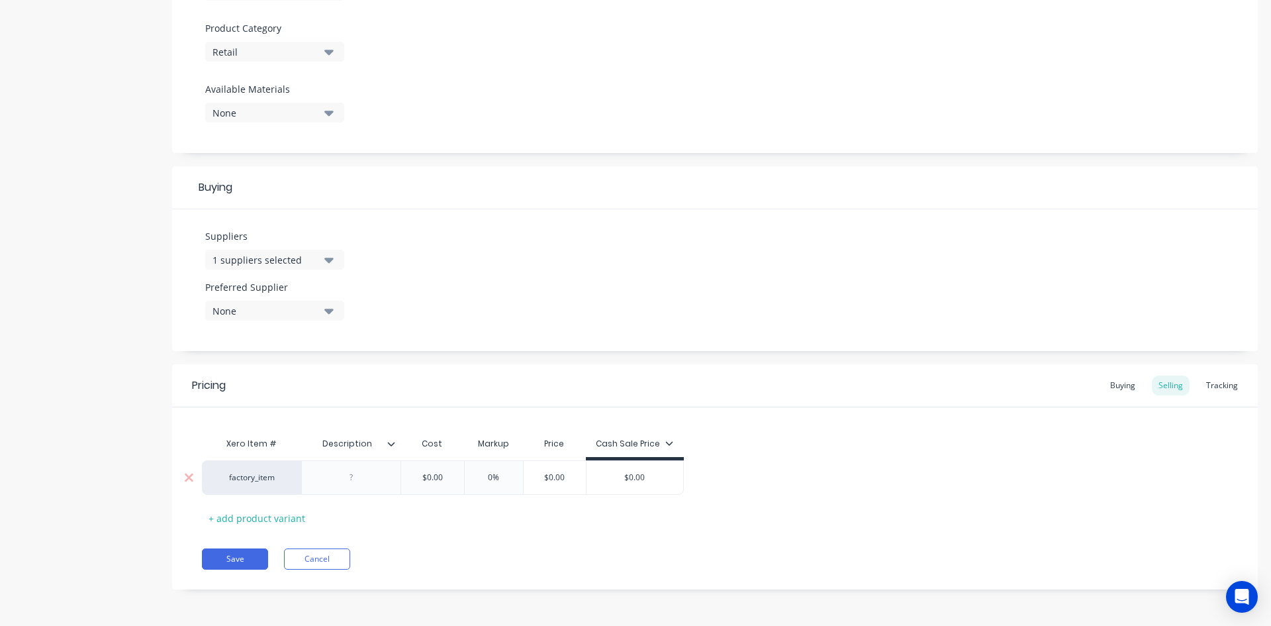
click at [358, 483] on div at bounding box center [352, 477] width 66 height 17
type textarea "x"
type input "Description"
drag, startPoint x: 391, startPoint y: 448, endPoint x: 383, endPoint y: 439, distance: 11.7
click at [381, 438] on input "Description" at bounding box center [346, 444] width 91 height 12
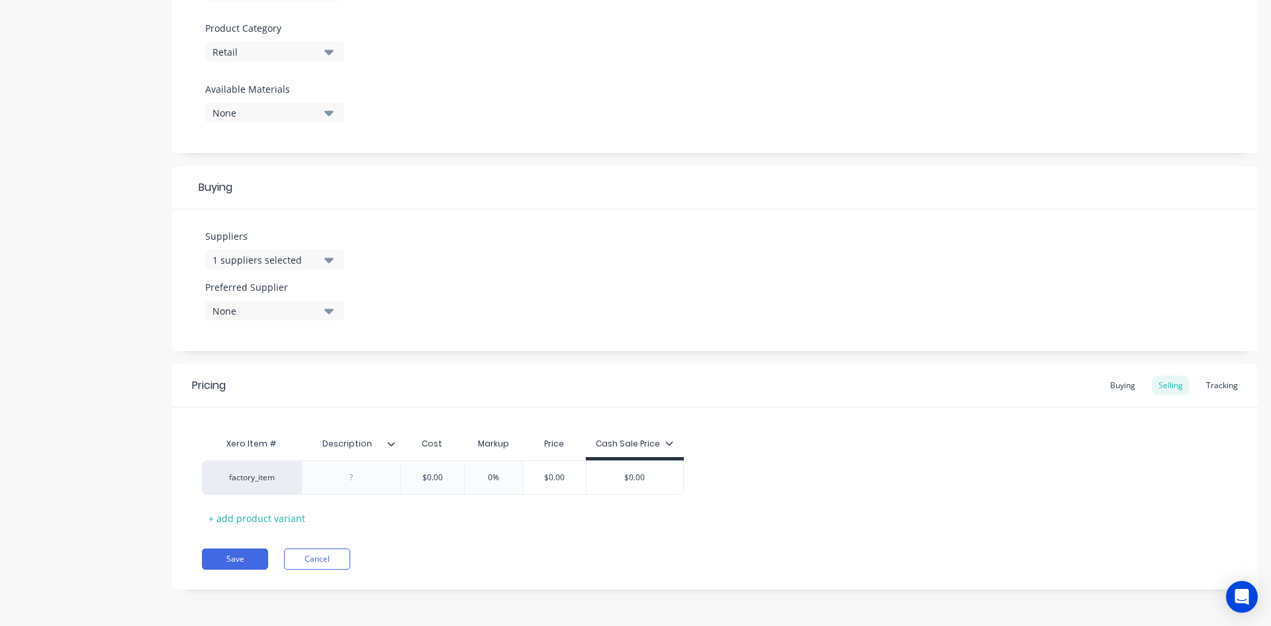
click at [390, 442] on icon at bounding box center [391, 444] width 8 height 8
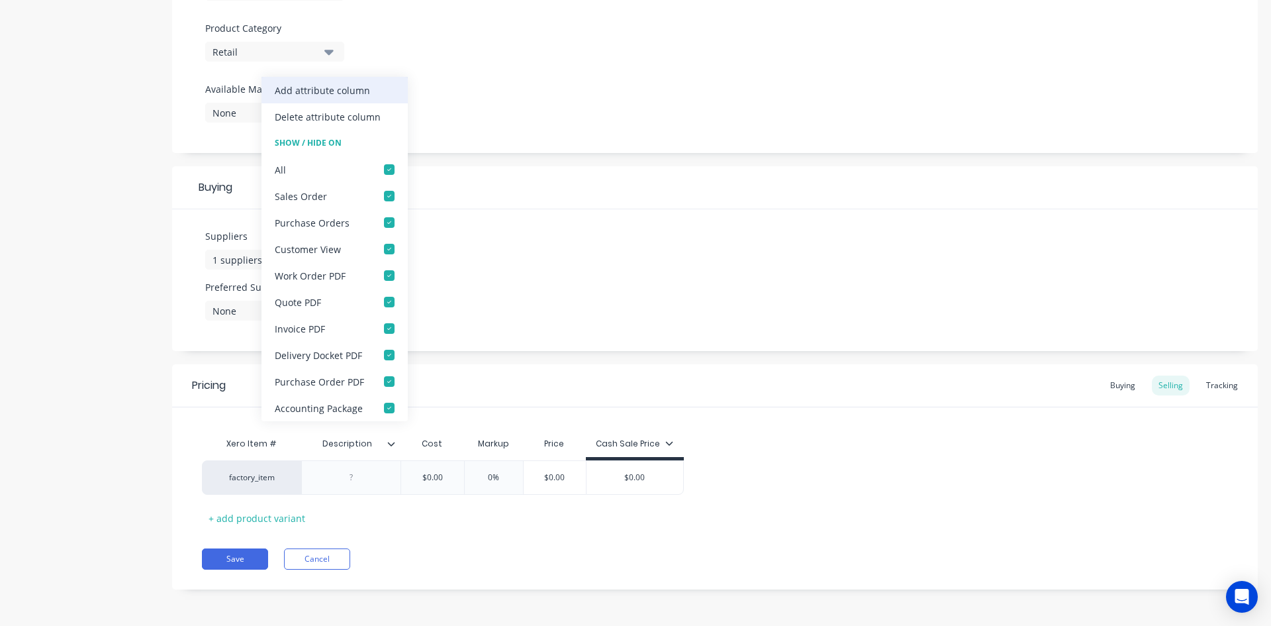
click at [332, 93] on div "Add attribute column" at bounding box center [322, 90] width 95 height 14
type textarea "x"
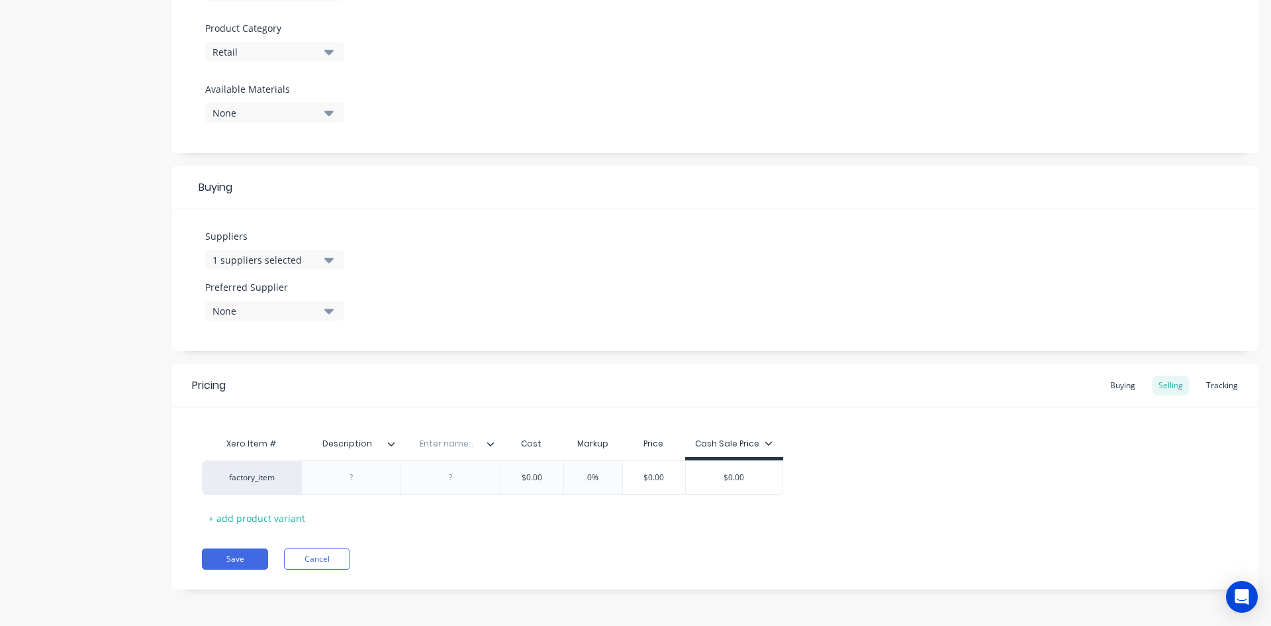
click at [437, 445] on input "text" at bounding box center [446, 444] width 91 height 12
type input "Supplier Code"
type textarea "x"
click at [455, 481] on div at bounding box center [451, 477] width 66 height 17
click at [356, 487] on div at bounding box center [350, 477] width 99 height 34
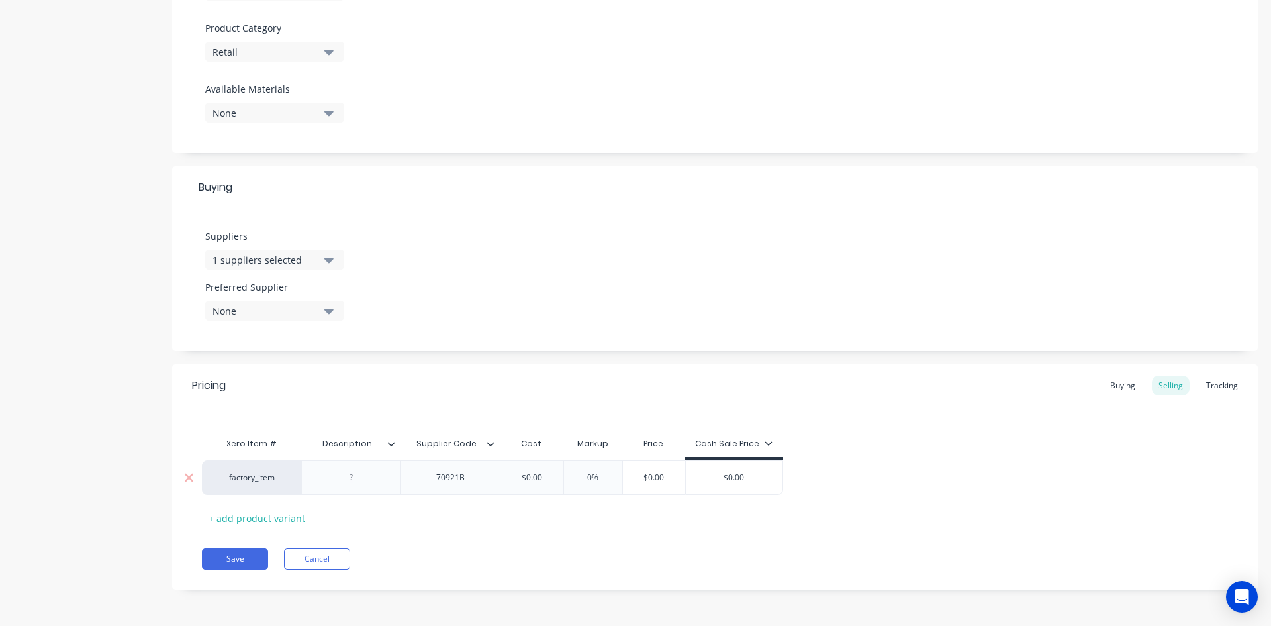
type textarea "x"
click at [354, 479] on div at bounding box center [352, 477] width 66 height 17
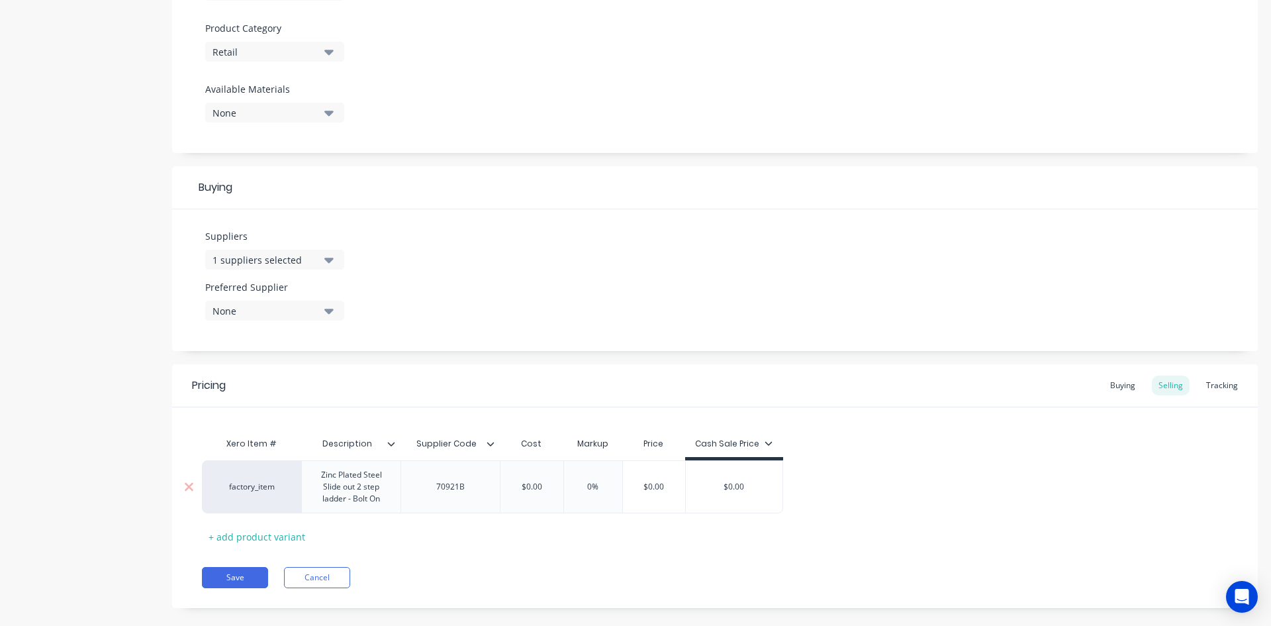
type textarea "x"
type input "$0.00"
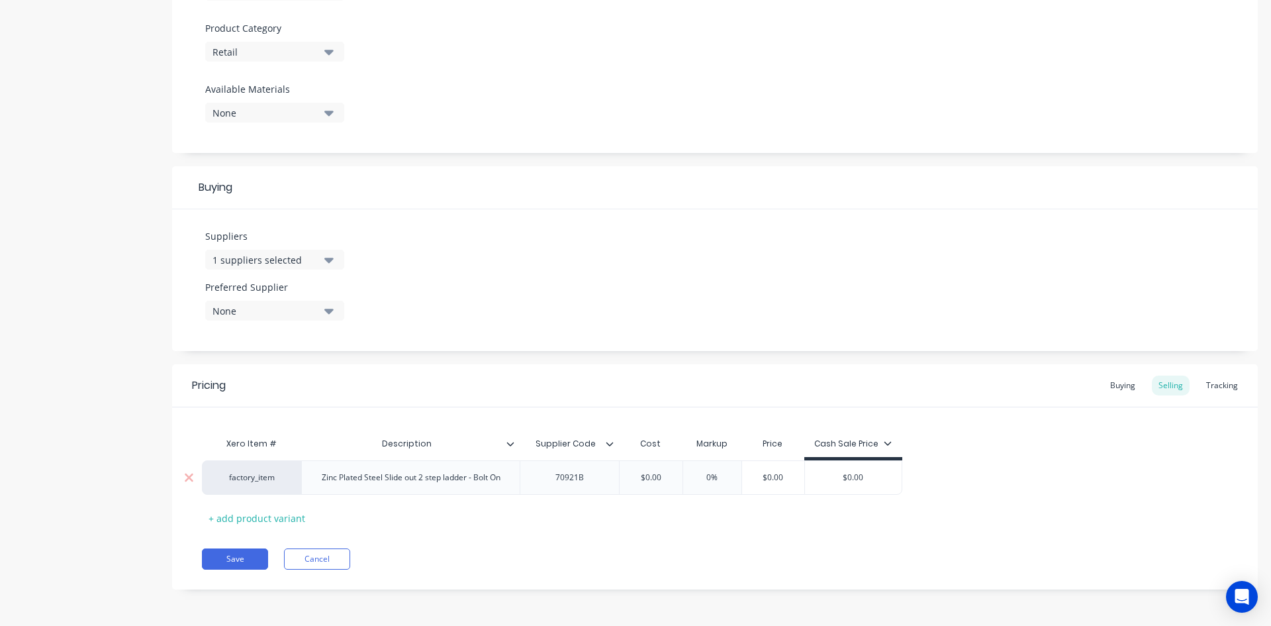
drag, startPoint x: 549, startPoint y: 487, endPoint x: 381, endPoint y: 491, distance: 168.2
click at [383, 491] on div "factory_item Zinc Plated Steel Slide out 2 step ladder - Bolt On 70921B $0.00 $…" at bounding box center [552, 477] width 701 height 34
drag, startPoint x: 669, startPoint y: 478, endPoint x: 311, endPoint y: 471, distance: 358.3
click at [328, 471] on div "factory_item Zinc Plated Steel Slide out 2 step ladder - Bolt On 70921B $0.00 $…" at bounding box center [552, 477] width 701 height 34
type textarea "x"
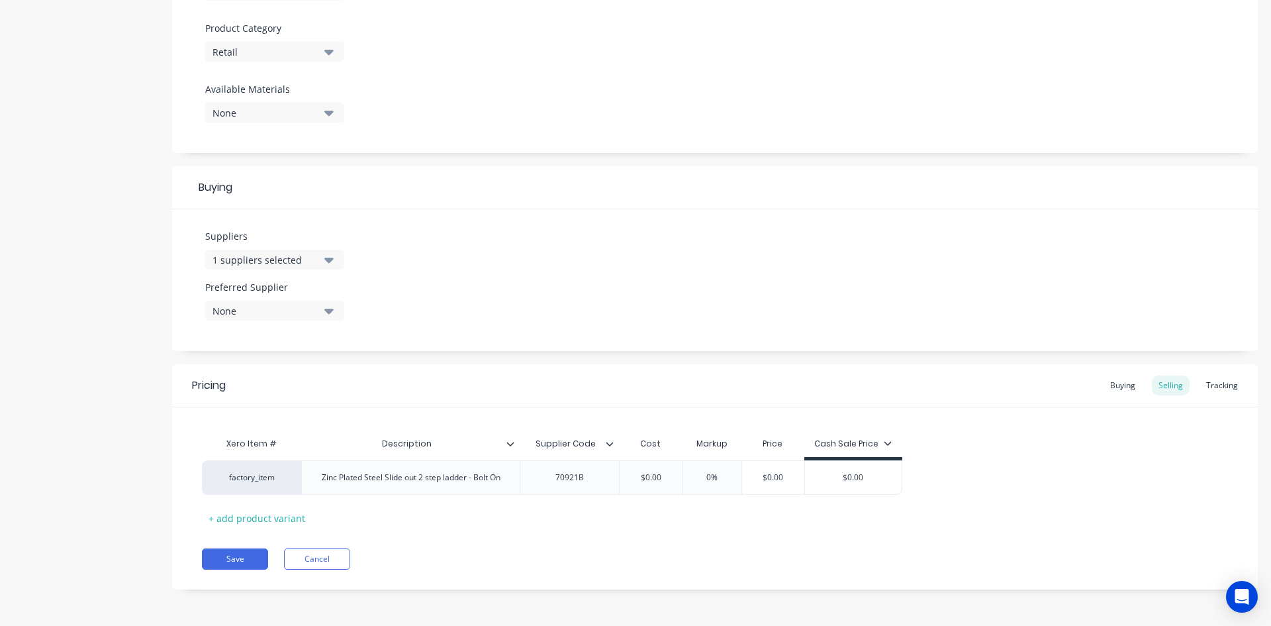
type input "4"
type textarea "x"
type input "42."
type textarea "x"
type input "42.50"
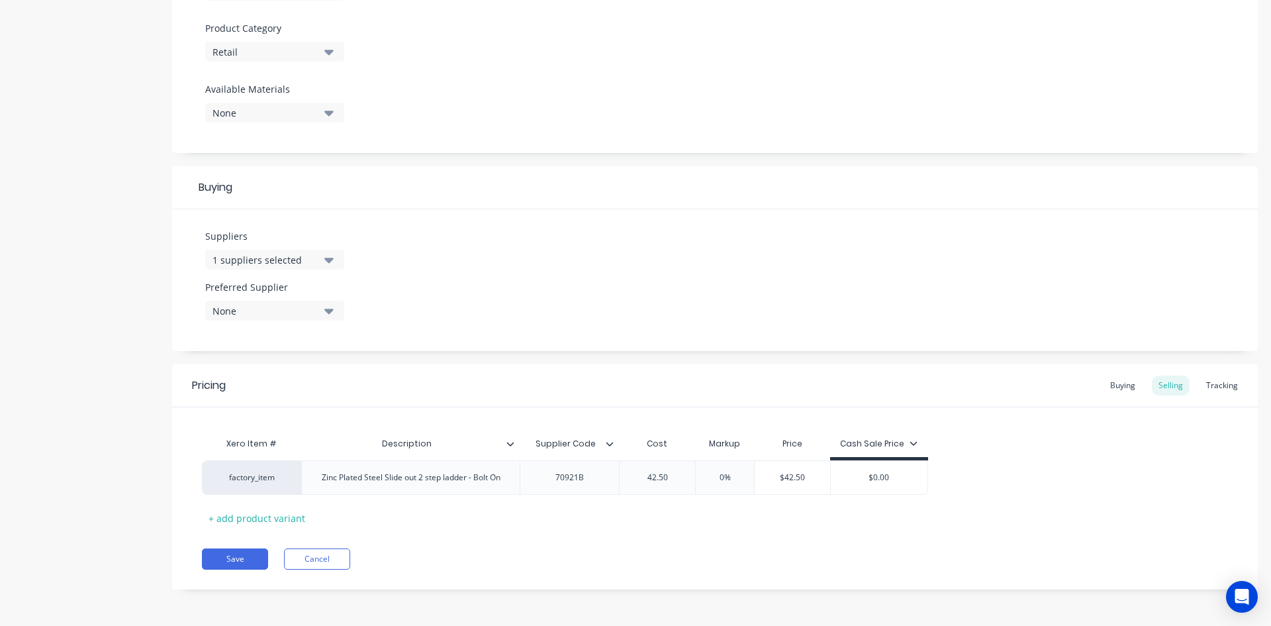
click at [1044, 421] on div "Xero Item # Description Supplier Code Cost Markup Price Cash Sale Price factory…" at bounding box center [715, 467] width 1086 height 121
click at [1107, 391] on div "Buying" at bounding box center [1123, 385] width 38 height 20
type input "$0.00"
drag, startPoint x: 696, startPoint y: 480, endPoint x: 255, endPoint y: 472, distance: 441.1
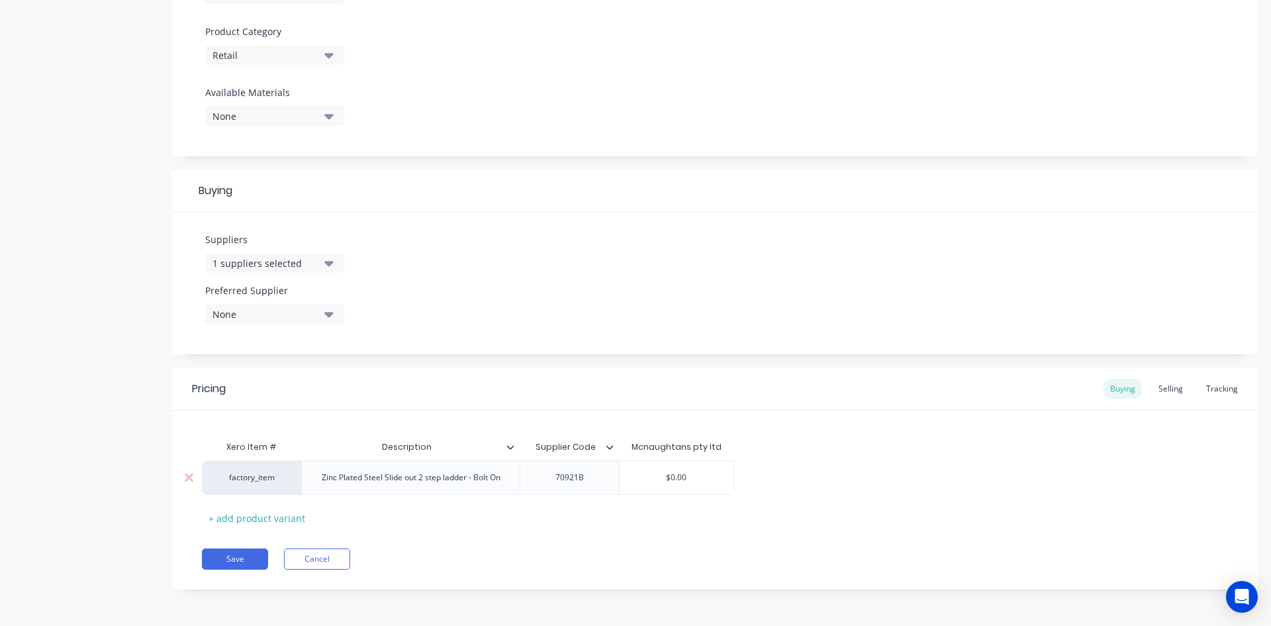
click at [302, 487] on div "factory_item Zinc Plated Steel Slide out 2 step ladder - Bolt On 70921B $0.00 $…" at bounding box center [468, 477] width 532 height 34
type textarea "x"
type input "4"
type textarea "x"
type input "42"
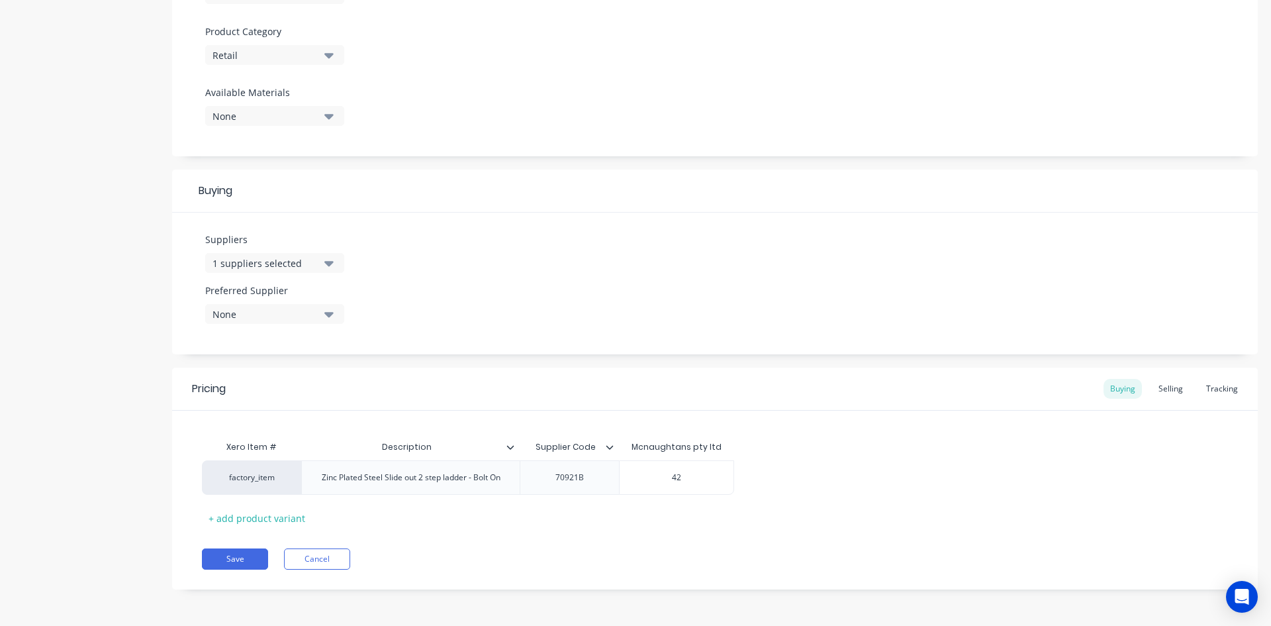
type textarea "x"
type input "42."
type textarea "x"
type input "42.5"
type textarea "x"
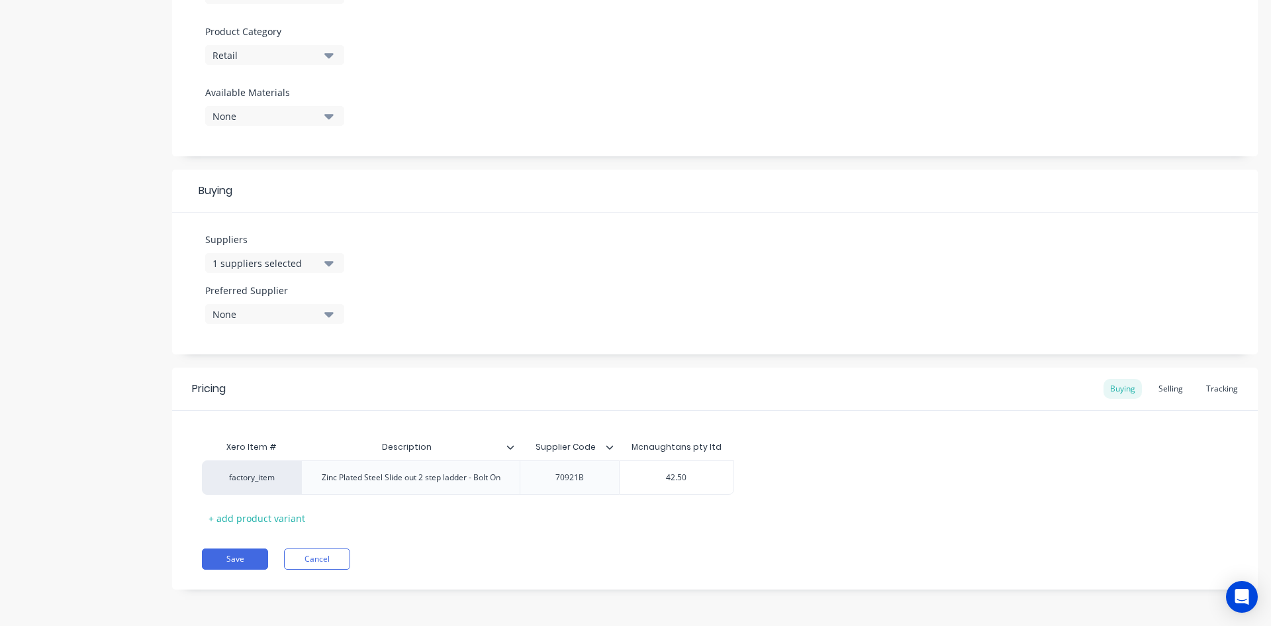
type input "42.50"
click at [1086, 434] on div "Xero Item # Description Supplier Code Mcnaughtans pty ltd factory_item Zinc Pla…" at bounding box center [715, 481] width 1026 height 95
click at [1153, 388] on div "Selling" at bounding box center [1171, 389] width 38 height 20
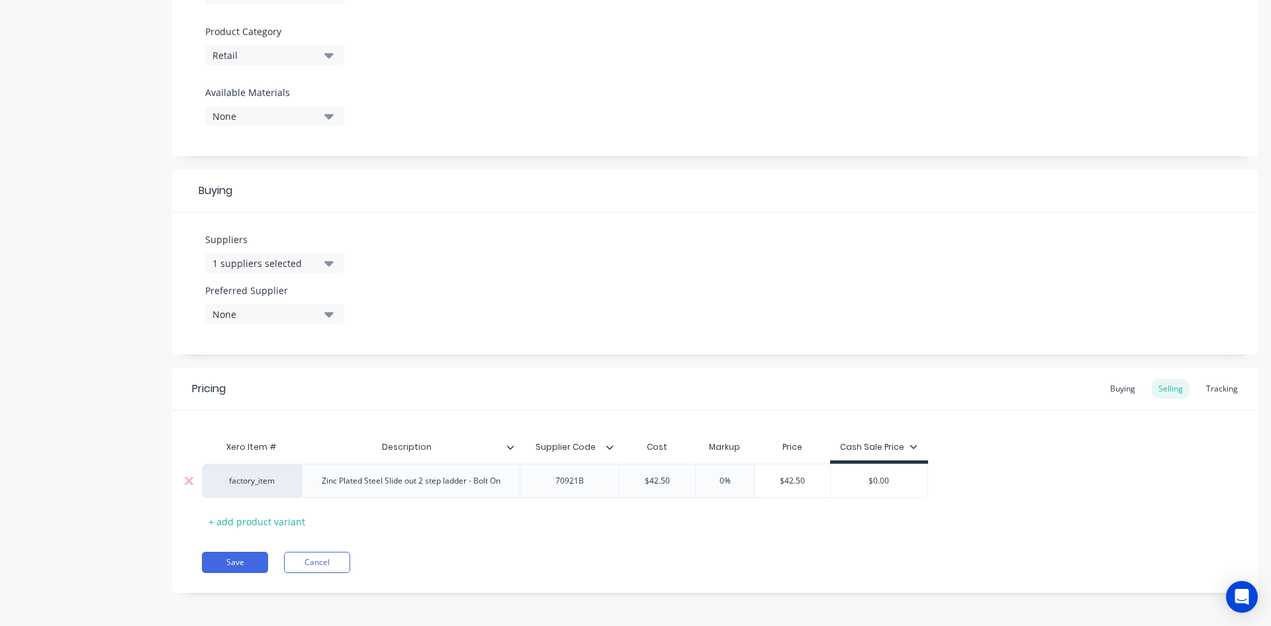
type input "$0.00"
drag, startPoint x: 891, startPoint y: 482, endPoint x: 593, endPoint y: 483, distance: 298.7
click at [629, 487] on div "factory_item Zinc Plated Steel Slide out 2 step ladder - Bolt On 70921B $42.50 …" at bounding box center [565, 481] width 726 height 34
type textarea "x"
type input "1"
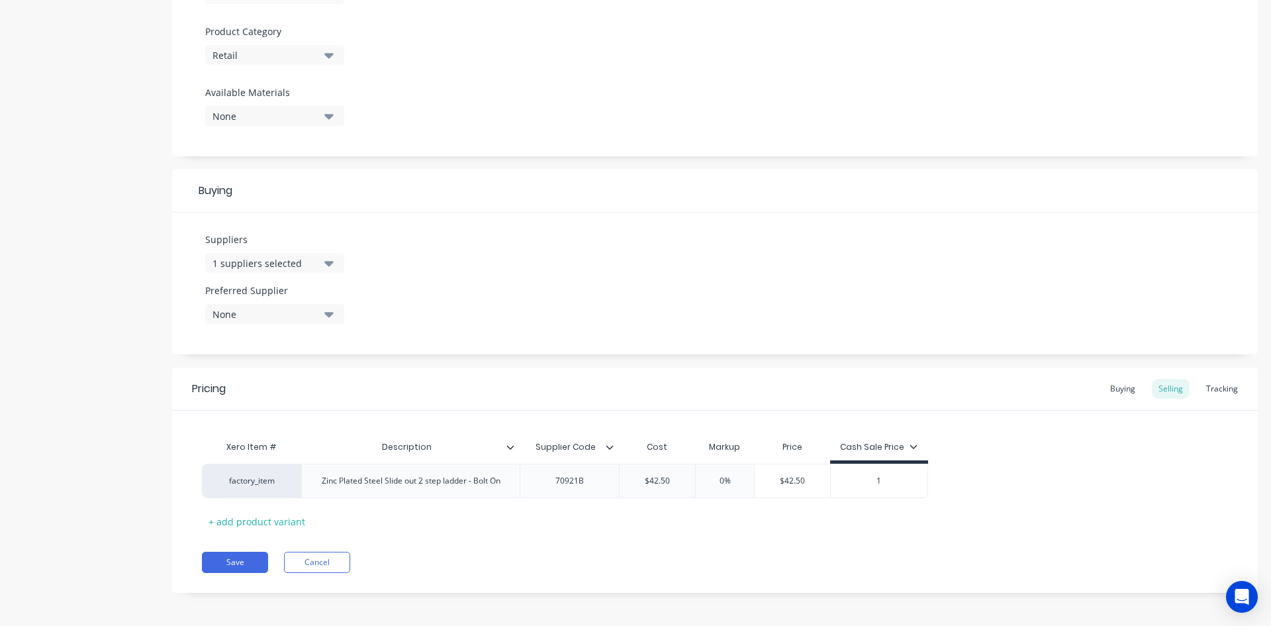
type textarea "x"
type input "19"
type textarea "x"
type input "199"
type textarea "x"
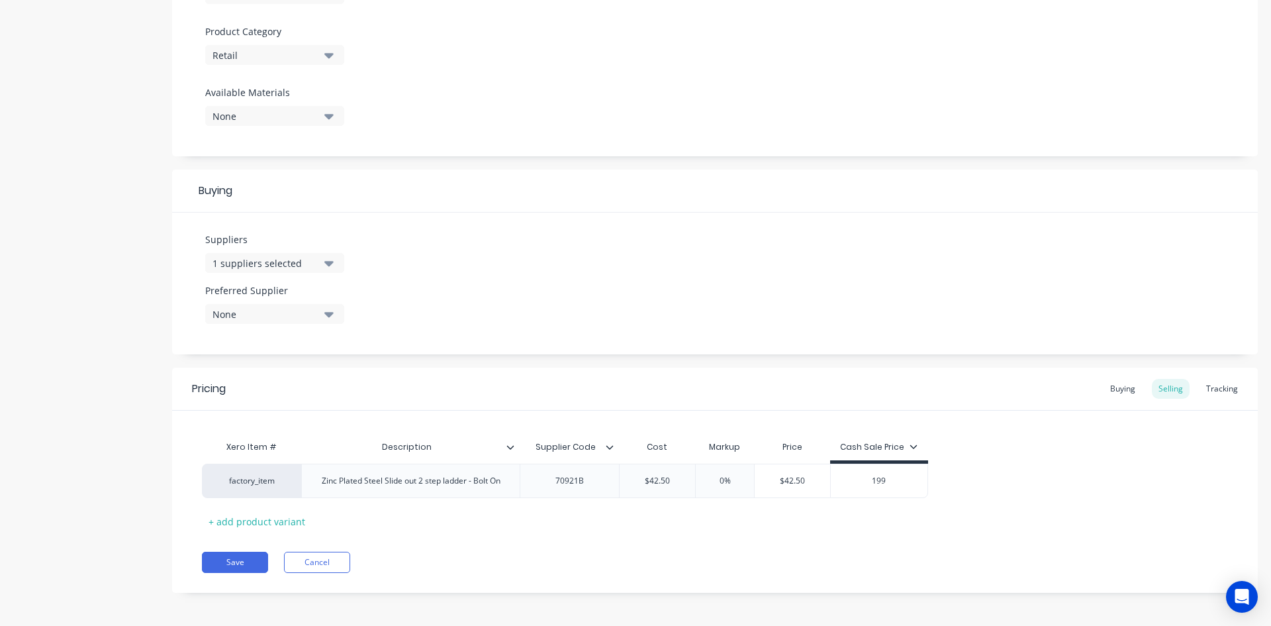
type input "199."
type textarea "x"
type input "199.0"
type textarea "x"
type input "199.00"
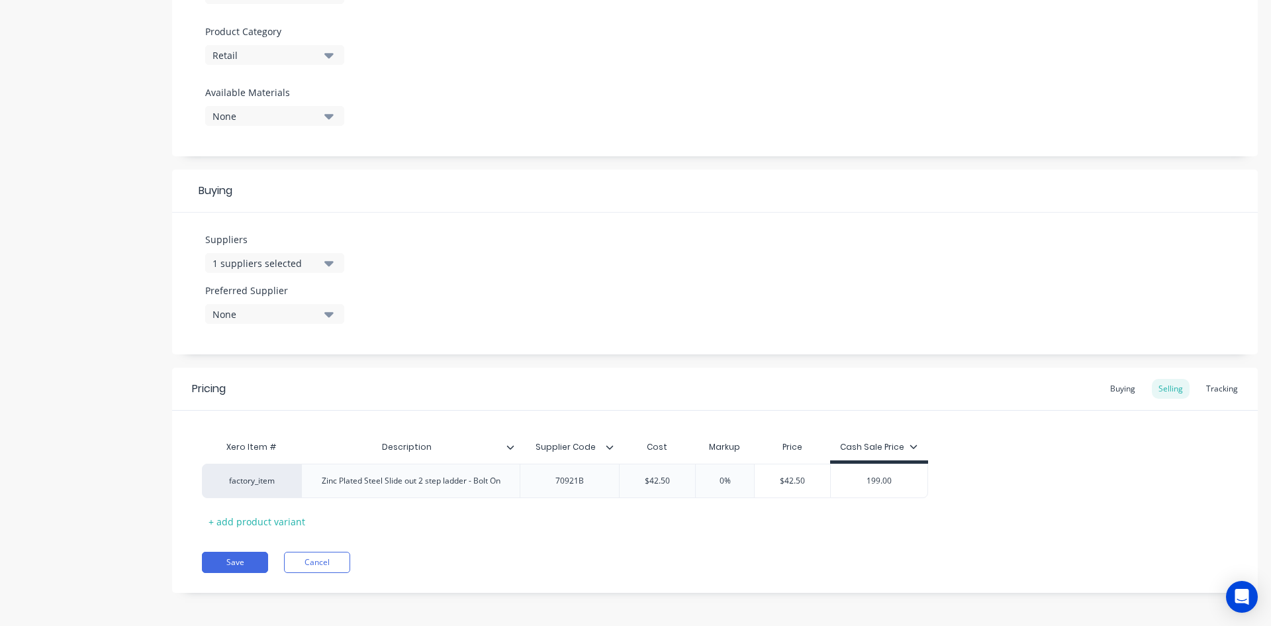
click at [1107, 510] on div "Xero Item # Description Supplier Code Cost Markup Price Cash Sale Price factory…" at bounding box center [715, 483] width 1026 height 98
click at [237, 558] on button "Save" at bounding box center [235, 562] width 66 height 21
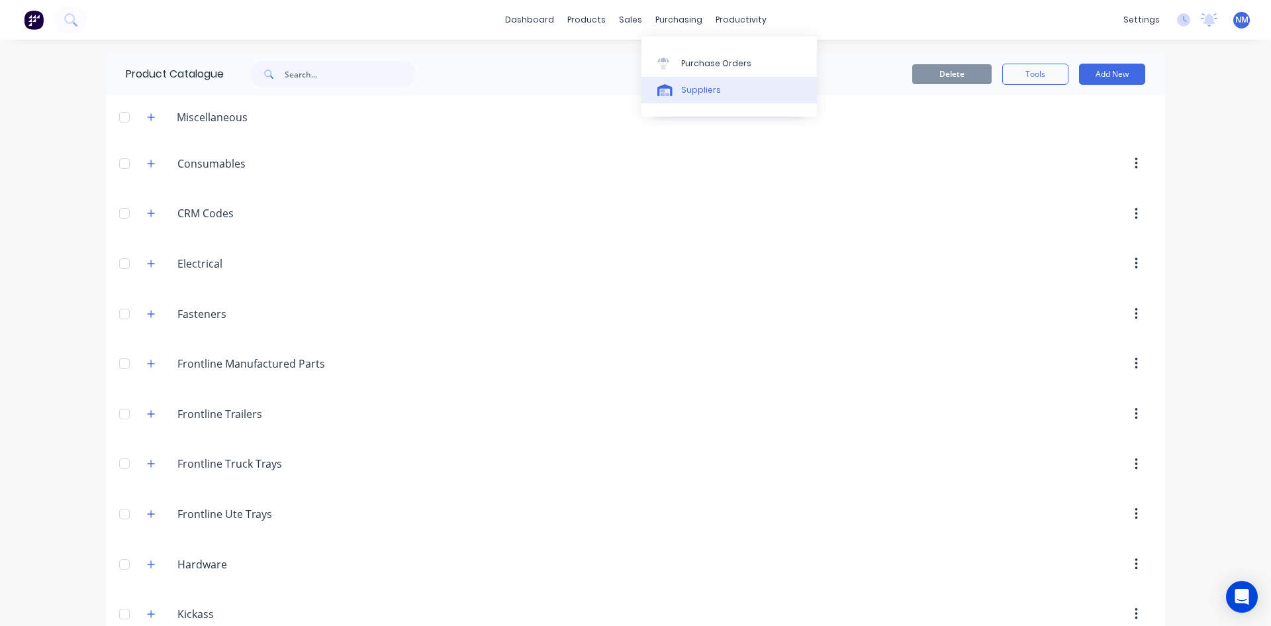
click at [715, 91] on div "Suppliers" at bounding box center [701, 90] width 40 height 12
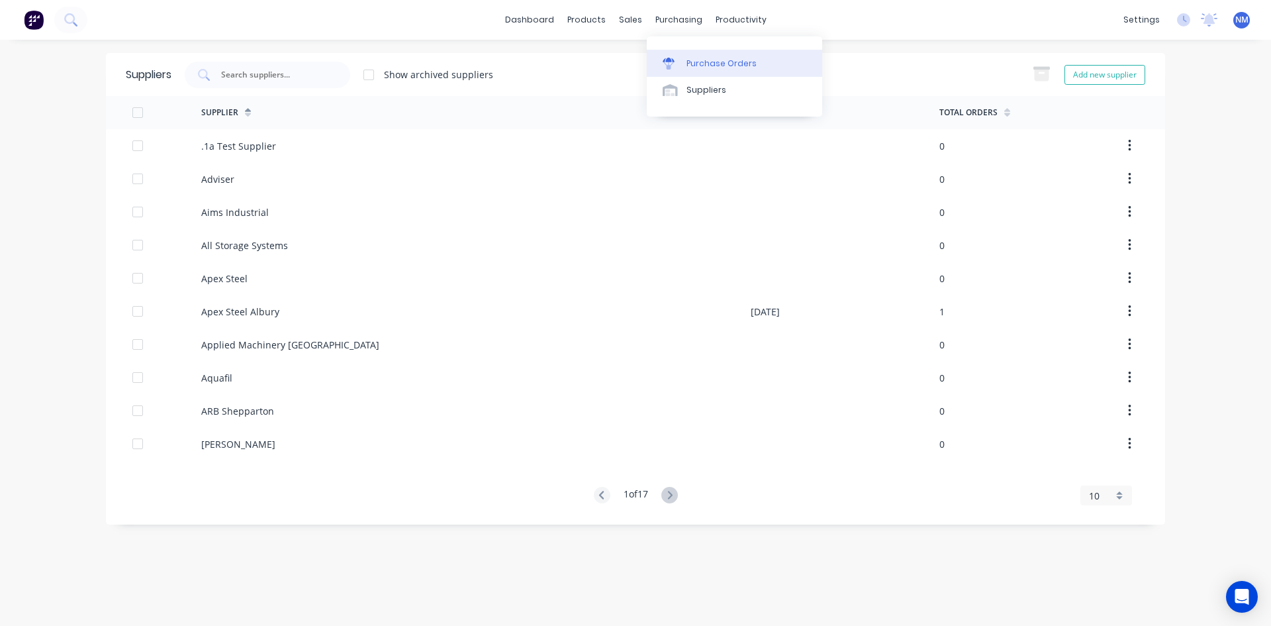
click at [701, 58] on div "Purchase Orders" at bounding box center [722, 64] width 70 height 12
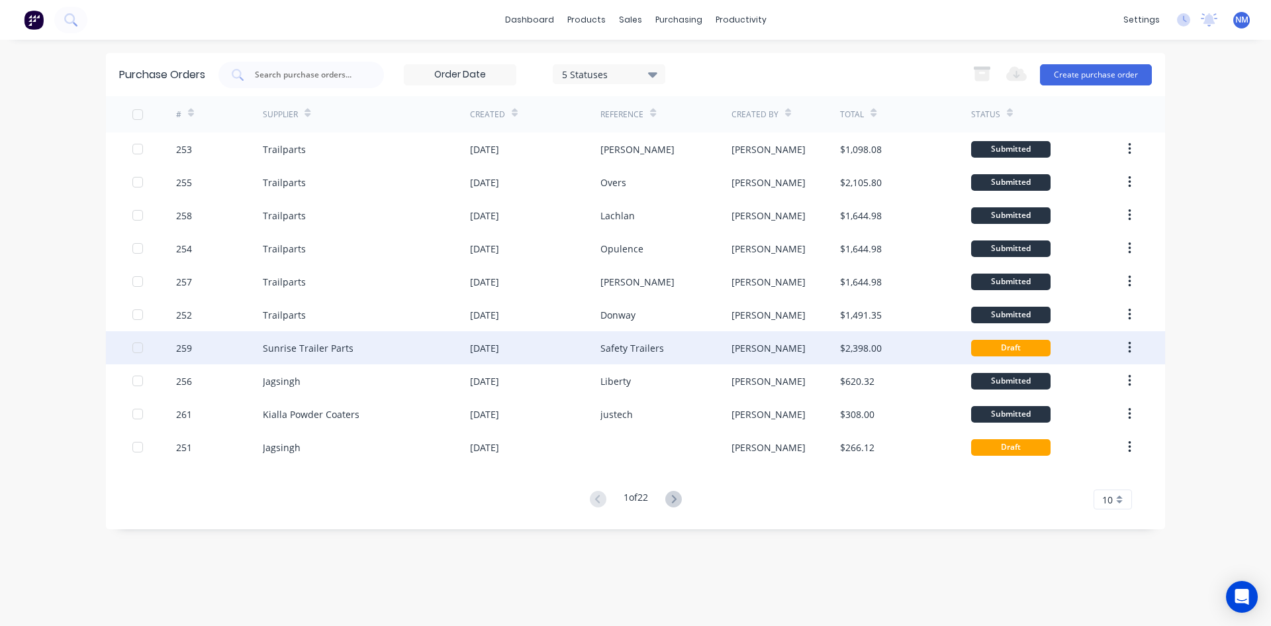
click at [735, 343] on div "[PERSON_NAME]" at bounding box center [769, 348] width 74 height 14
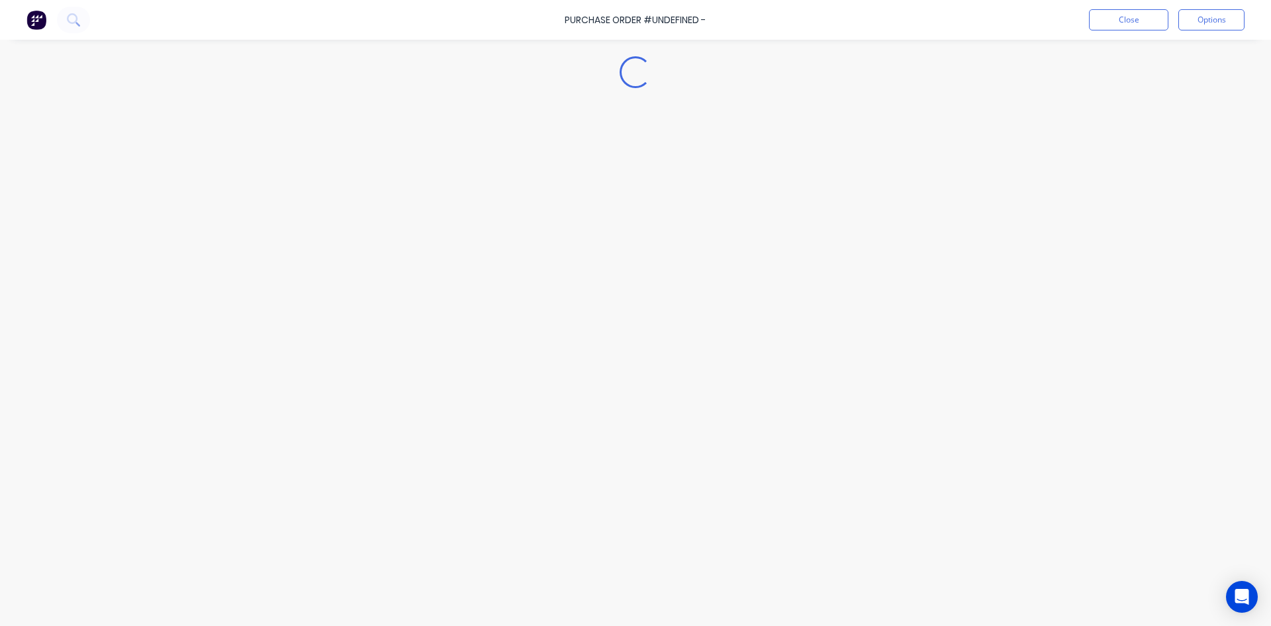
type textarea "x"
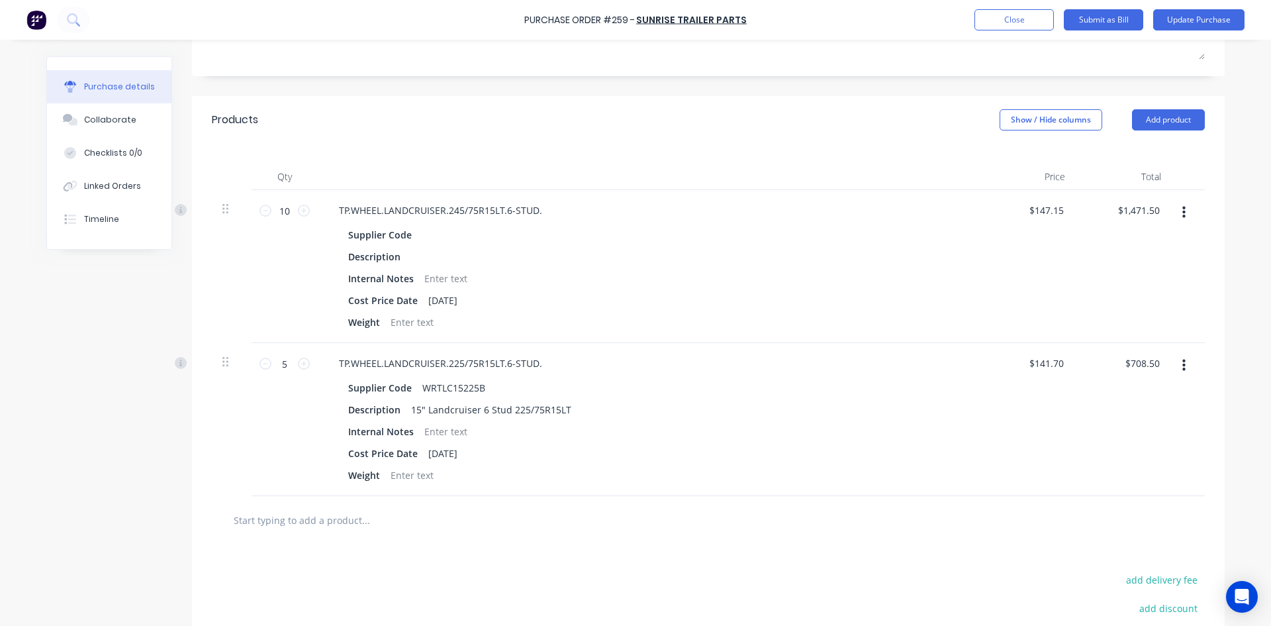
scroll to position [265, 0]
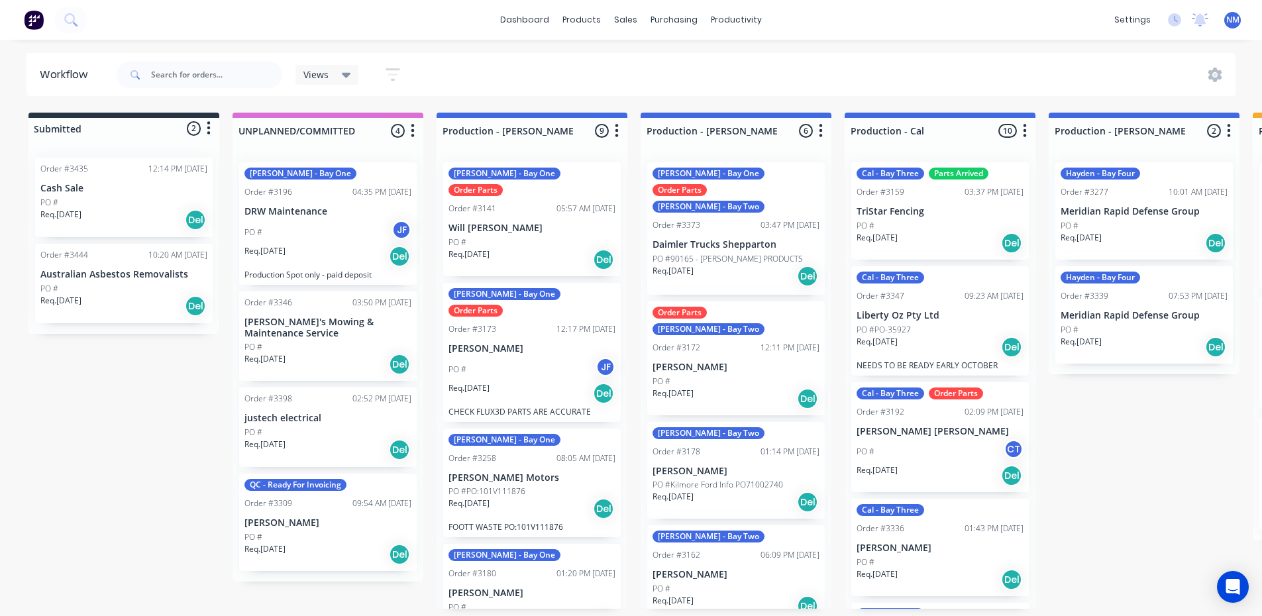
scroll to position [676, 0]
